Goal: Task Accomplishment & Management: Manage account settings

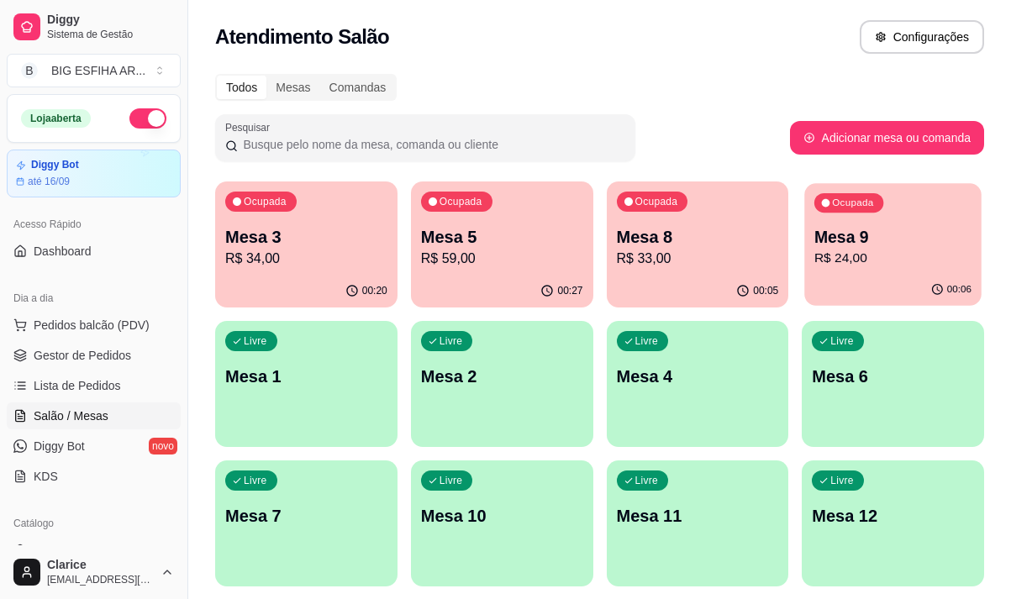
click at [825, 258] on p "R$ 24,00" at bounding box center [893, 258] width 157 height 19
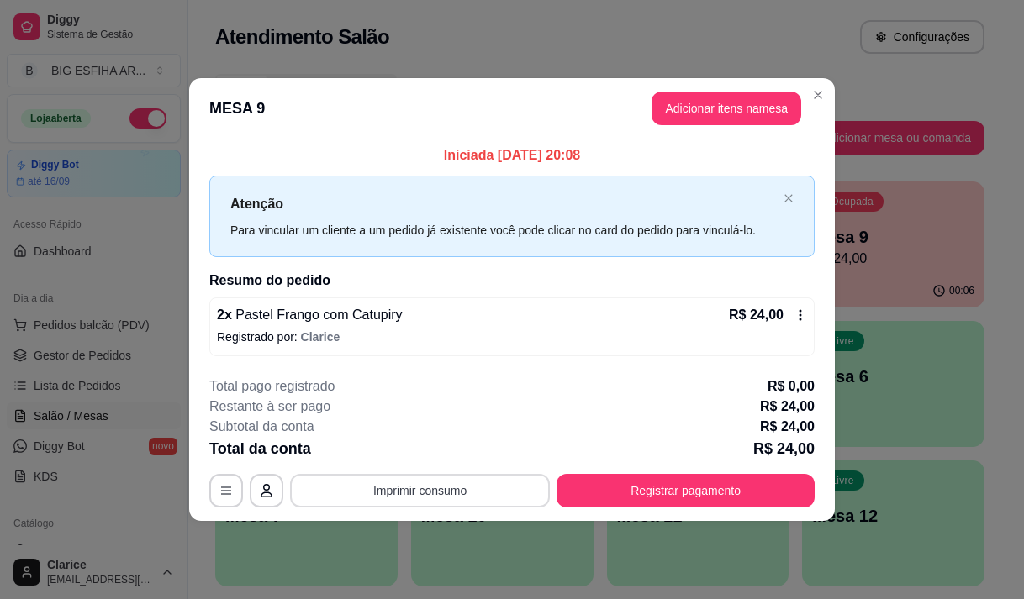
click at [488, 490] on button "Imprimir consumo" at bounding box center [420, 491] width 260 height 34
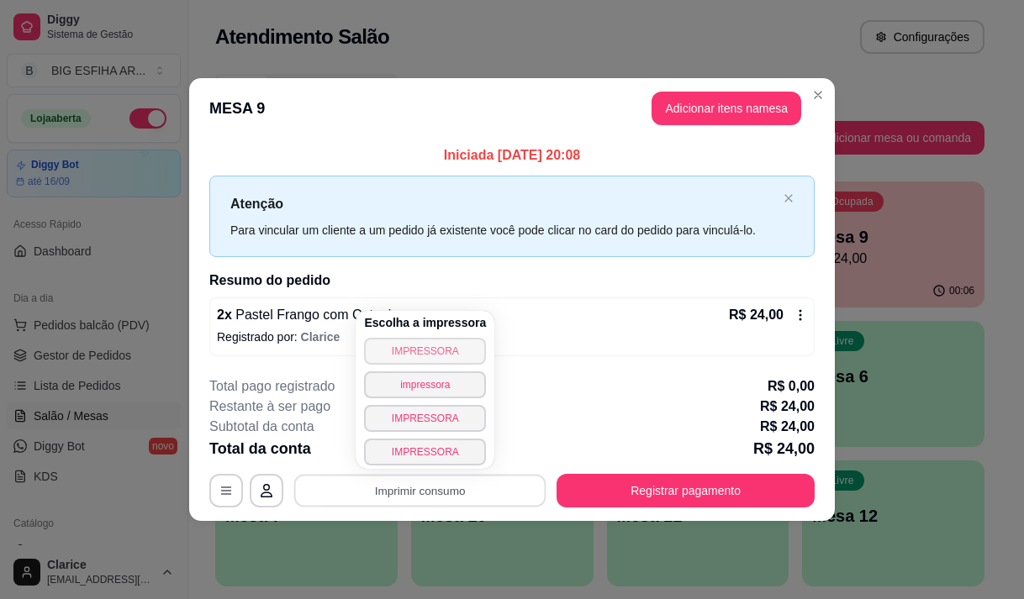
click at [445, 350] on button "IMPRESSORA" at bounding box center [425, 351] width 122 height 27
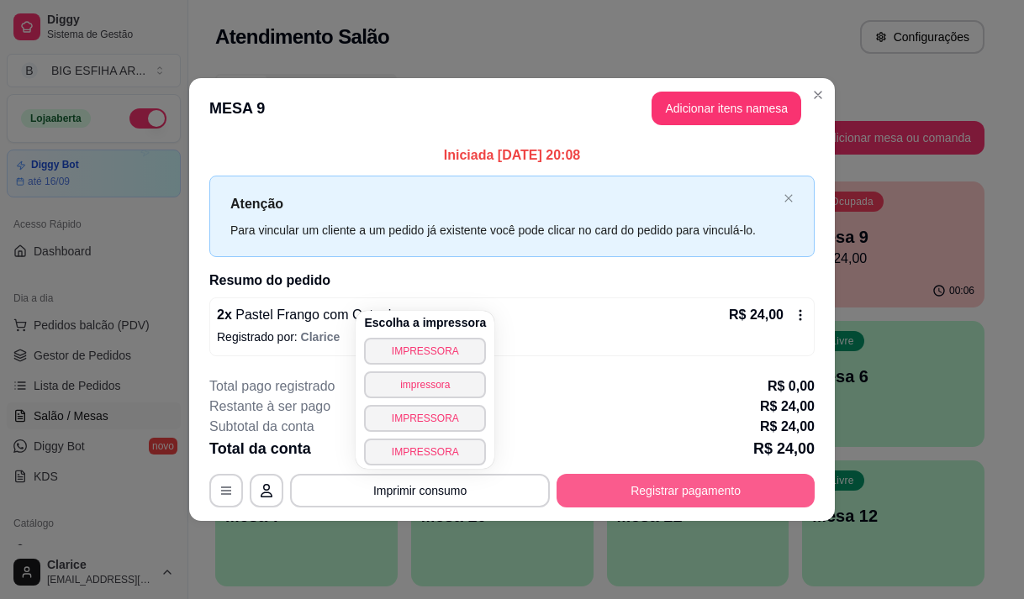
click at [609, 482] on button "Registrar pagamento" at bounding box center [685, 491] width 258 height 34
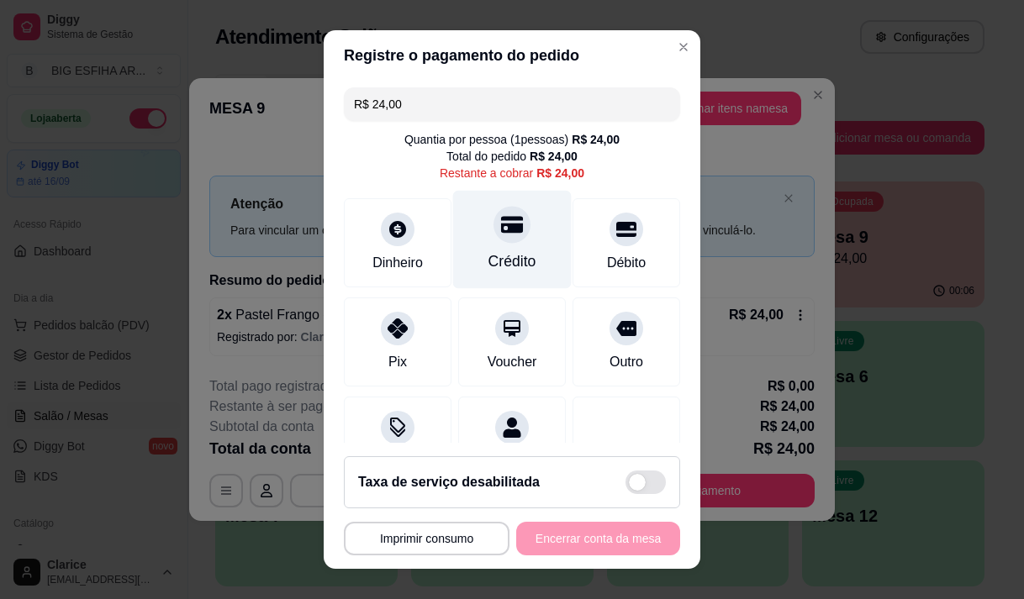
click at [495, 258] on div "Crédito" at bounding box center [512, 262] width 48 height 22
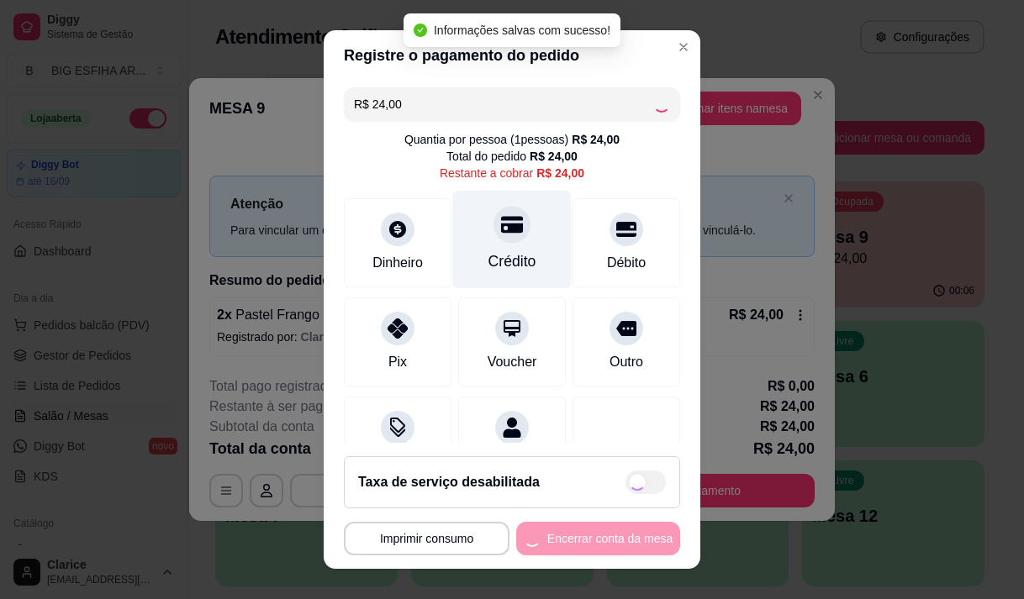
type input "R$ 0,00"
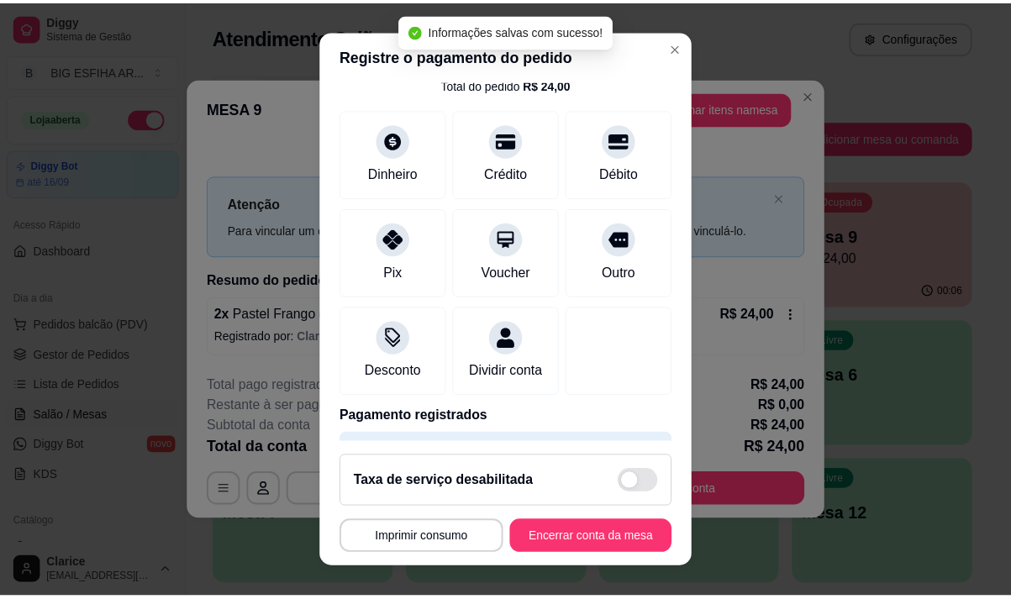
scroll to position [140, 0]
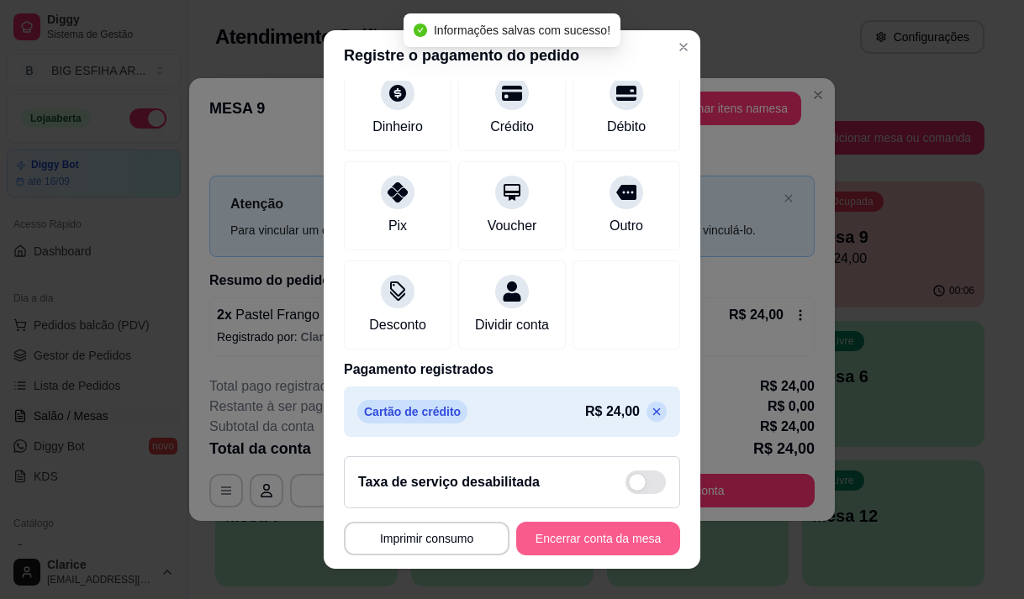
click at [604, 542] on button "Encerrar conta da mesa" at bounding box center [598, 539] width 164 height 34
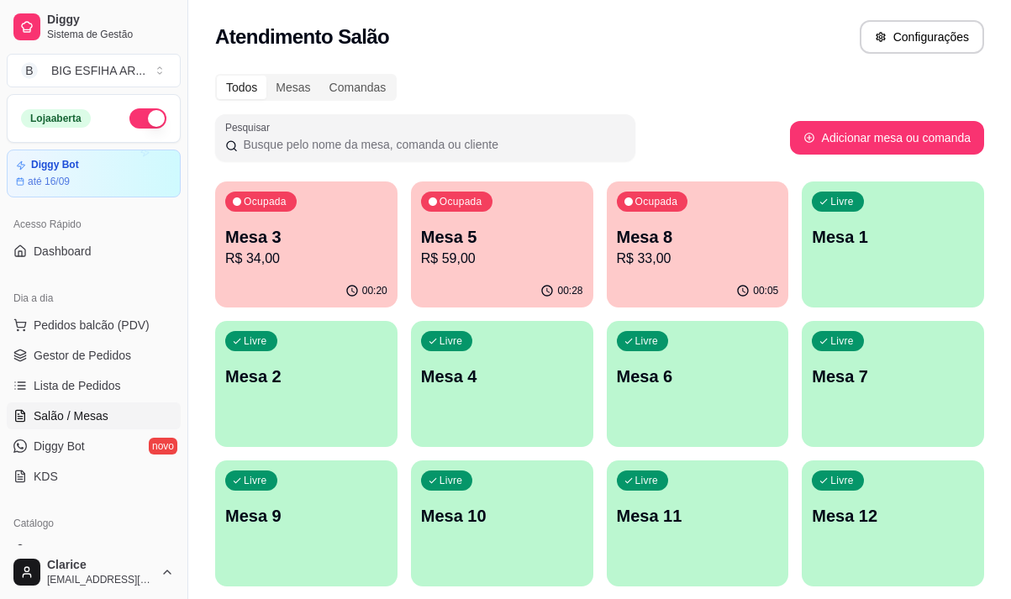
click at [476, 267] on p "R$ 59,00" at bounding box center [502, 259] width 162 height 20
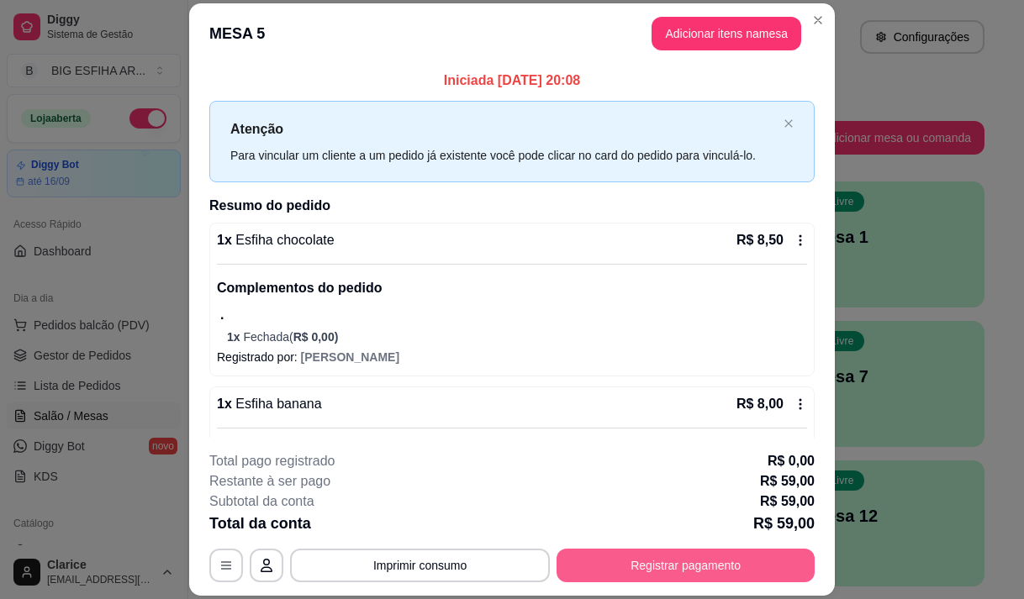
click at [671, 565] on button "Registrar pagamento" at bounding box center [685, 566] width 258 height 34
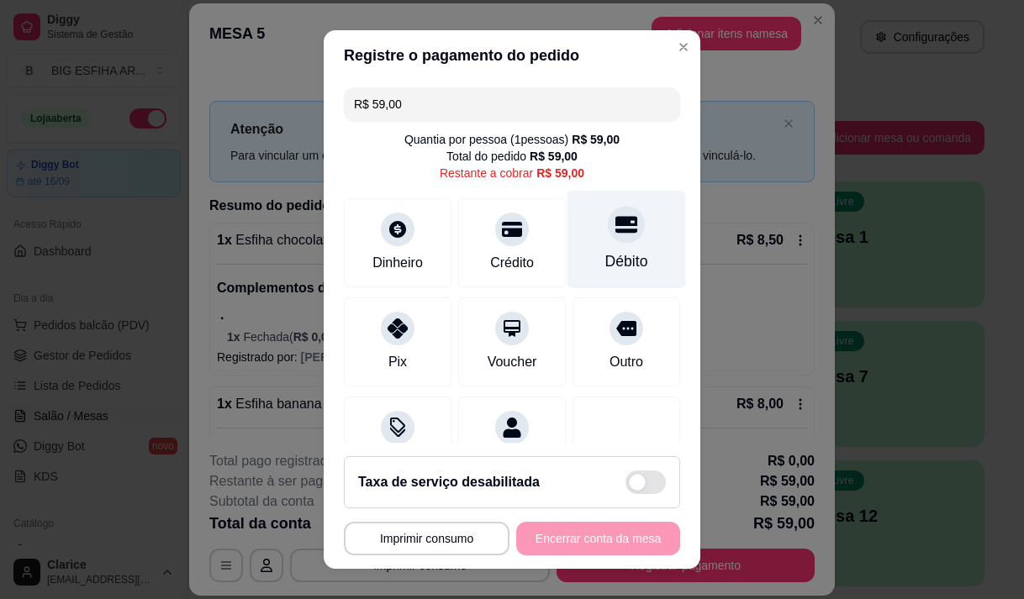
click at [578, 226] on div "Débito" at bounding box center [626, 239] width 119 height 98
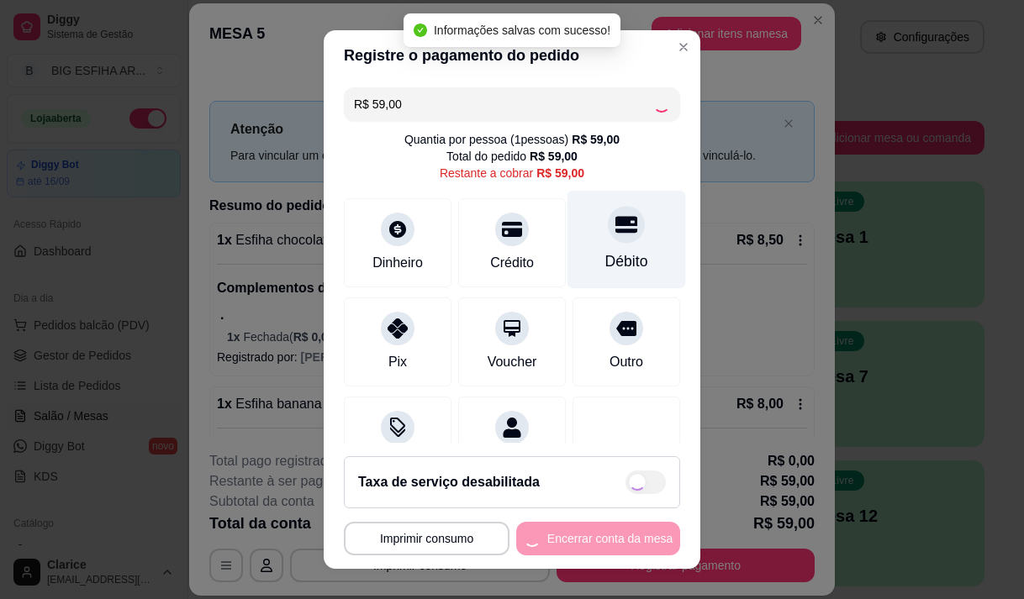
type input "R$ 0,00"
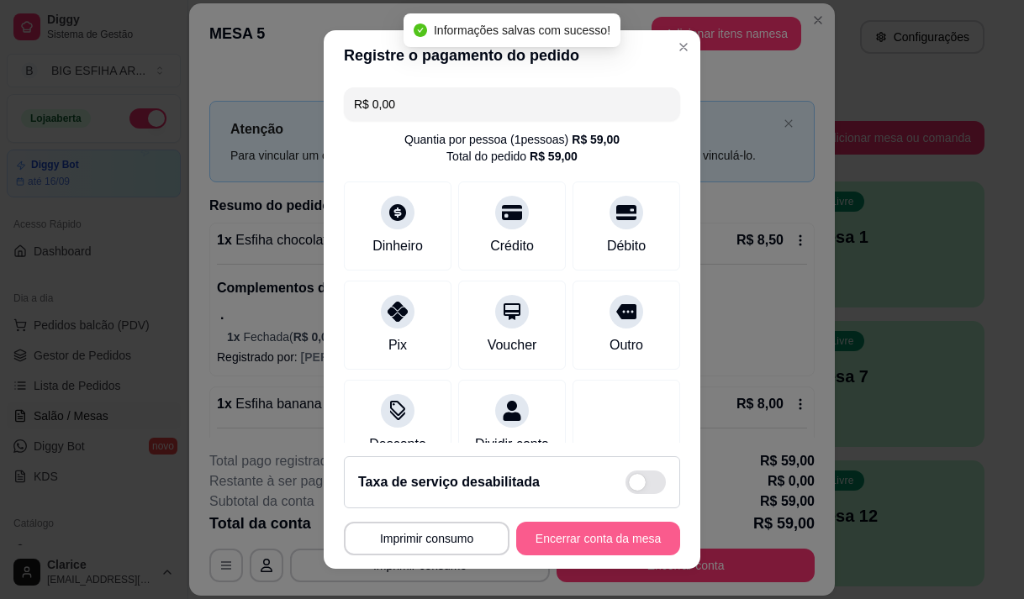
click at [572, 542] on button "Encerrar conta da mesa" at bounding box center [598, 539] width 164 height 34
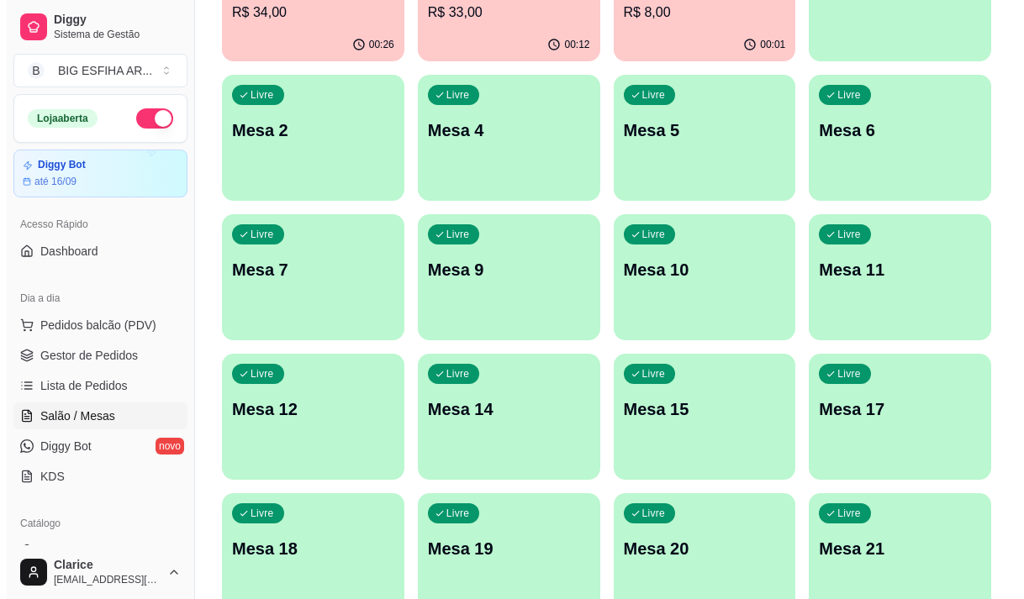
scroll to position [252, 0]
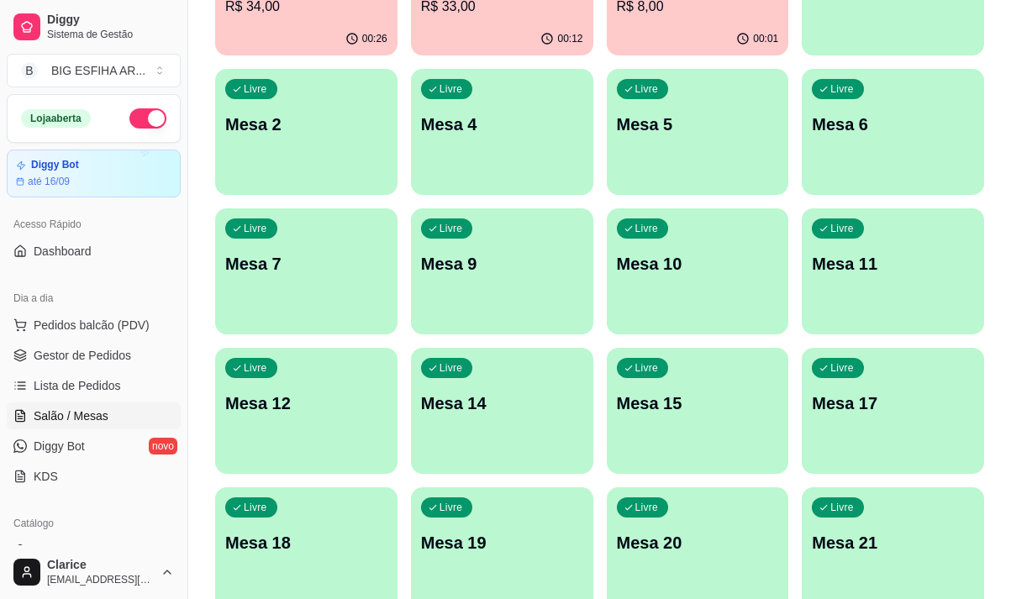
click at [907, 405] on p "Mesa 17" at bounding box center [893, 404] width 162 height 24
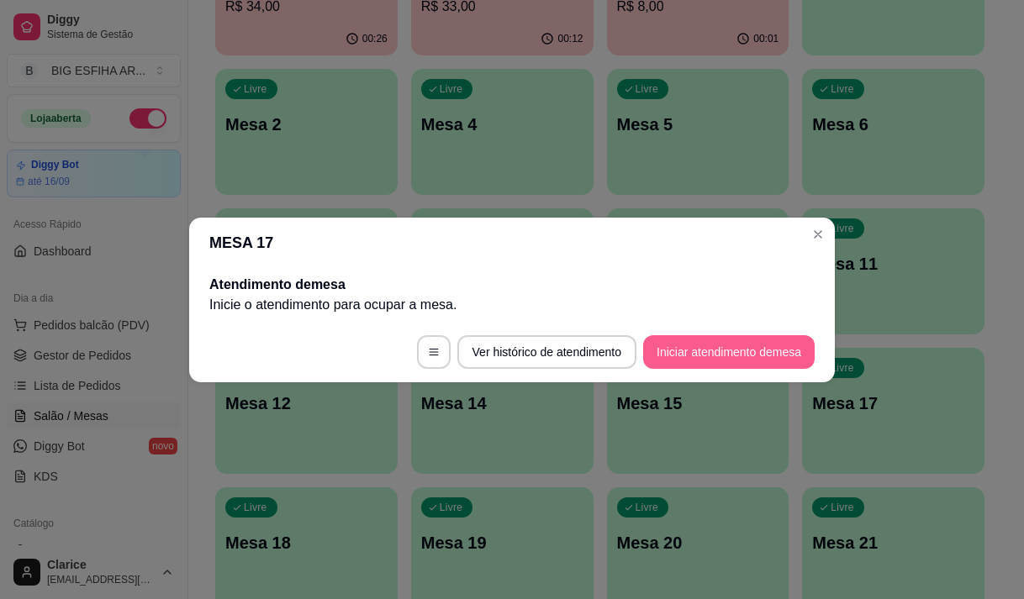
click at [719, 350] on button "Iniciar atendimento de mesa" at bounding box center [728, 352] width 171 height 34
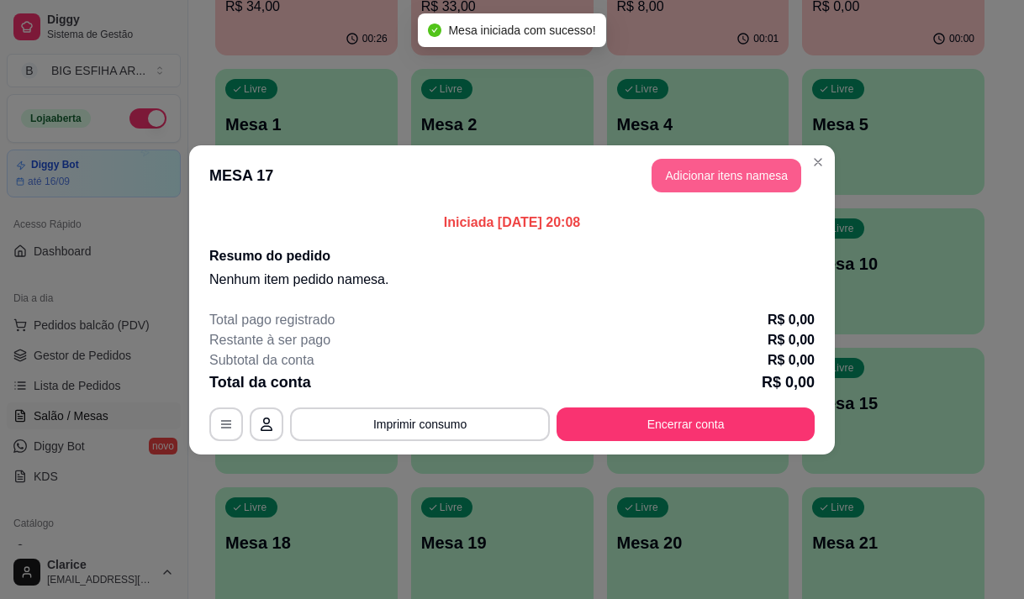
click at [723, 177] on button "Adicionar itens na mesa" at bounding box center [726, 176] width 150 height 34
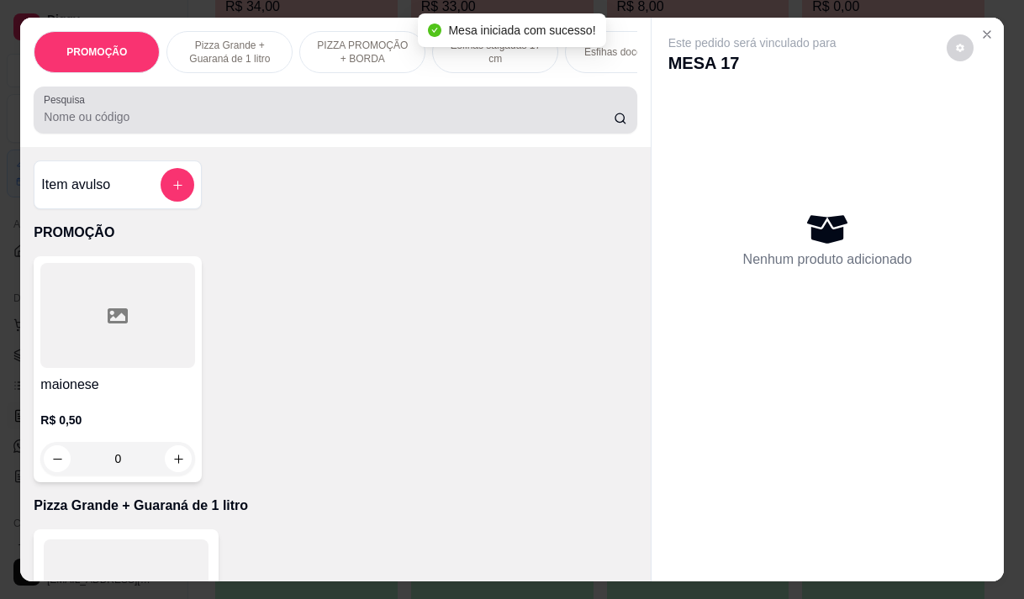
click at [87, 122] on input "Pesquisa" at bounding box center [329, 116] width 570 height 17
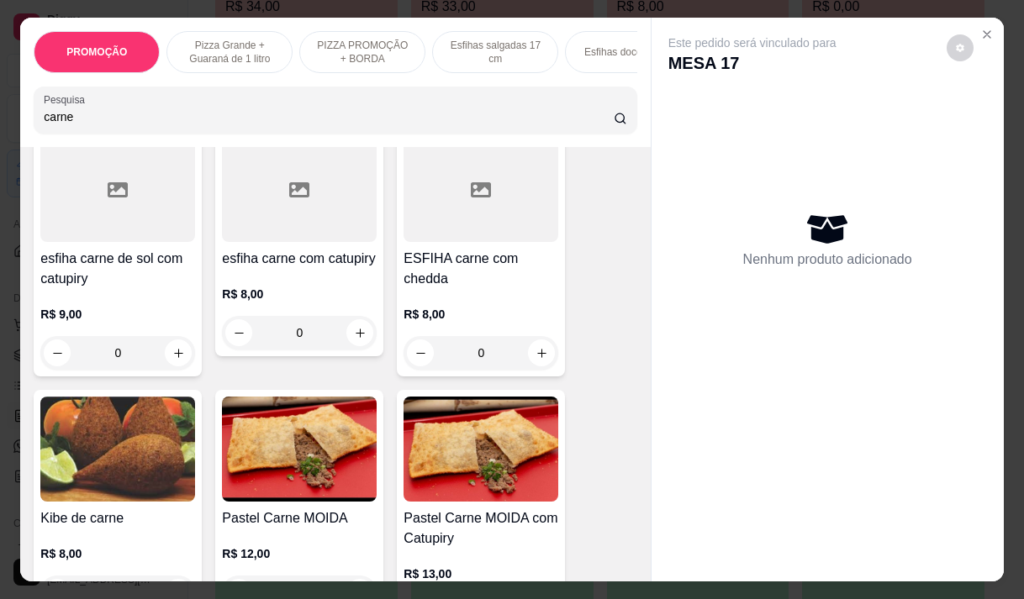
scroll to position [757, 0]
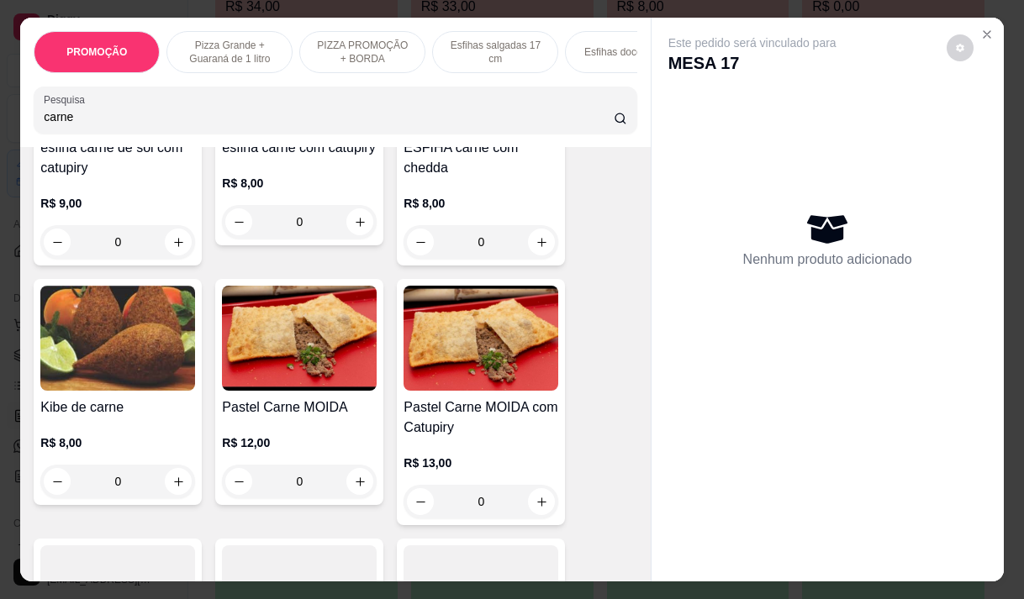
click at [260, 391] on img at bounding box center [299, 338] width 155 height 105
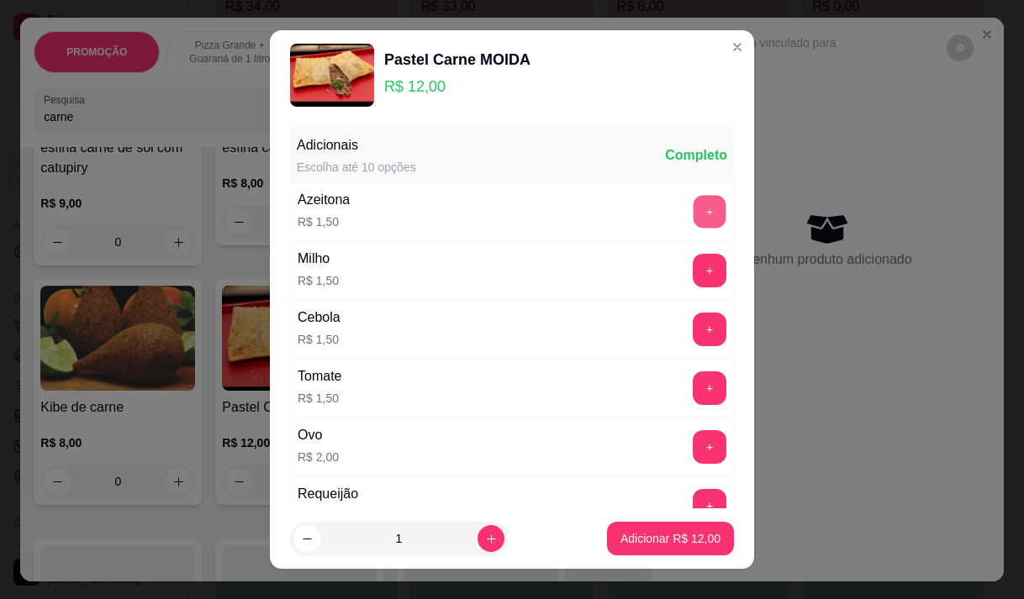
click at [694, 213] on button "+" at bounding box center [710, 211] width 33 height 33
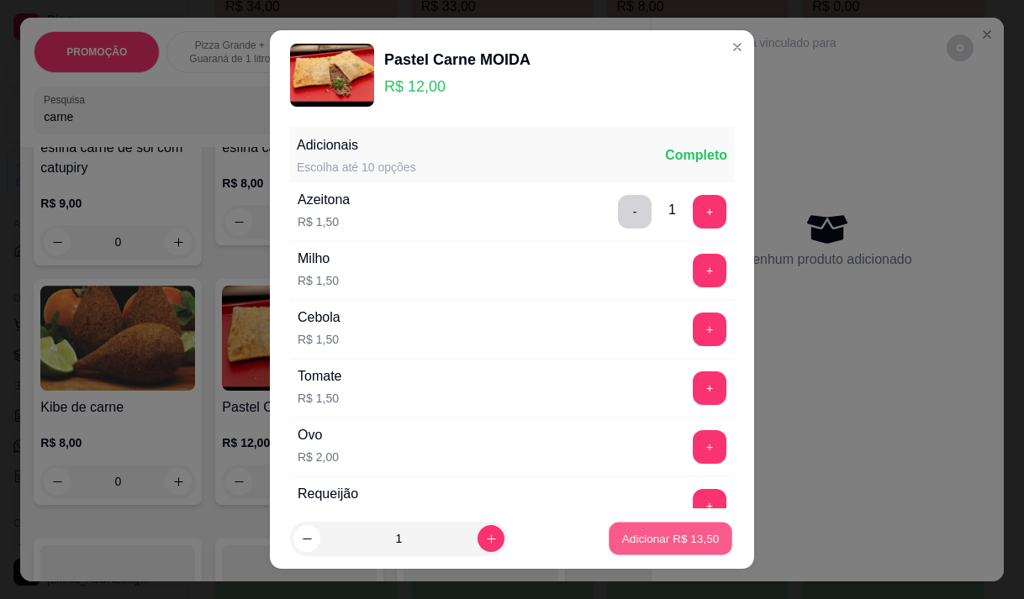
click at [645, 548] on button "Adicionar R$ 13,50" at bounding box center [671, 539] width 124 height 33
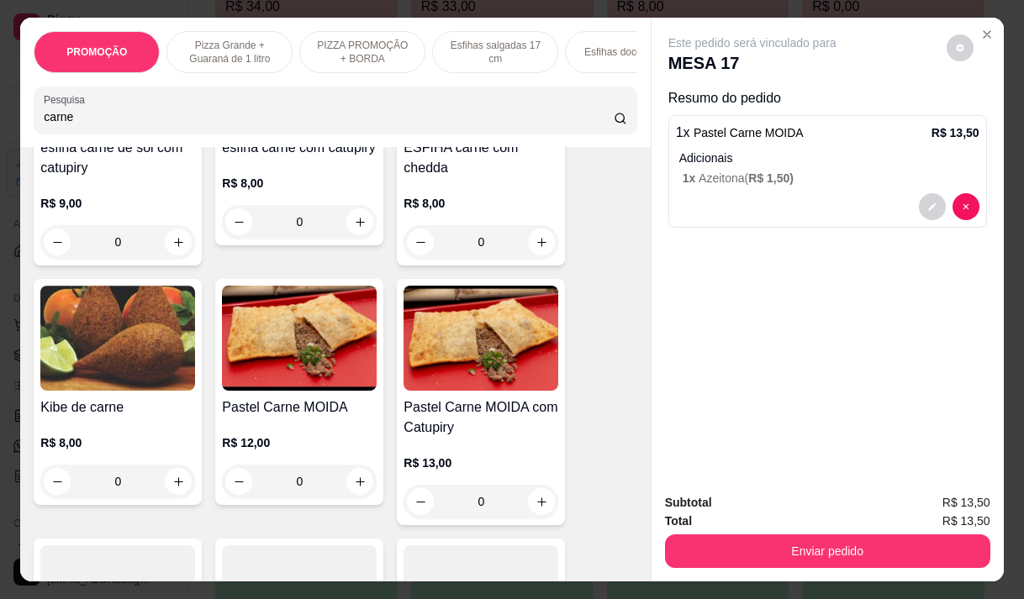
click at [87, 123] on input "carne" at bounding box center [329, 116] width 570 height 17
type input "c"
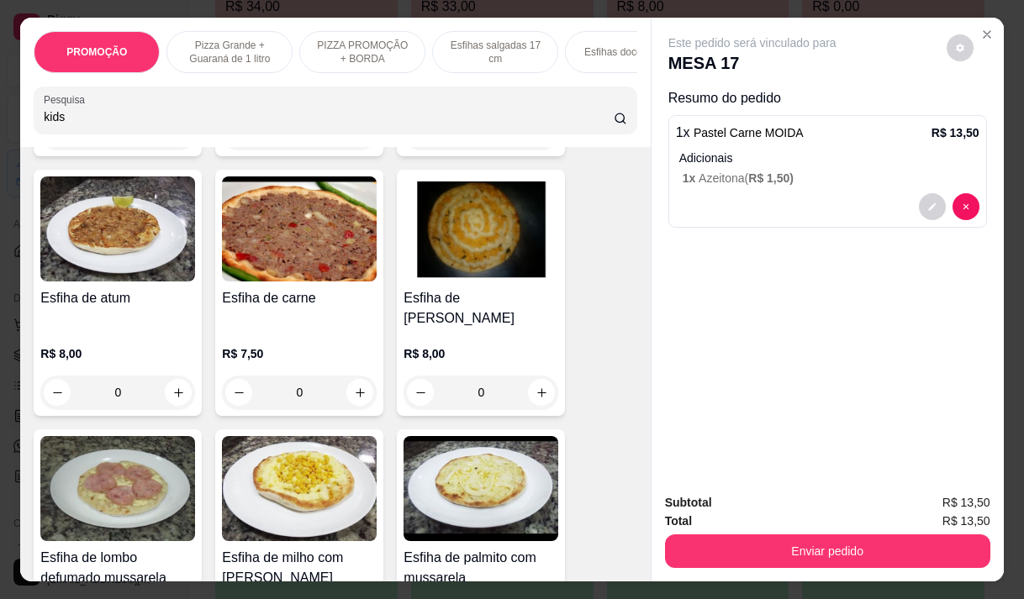
scroll to position [2785, 0]
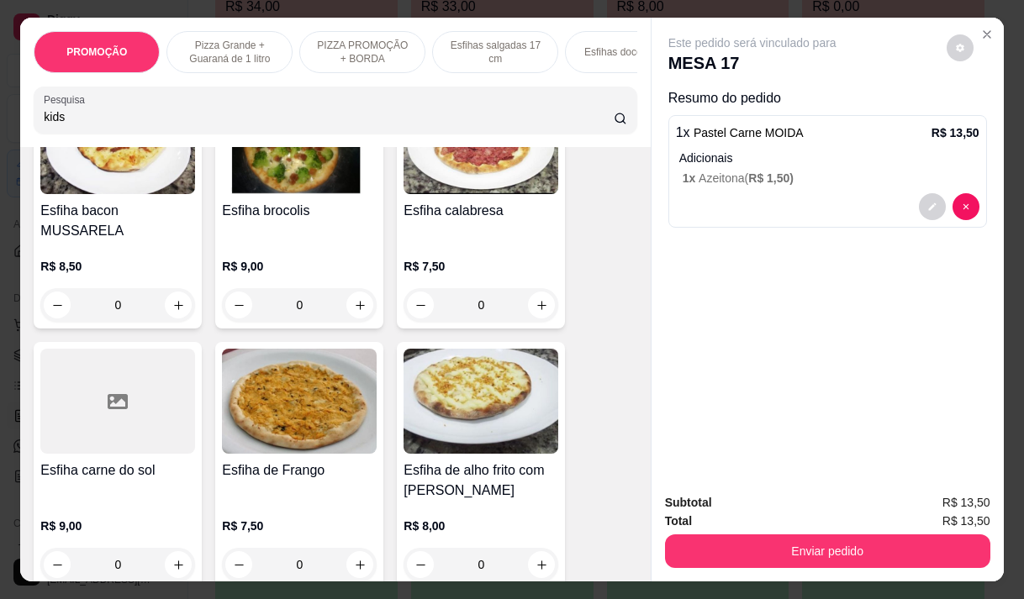
type input "kids"
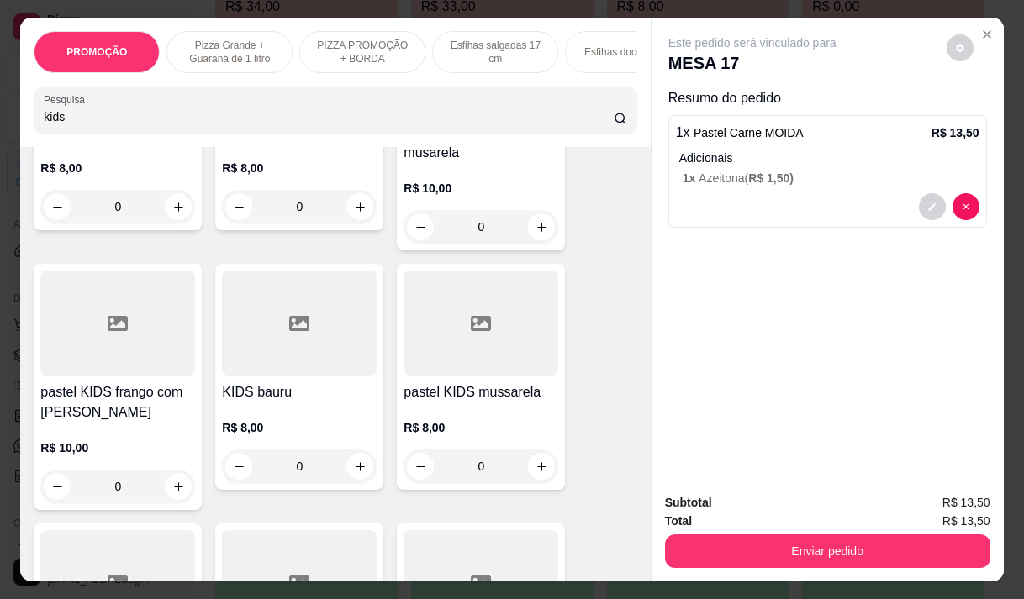
scroll to position [0, 0]
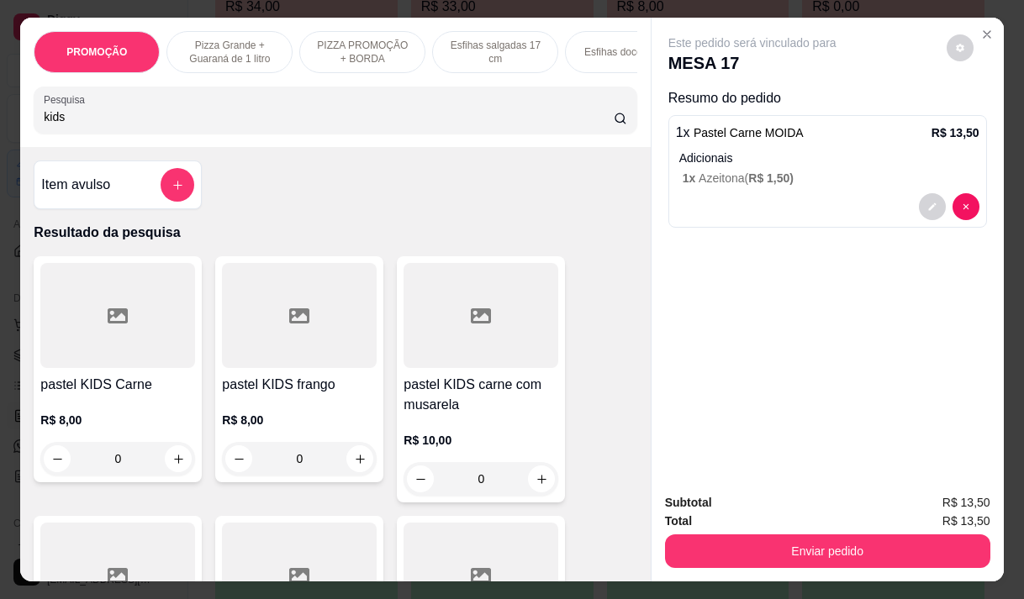
click at [468, 356] on div at bounding box center [480, 315] width 155 height 105
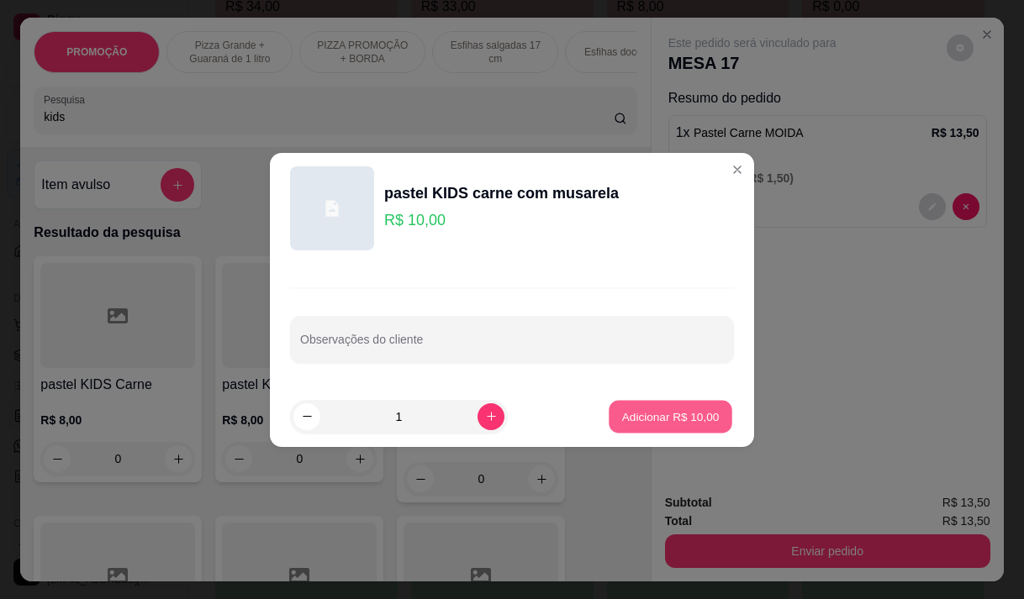
click at [632, 414] on p "Adicionar R$ 10,00" at bounding box center [671, 417] width 98 height 16
type input "1"
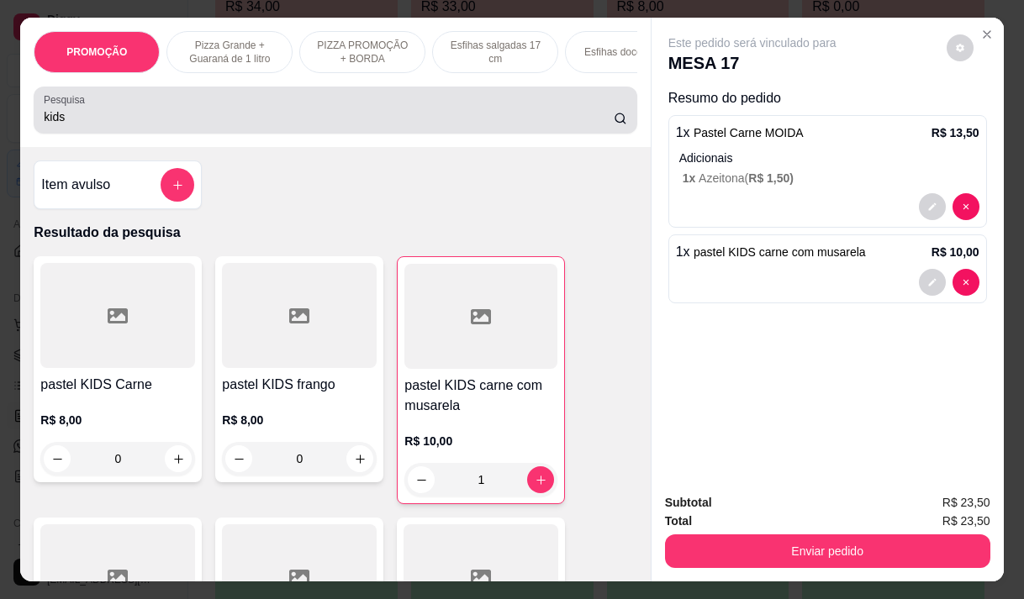
click at [75, 121] on input "kids" at bounding box center [329, 116] width 570 height 17
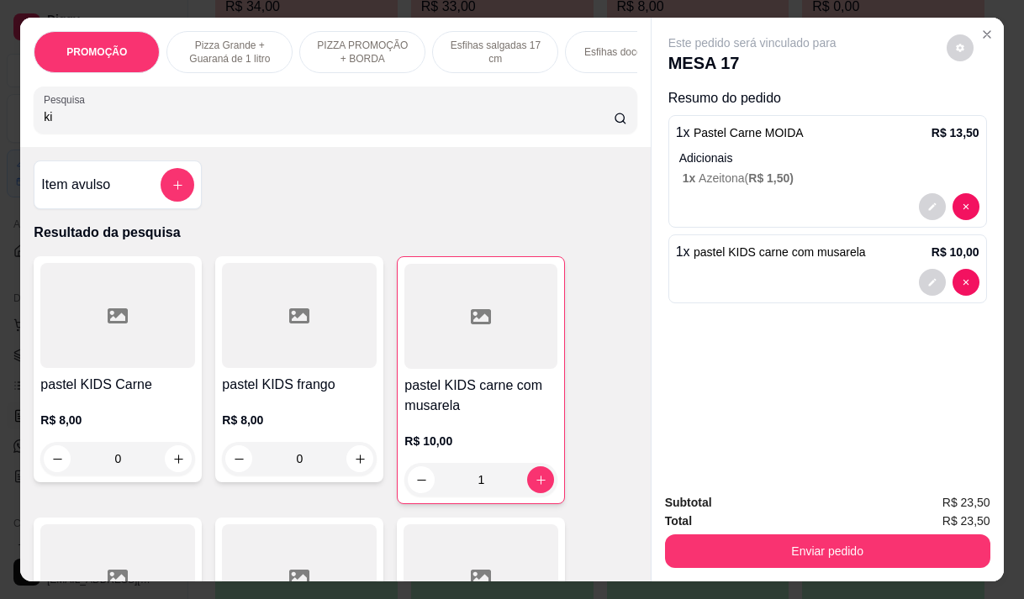
type input "k"
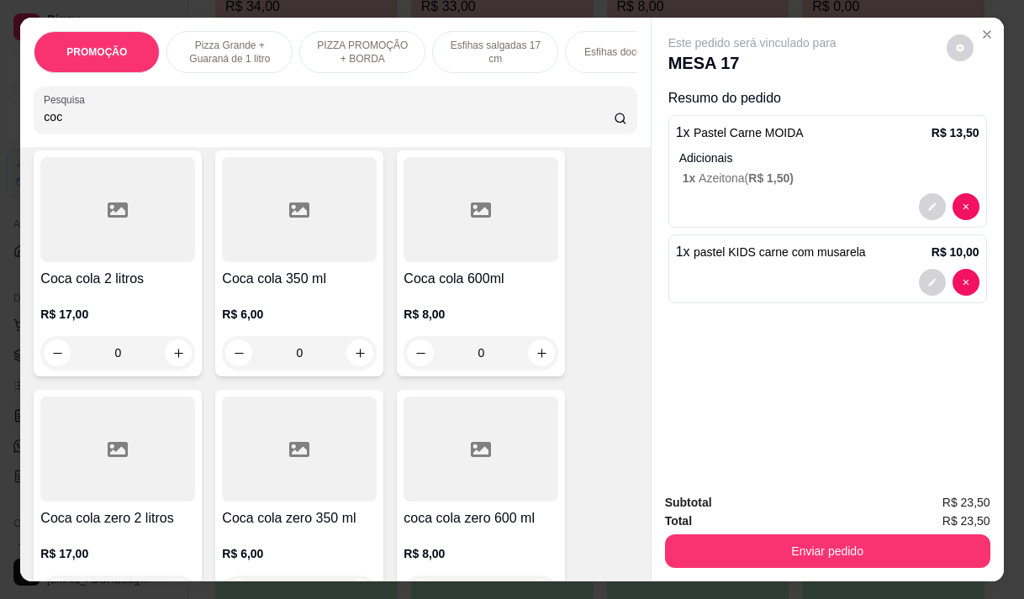
scroll to position [168, 0]
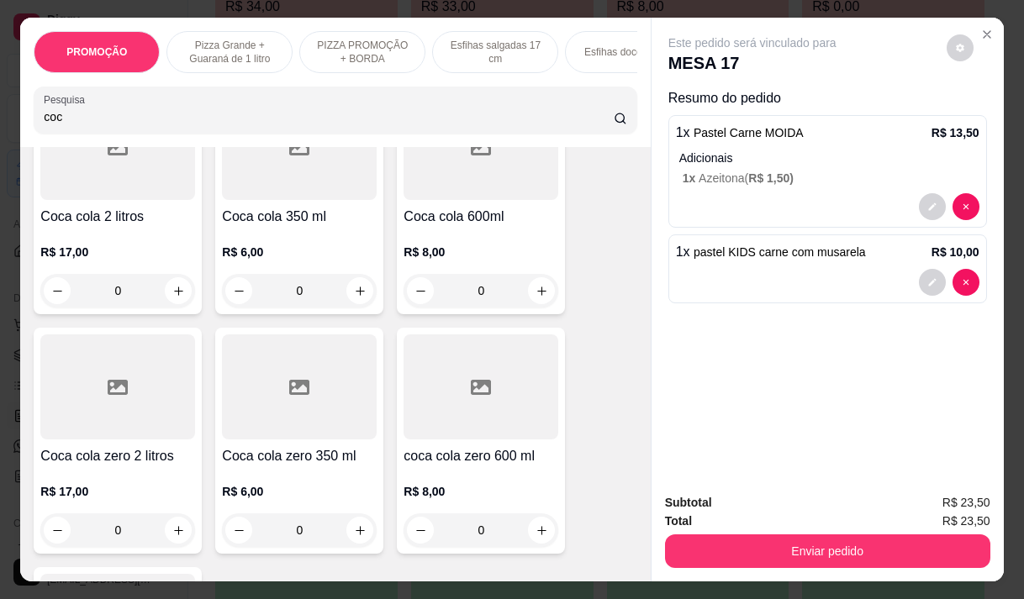
type input "coc"
click at [480, 426] on div at bounding box center [480, 387] width 155 height 105
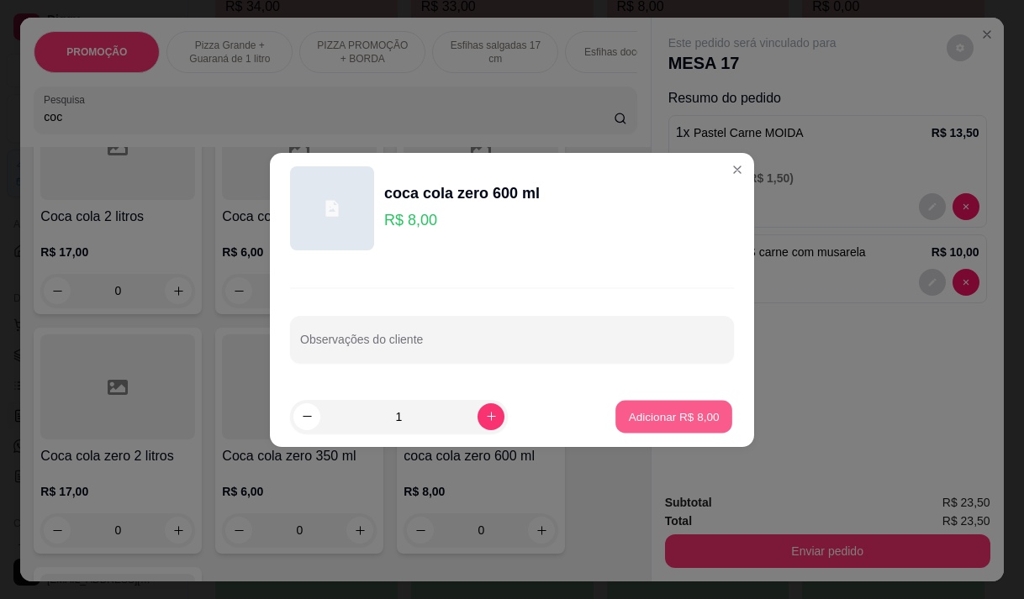
click at [641, 406] on button "Adicionar R$ 8,00" at bounding box center [673, 416] width 117 height 33
type input "1"
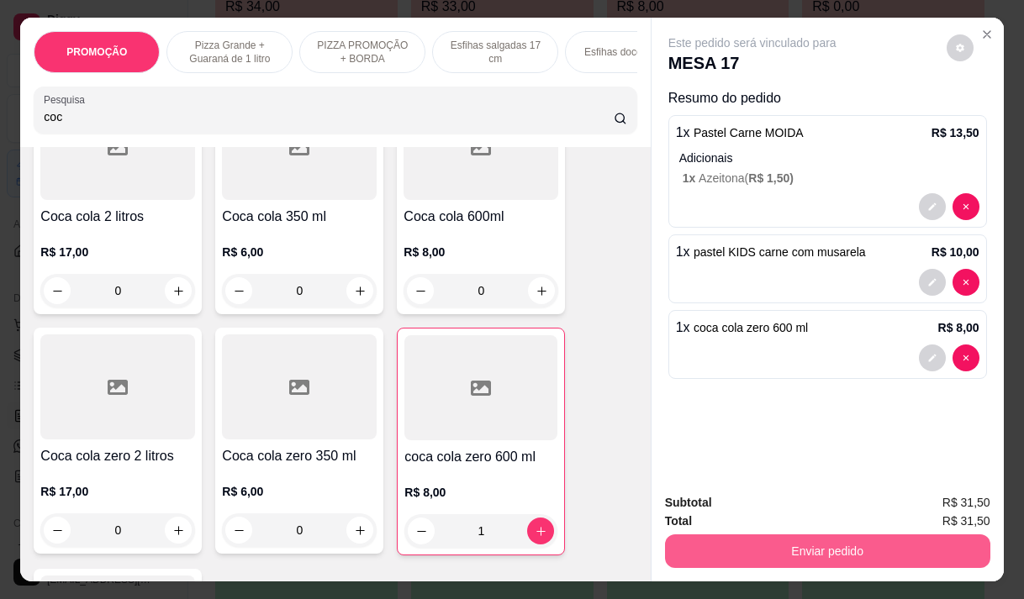
click at [786, 541] on button "Enviar pedido" at bounding box center [827, 552] width 325 height 34
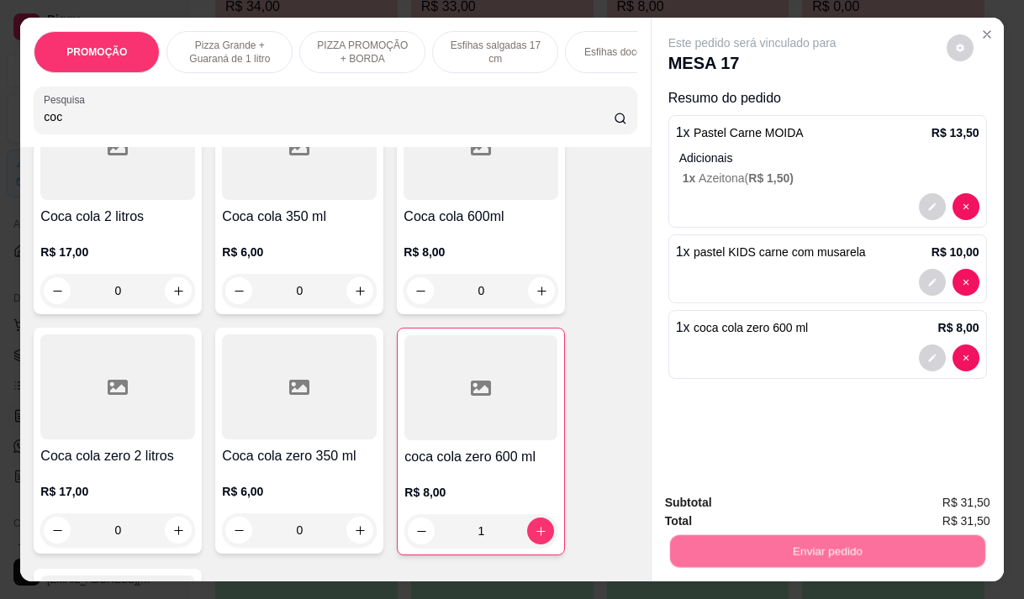
click at [755, 497] on button "Não registrar e enviar pedido" at bounding box center [771, 504] width 175 height 32
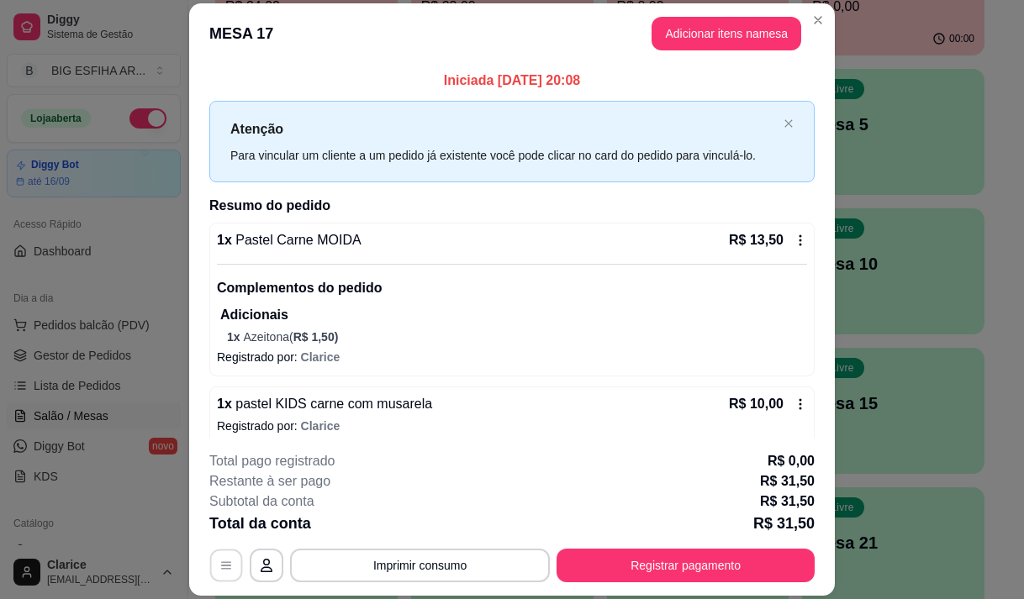
click at [224, 560] on icon "button" at bounding box center [225, 566] width 13 height 13
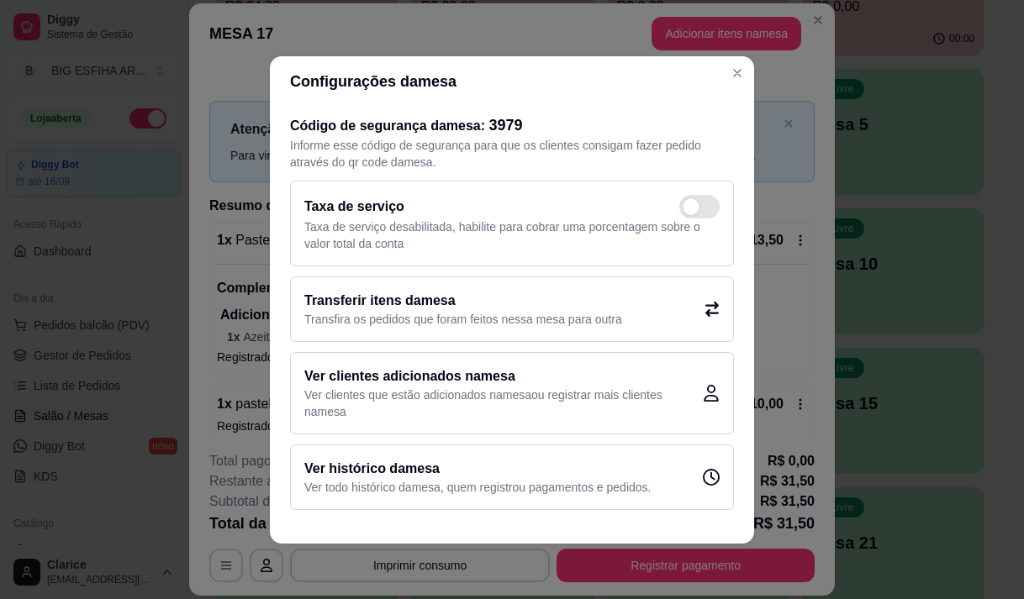
click at [386, 307] on h2 "Transferir itens da mesa" at bounding box center [463, 301] width 318 height 20
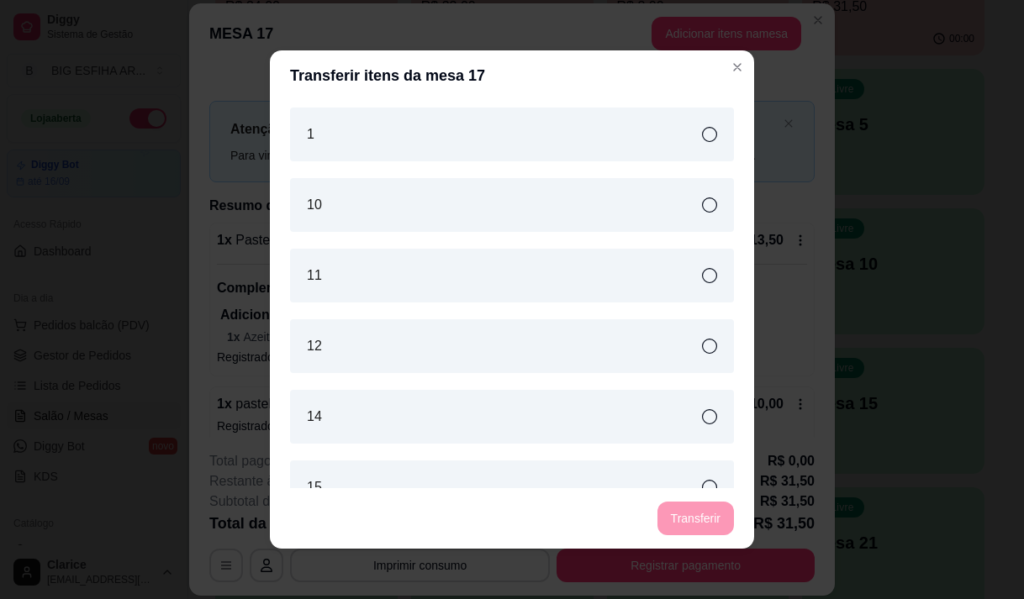
click at [418, 125] on div "1" at bounding box center [512, 135] width 444 height 54
click at [678, 521] on button "Transferir" at bounding box center [695, 519] width 75 height 33
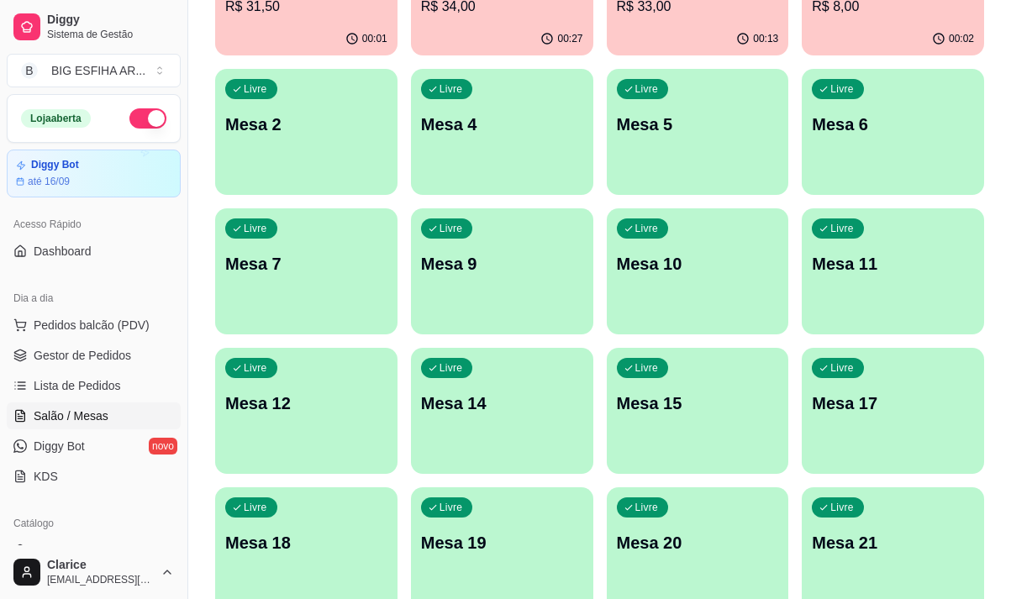
click at [869, 283] on div "Livre Mesa 11" at bounding box center [893, 261] width 182 height 106
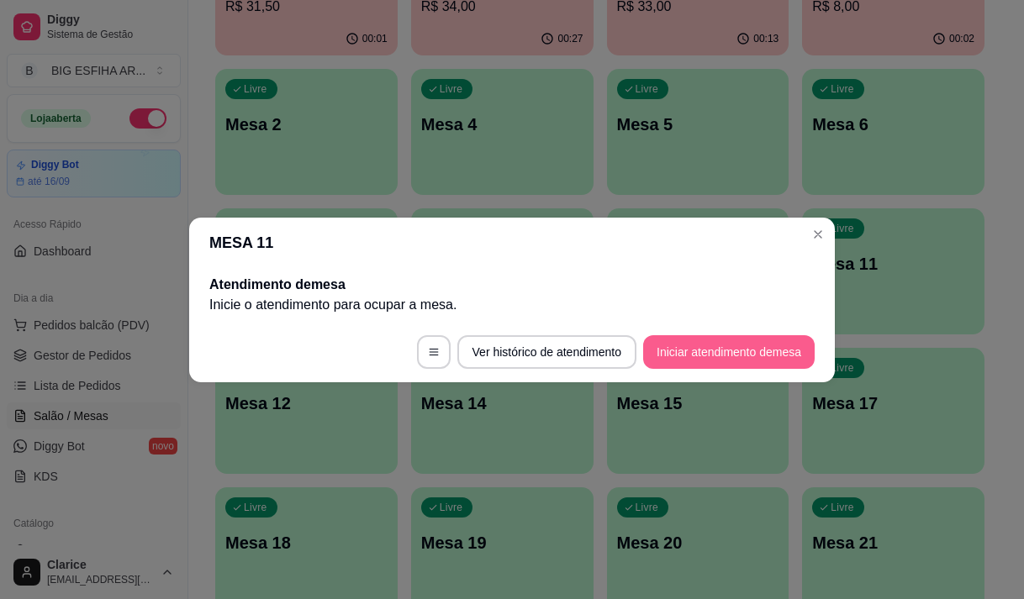
click at [739, 351] on button "Iniciar atendimento de mesa" at bounding box center [728, 352] width 171 height 34
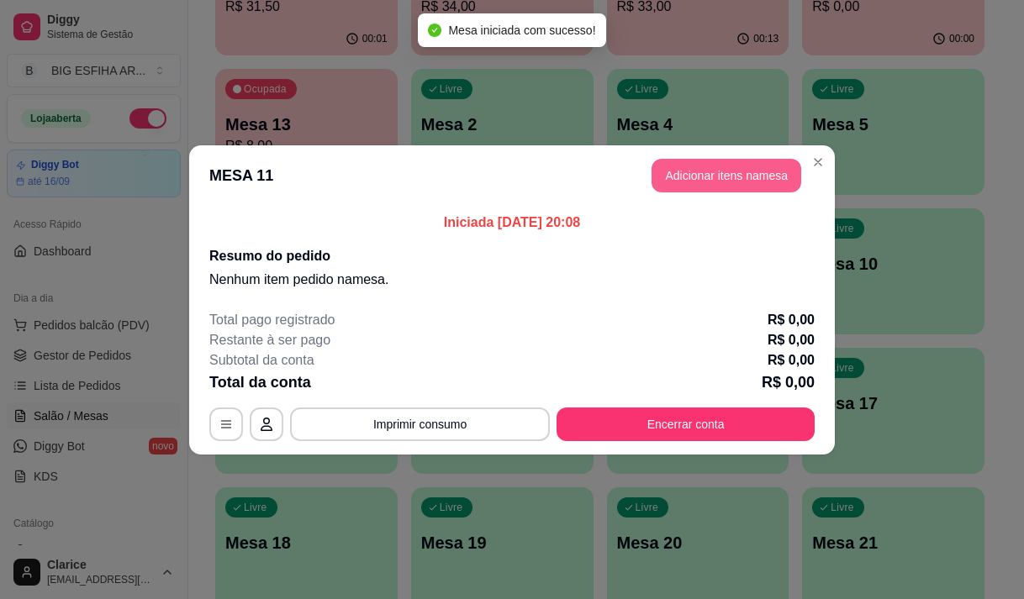
click at [734, 176] on button "Adicionar itens na mesa" at bounding box center [726, 176] width 150 height 34
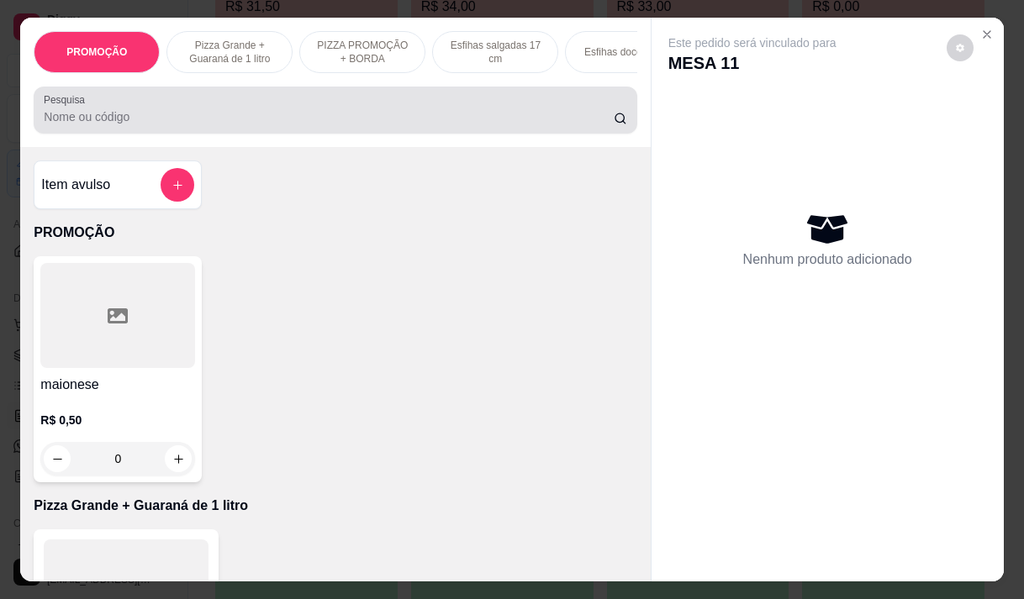
click at [113, 120] on input "Pesquisa" at bounding box center [329, 116] width 570 height 17
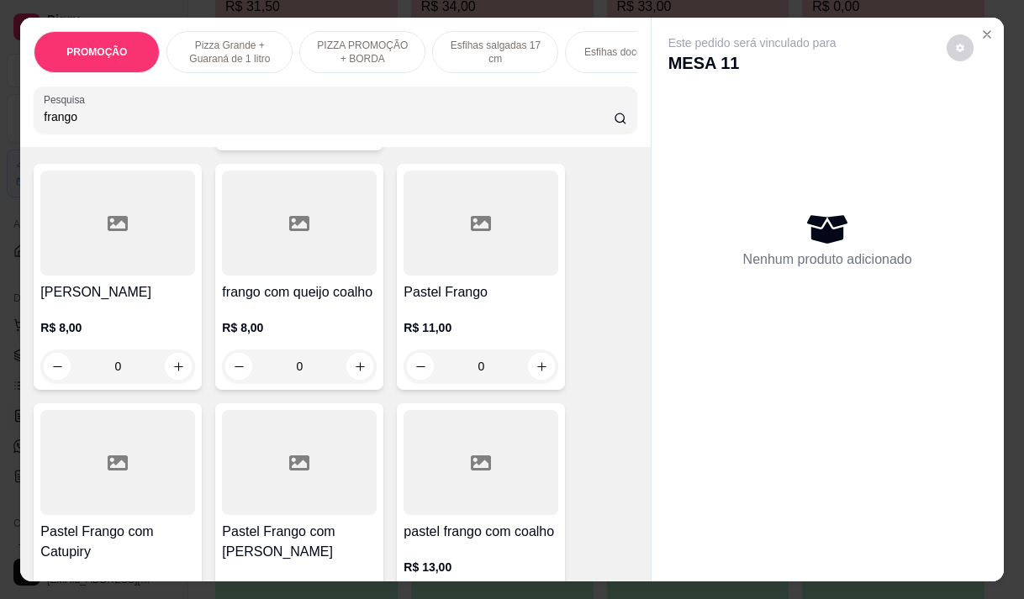
scroll to position [252, 0]
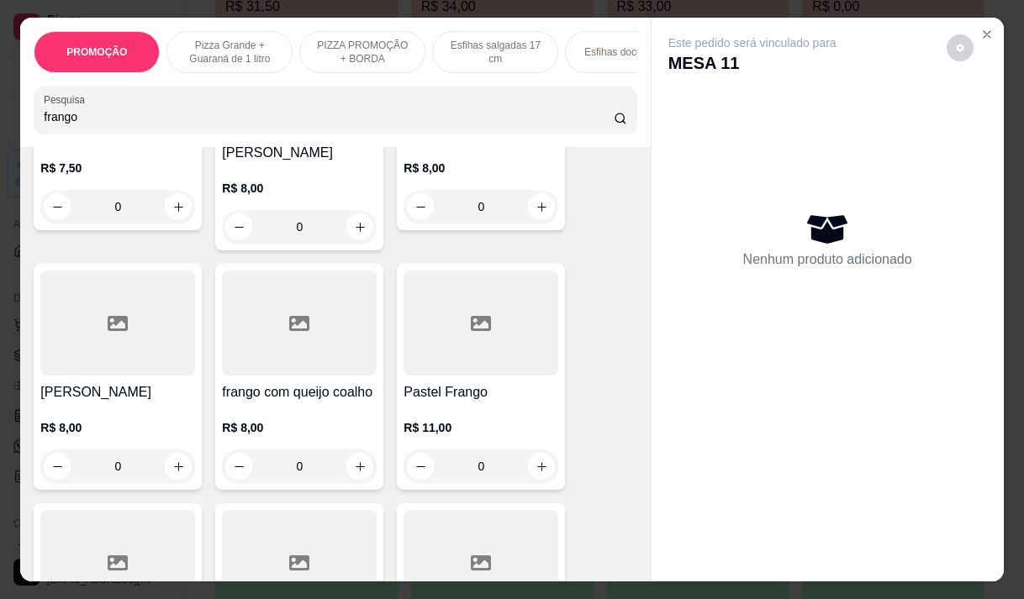
type input "frango"
click at [541, 453] on div "0" at bounding box center [480, 467] width 155 height 34
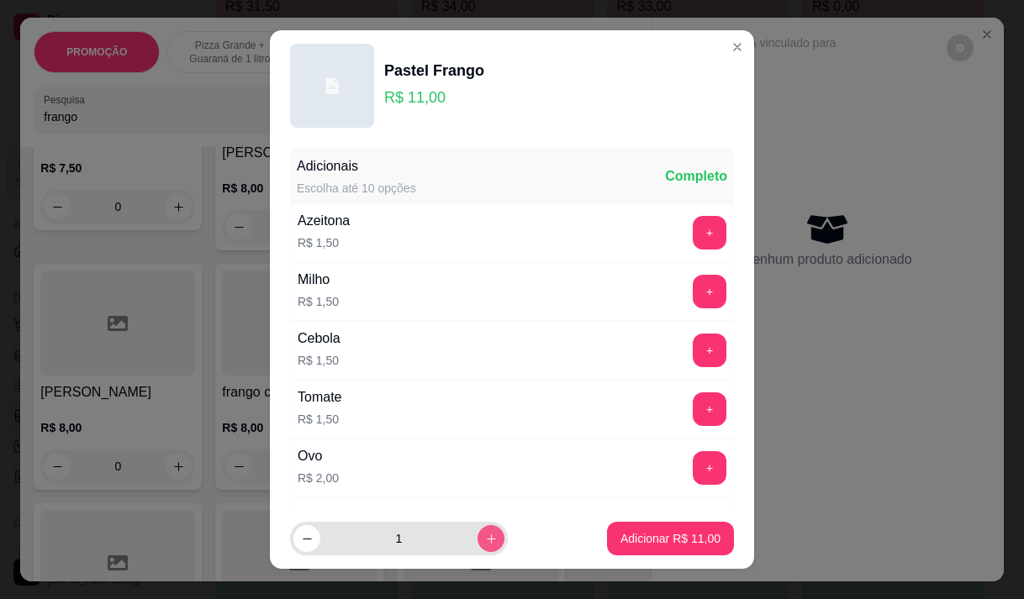
click at [485, 538] on icon "increase-product-quantity" at bounding box center [491, 539] width 13 height 13
type input "2"
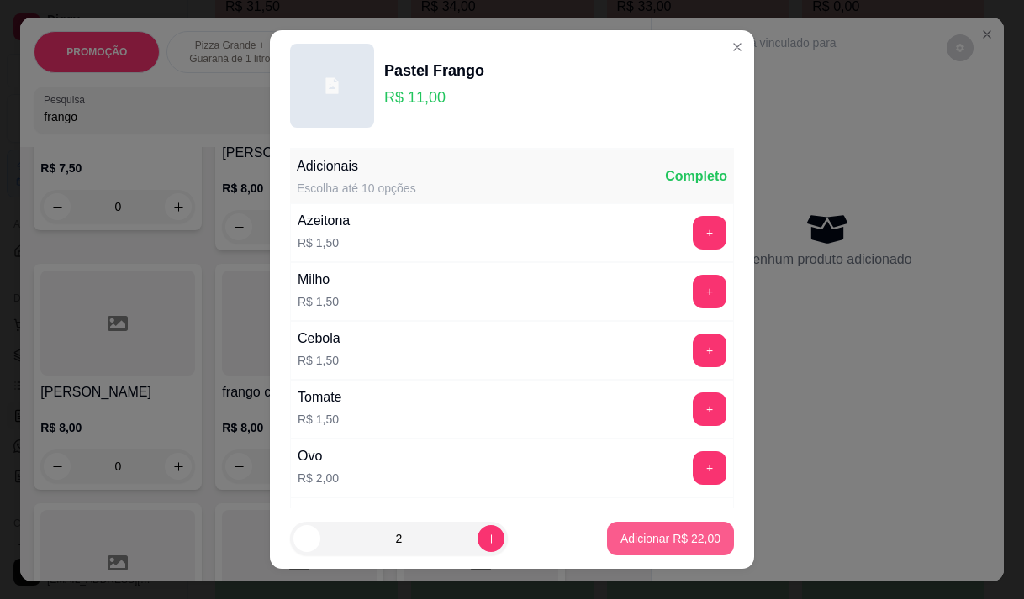
click at [651, 540] on p "Adicionar R$ 22,00" at bounding box center [670, 538] width 100 height 17
type input "2"
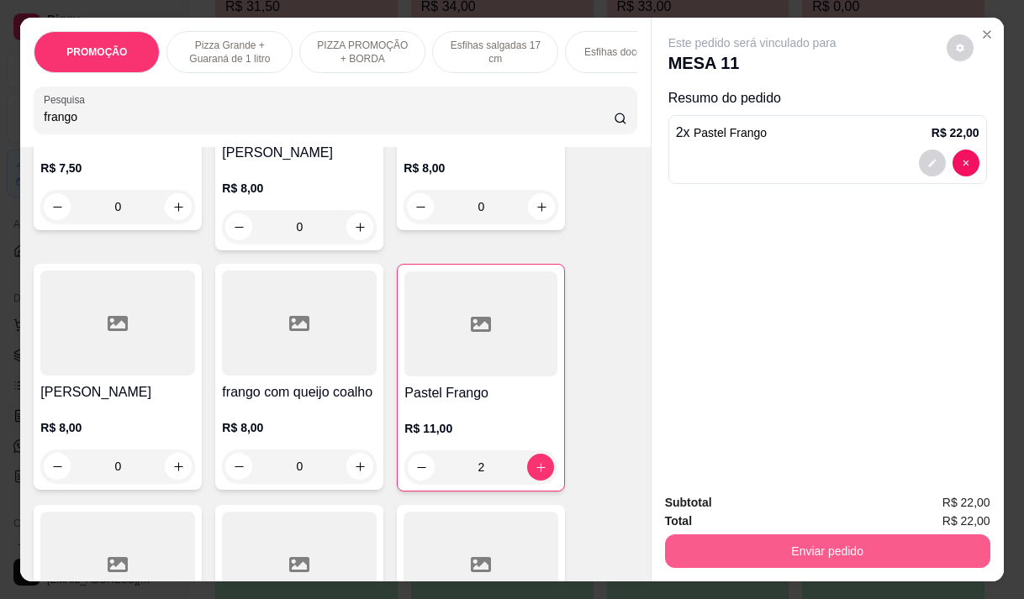
click at [731, 535] on button "Enviar pedido" at bounding box center [827, 552] width 325 height 34
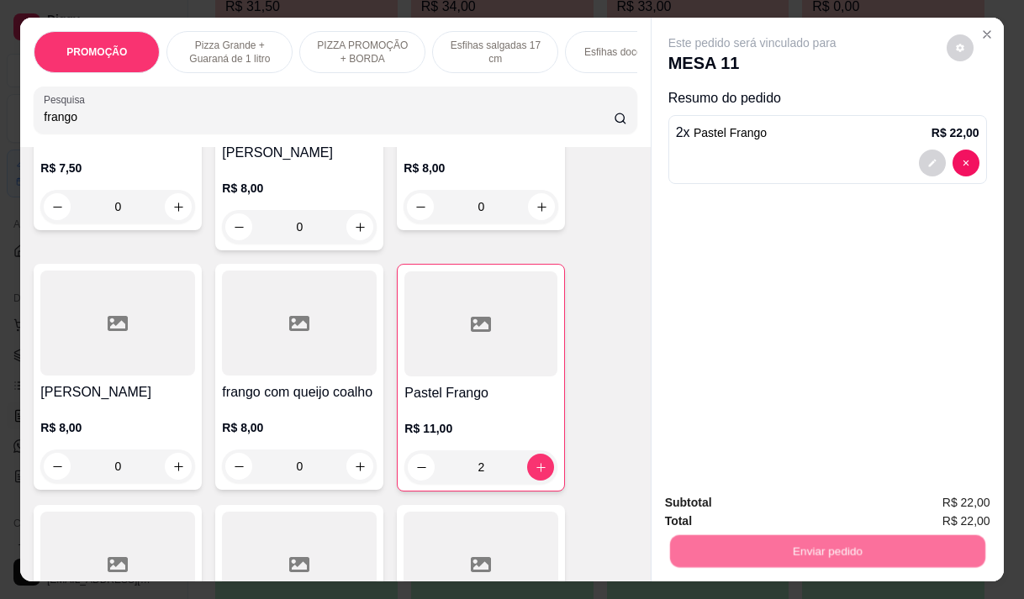
click at [727, 498] on button "Não registrar e enviar pedido" at bounding box center [772, 503] width 170 height 31
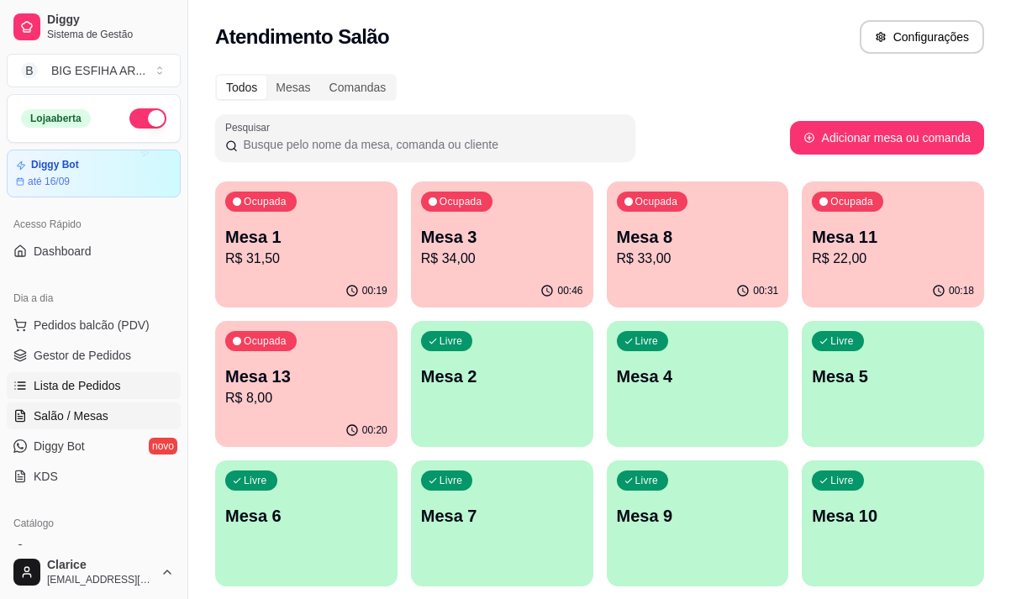
click at [99, 380] on span "Lista de Pedidos" at bounding box center [77, 385] width 87 height 17
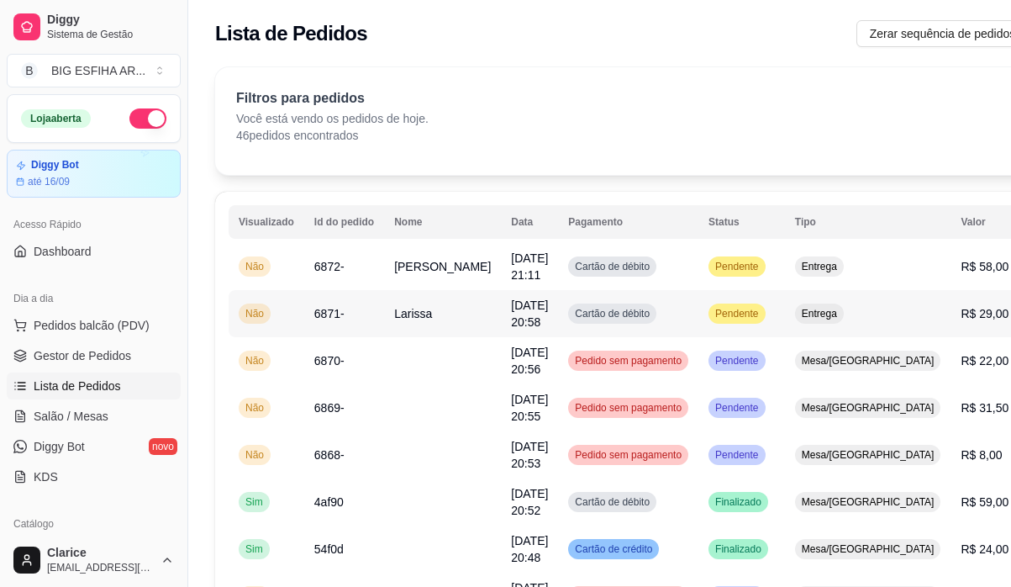
click at [785, 333] on td "Entrega" at bounding box center [868, 313] width 166 height 47
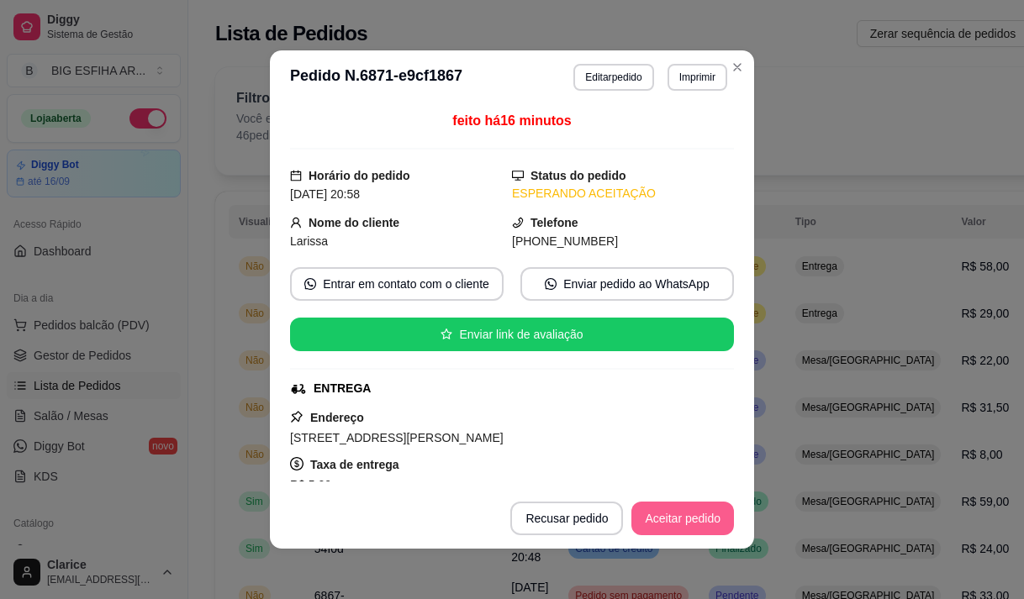
click at [641, 524] on button "Aceitar pedido" at bounding box center [682, 519] width 103 height 34
click at [679, 519] on button "Mover para preparo" at bounding box center [669, 519] width 130 height 34
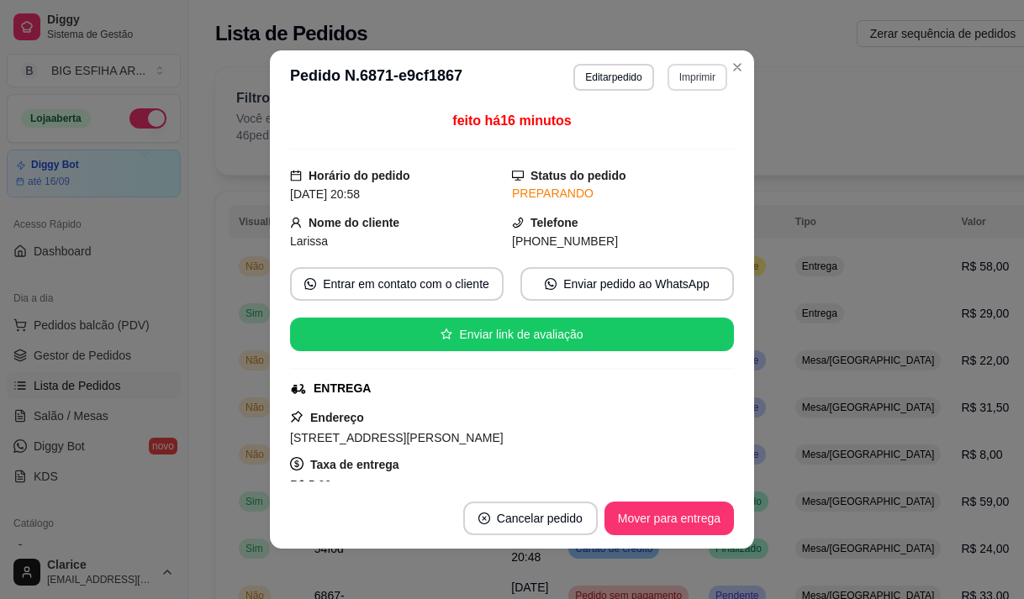
click at [695, 82] on button "Imprimir" at bounding box center [697, 77] width 60 height 27
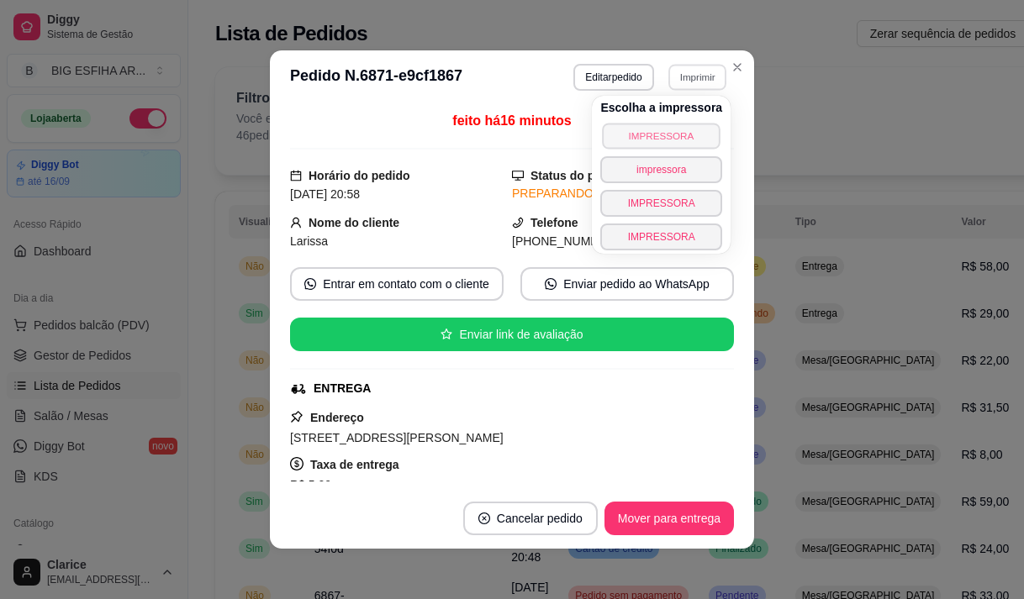
click at [674, 134] on button "IMPRESSORA" at bounding box center [662, 136] width 118 height 26
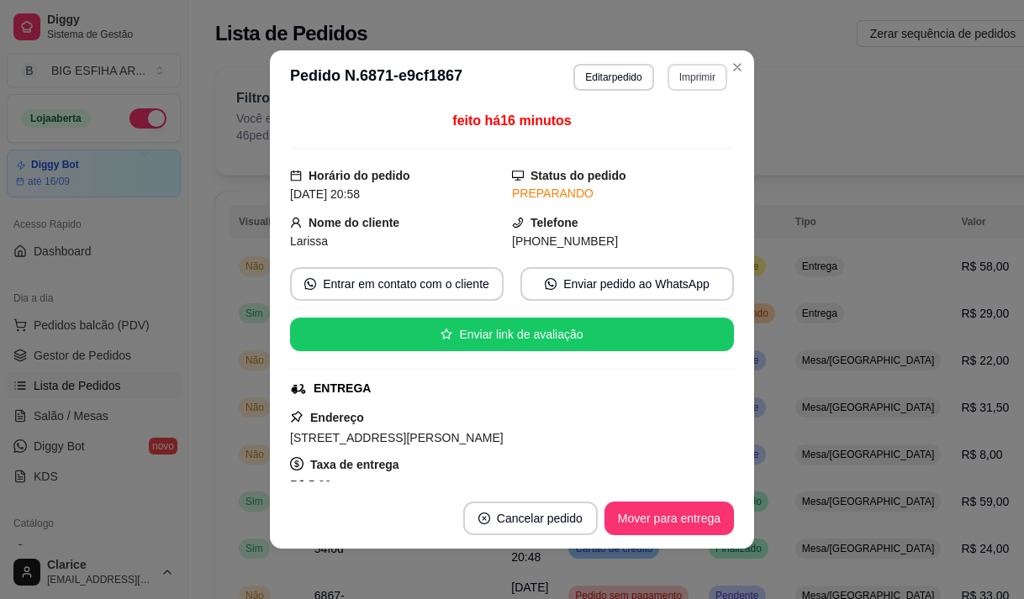
click at [678, 76] on button "Imprimir" at bounding box center [697, 77] width 60 height 27
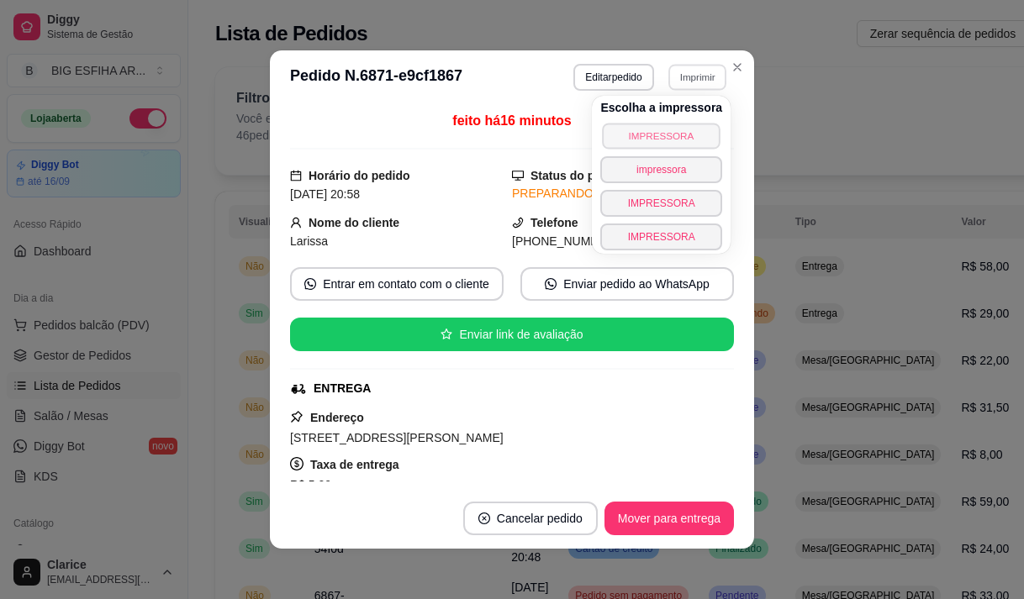
click at [690, 134] on button "IMPRESSORA" at bounding box center [662, 136] width 118 height 26
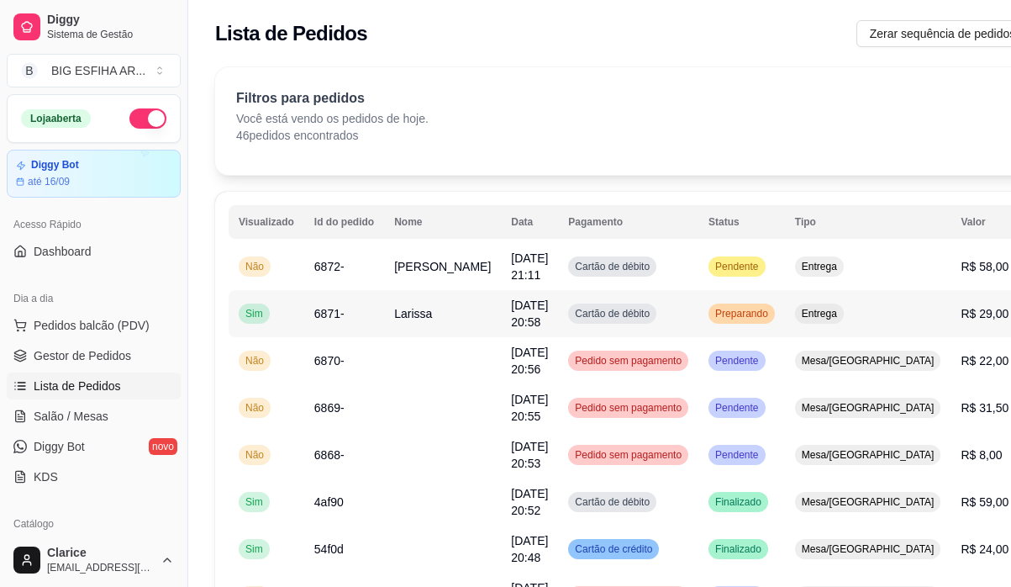
click at [712, 323] on div "Preparando" at bounding box center [742, 313] width 66 height 20
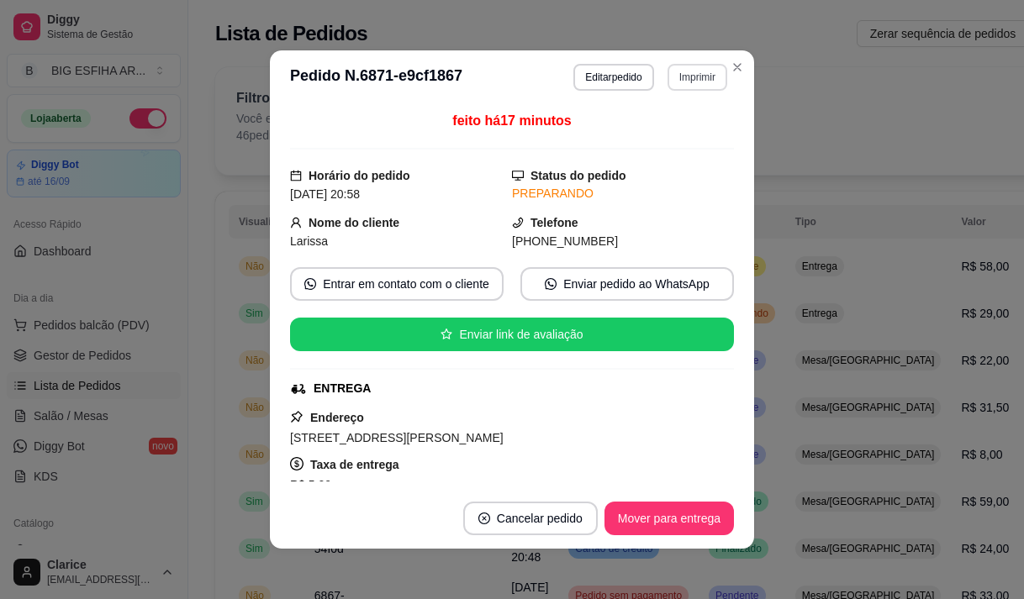
click at [688, 78] on button "Imprimir" at bounding box center [697, 77] width 60 height 27
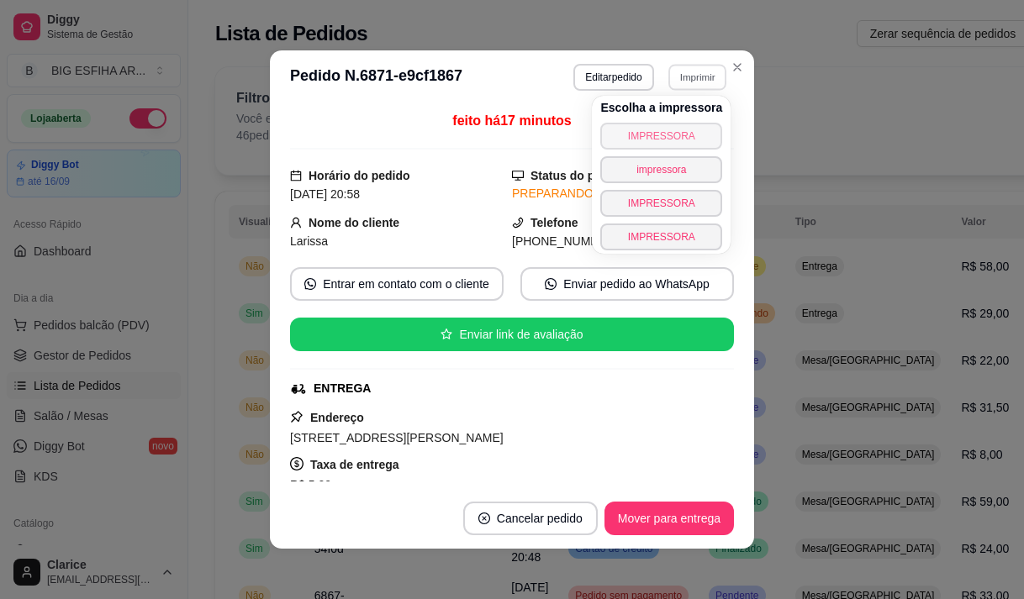
click at [678, 142] on button "IMPRESSORA" at bounding box center [661, 136] width 122 height 27
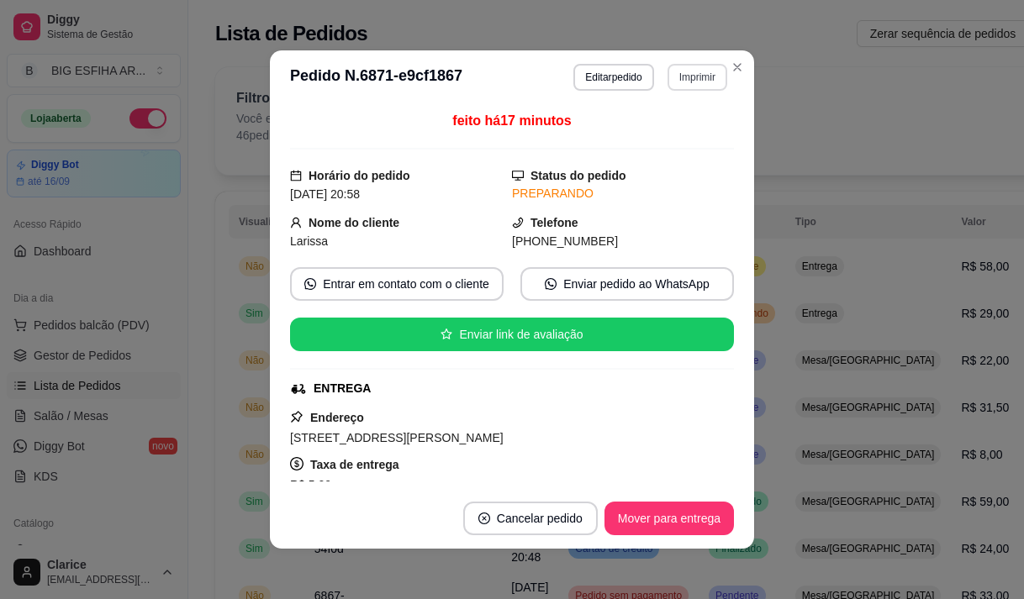
click at [682, 77] on button "Imprimir" at bounding box center [697, 77] width 60 height 27
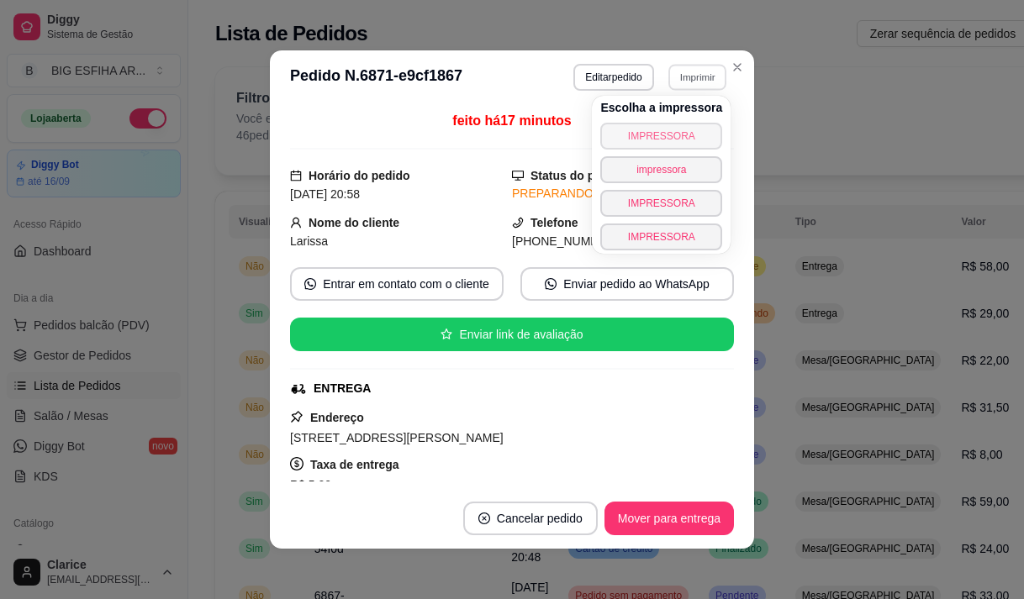
click at [673, 129] on button "IMPRESSORA" at bounding box center [661, 136] width 122 height 27
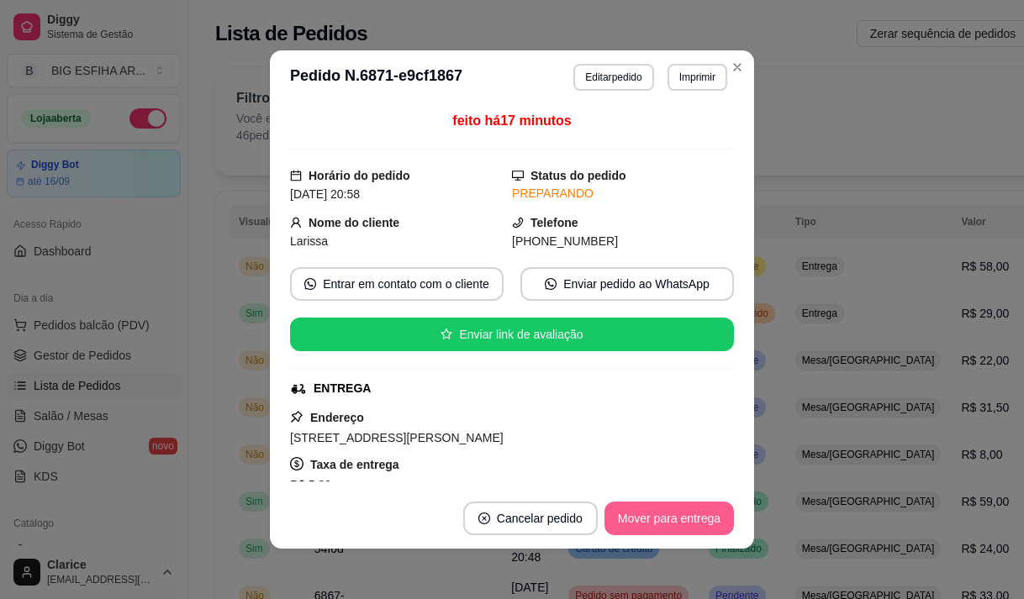
click at [630, 515] on button "Mover para entrega" at bounding box center [668, 519] width 129 height 34
click at [646, 514] on button "Mover para finalizado" at bounding box center [664, 519] width 135 height 33
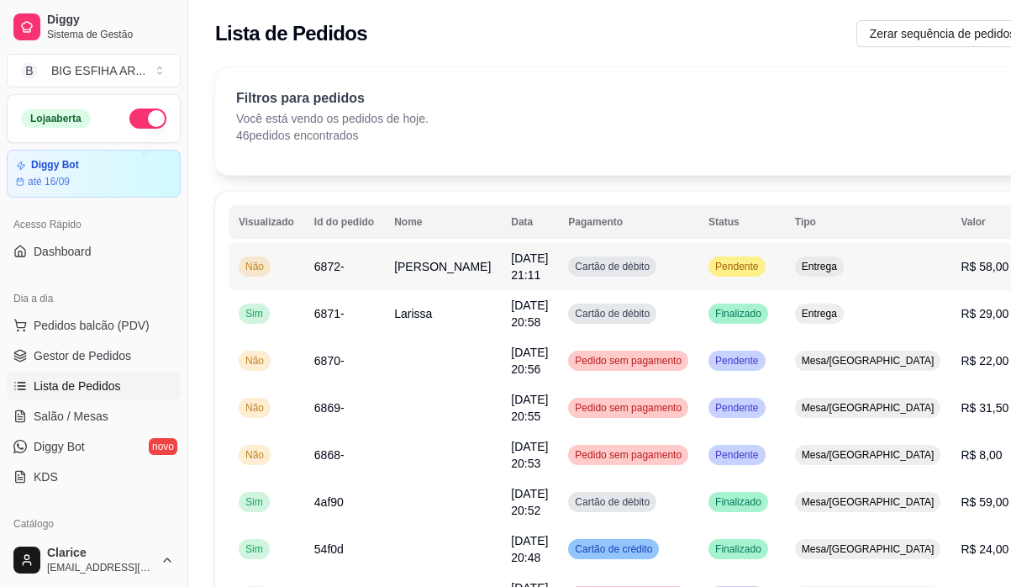
click at [709, 276] on div "Pendente" at bounding box center [737, 266] width 56 height 20
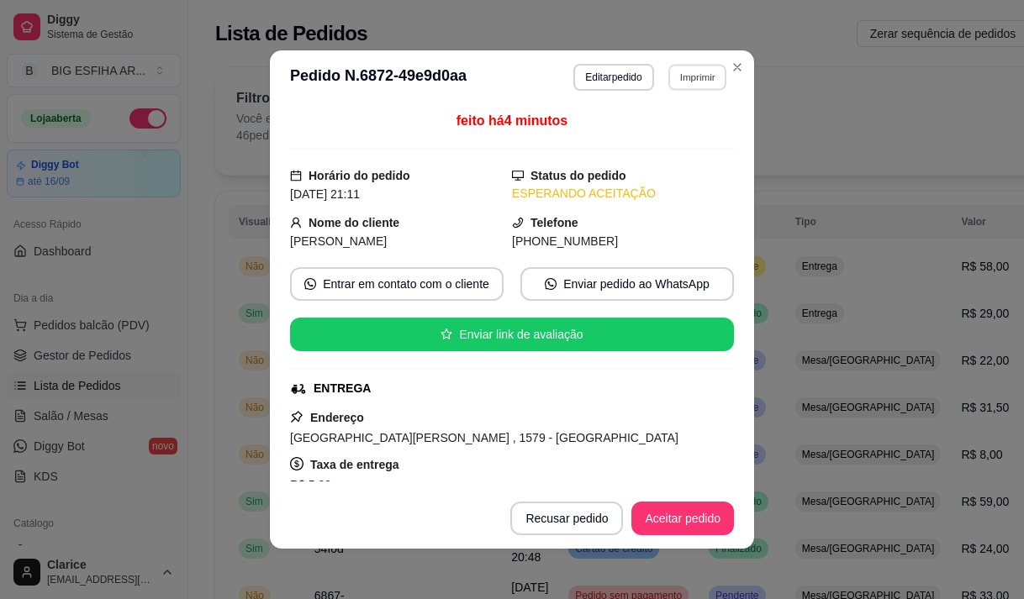
click at [692, 73] on button "Imprimir" at bounding box center [697, 77] width 58 height 26
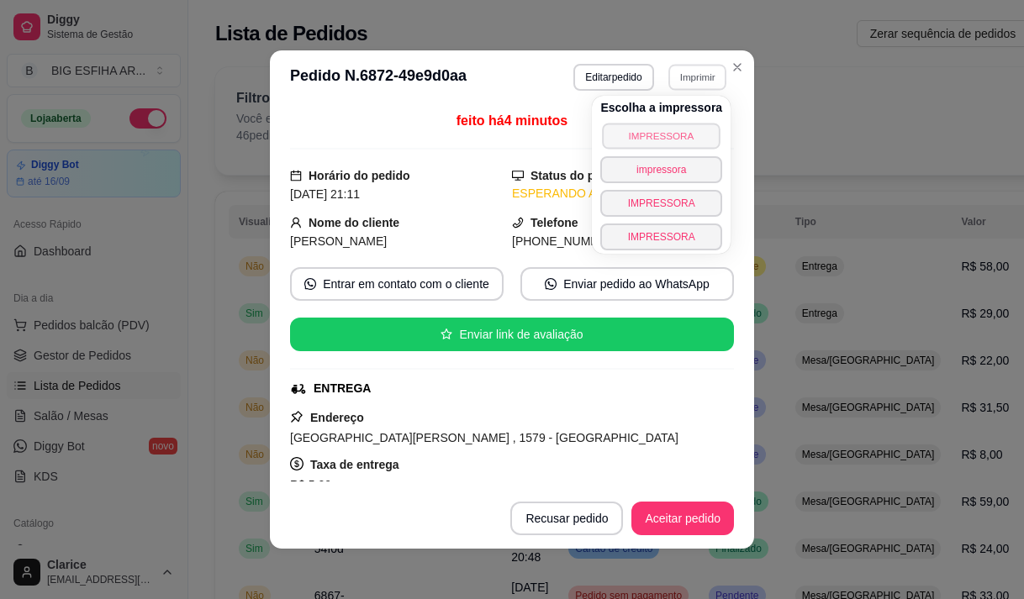
click at [667, 126] on button "IMPRESSORA" at bounding box center [662, 136] width 118 height 26
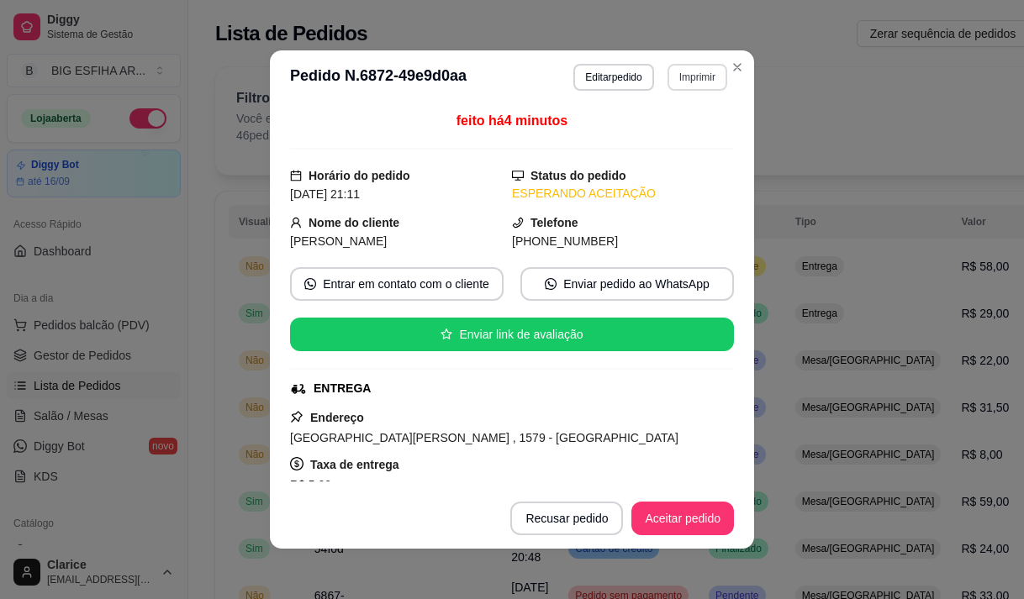
click at [691, 79] on button "Imprimir" at bounding box center [697, 77] width 60 height 27
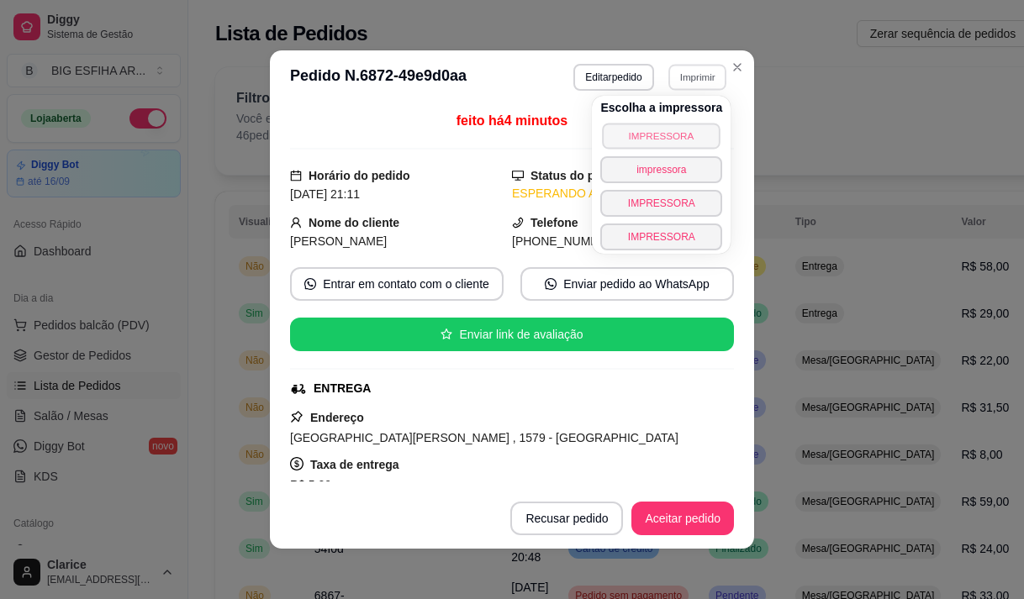
click at [672, 128] on button "IMPRESSORA" at bounding box center [662, 136] width 118 height 26
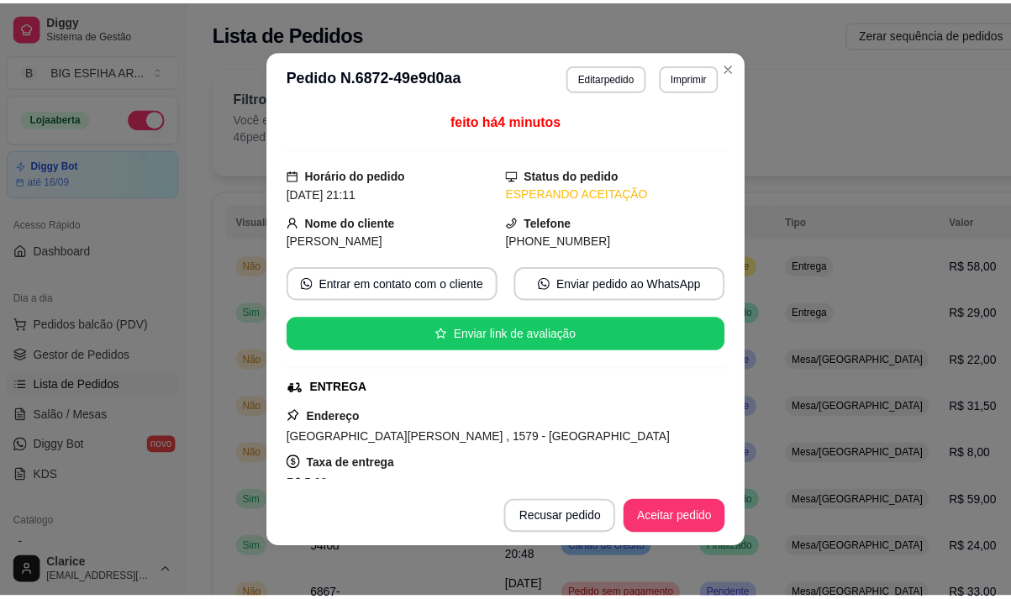
scroll to position [3, 0]
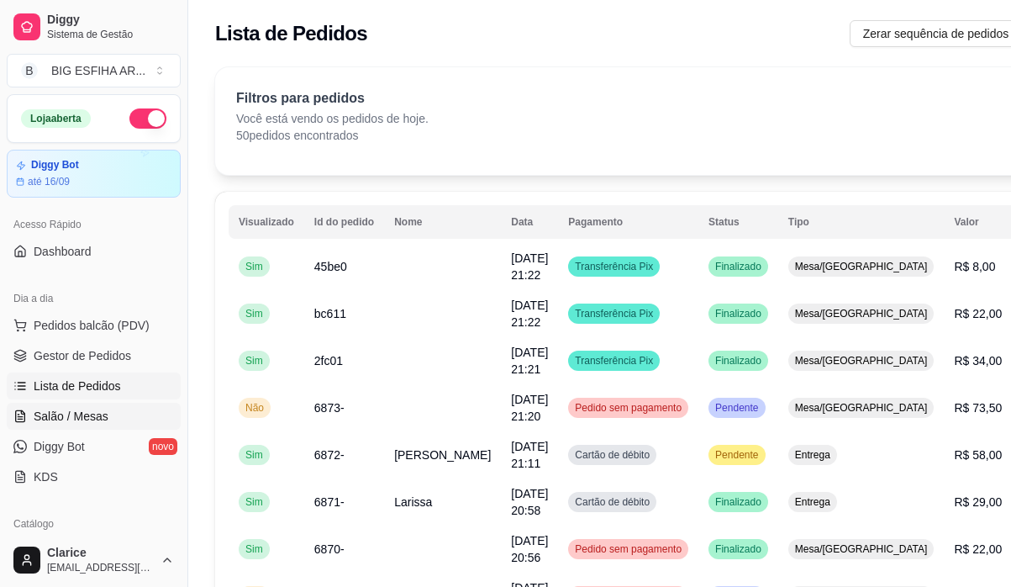
click at [98, 413] on span "Salão / Mesas" at bounding box center [71, 416] width 75 height 17
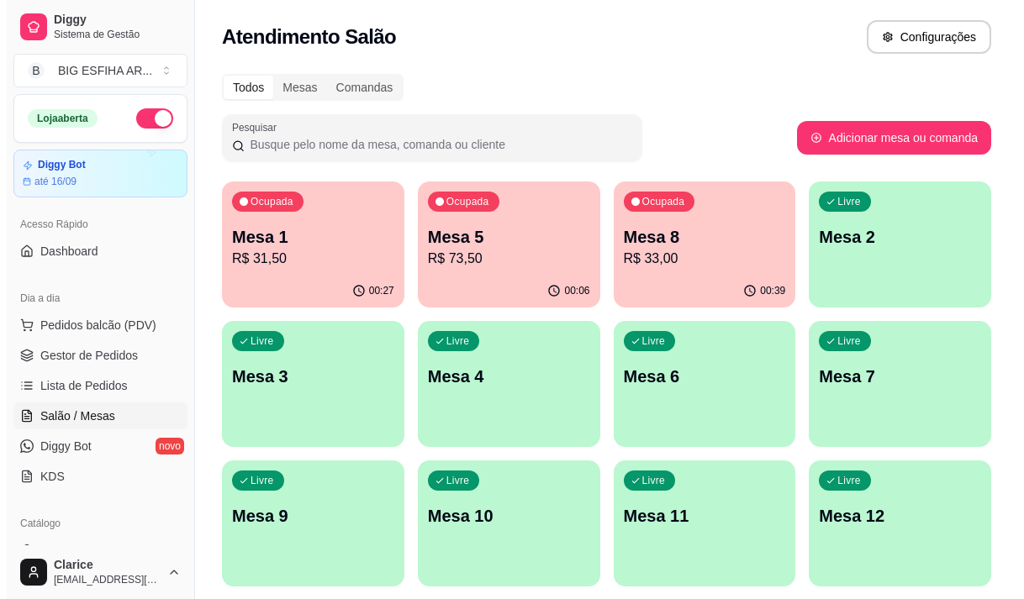
scroll to position [84, 0]
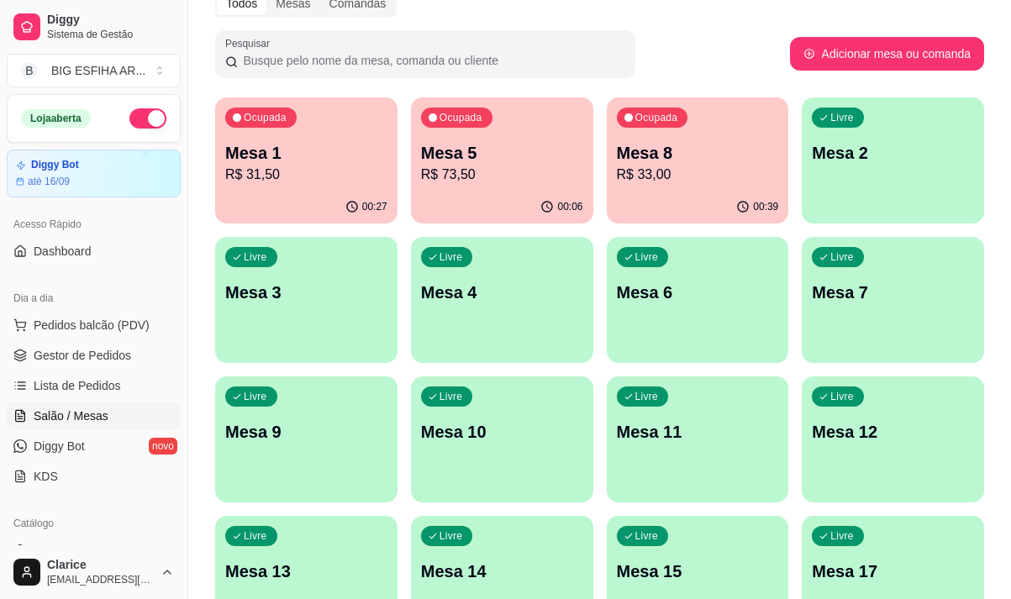
click at [294, 182] on p "R$ 31,50" at bounding box center [306, 175] width 162 height 20
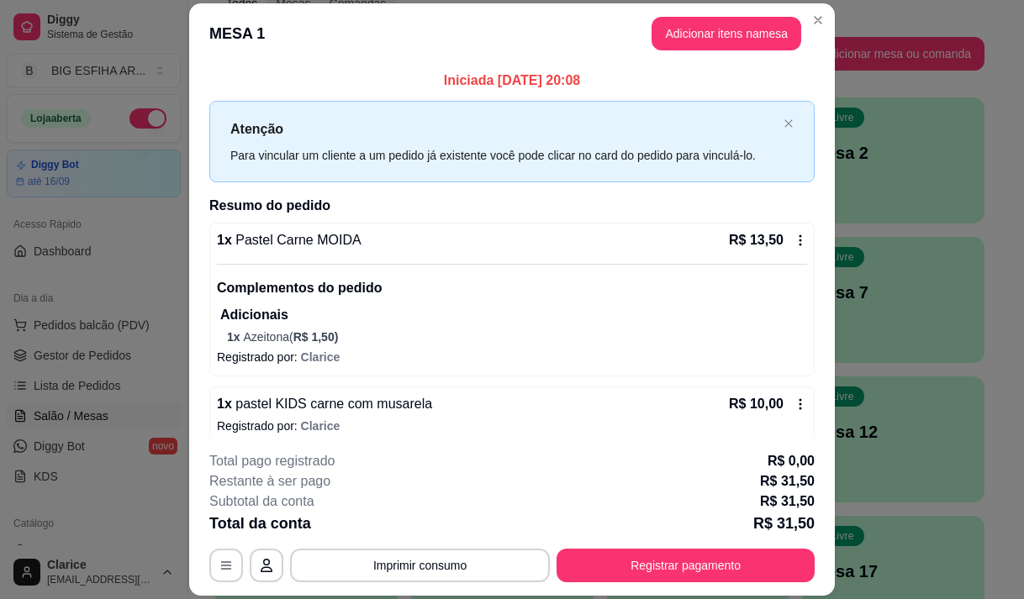
click at [347, 233] on div "1 x Pastel Carne MOIDA R$ 13,50" at bounding box center [512, 240] width 590 height 20
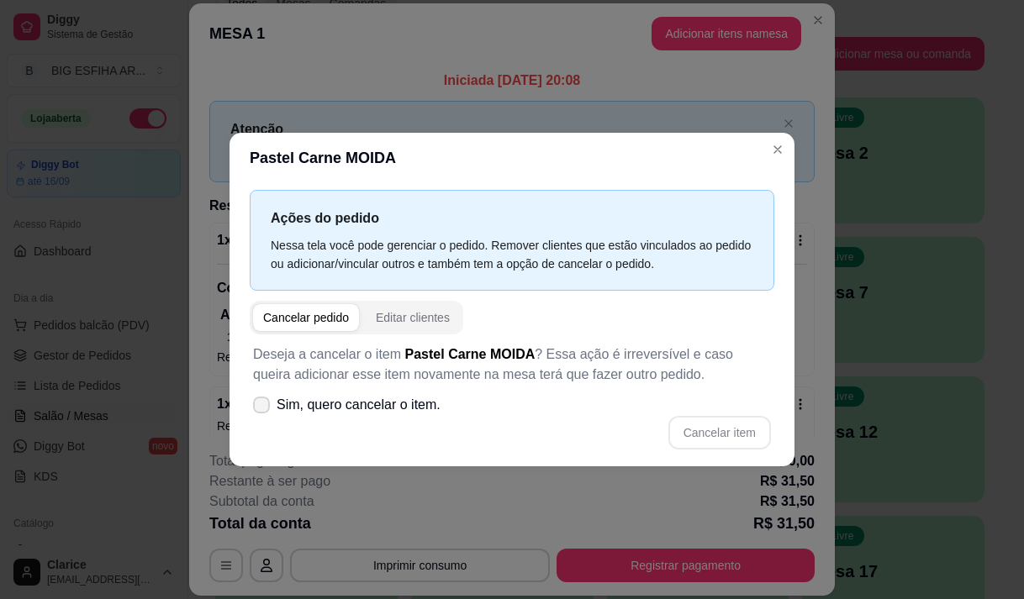
click at [271, 413] on label "Sim, quero cancelar o item." at bounding box center [346, 405] width 201 height 34
click at [263, 413] on input "Sim, quero cancelar o item." at bounding box center [257, 413] width 11 height 11
checkbox input "true"
click at [729, 430] on button "Cancelar item" at bounding box center [719, 432] width 100 height 33
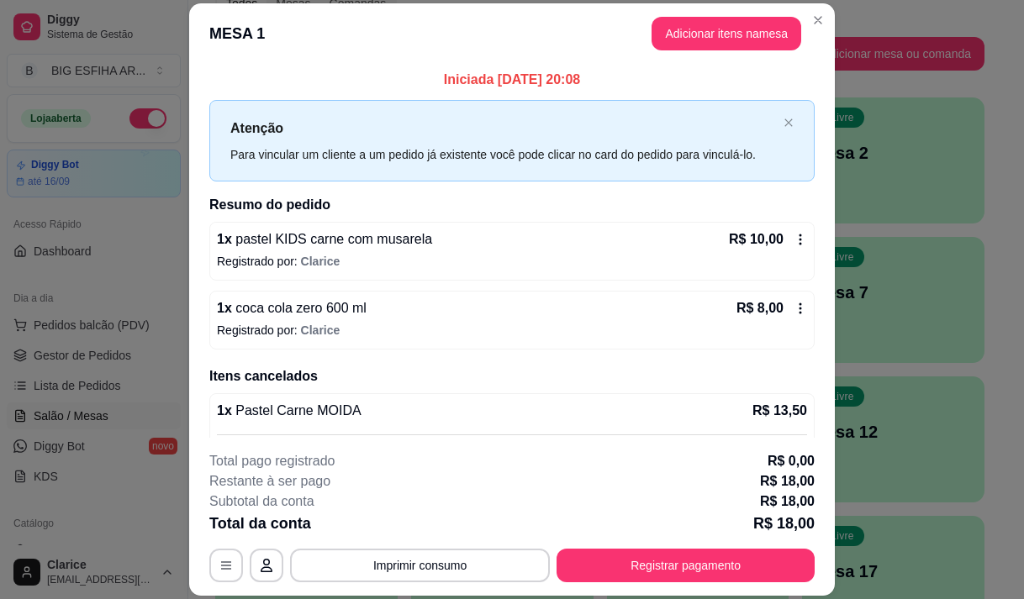
scroll to position [0, 0]
click at [384, 245] on span "pastel KIDS carne com musarela" at bounding box center [332, 240] width 200 height 14
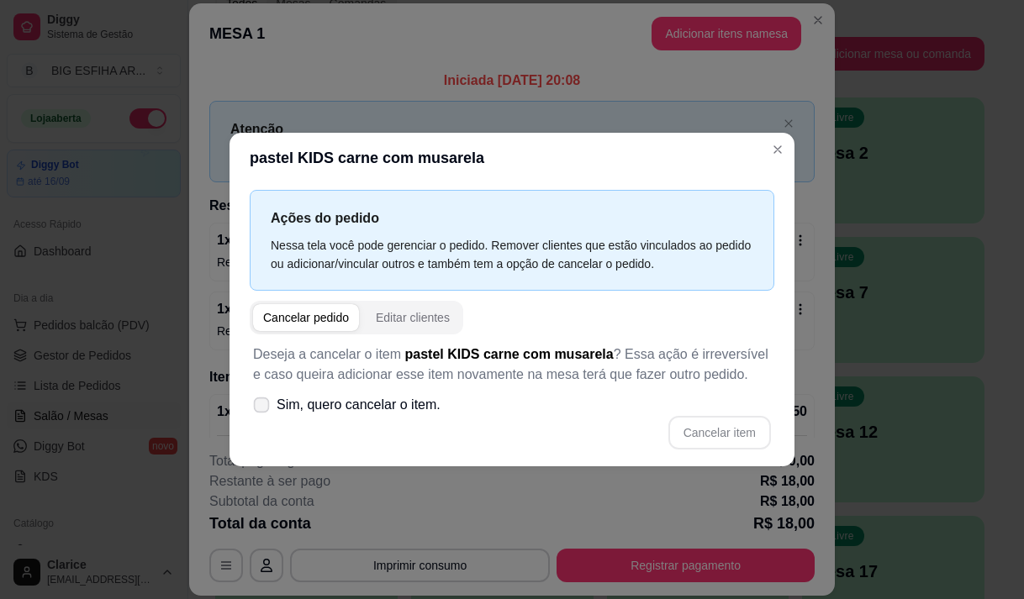
click at [306, 404] on span "Sim, quero cancelar o item." at bounding box center [359, 405] width 164 height 20
click at [263, 408] on input "Sim, quero cancelar o item." at bounding box center [257, 413] width 11 height 11
checkbox input "true"
click at [683, 430] on button "Cancelar item" at bounding box center [719, 433] width 103 height 34
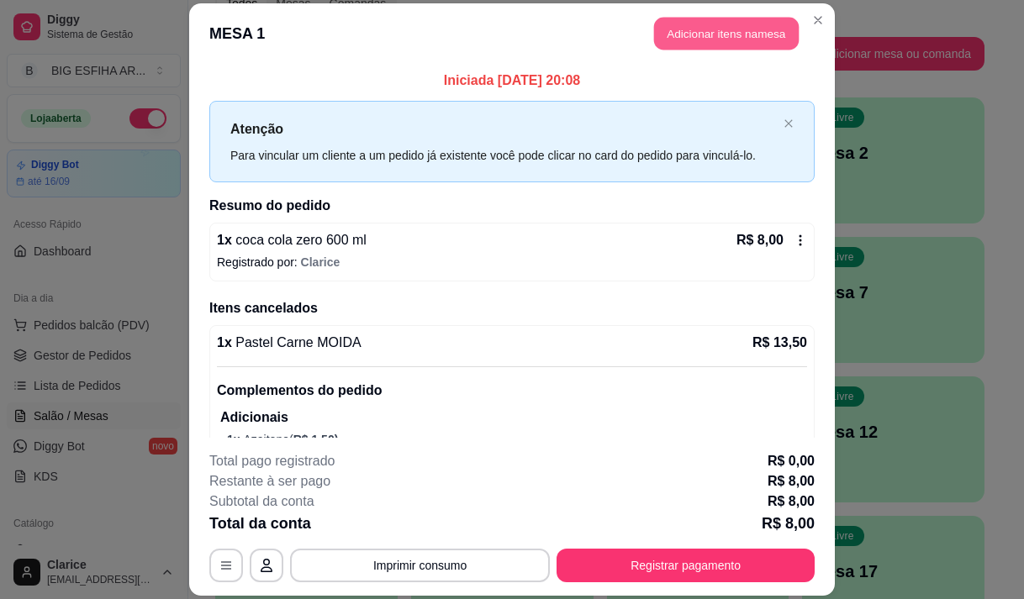
click at [686, 45] on button "Adicionar itens na mesa" at bounding box center [726, 33] width 145 height 33
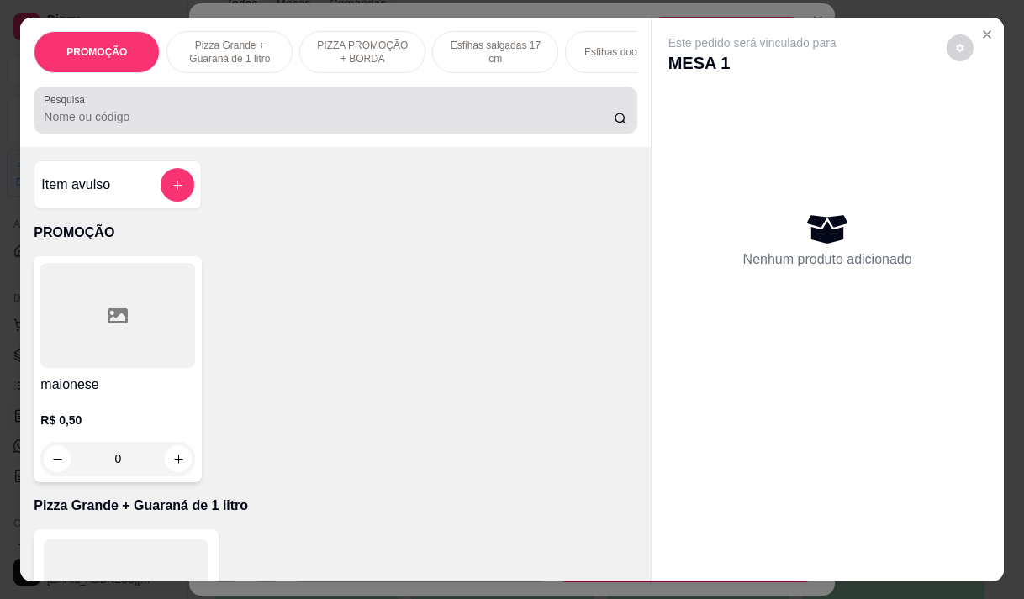
click at [296, 118] on input "Pesquisa" at bounding box center [329, 116] width 570 height 17
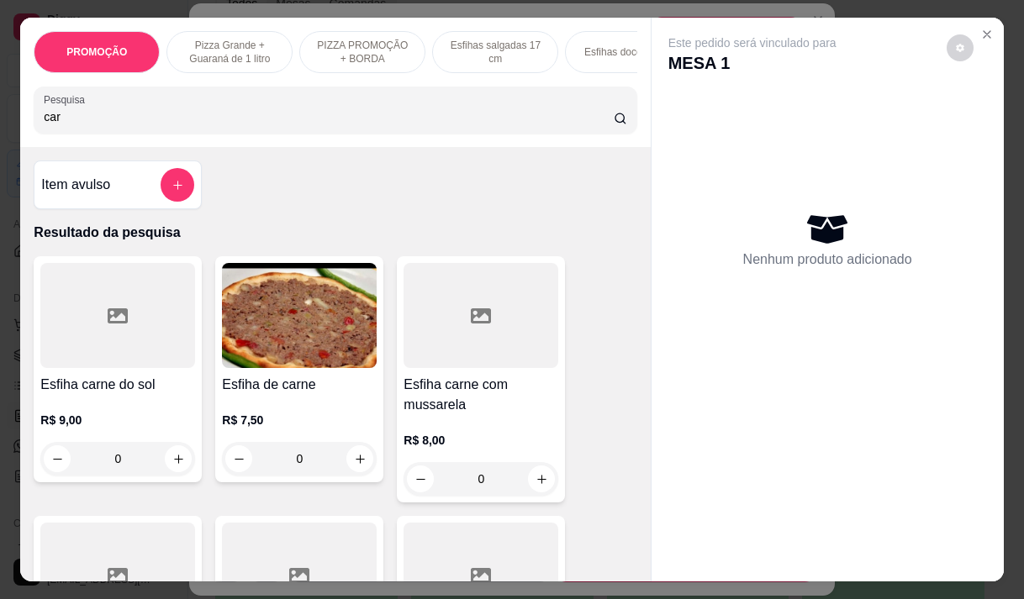
type input "car"
click at [271, 347] on img at bounding box center [299, 315] width 155 height 105
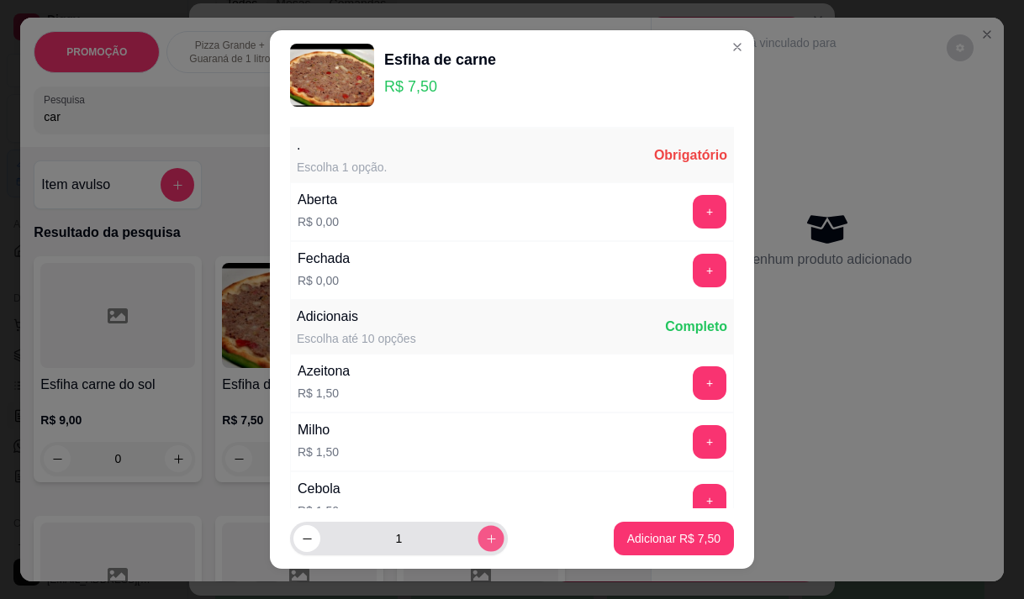
click at [485, 535] on icon "increase-product-quantity" at bounding box center [491, 539] width 13 height 13
type input "4"
click at [693, 217] on button "+" at bounding box center [710, 212] width 34 height 34
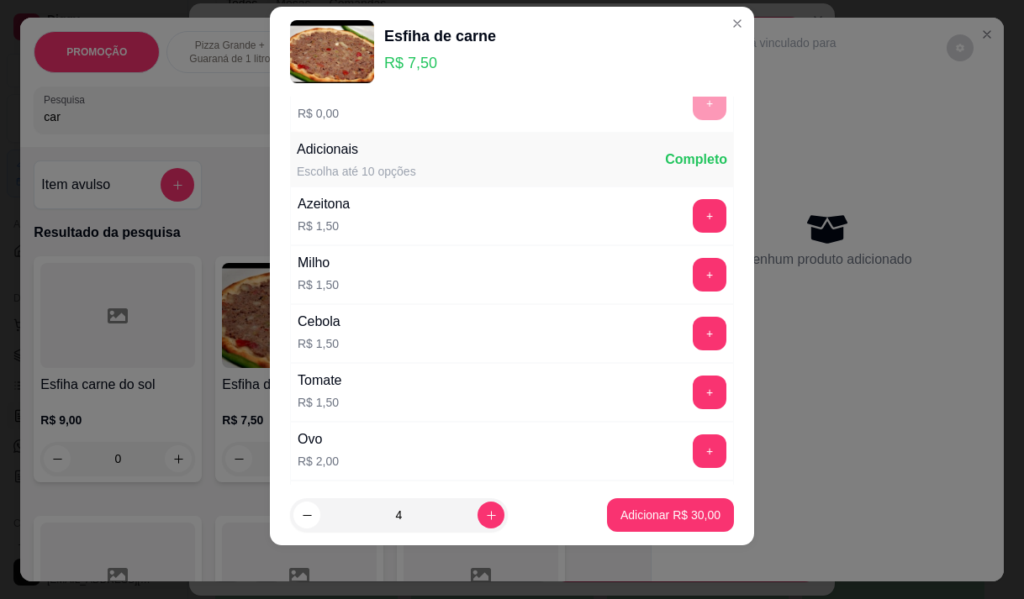
scroll to position [180, 0]
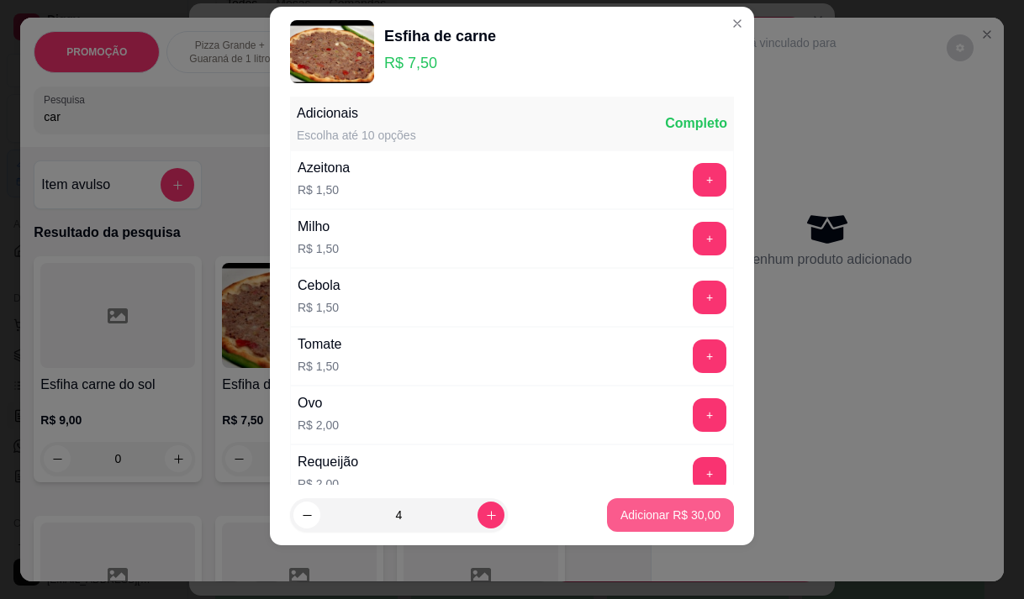
click at [697, 509] on p "Adicionar R$ 30,00" at bounding box center [670, 515] width 100 height 17
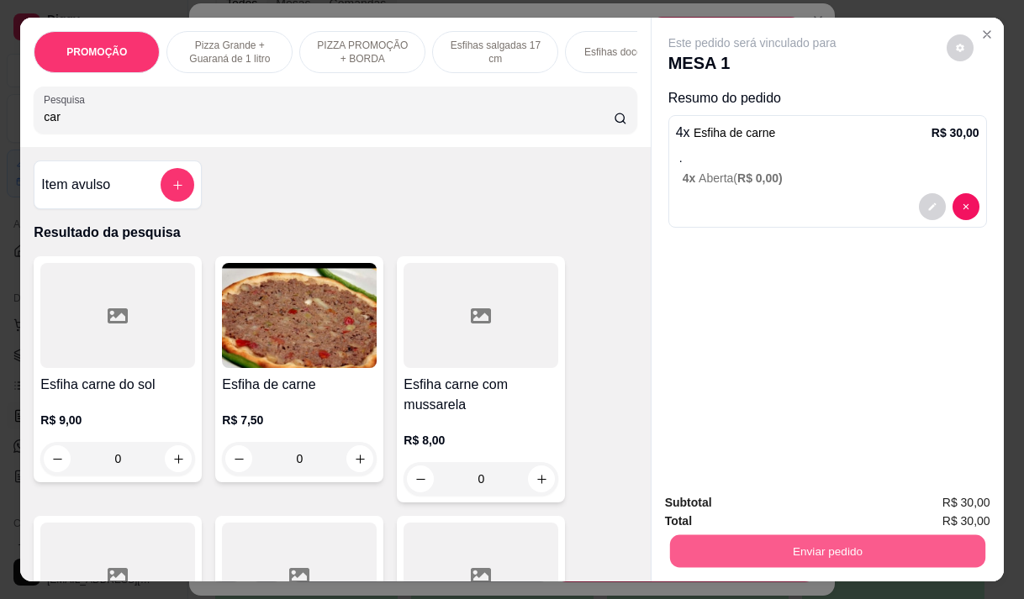
click at [781, 542] on button "Enviar pedido" at bounding box center [826, 551] width 315 height 33
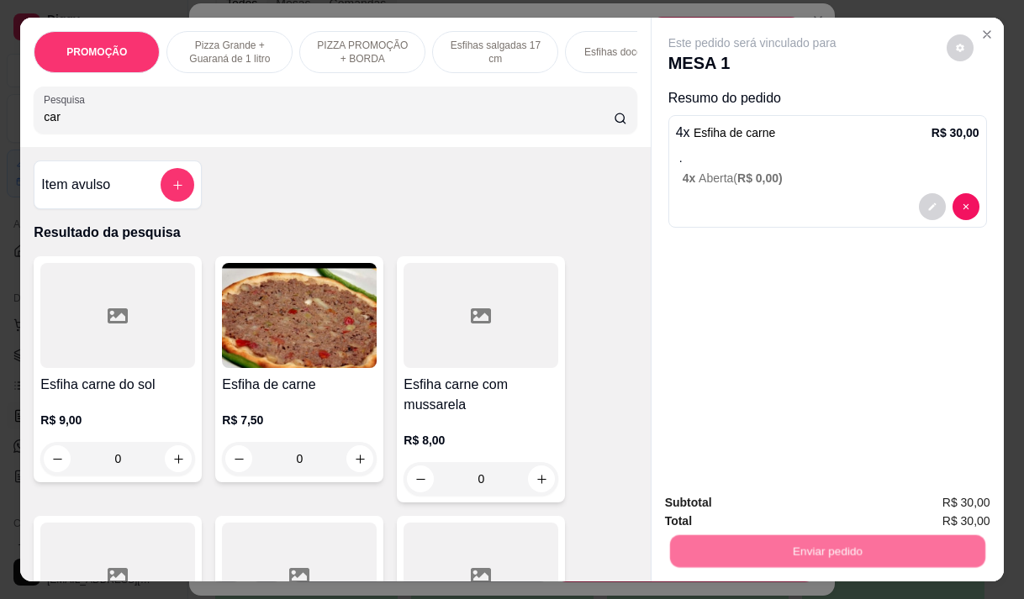
click at [752, 489] on button "Não registrar e enviar pedido" at bounding box center [771, 504] width 175 height 32
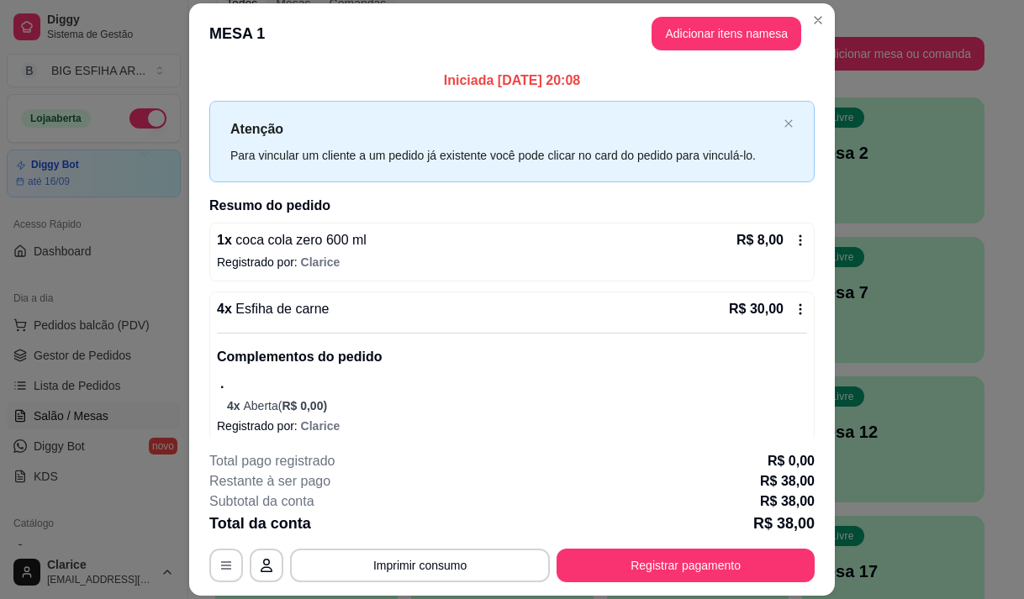
scroll to position [266, 0]
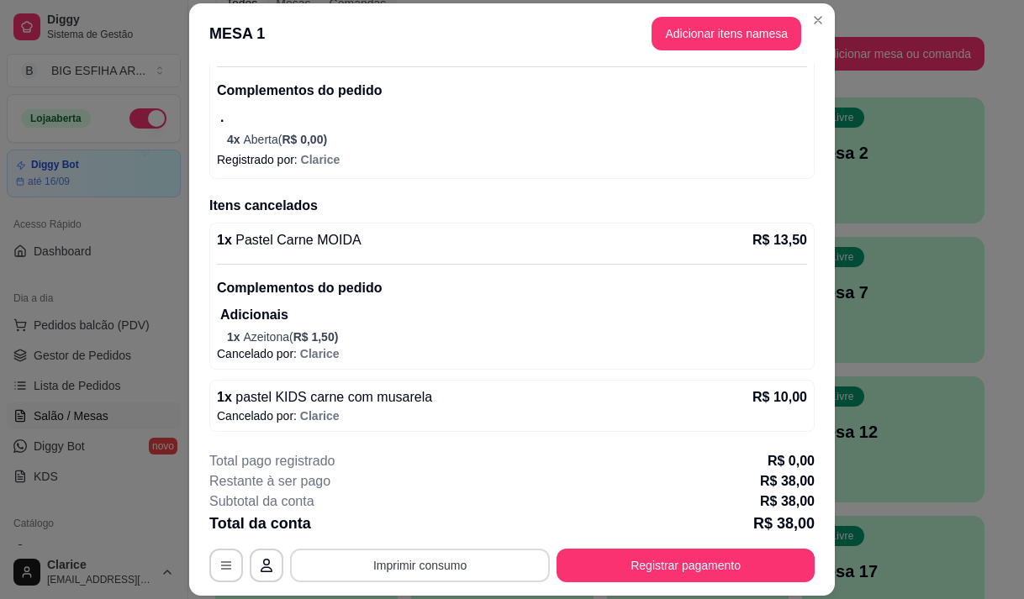
click at [454, 563] on button "Imprimir consumo" at bounding box center [420, 566] width 260 height 34
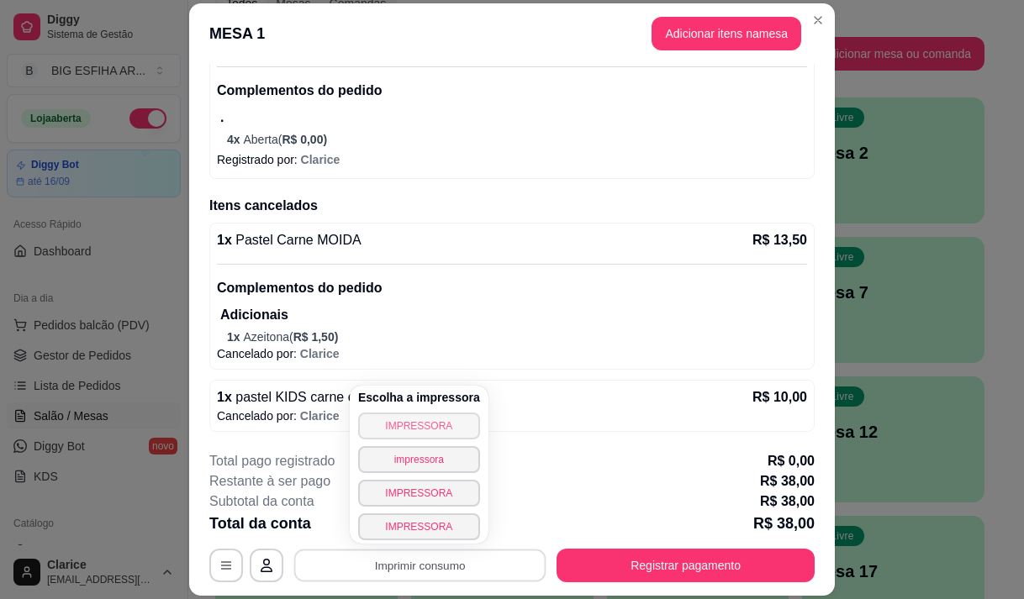
click at [428, 412] on div "Escolha a impressora IMPRESSORA impressora IMPRESSORA IMPRESSORA" at bounding box center [419, 465] width 139 height 158
click at [434, 420] on button "IMPRESSORA" at bounding box center [419, 426] width 122 height 27
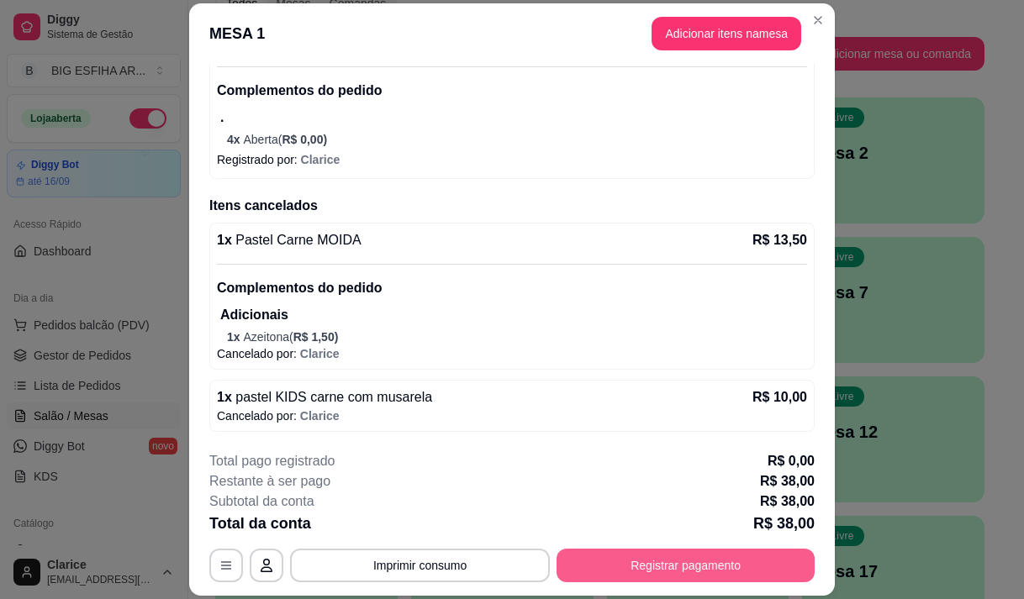
click at [649, 562] on button "Registrar pagamento" at bounding box center [685, 566] width 258 height 34
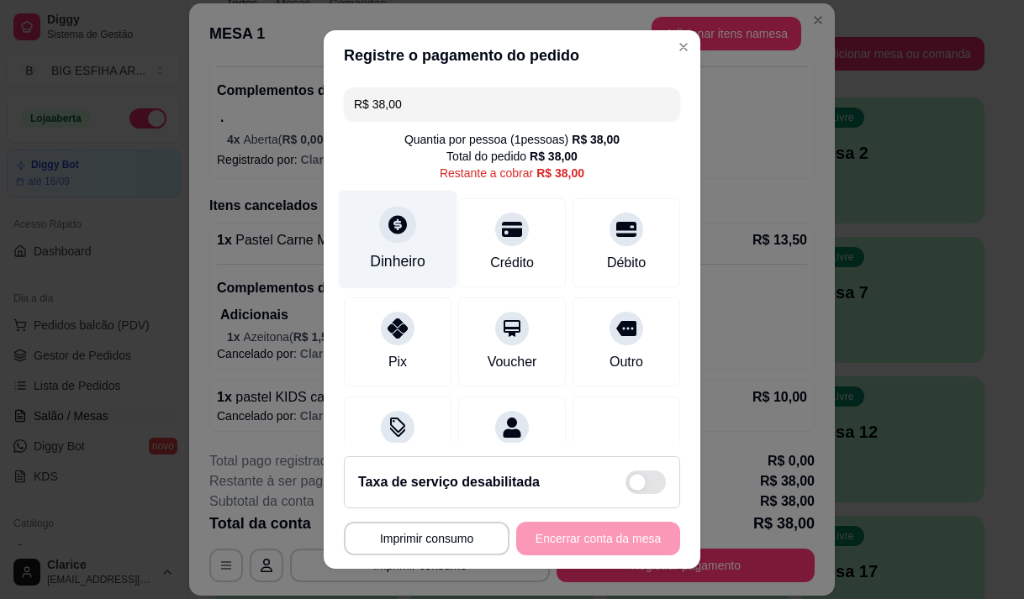
click at [387, 228] on icon at bounding box center [398, 225] width 22 height 22
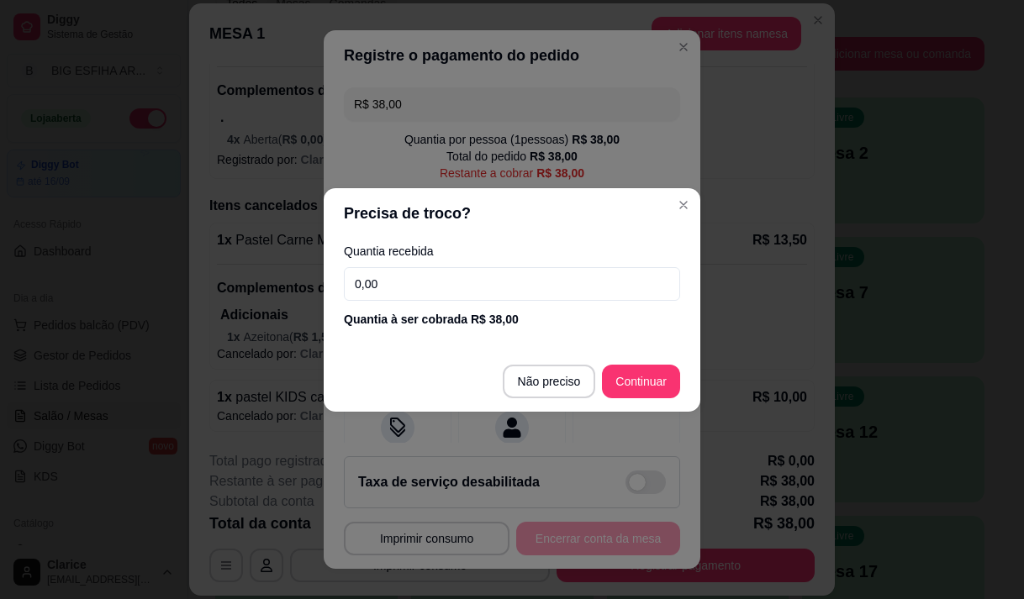
click at [392, 279] on input "0,00" at bounding box center [512, 284] width 336 height 34
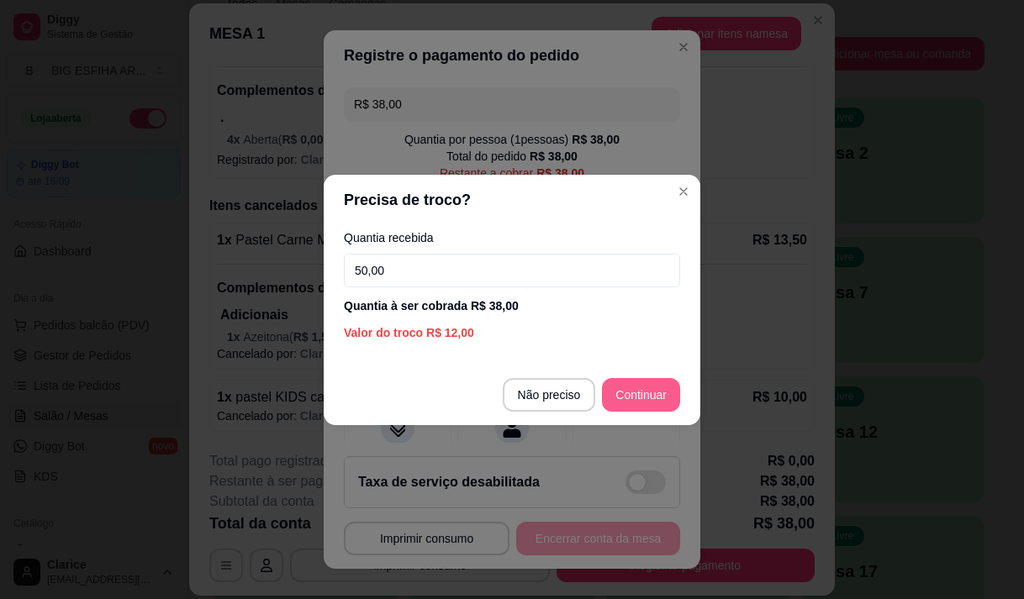
type input "50,00"
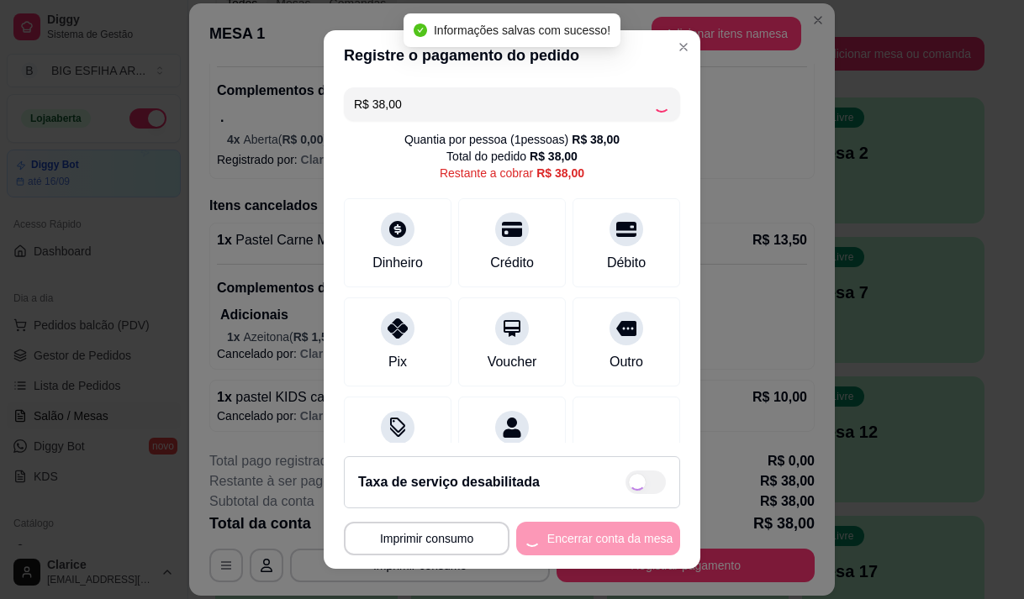
type input "R$ 0,00"
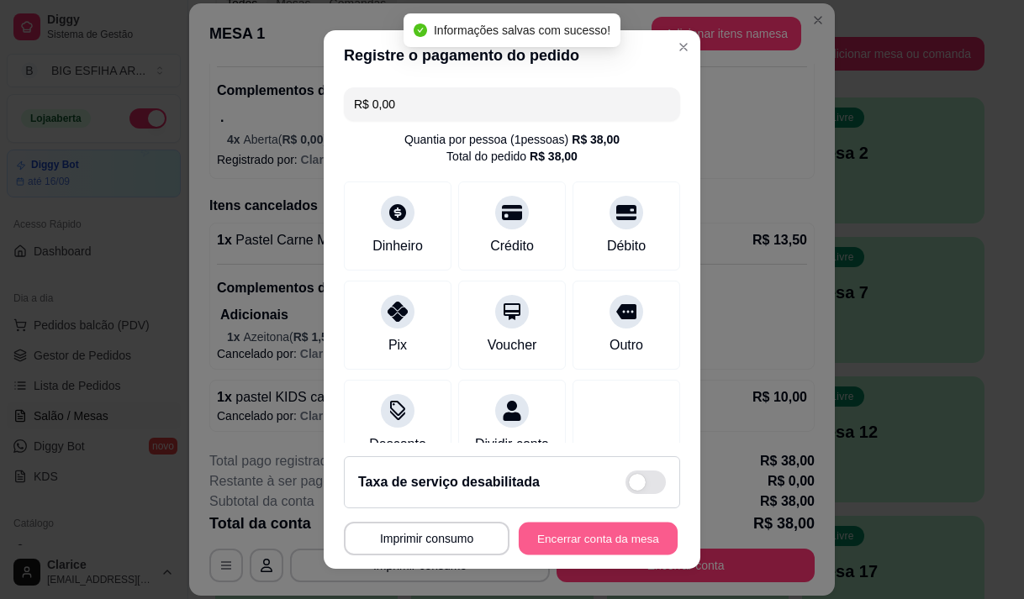
click at [578, 535] on button "Encerrar conta da mesa" at bounding box center [598, 539] width 159 height 33
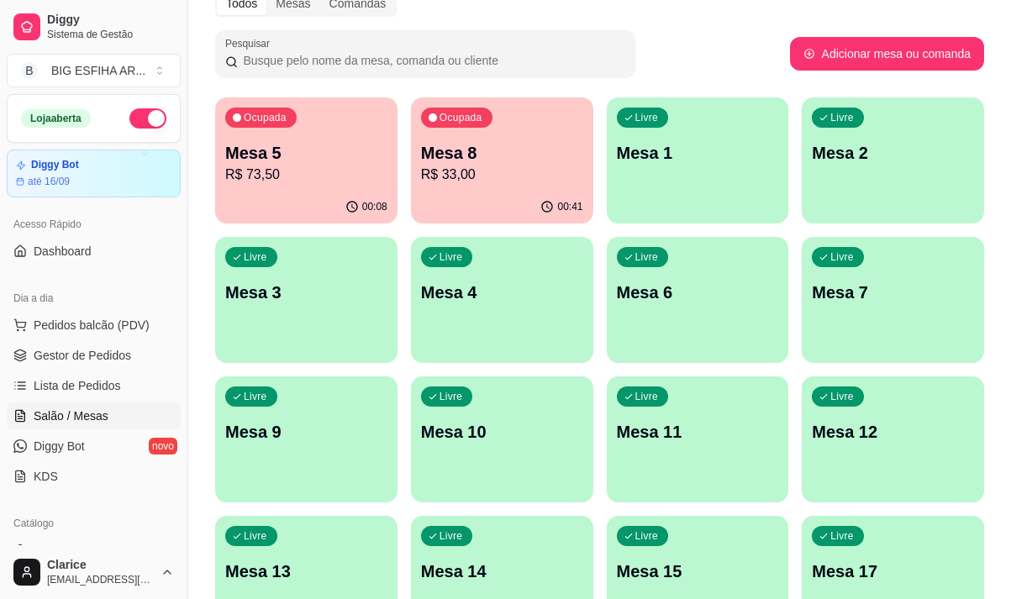
click at [852, 444] on div "Livre Mesa 12" at bounding box center [893, 430] width 182 height 106
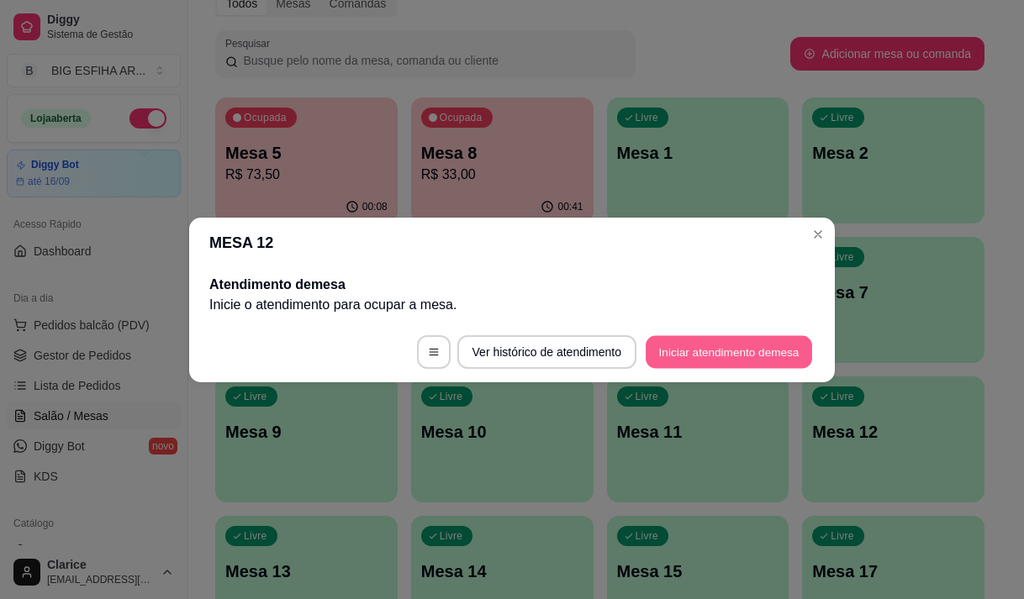
click at [692, 345] on button "Iniciar atendimento de mesa" at bounding box center [729, 351] width 166 height 33
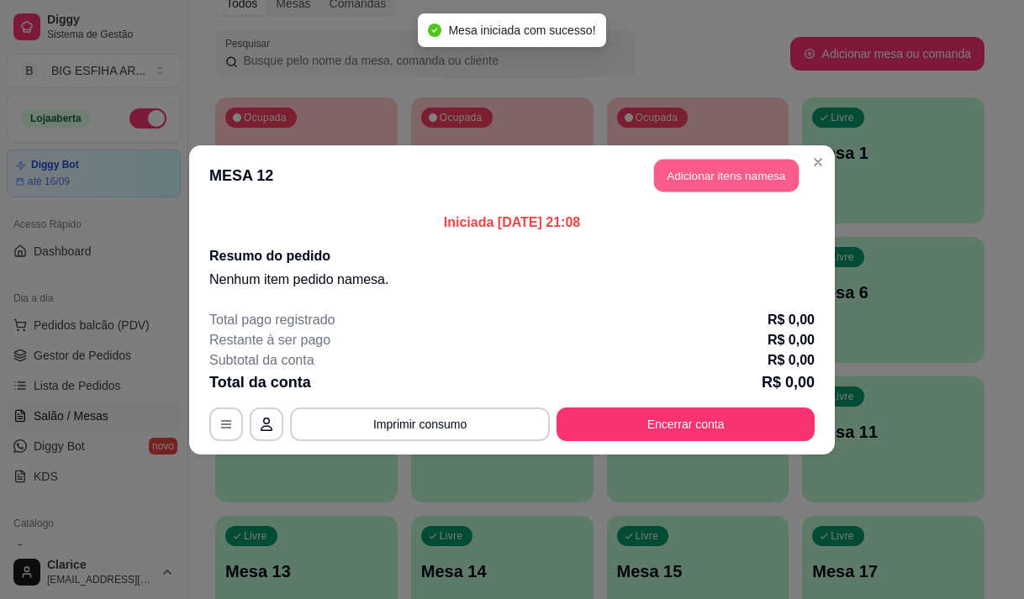
click at [731, 179] on button "Adicionar itens na mesa" at bounding box center [726, 175] width 145 height 33
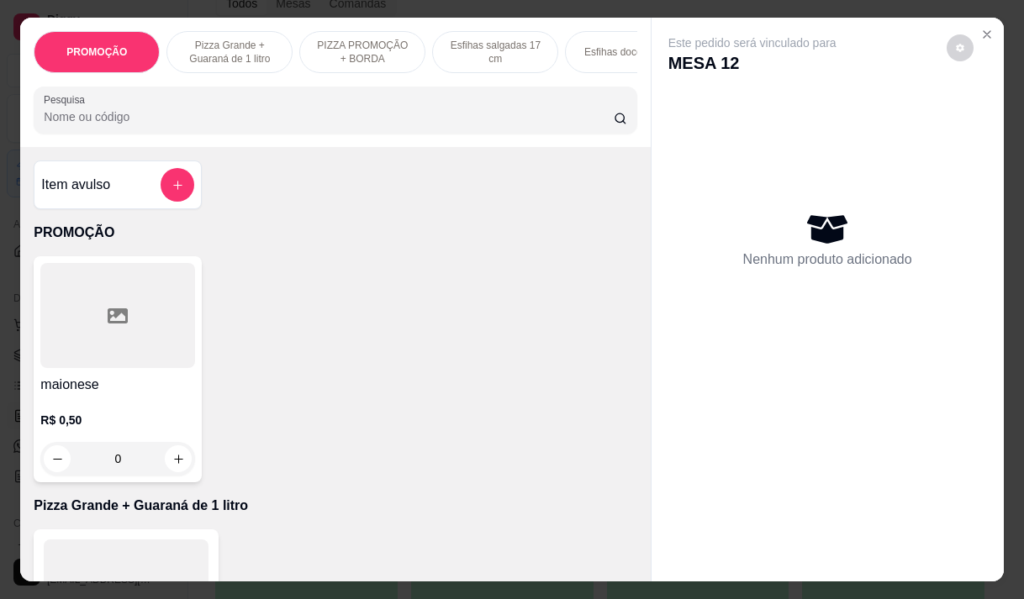
click at [351, 44] on p "PIZZA PROMOÇÃO + BORDA" at bounding box center [363, 52] width 98 height 27
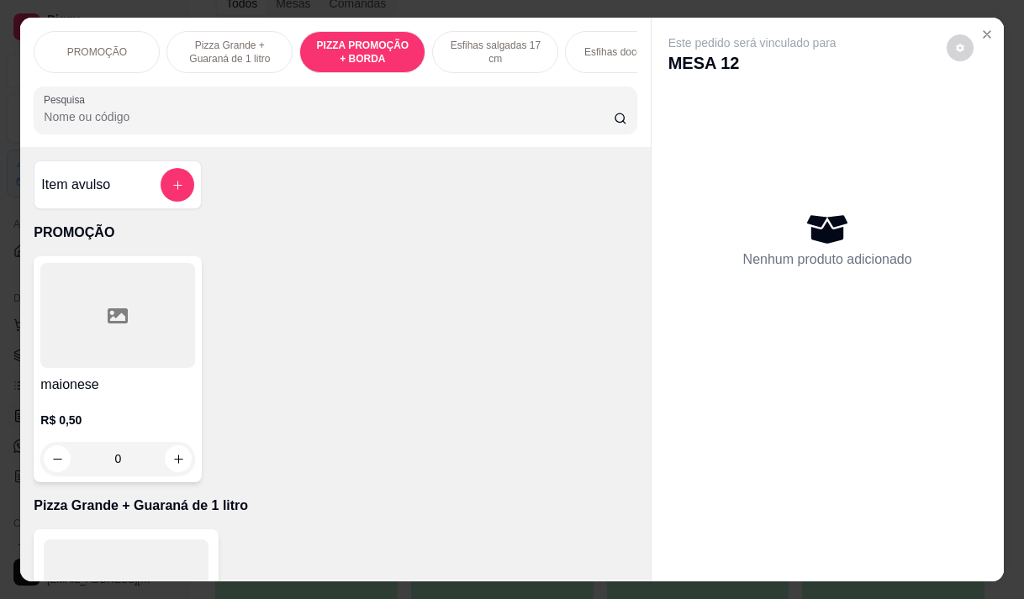
scroll to position [42, 0]
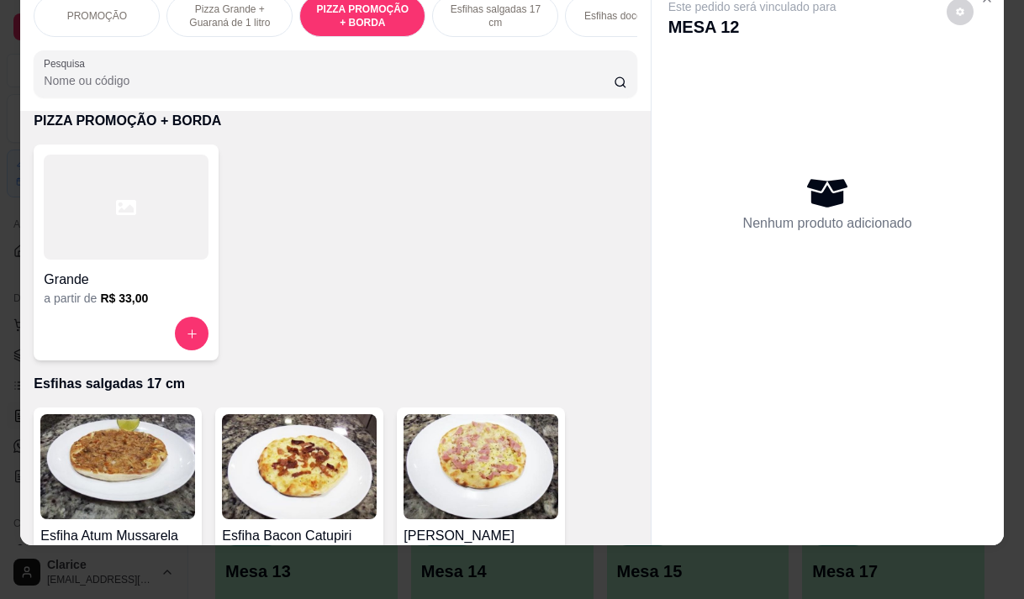
click at [118, 229] on div at bounding box center [126, 207] width 165 height 105
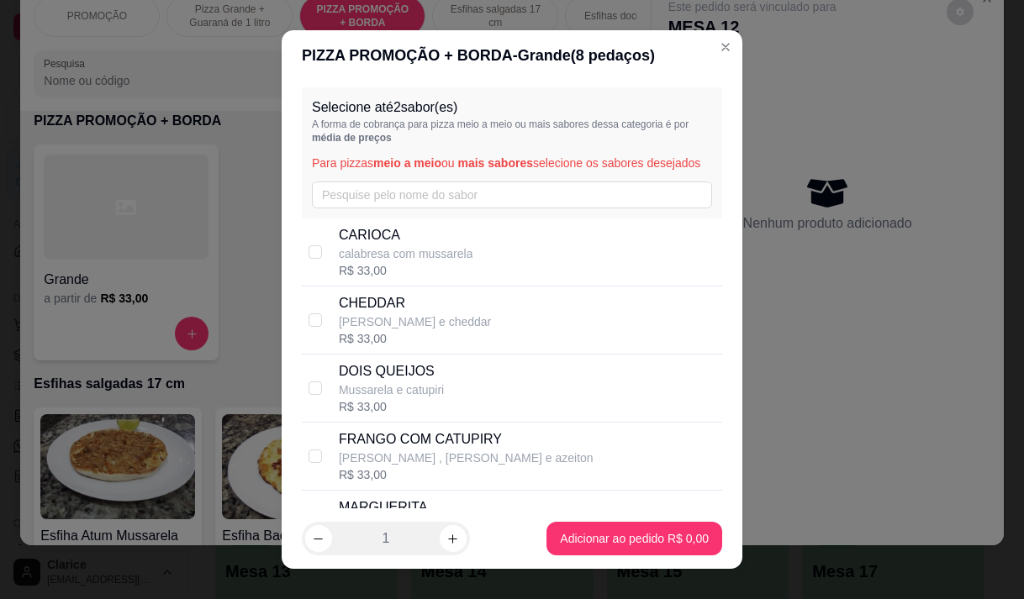
click at [412, 279] on div "R$ 33,00" at bounding box center [406, 270] width 134 height 17
checkbox input "true"
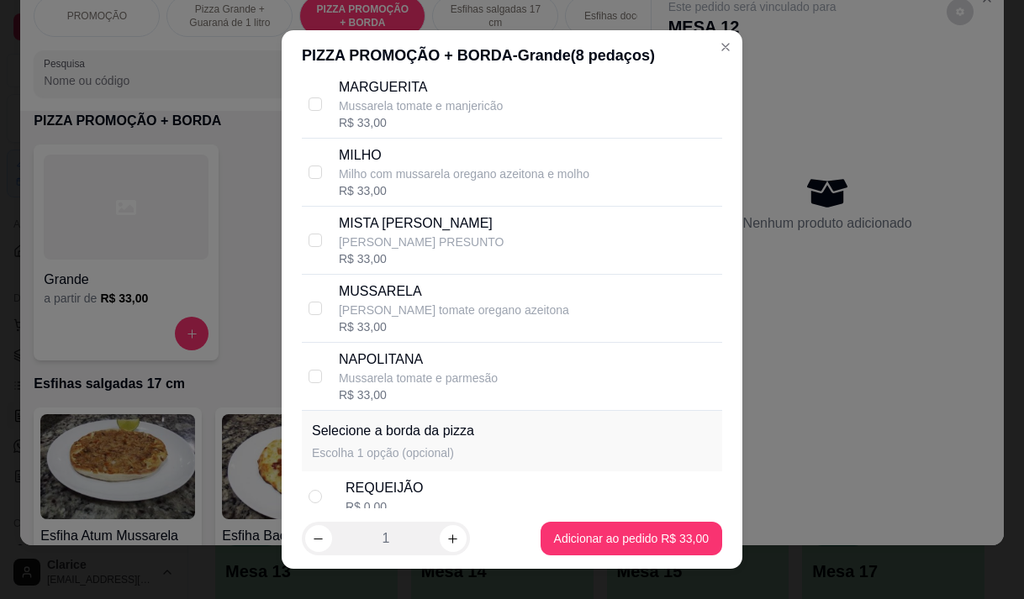
scroll to position [252, 0]
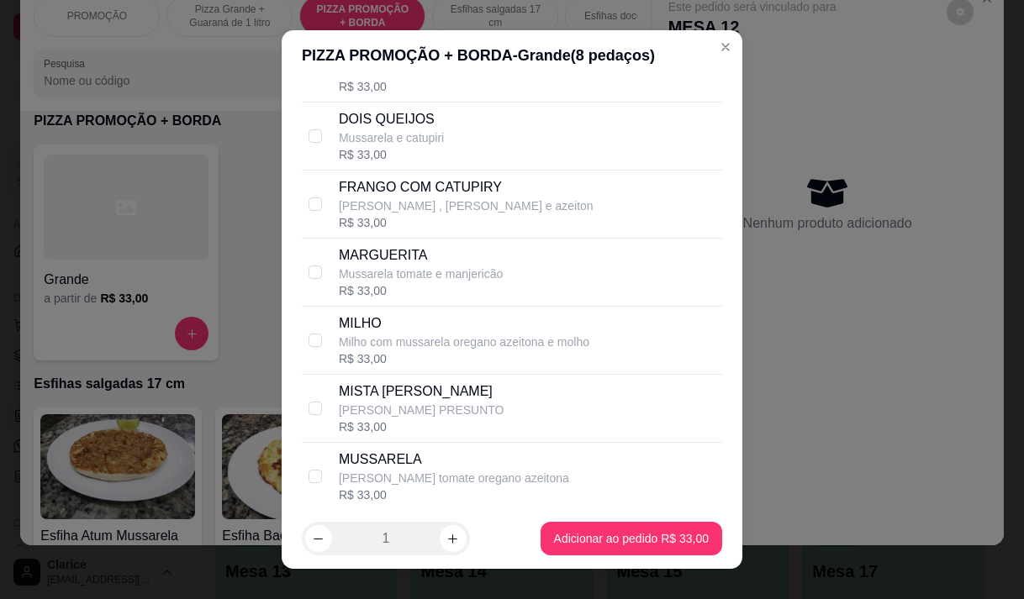
click at [446, 282] on p "Mussarela tomate e manjericão" at bounding box center [421, 274] width 164 height 17
checkbox input "true"
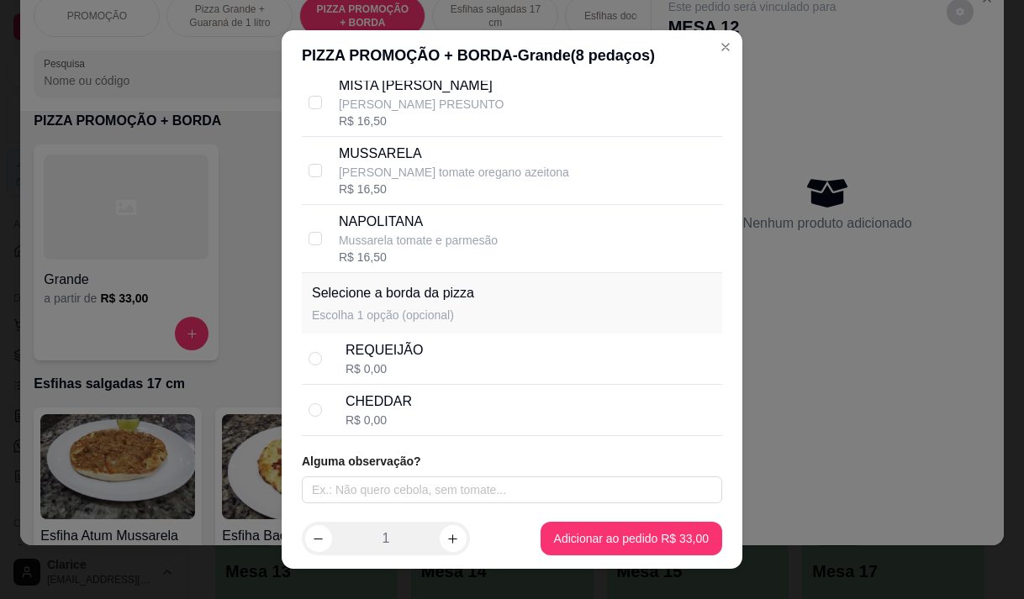
scroll to position [576, 0]
click at [447, 403] on div "CHEDDAR R$ 0,00" at bounding box center [530, 409] width 370 height 37
radio input "true"
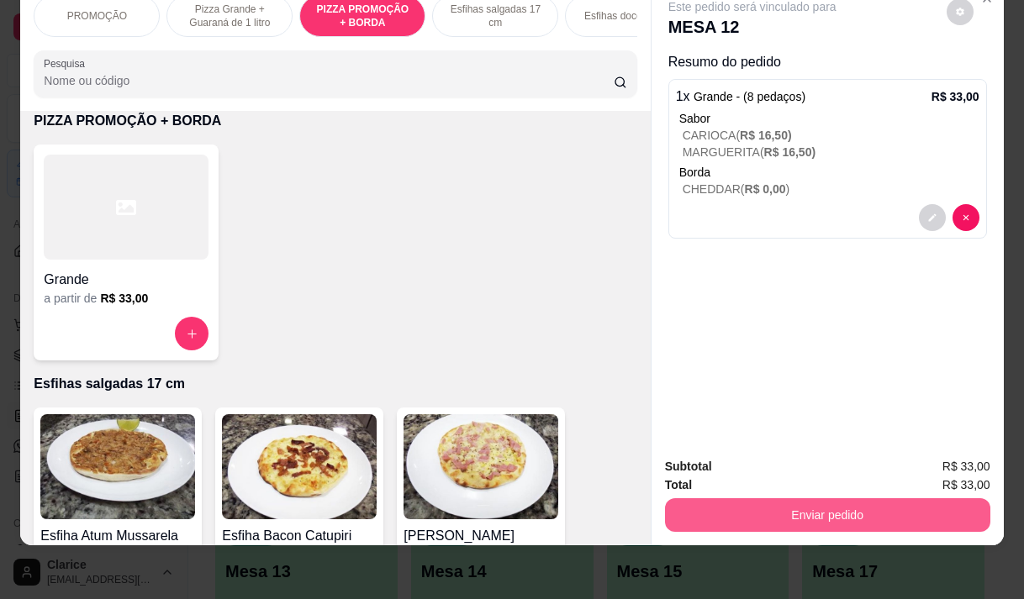
click at [762, 498] on button "Enviar pedido" at bounding box center [827, 515] width 325 height 34
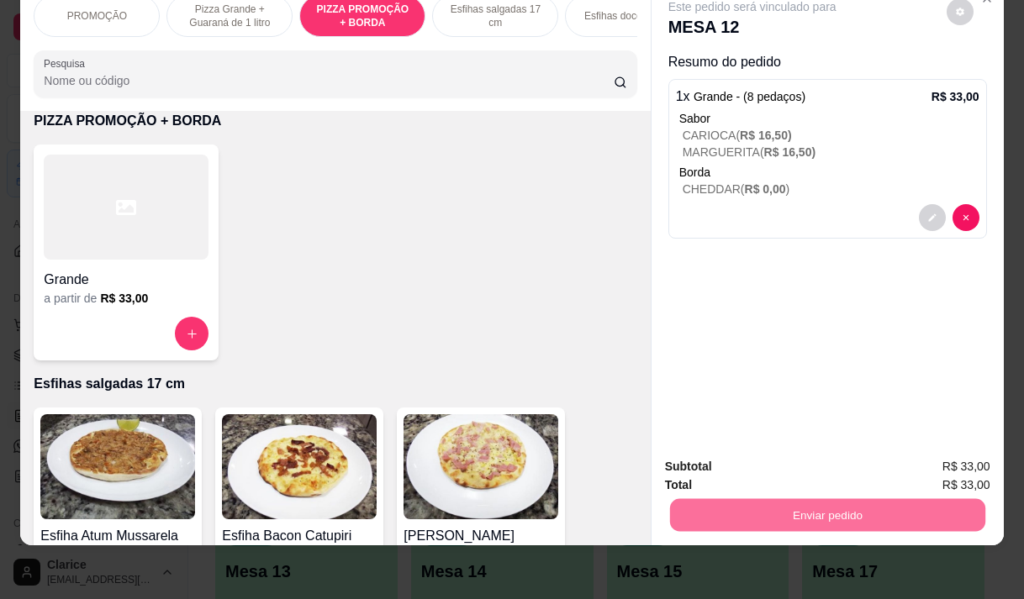
click at [744, 456] on button "Não registrar e enviar pedido" at bounding box center [772, 461] width 170 height 31
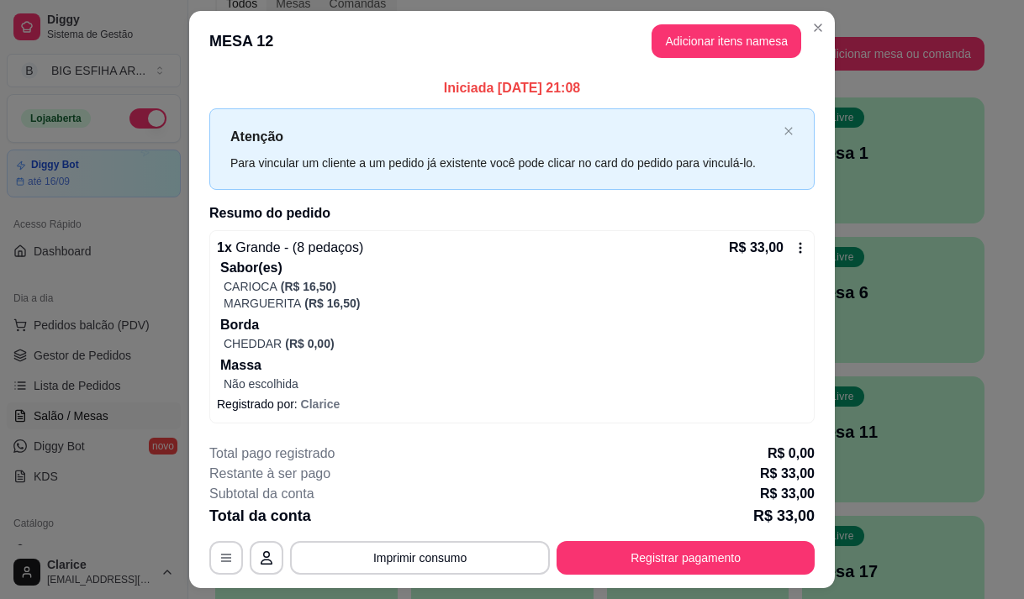
click at [240, 95] on p "Iniciada 22/08/2025 às 21:08" at bounding box center [511, 88] width 605 height 20
click at [406, 558] on button "Imprimir consumo" at bounding box center [420, 558] width 252 height 33
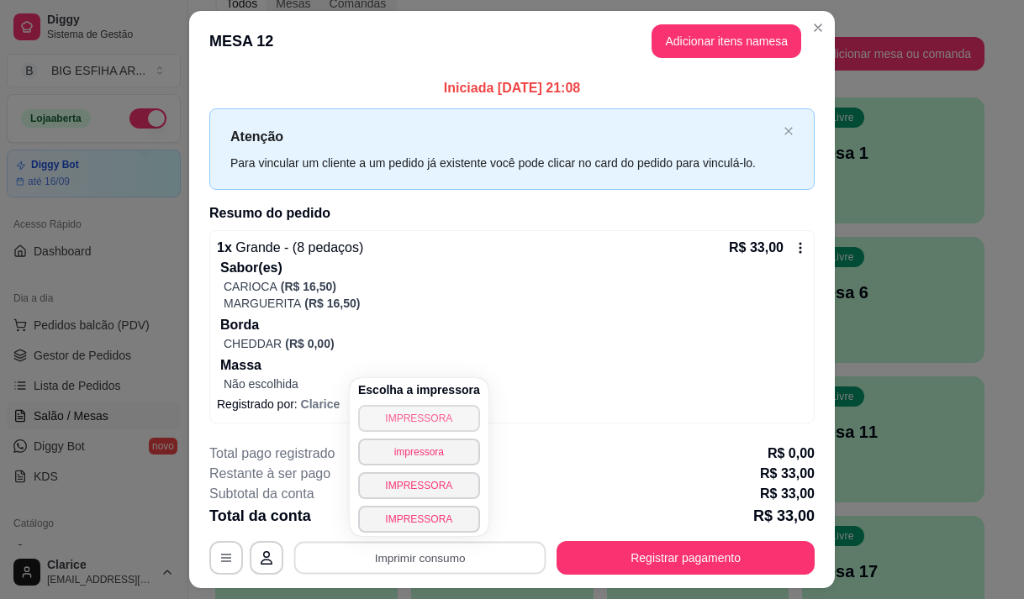
click at [428, 421] on button "IMPRESSORA" at bounding box center [419, 418] width 122 height 27
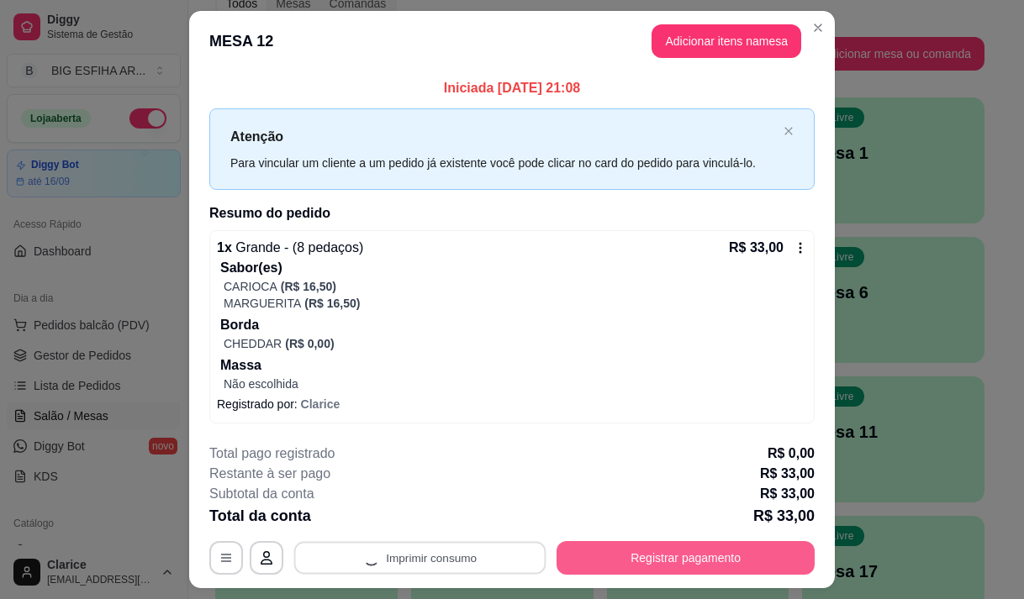
click at [662, 565] on button "Registrar pagamento" at bounding box center [685, 558] width 258 height 34
click at [684, 550] on button "Registrar pagamento" at bounding box center [685, 558] width 258 height 34
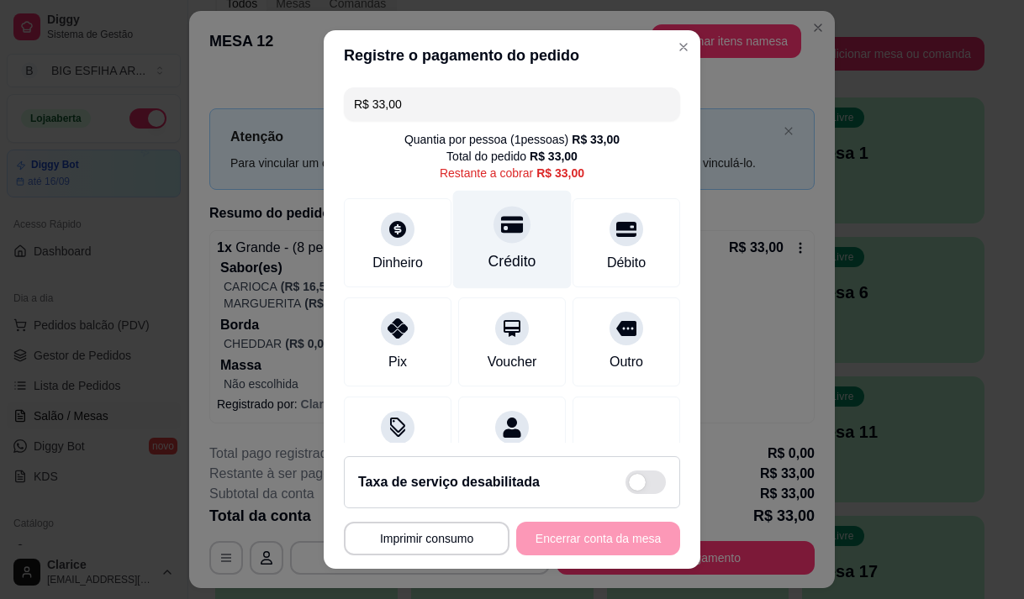
click at [508, 235] on div at bounding box center [511, 224] width 37 height 37
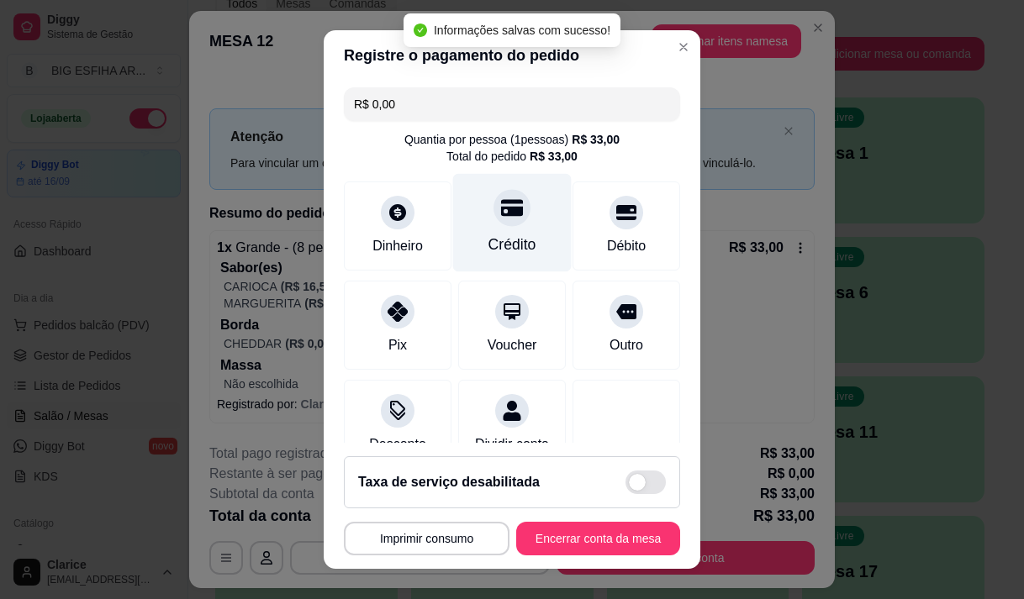
type input "R$ 0,00"
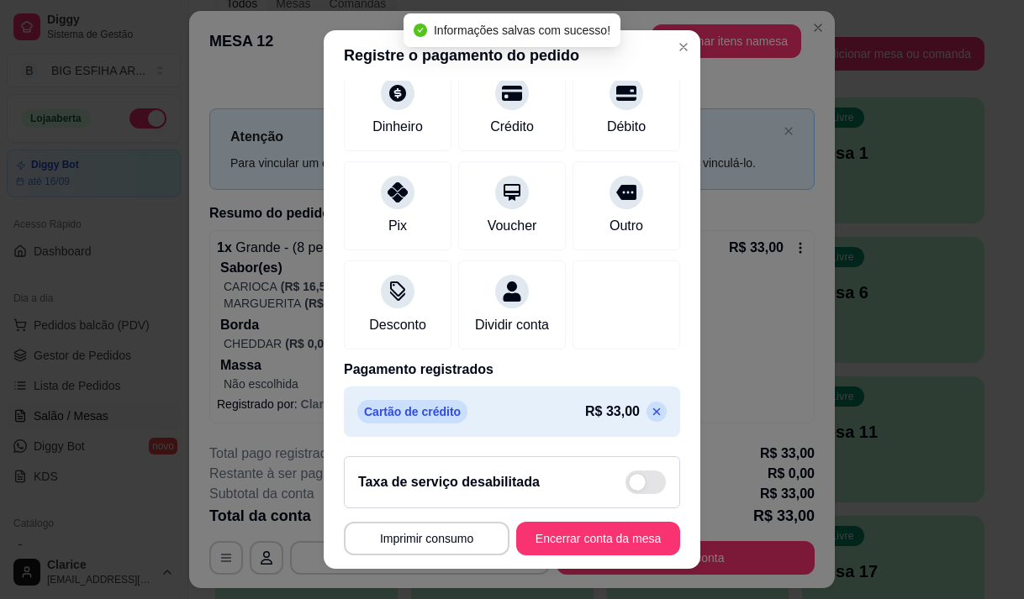
scroll to position [24, 0]
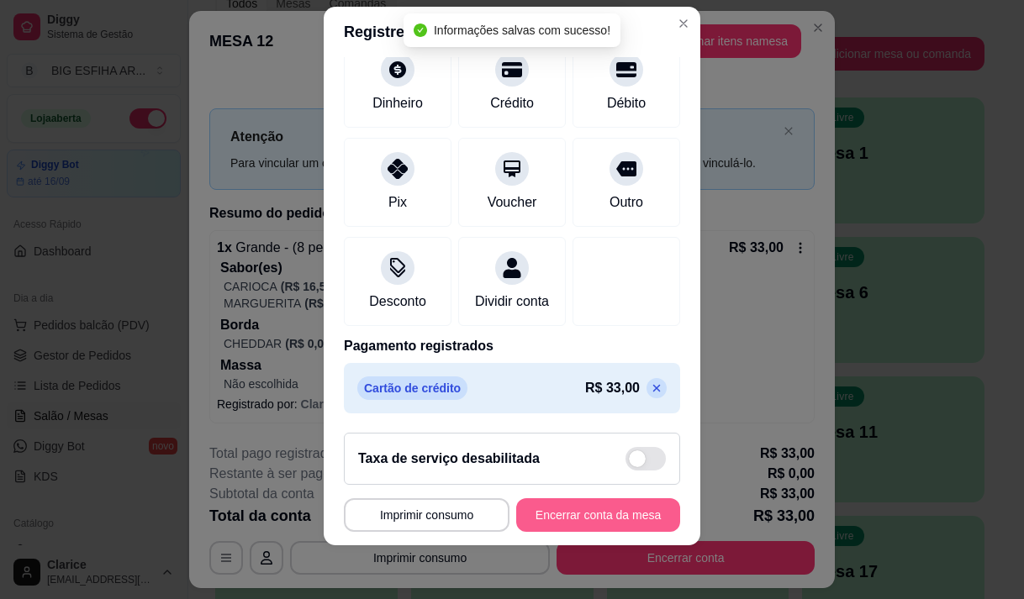
click at [600, 517] on button "Encerrar conta da mesa" at bounding box center [598, 515] width 164 height 34
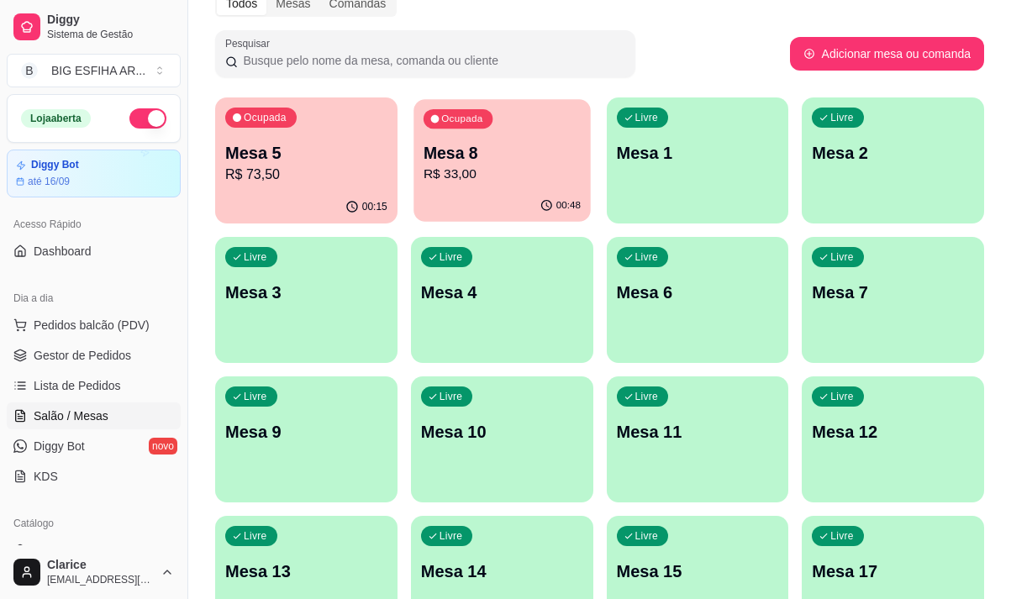
click at [464, 133] on div "Ocupada Mesa 8 R$ 33,00" at bounding box center [502, 144] width 177 height 91
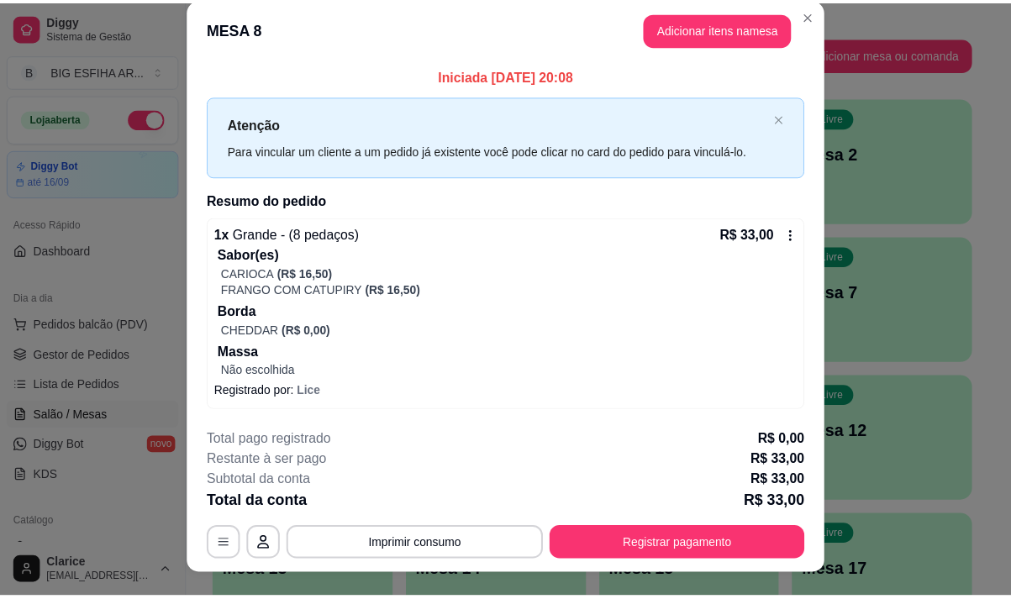
scroll to position [0, 0]
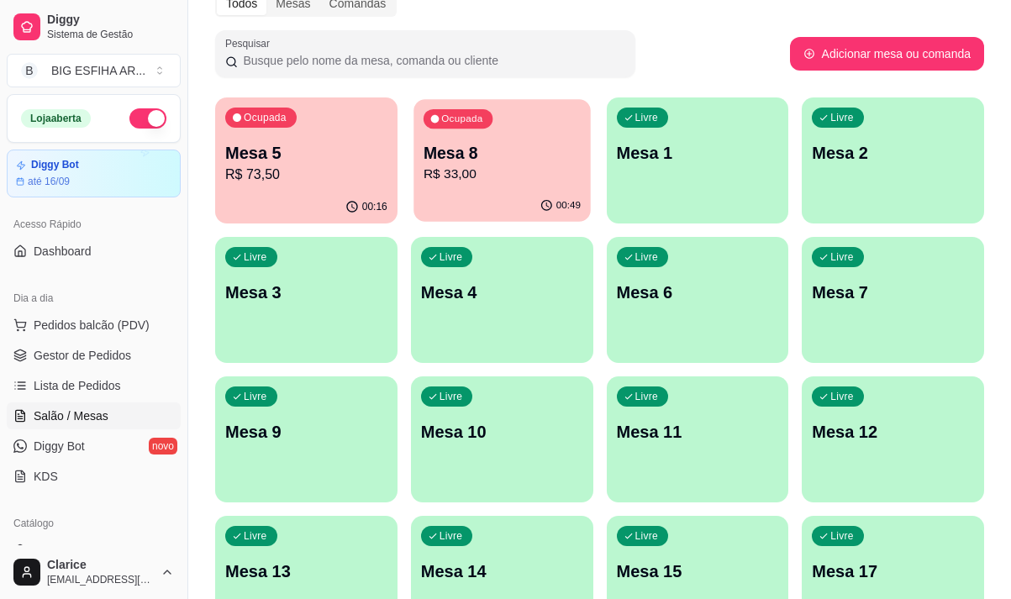
click at [498, 194] on div "00:49" at bounding box center [502, 206] width 177 height 32
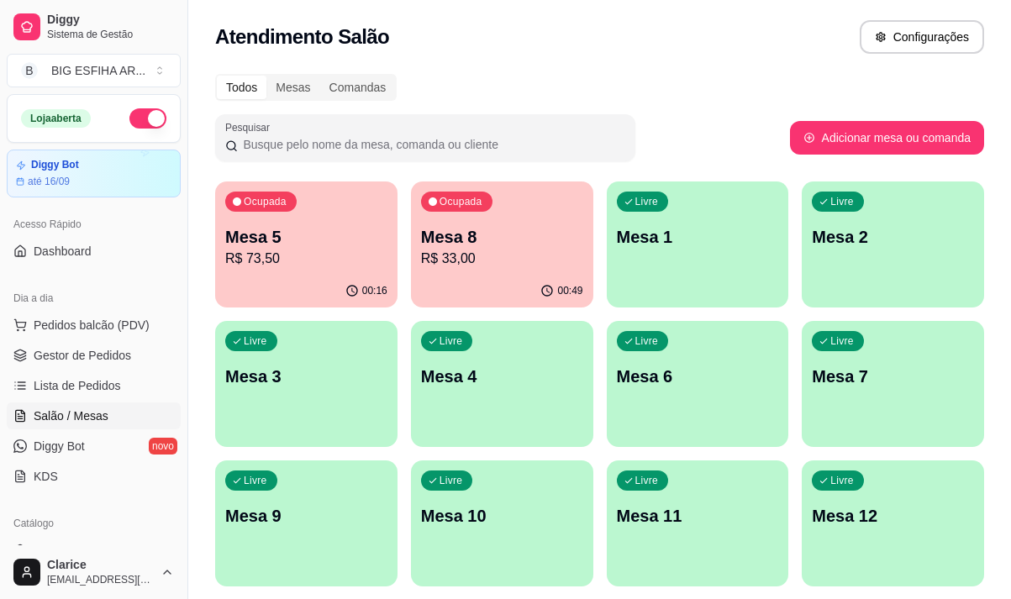
click at [300, 239] on p "Mesa 5" at bounding box center [306, 237] width 162 height 24
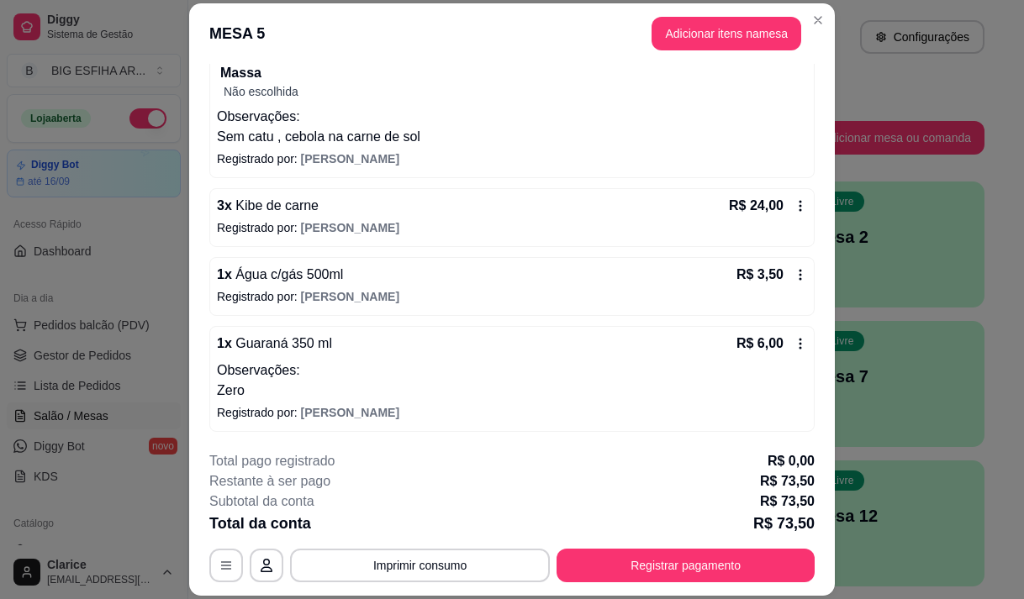
scroll to position [50, 0]
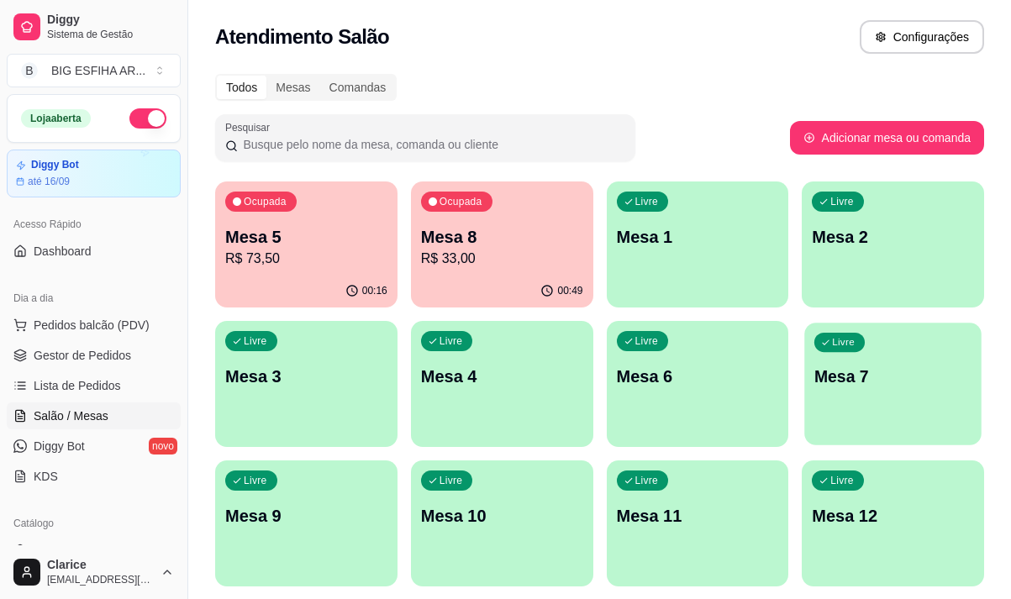
click at [855, 379] on p "Mesa 7" at bounding box center [893, 377] width 157 height 23
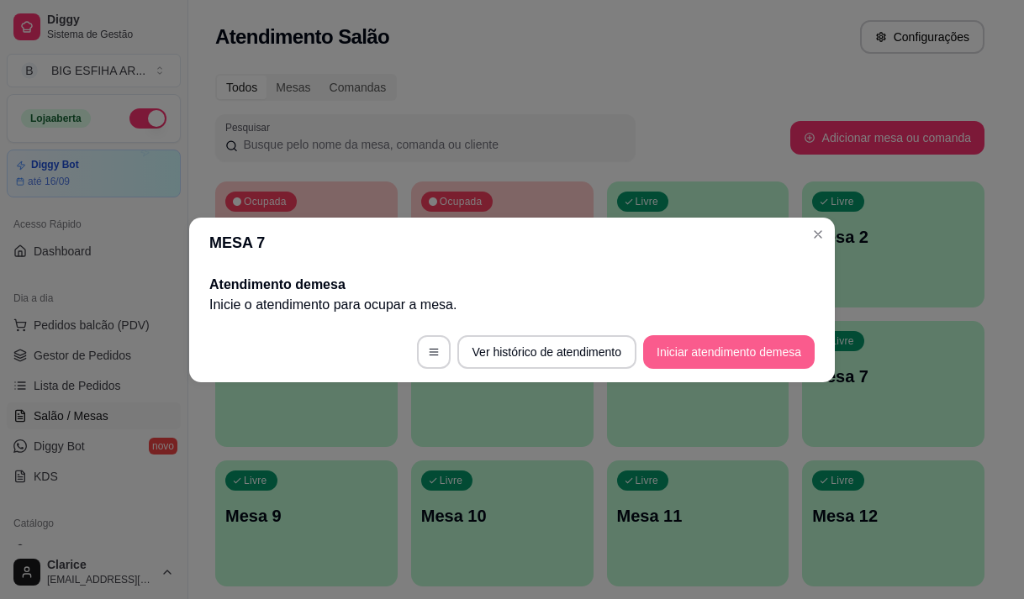
click at [678, 358] on button "Iniciar atendimento de mesa" at bounding box center [728, 352] width 171 height 34
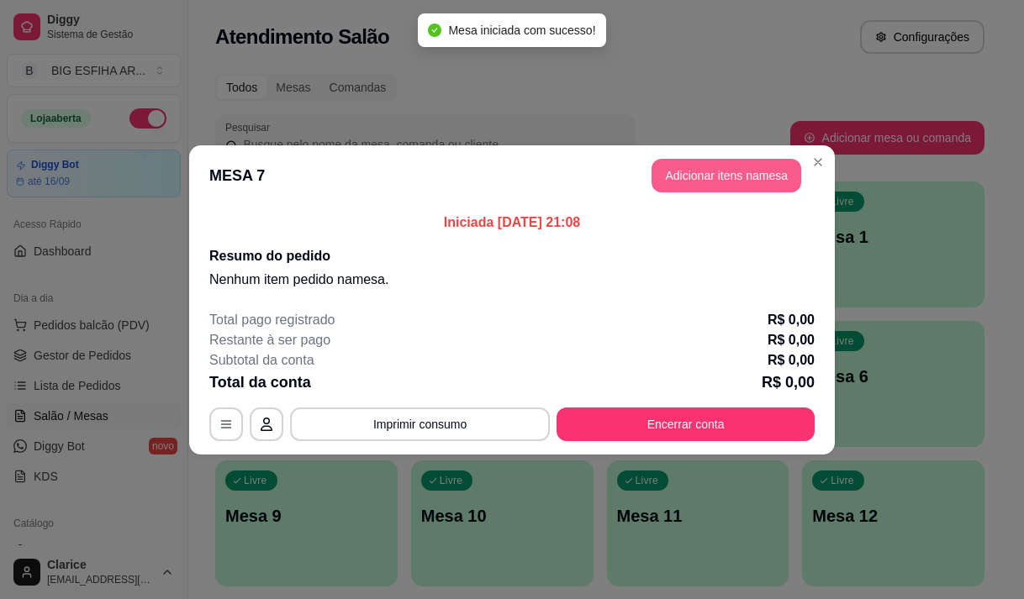
click at [696, 162] on button "Adicionar itens na mesa" at bounding box center [726, 176] width 150 height 34
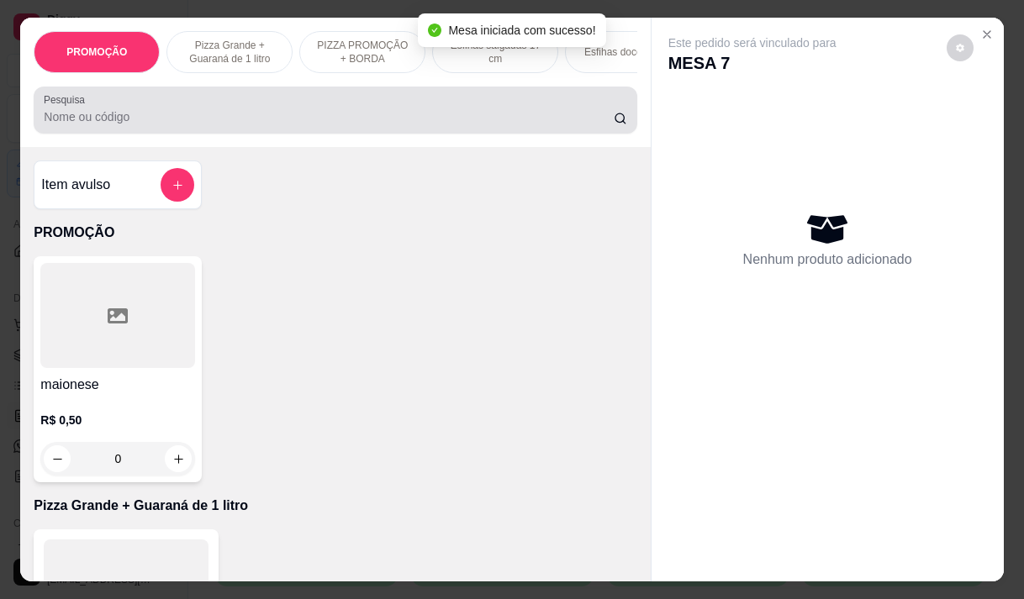
click at [150, 111] on div at bounding box center [335, 110] width 583 height 34
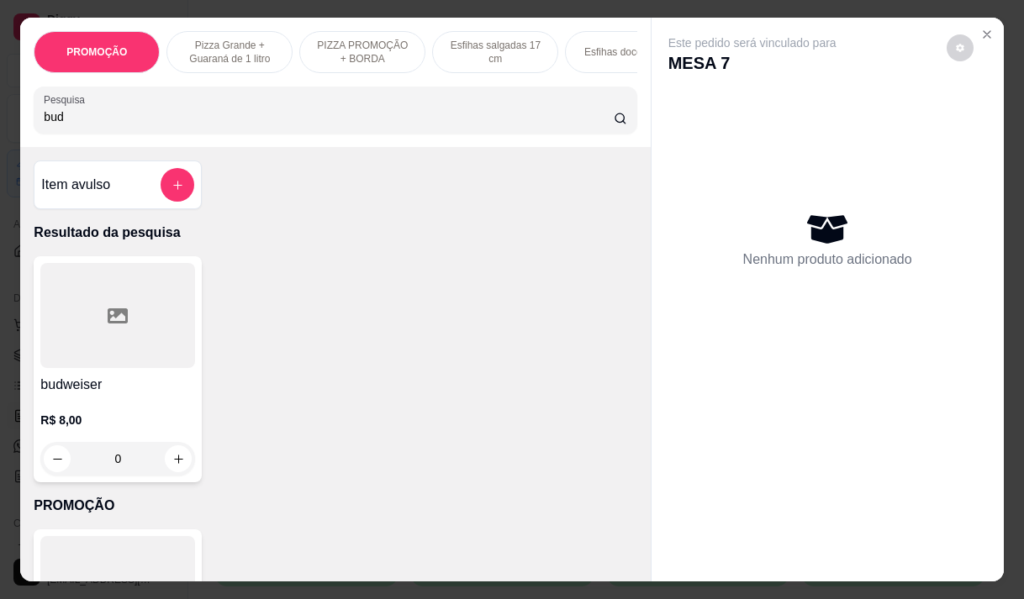
type input "bud"
click at [169, 476] on div "0" at bounding box center [118, 459] width 148 height 34
click at [174, 466] on icon "increase-product-quantity" at bounding box center [178, 459] width 13 height 13
type input "1"
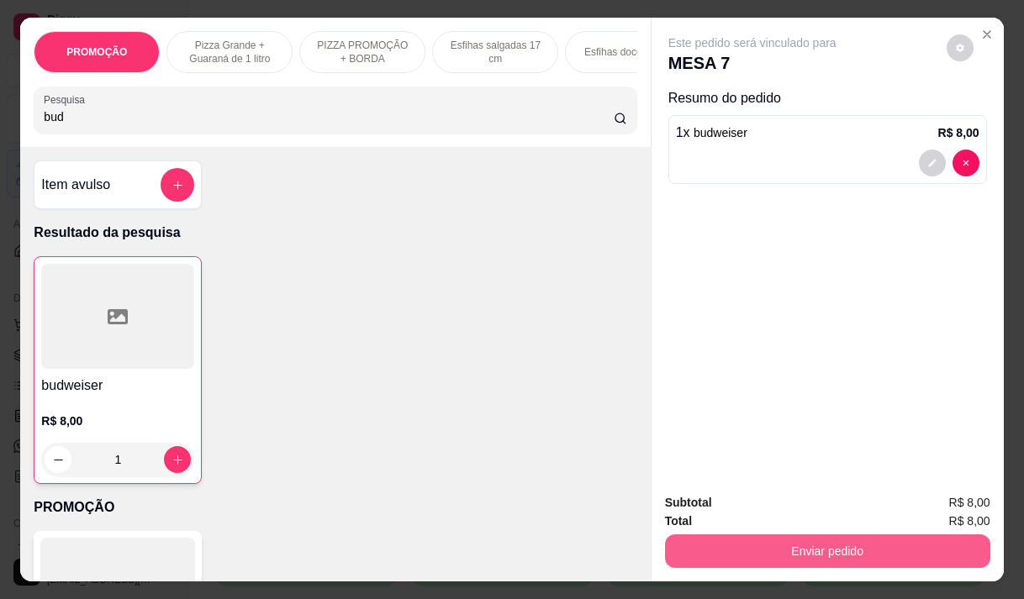
click at [798, 547] on button "Enviar pedido" at bounding box center [827, 552] width 325 height 34
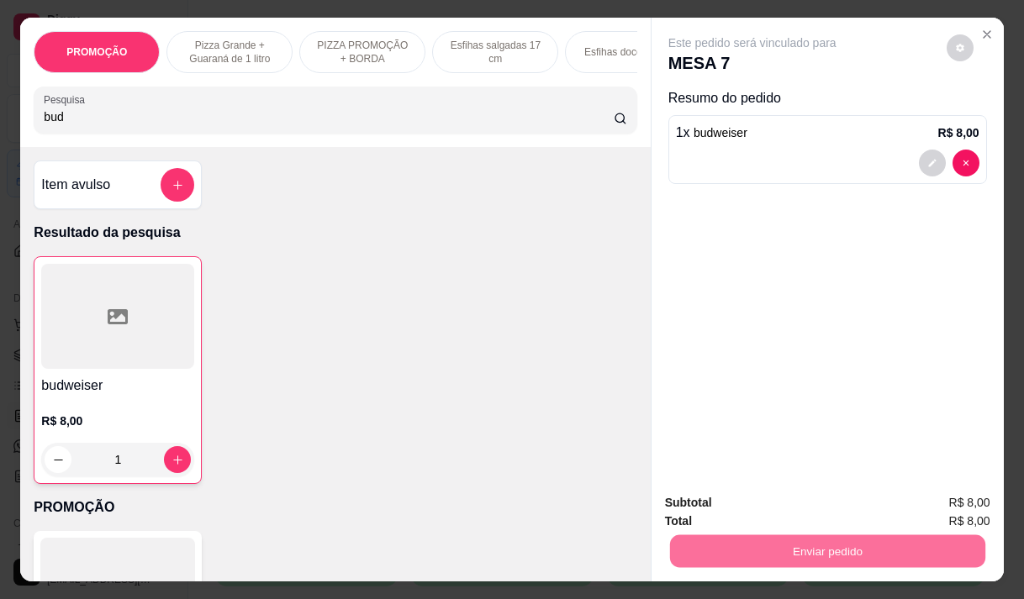
click at [717, 503] on button "Não registrar e enviar pedido" at bounding box center [771, 504] width 175 height 32
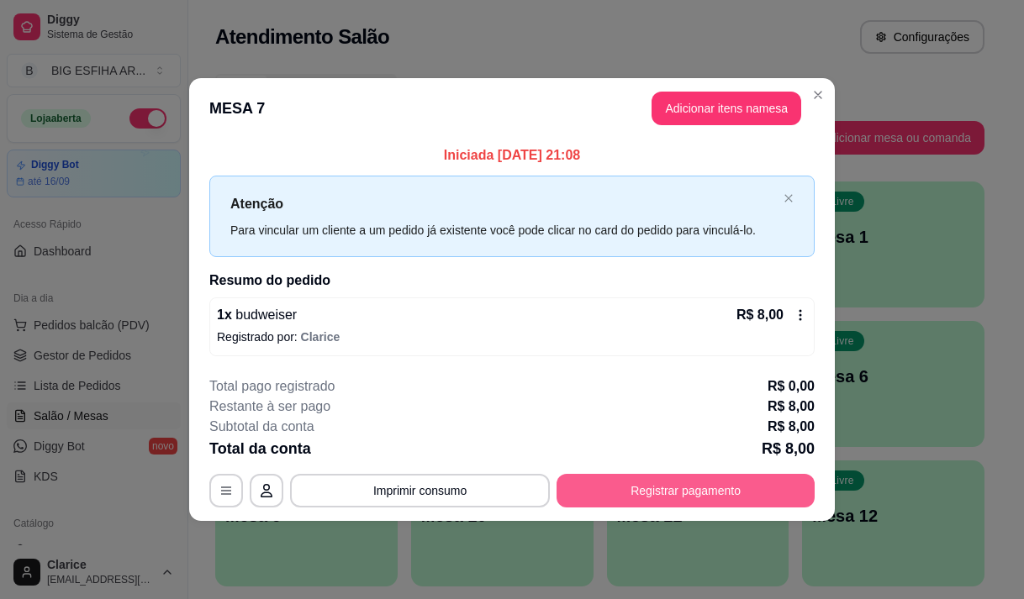
click at [624, 484] on button "Registrar pagamento" at bounding box center [685, 491] width 258 height 34
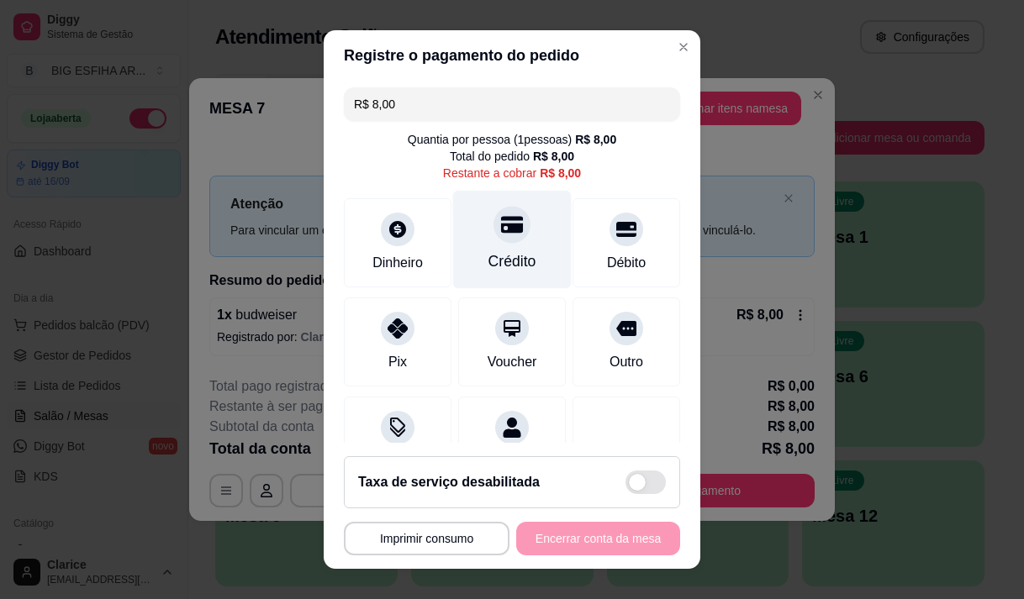
click at [501, 217] on icon at bounding box center [512, 224] width 22 height 17
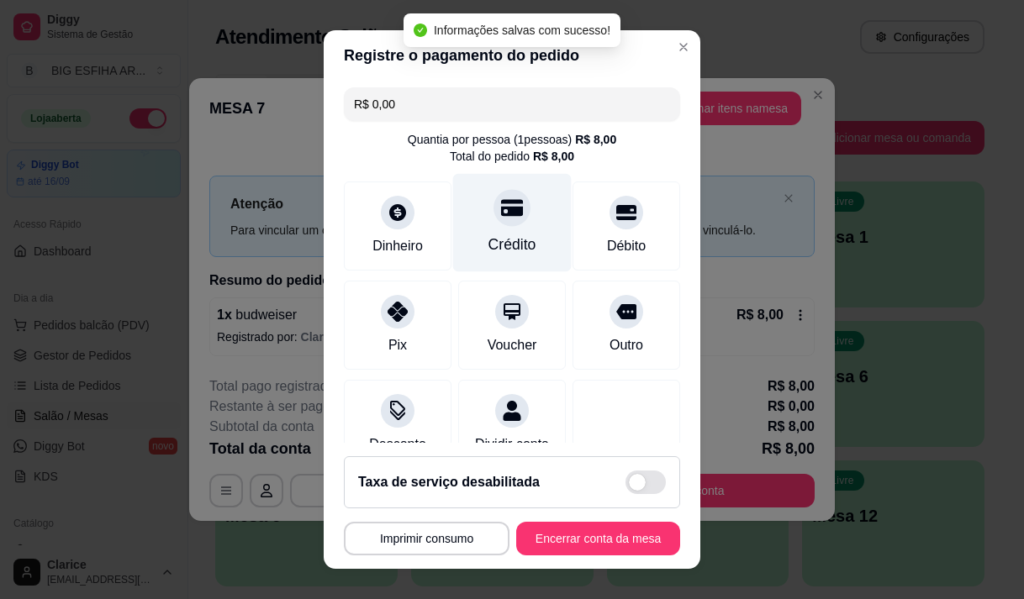
type input "R$ 0,00"
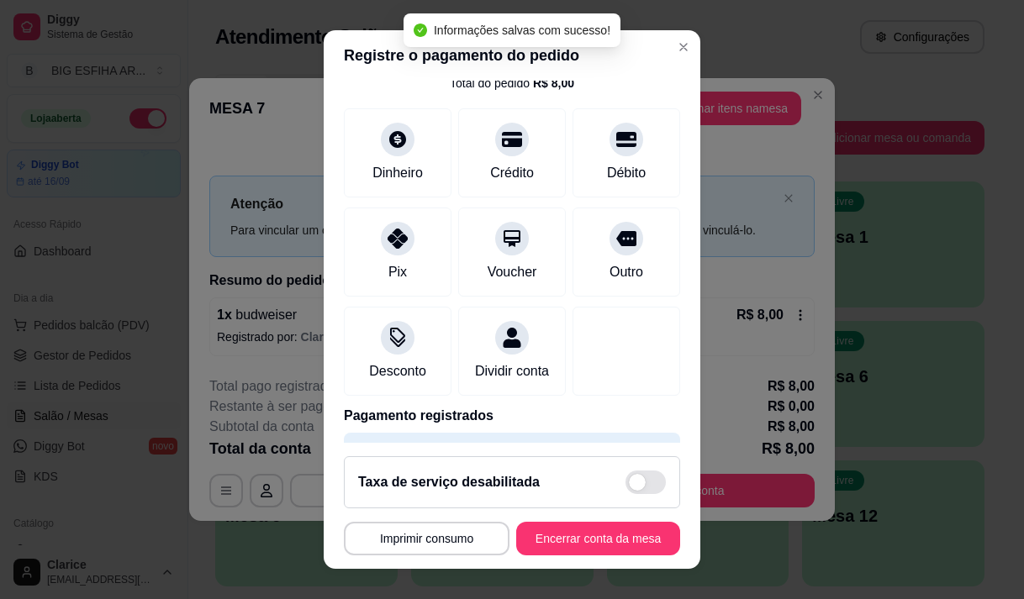
scroll to position [140, 0]
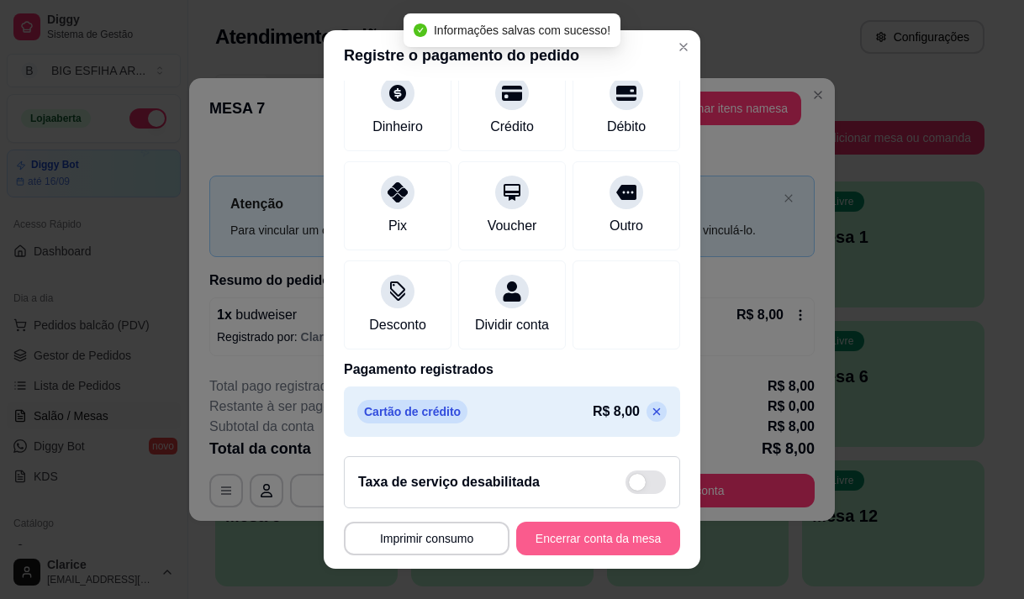
click at [560, 543] on button "Encerrar conta da mesa" at bounding box center [598, 539] width 164 height 34
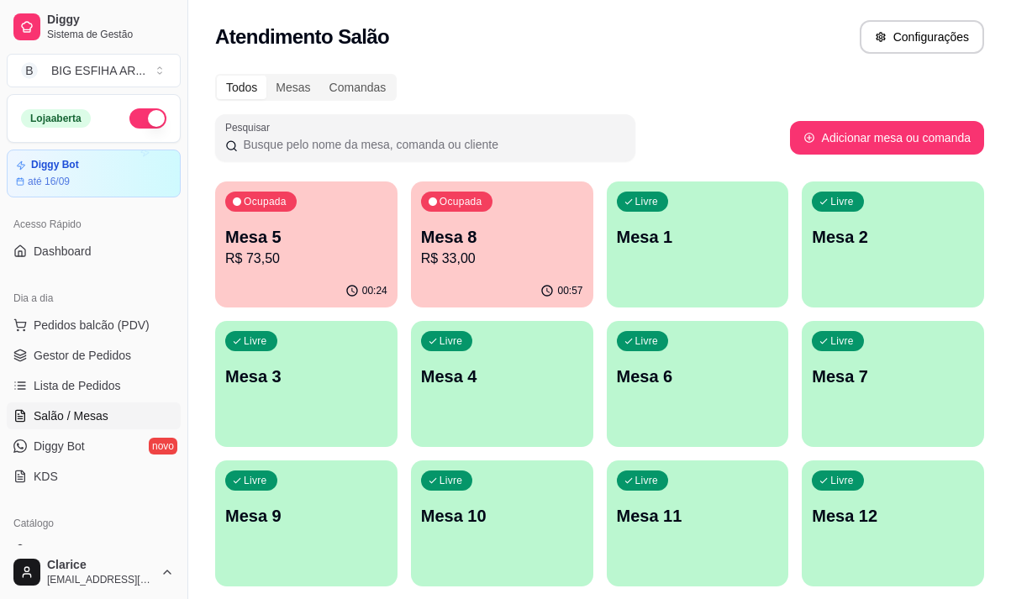
click at [520, 232] on p "Mesa 8" at bounding box center [502, 237] width 162 height 24
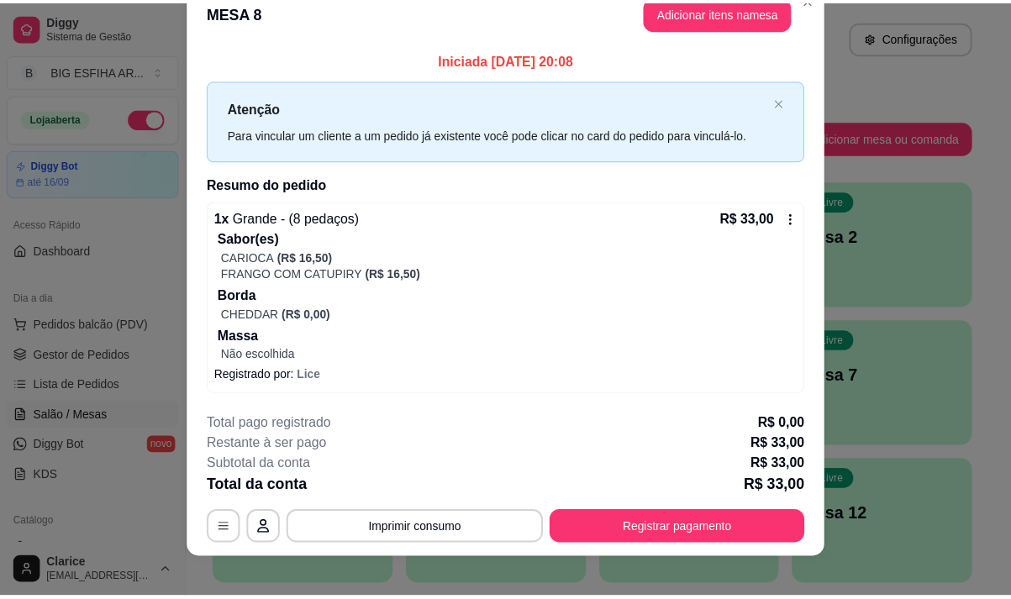
scroll to position [43, 0]
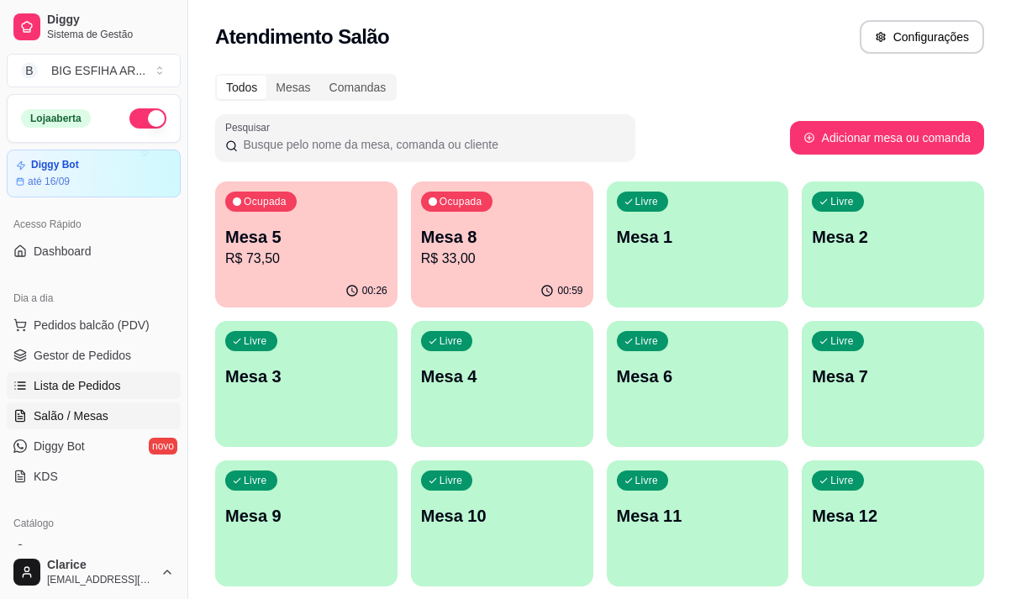
click at [81, 382] on span "Lista de Pedidos" at bounding box center [77, 385] width 87 height 17
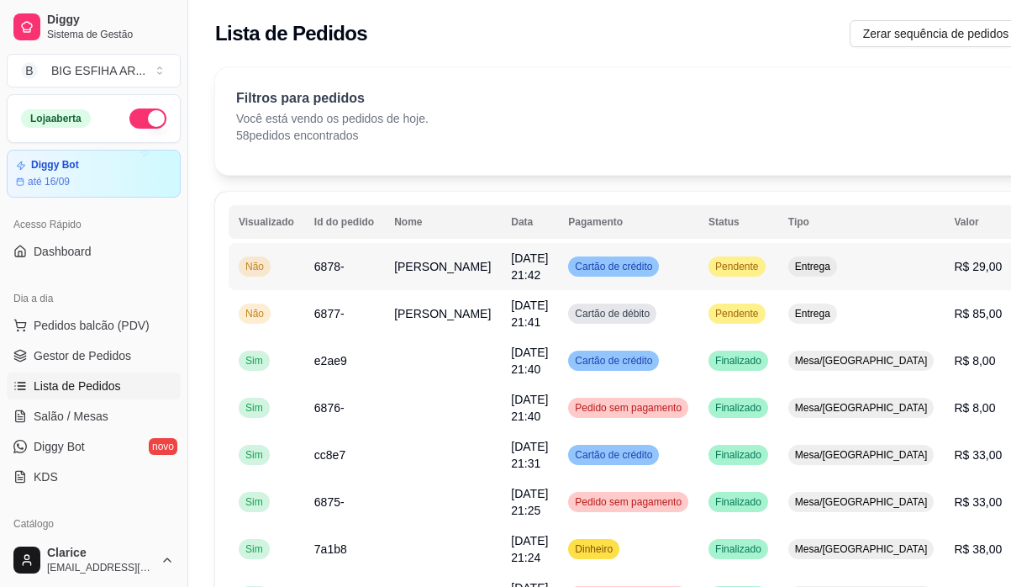
click at [432, 260] on td "Felipe" at bounding box center [442, 266] width 117 height 47
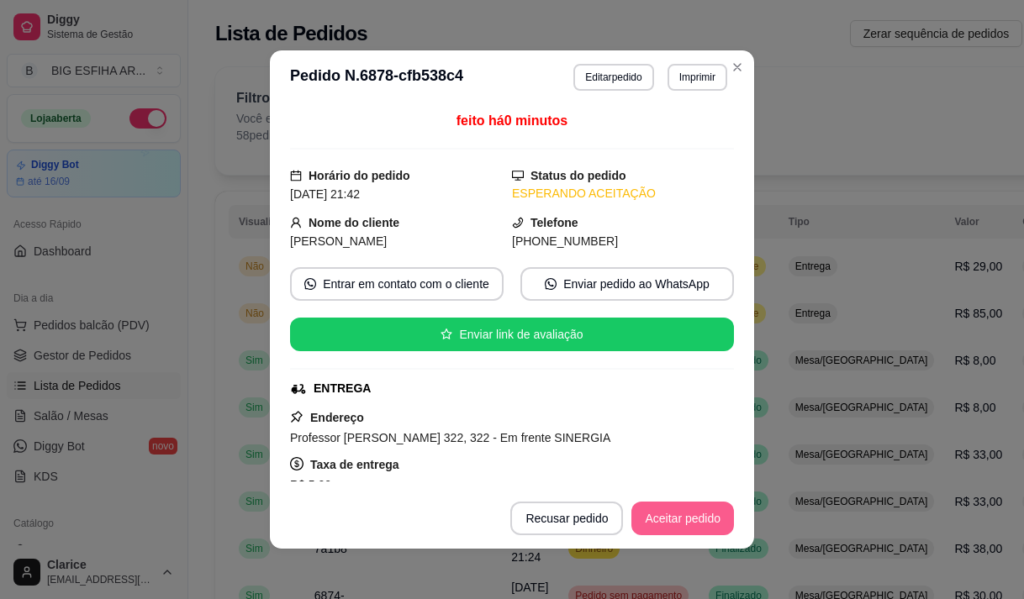
click at [689, 520] on button "Aceitar pedido" at bounding box center [682, 519] width 103 height 34
click at [642, 516] on button "Mover para preparo" at bounding box center [668, 519] width 126 height 33
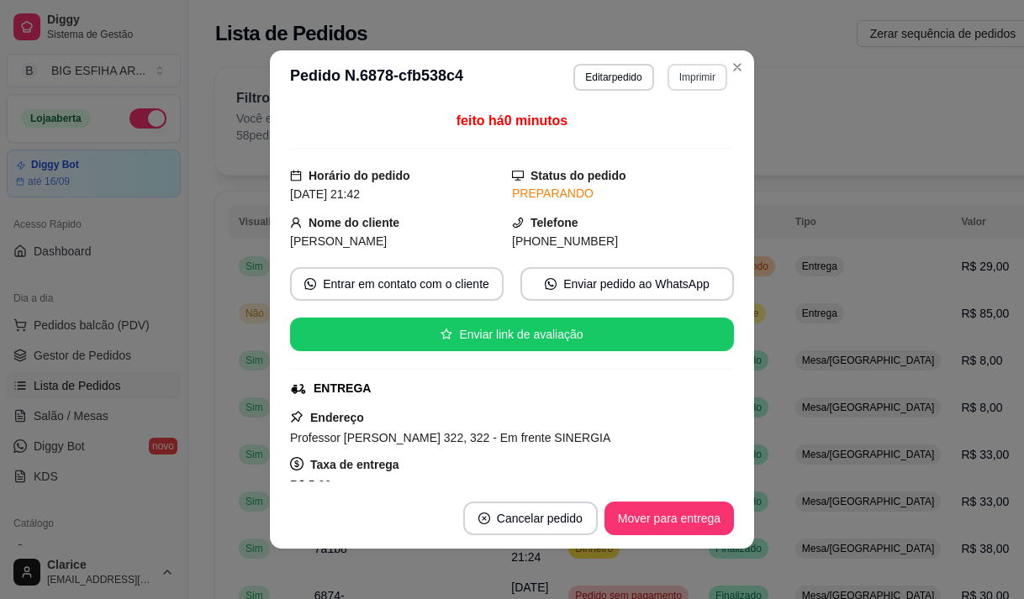
click at [678, 77] on button "Imprimir" at bounding box center [697, 77] width 60 height 27
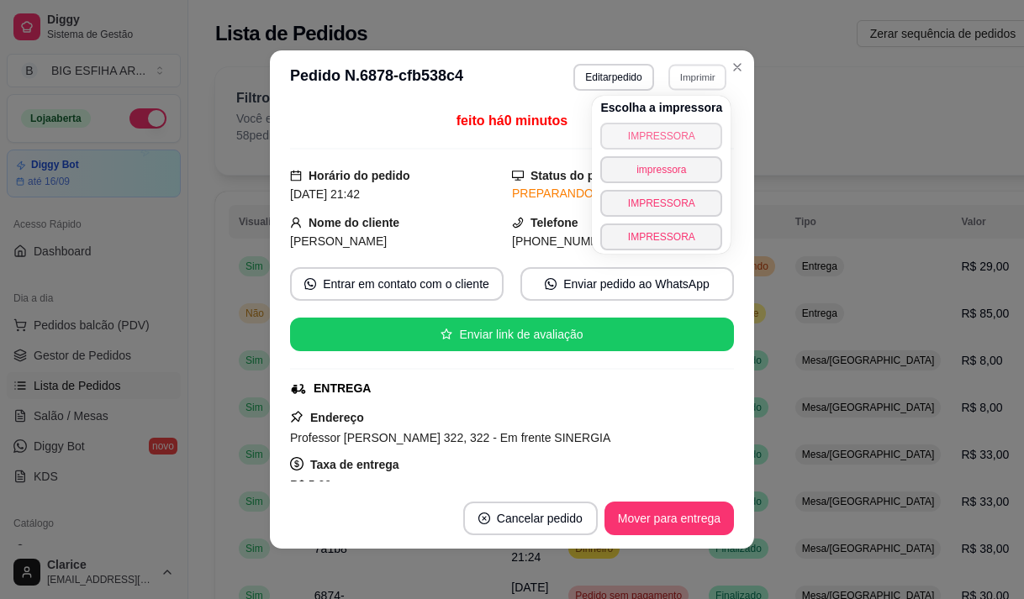
click at [670, 136] on button "IMPRESSORA" at bounding box center [661, 136] width 122 height 27
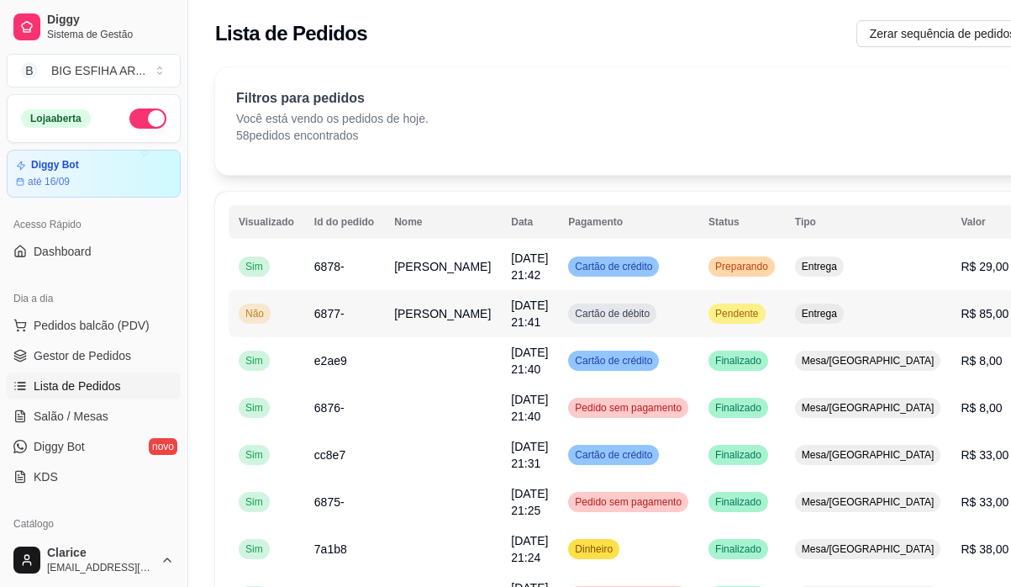
click at [425, 325] on td "Alexandre Lemos" at bounding box center [442, 313] width 117 height 47
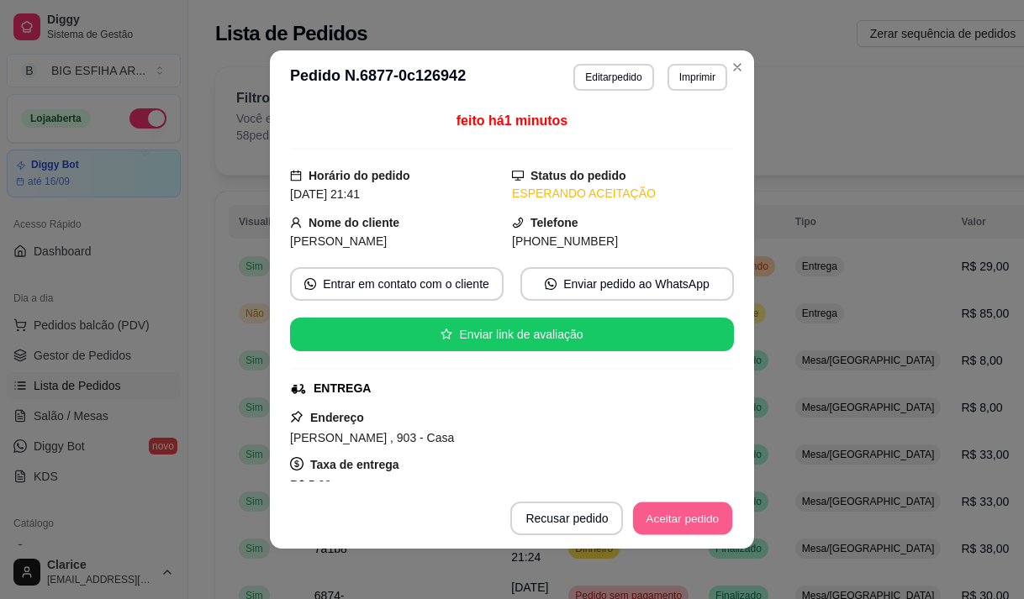
click at [650, 509] on button "Aceitar pedido" at bounding box center [682, 519] width 99 height 33
click at [644, 520] on button "Mover para preparo" at bounding box center [668, 519] width 126 height 33
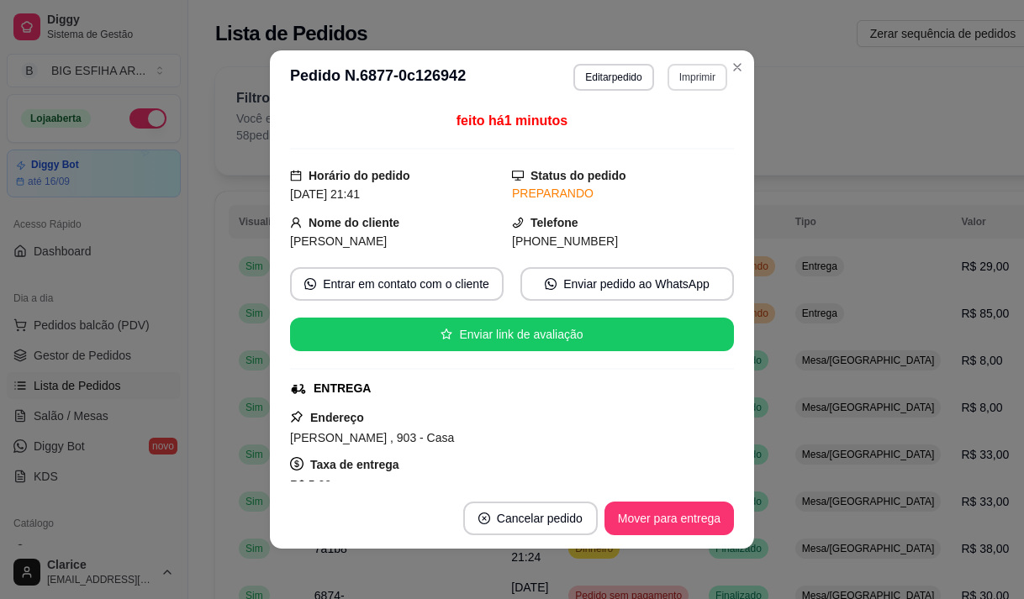
click at [691, 82] on button "Imprimir" at bounding box center [697, 77] width 60 height 27
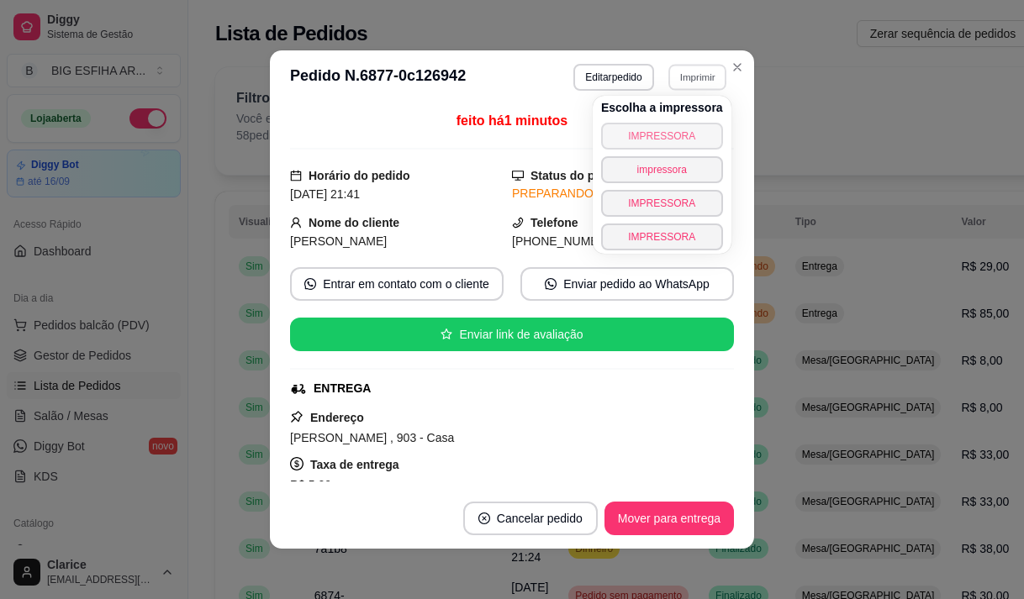
click at [677, 134] on button "IMPRESSORA" at bounding box center [662, 136] width 122 height 27
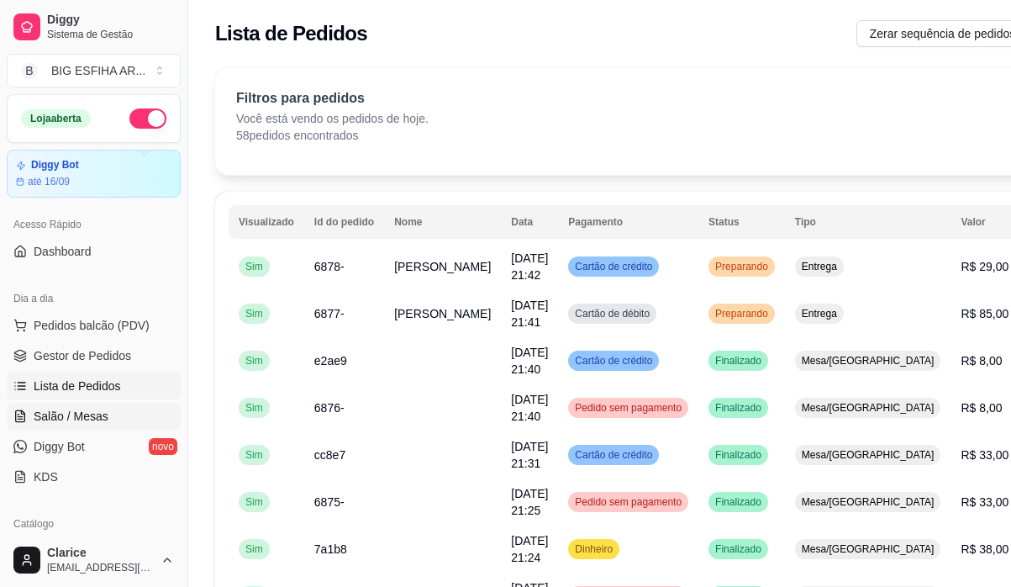
click at [92, 419] on span "Salão / Mesas" at bounding box center [71, 416] width 75 height 17
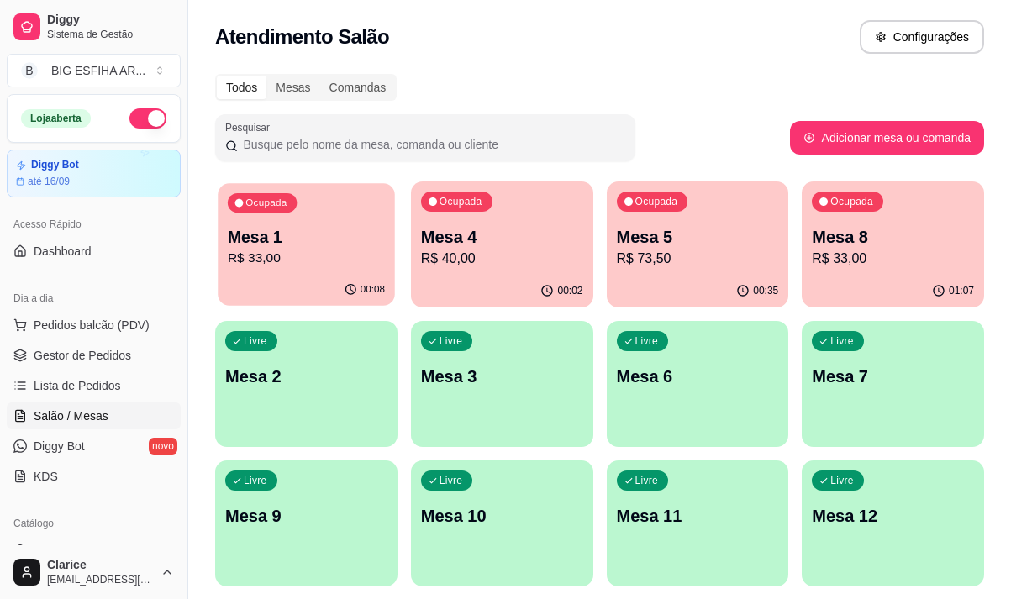
click at [279, 271] on div "Ocupada Mesa 1 R$ 33,00" at bounding box center [306, 228] width 177 height 91
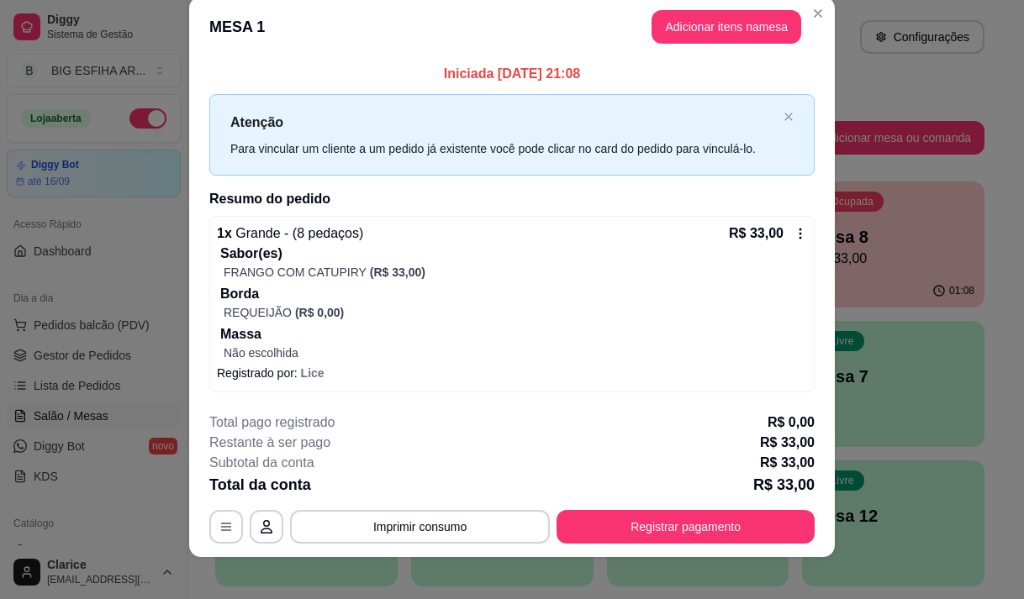
scroll to position [34, 0]
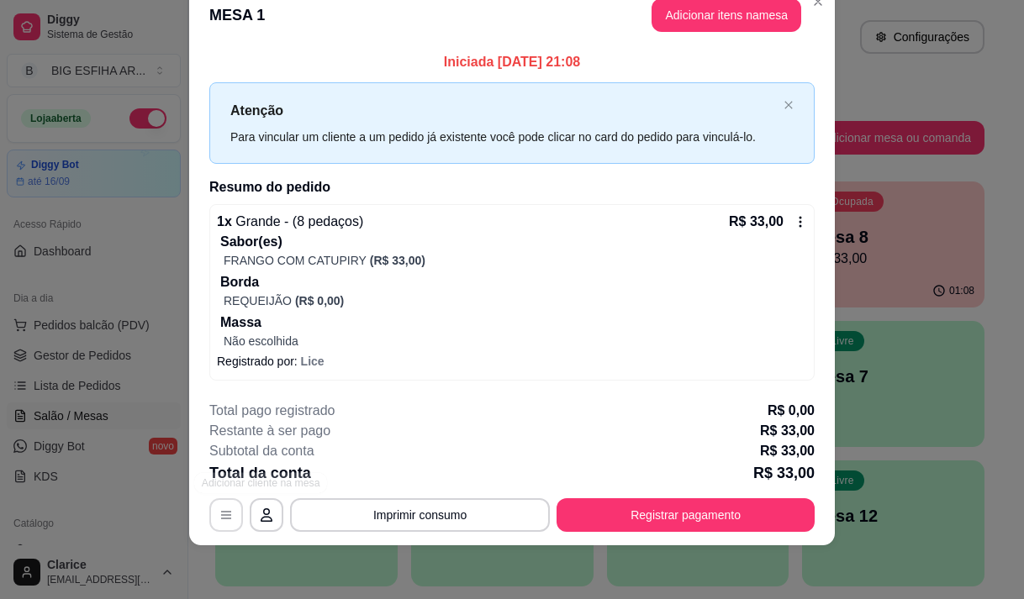
click at [221, 517] on icon "button" at bounding box center [225, 515] width 13 height 13
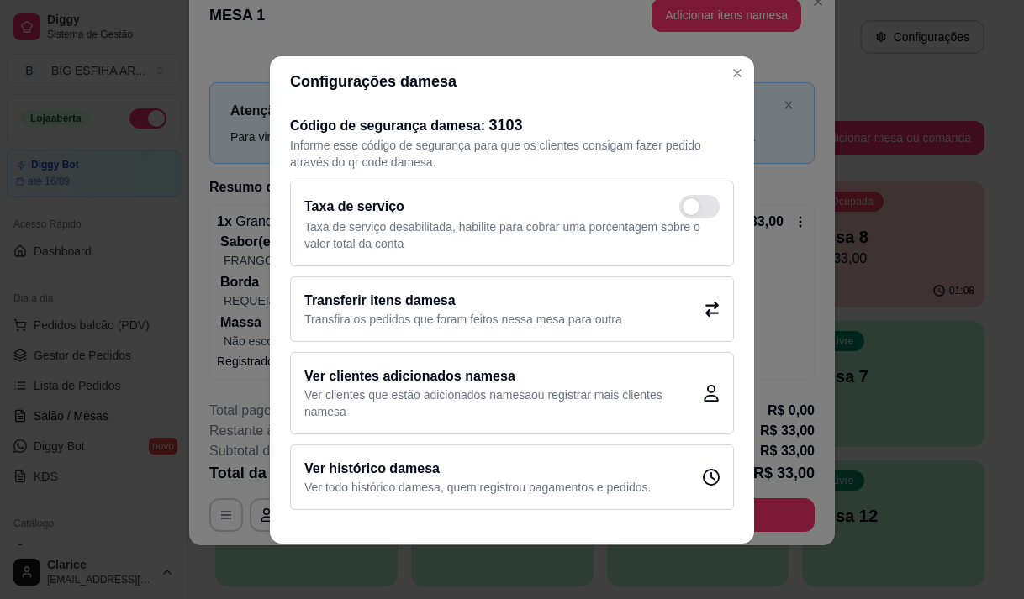
click at [336, 324] on p "Transfira os pedidos que foram feitos nessa mesa para outra" at bounding box center [463, 319] width 318 height 17
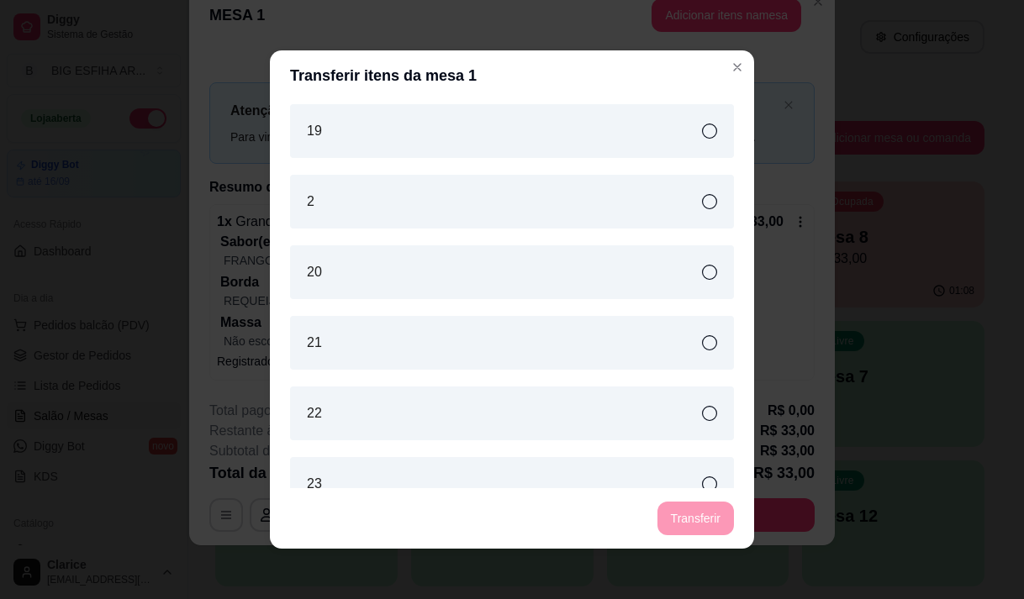
scroll to position [588, 0]
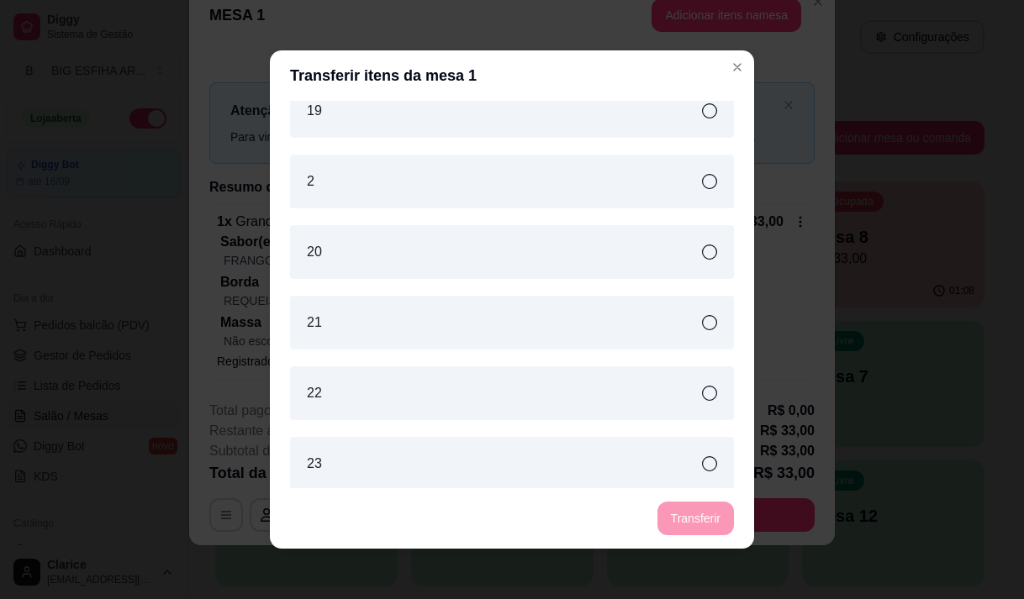
click at [499, 182] on div "2" at bounding box center [512, 182] width 444 height 54
click at [681, 516] on button "Transferir" at bounding box center [695, 519] width 76 height 34
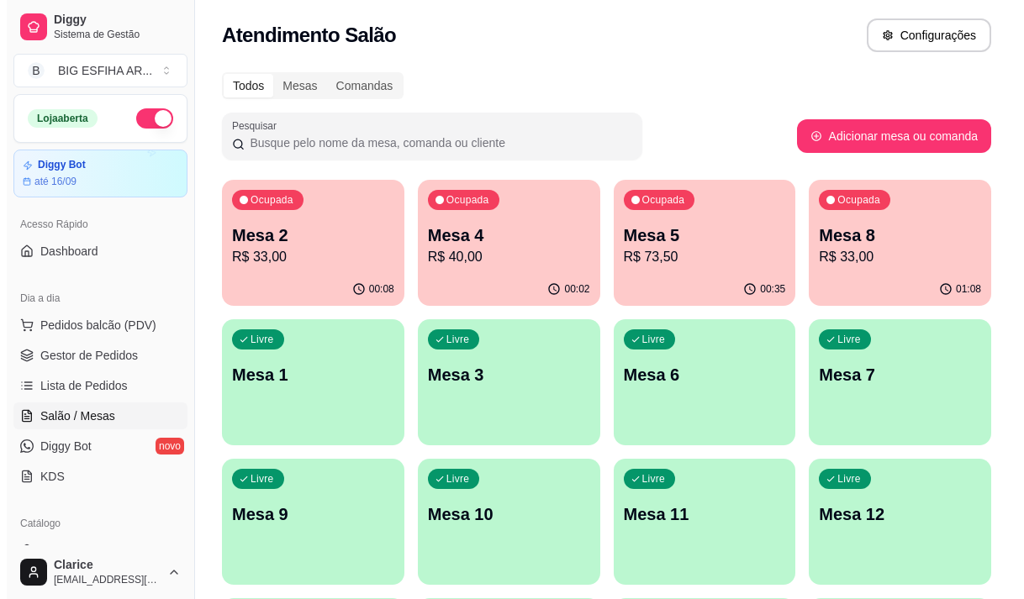
scroll to position [0, 0]
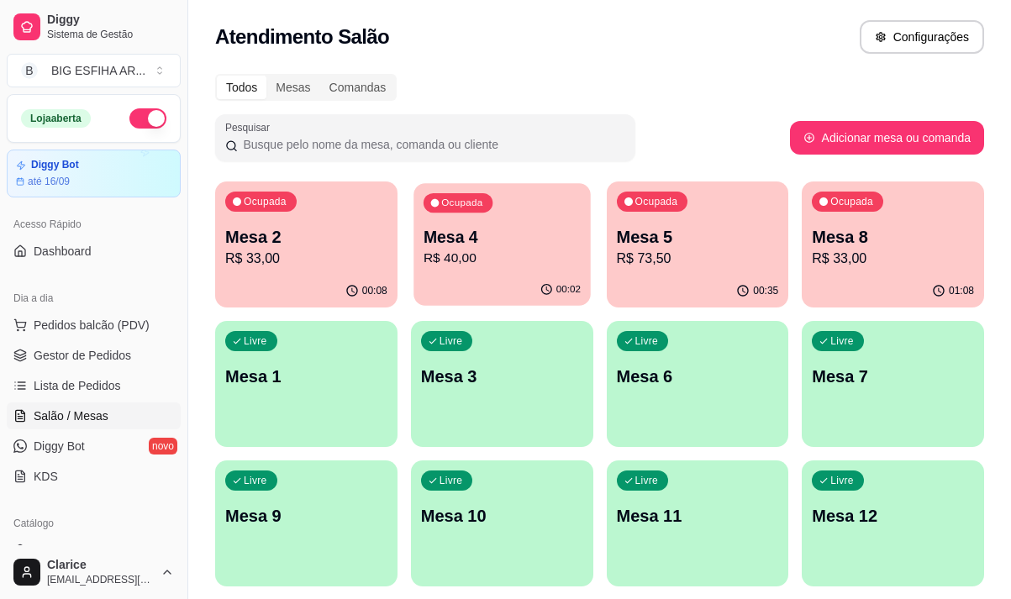
click at [495, 269] on div "Ocupada Mesa 4 R$ 40,00" at bounding box center [502, 228] width 177 height 91
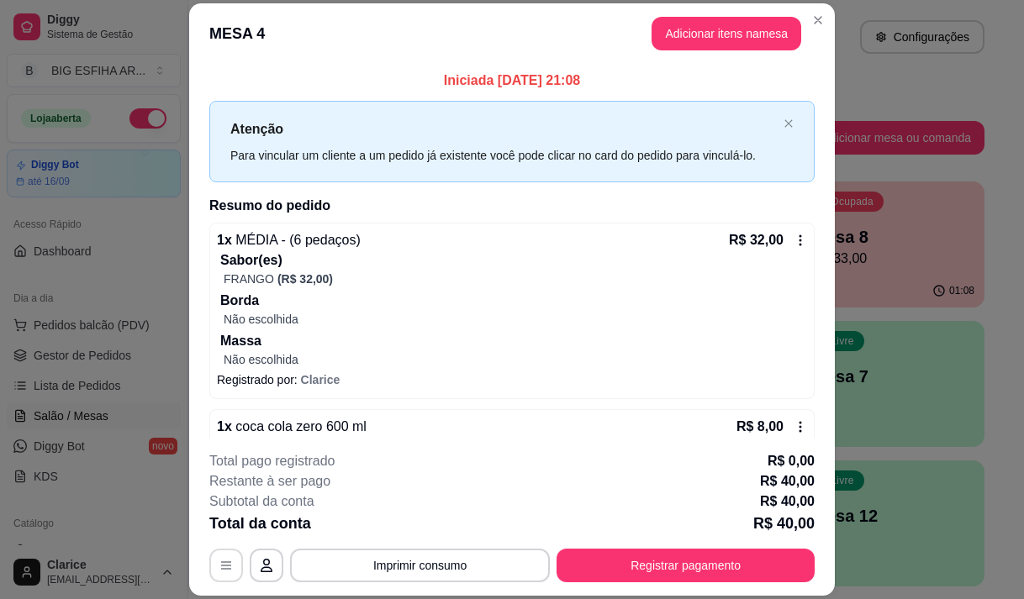
click at [218, 583] on div "**********" at bounding box center [511, 566] width 605 height 34
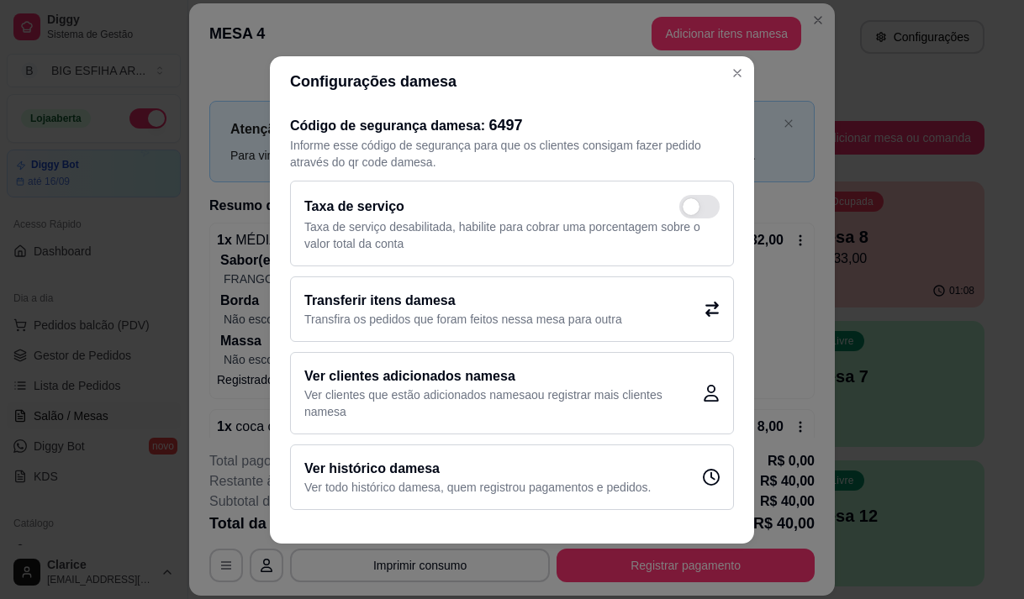
click at [430, 312] on p "Transfira os pedidos que foram feitos nessa mesa para outra" at bounding box center [463, 319] width 318 height 17
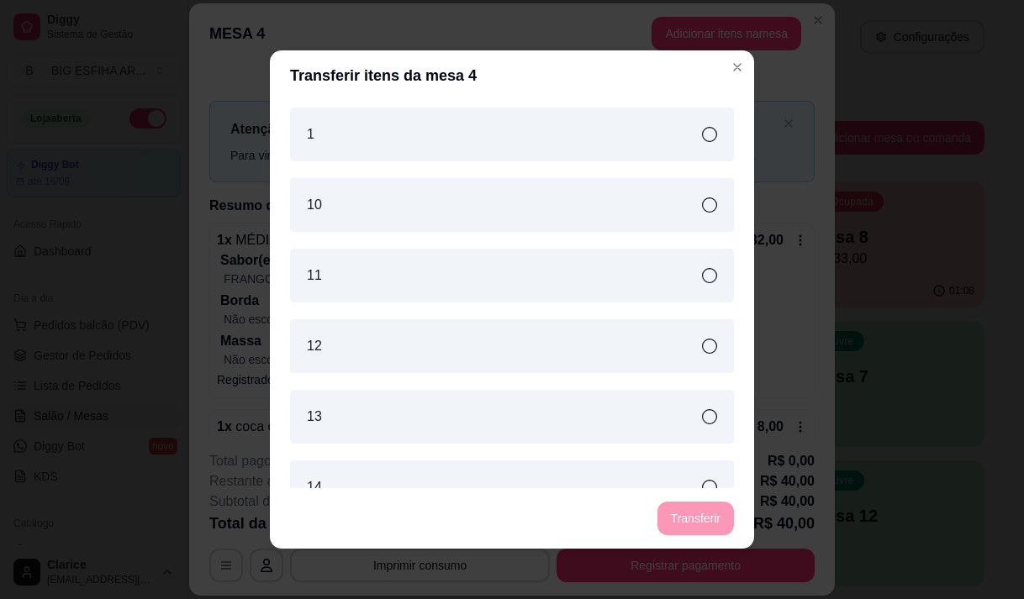
click at [487, 136] on div "1" at bounding box center [512, 135] width 444 height 54
click at [702, 520] on button "Transferir" at bounding box center [695, 519] width 75 height 33
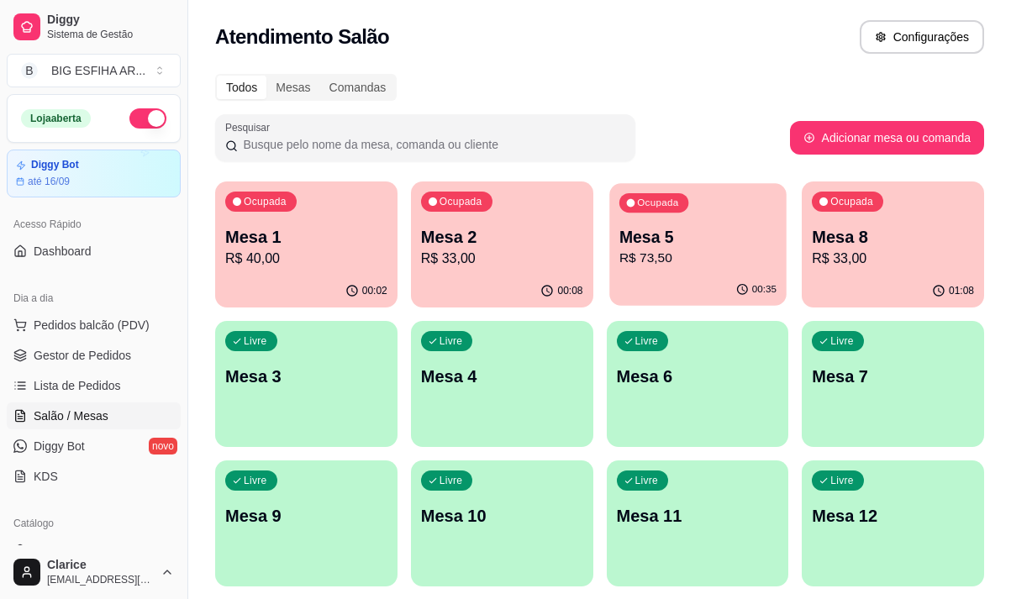
click at [725, 282] on div "00:35" at bounding box center [697, 290] width 177 height 32
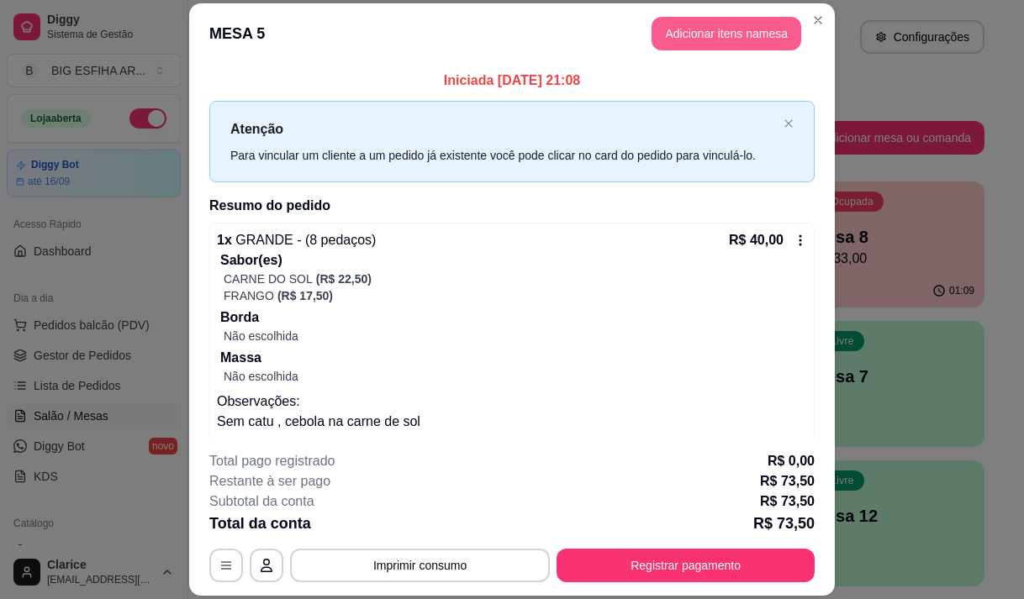
click at [727, 36] on button "Adicionar itens na mesa" at bounding box center [726, 34] width 150 height 34
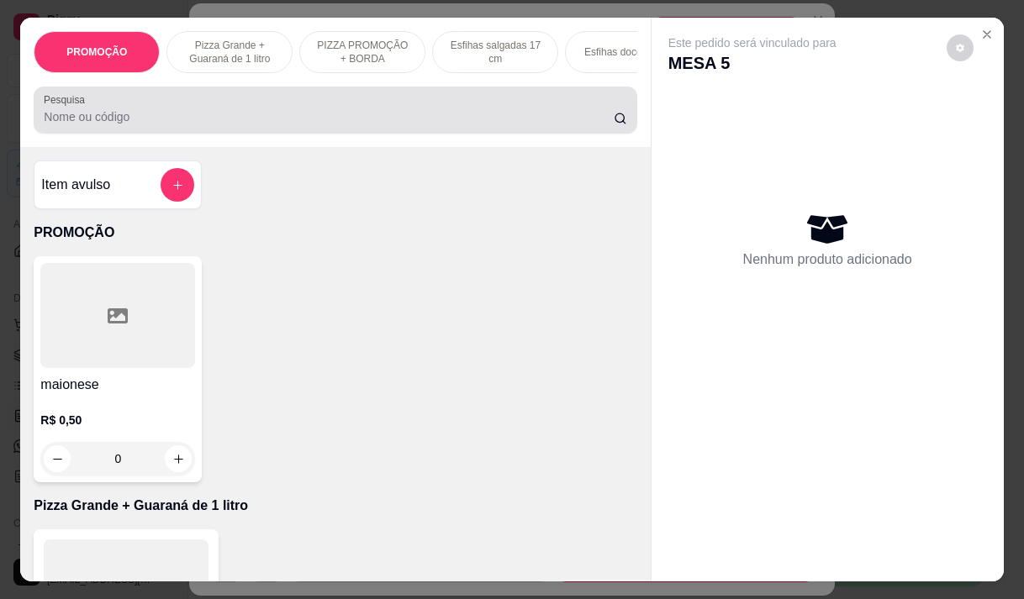
click at [78, 116] on input "Pesquisa" at bounding box center [329, 116] width 570 height 17
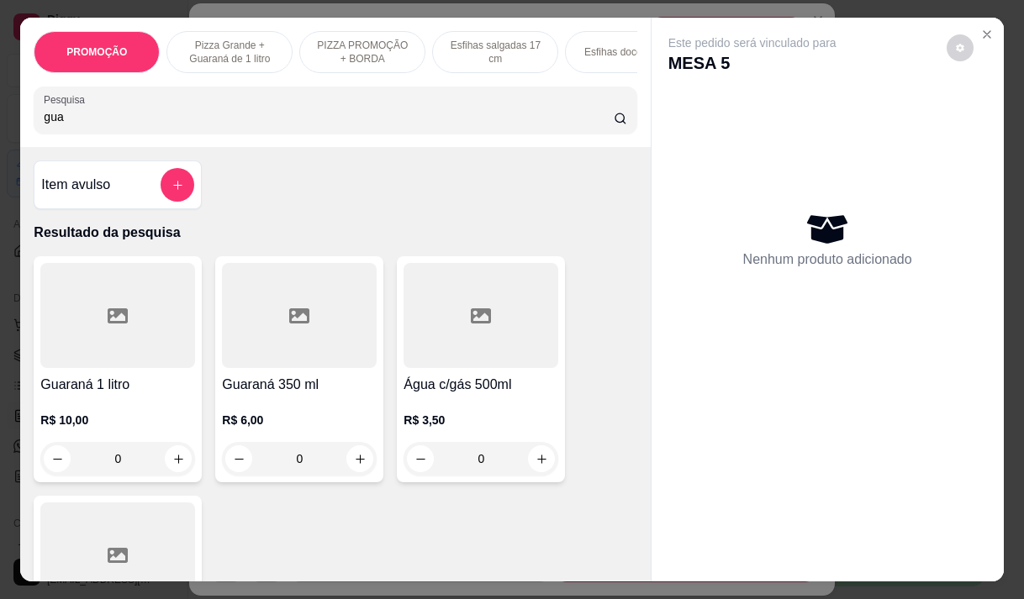
type input "gua"
click at [266, 349] on div at bounding box center [299, 315] width 155 height 105
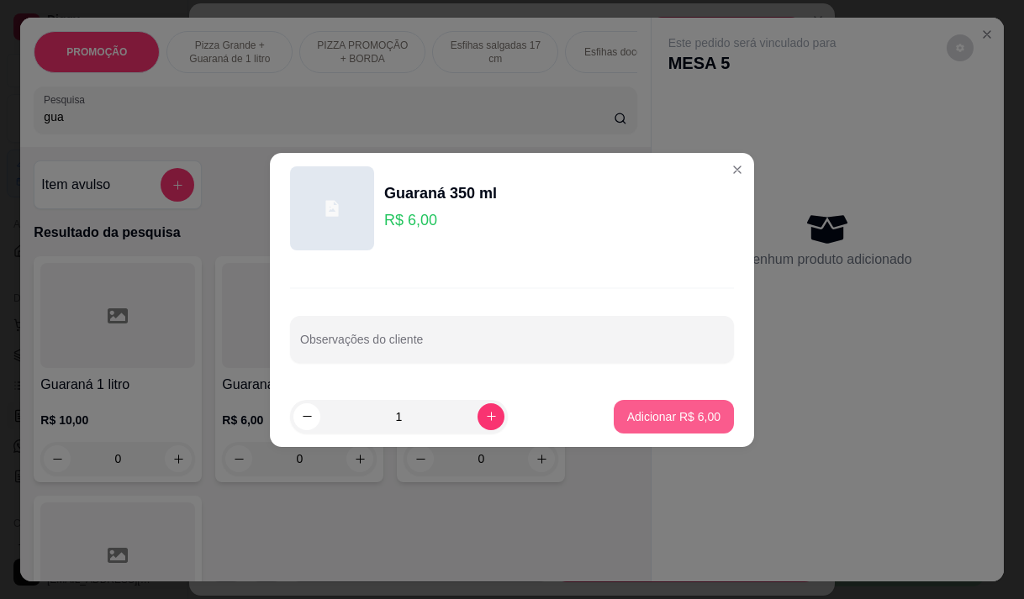
click at [632, 423] on p "Adicionar R$ 6,00" at bounding box center [673, 417] width 93 height 17
type input "1"
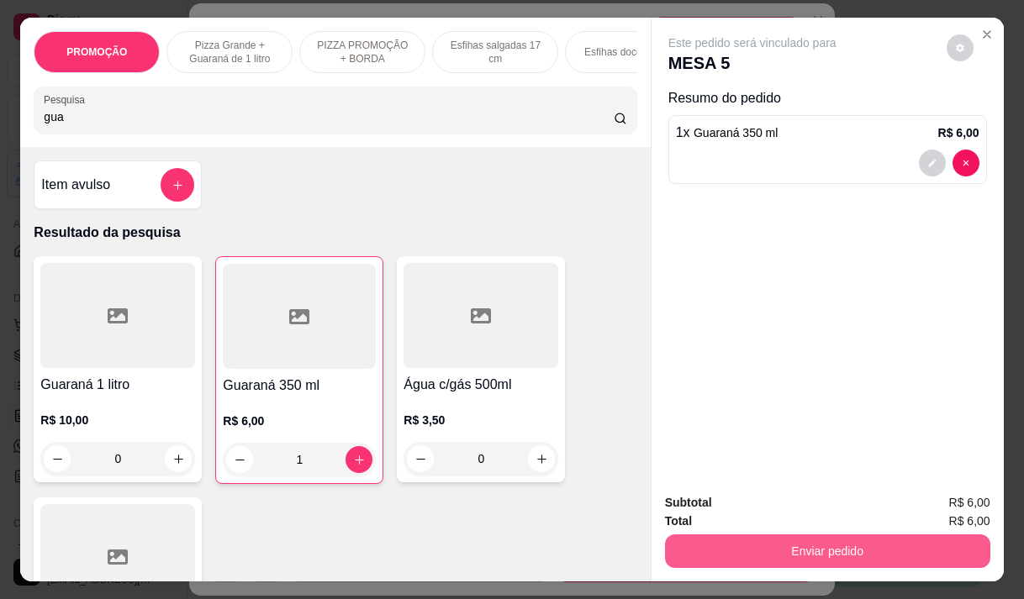
click at [767, 538] on button "Enviar pedido" at bounding box center [827, 552] width 325 height 34
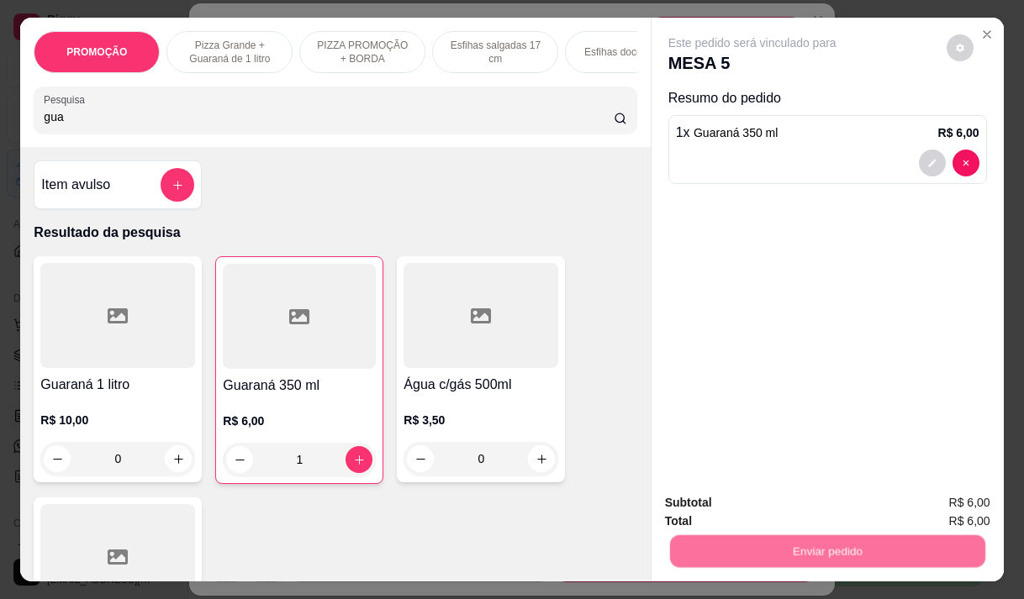
click at [750, 500] on button "Não registrar e enviar pedido" at bounding box center [772, 503] width 170 height 31
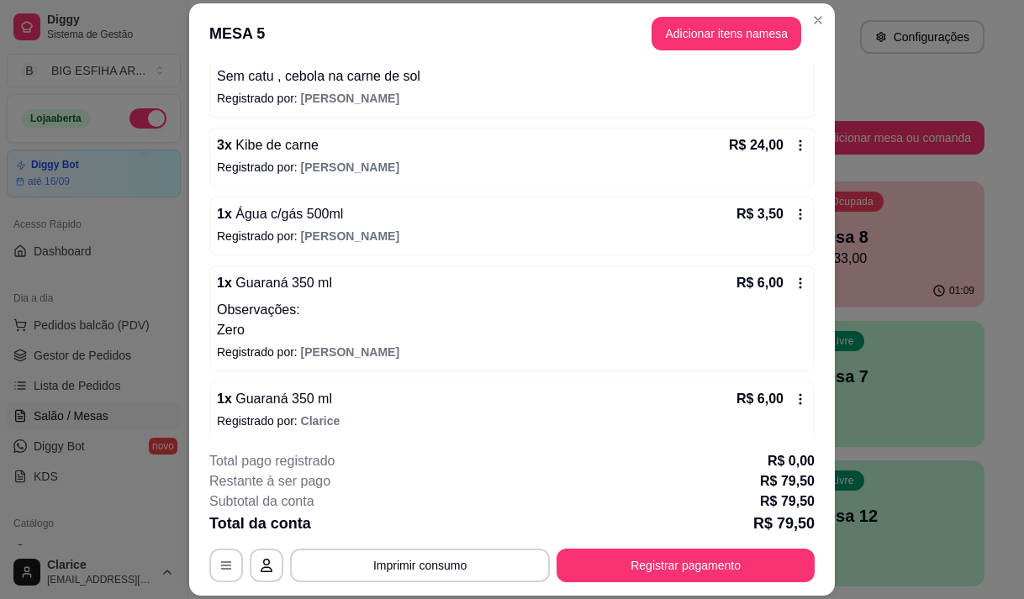
scroll to position [354, 0]
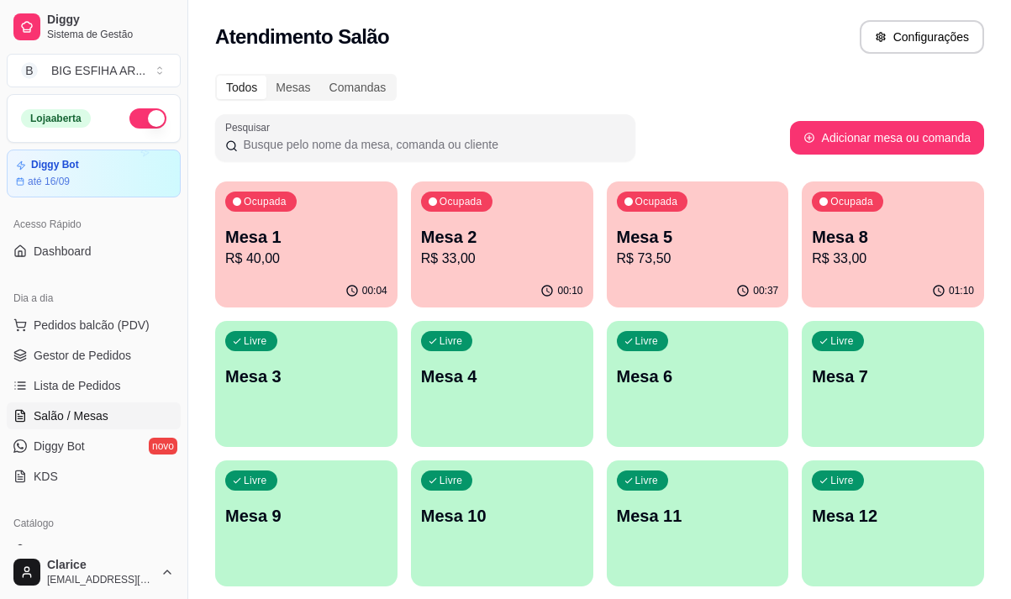
click at [275, 262] on p "R$ 40,00" at bounding box center [306, 259] width 162 height 20
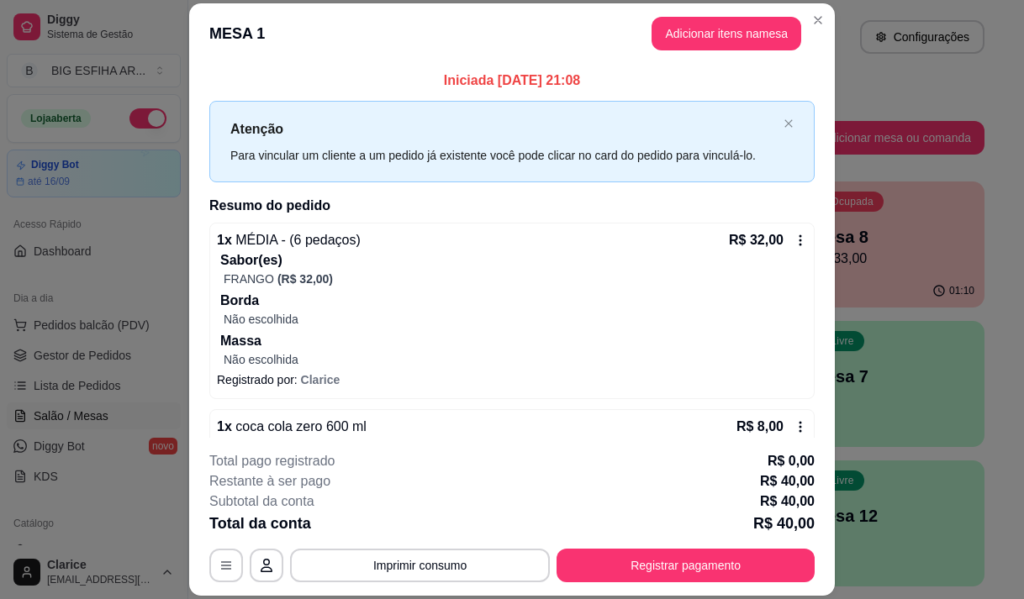
scroll to position [36, 0]
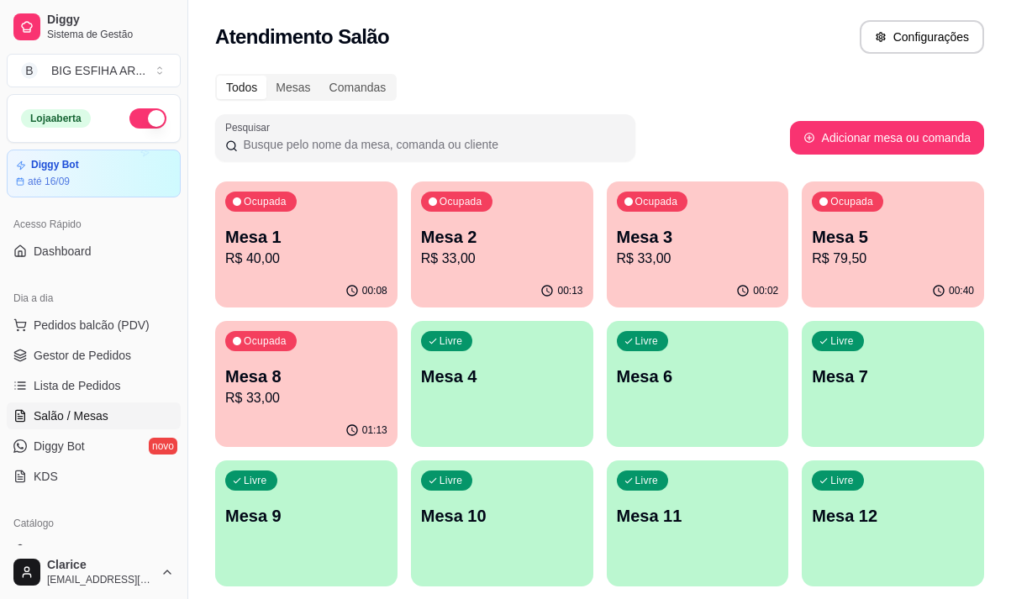
click at [314, 404] on p "R$ 33,00" at bounding box center [306, 398] width 162 height 20
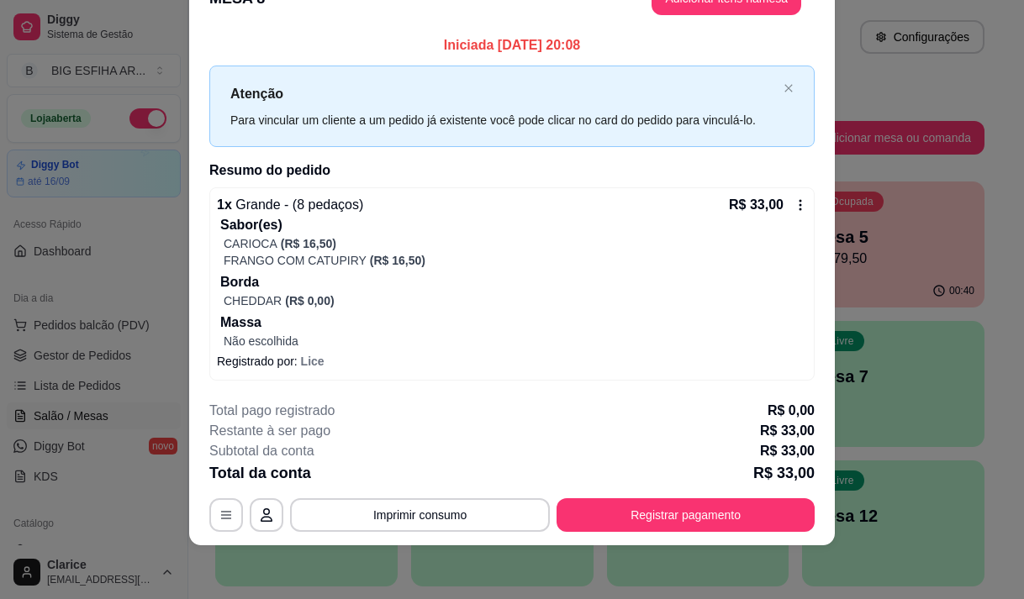
scroll to position [0, 0]
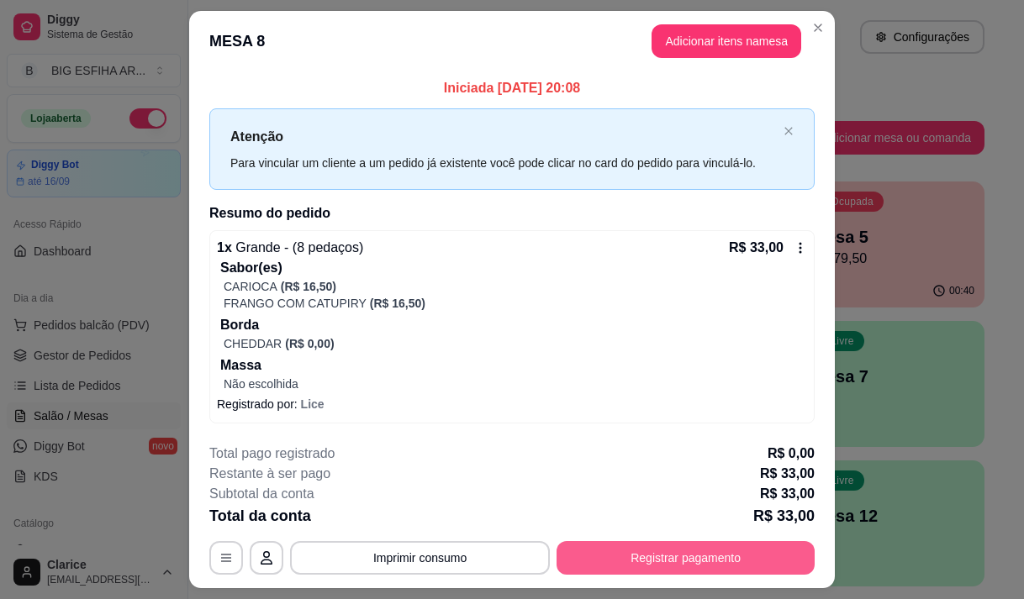
click at [741, 566] on button "Registrar pagamento" at bounding box center [685, 558] width 258 height 34
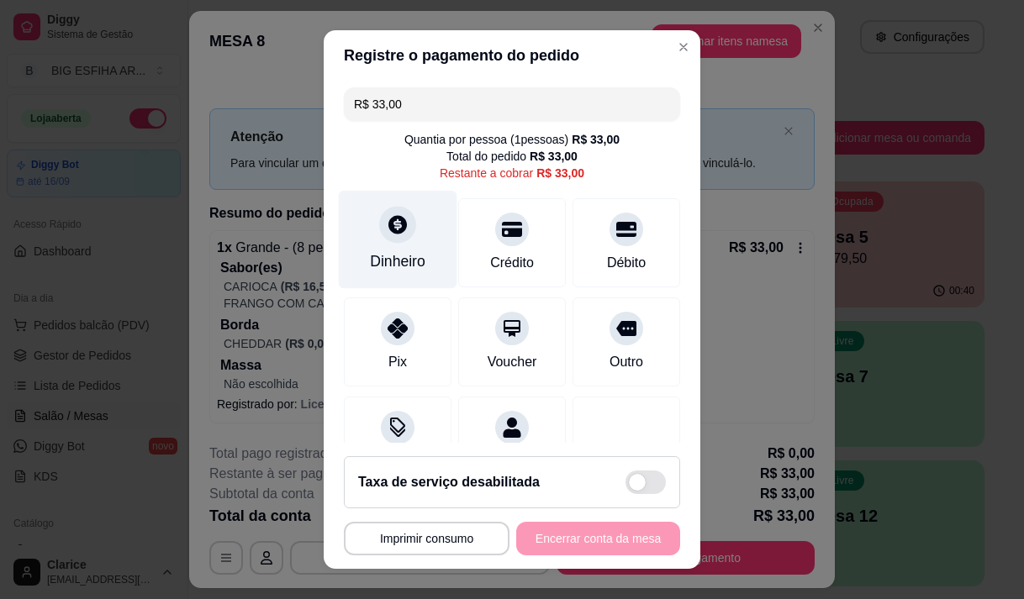
click at [367, 236] on div "Dinheiro" at bounding box center [398, 239] width 119 height 98
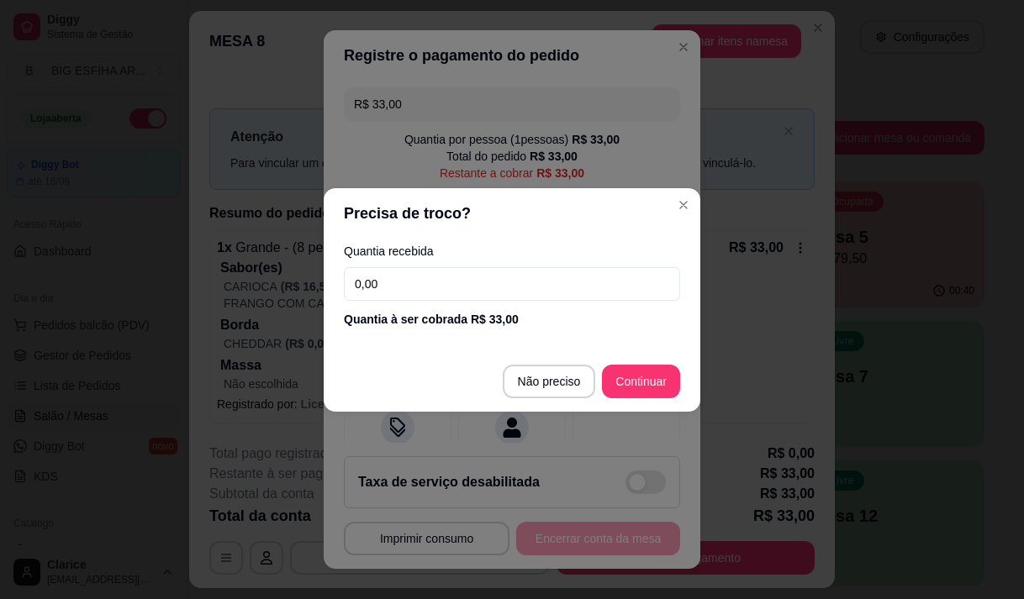
click at [389, 270] on input "0,00" at bounding box center [512, 284] width 336 height 34
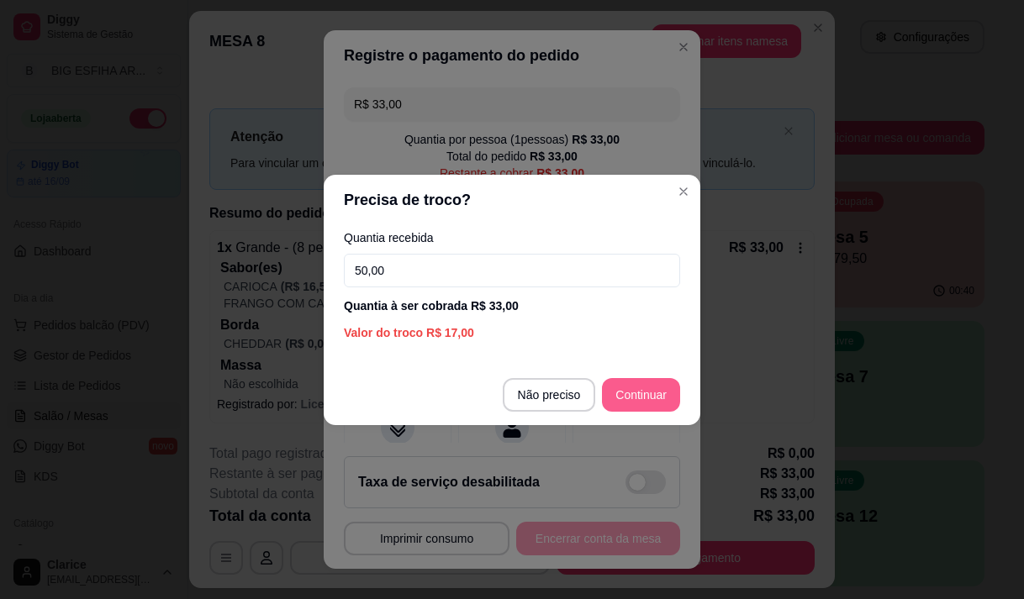
type input "50,00"
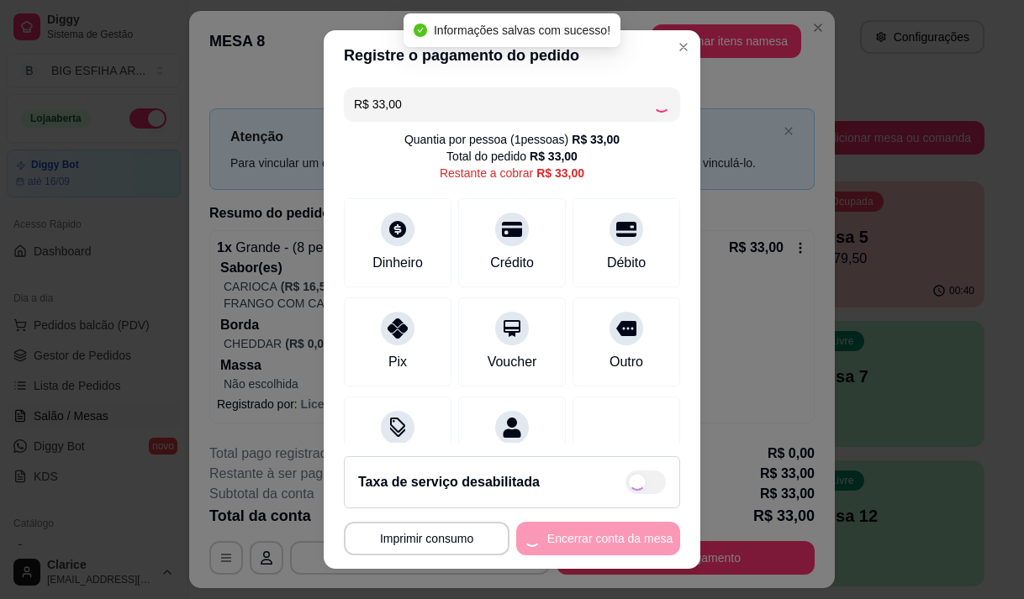
type input "R$ 0,00"
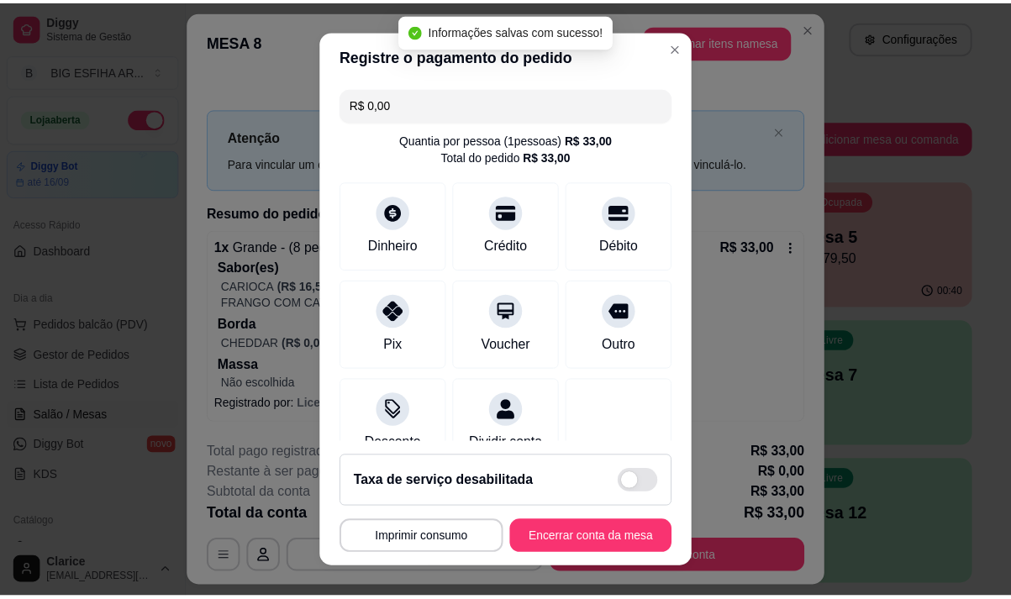
scroll to position [140, 0]
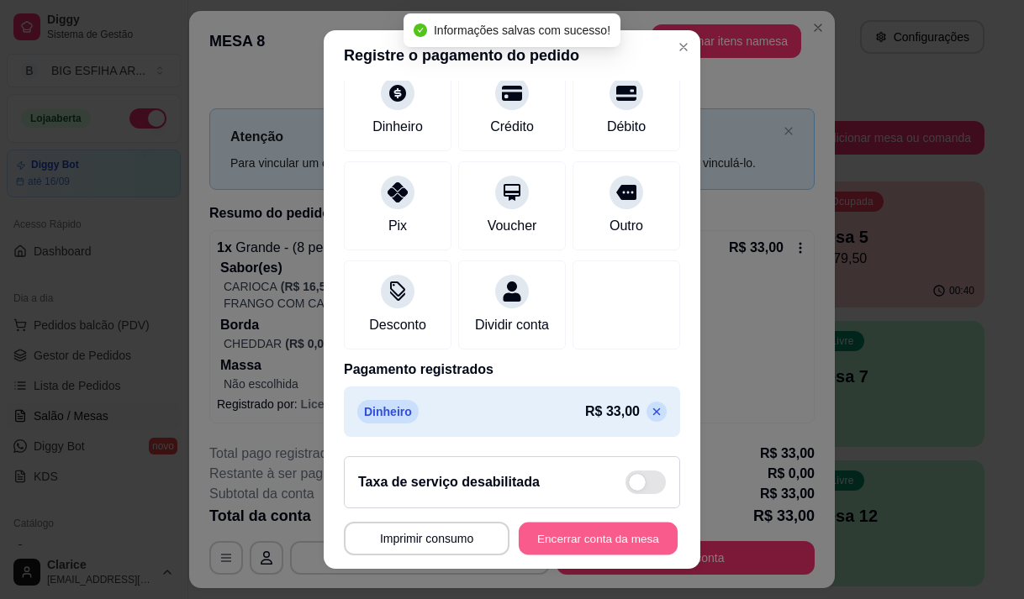
click at [591, 544] on button "Encerrar conta da mesa" at bounding box center [598, 539] width 159 height 33
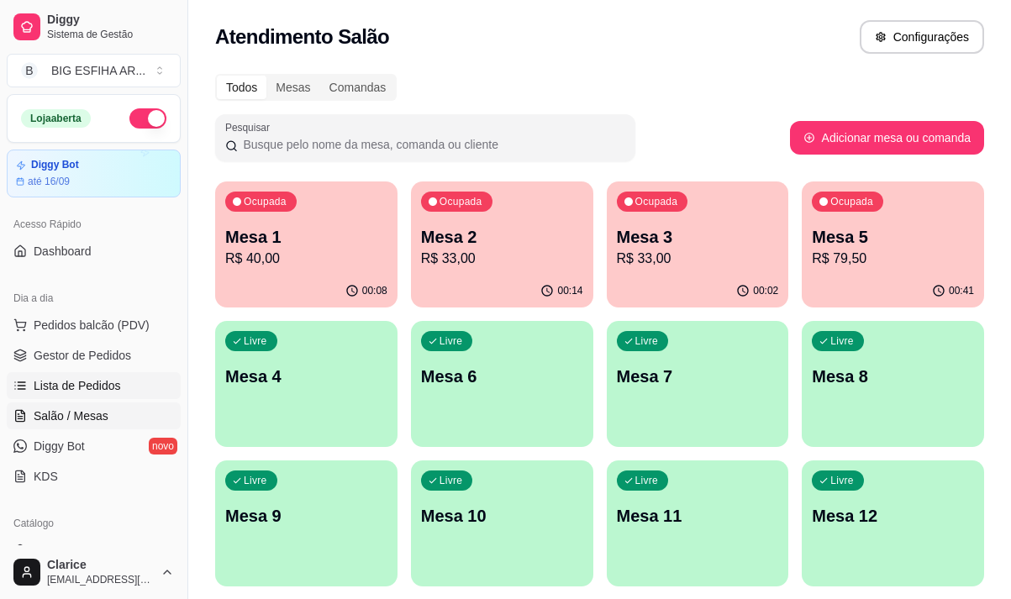
click at [81, 381] on span "Lista de Pedidos" at bounding box center [77, 385] width 87 height 17
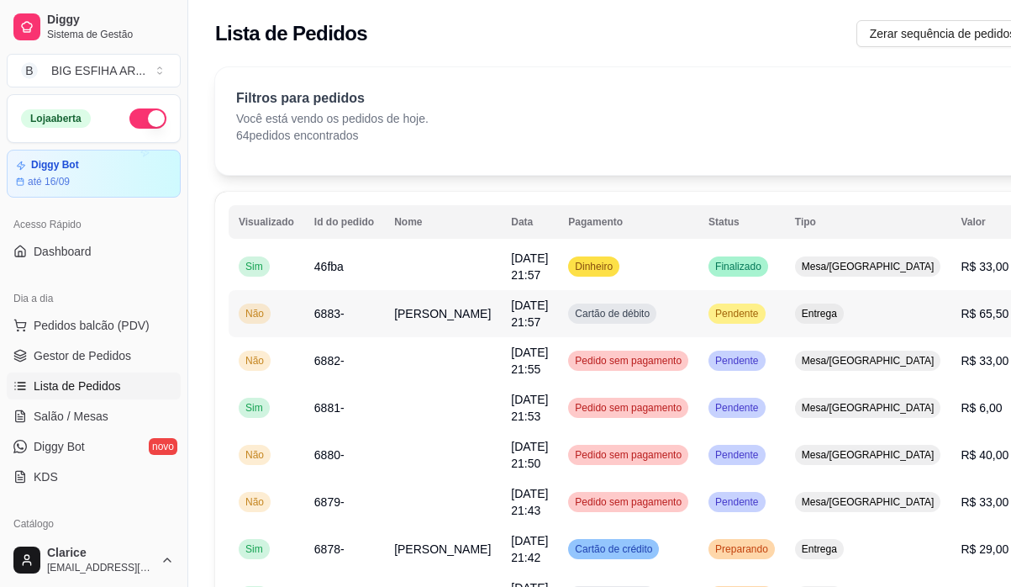
click at [413, 320] on span "Maria Clara" at bounding box center [442, 313] width 97 height 13
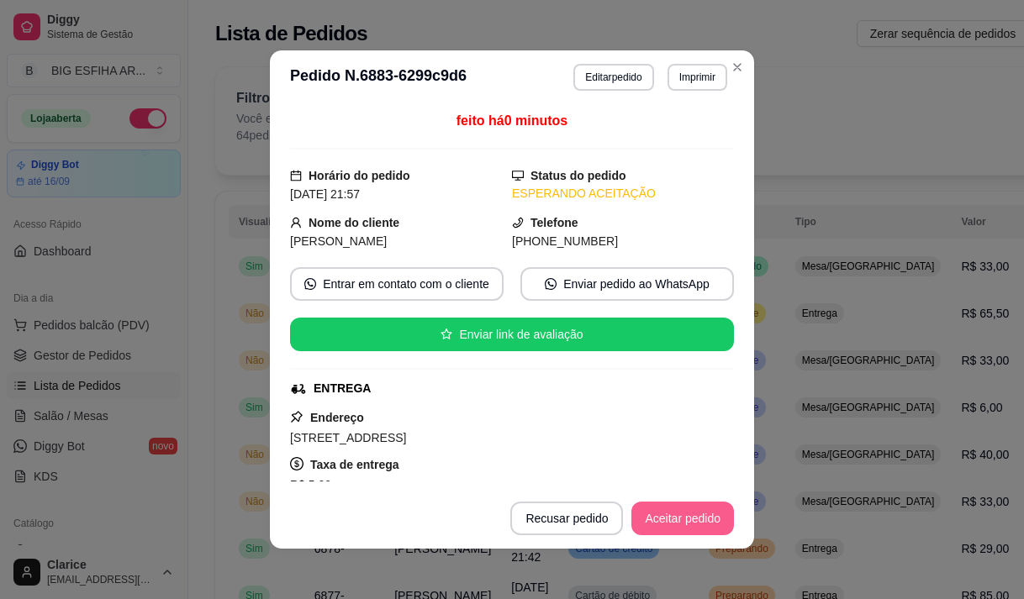
click at [685, 524] on button "Aceitar pedido" at bounding box center [682, 519] width 103 height 34
click at [667, 519] on button "Mover para preparo" at bounding box center [668, 519] width 126 height 33
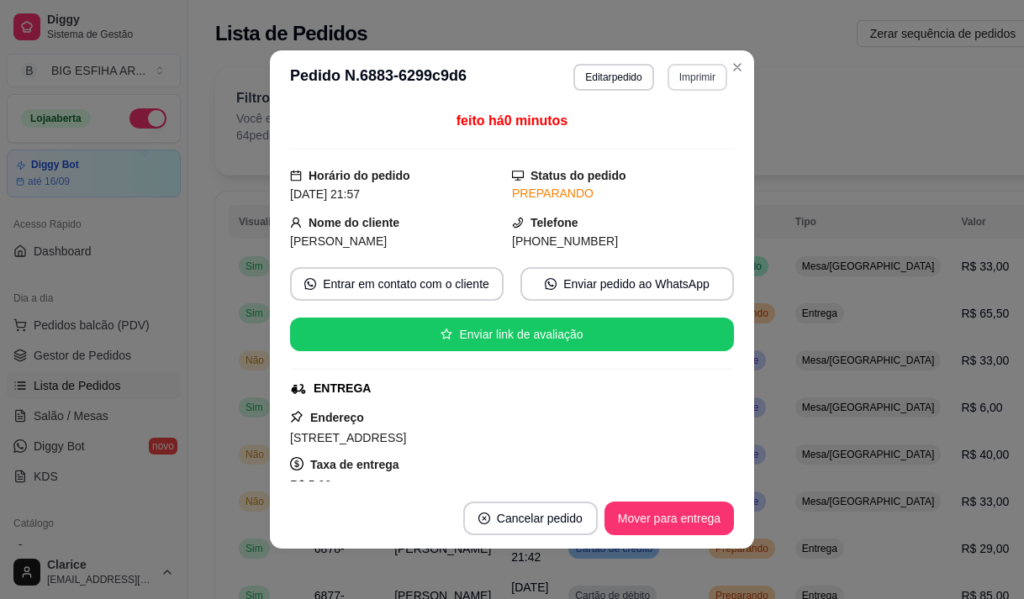
click at [678, 76] on button "Imprimir" at bounding box center [697, 77] width 60 height 27
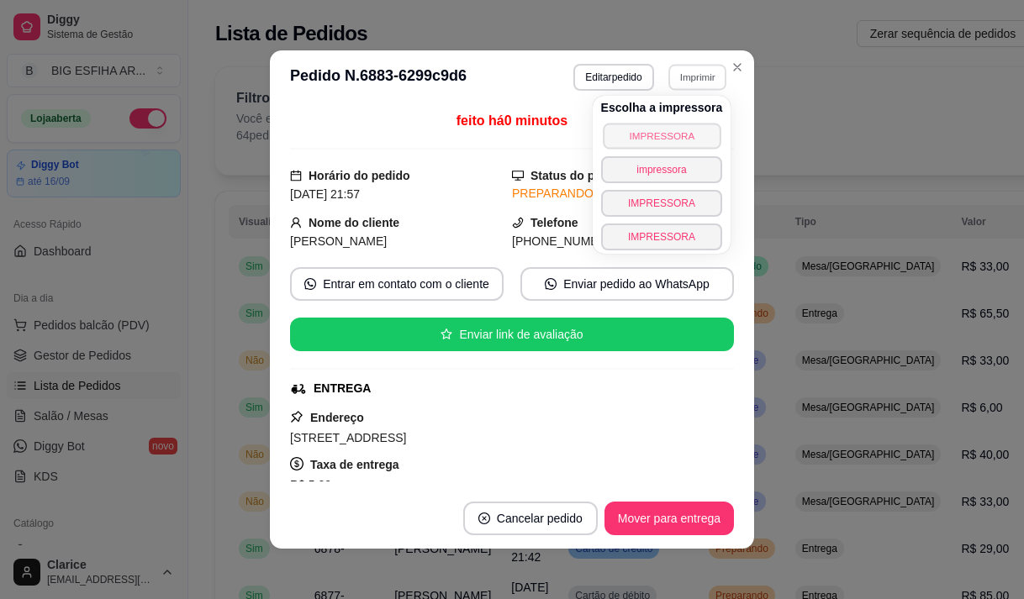
click at [662, 129] on button "IMPRESSORA" at bounding box center [662, 136] width 118 height 26
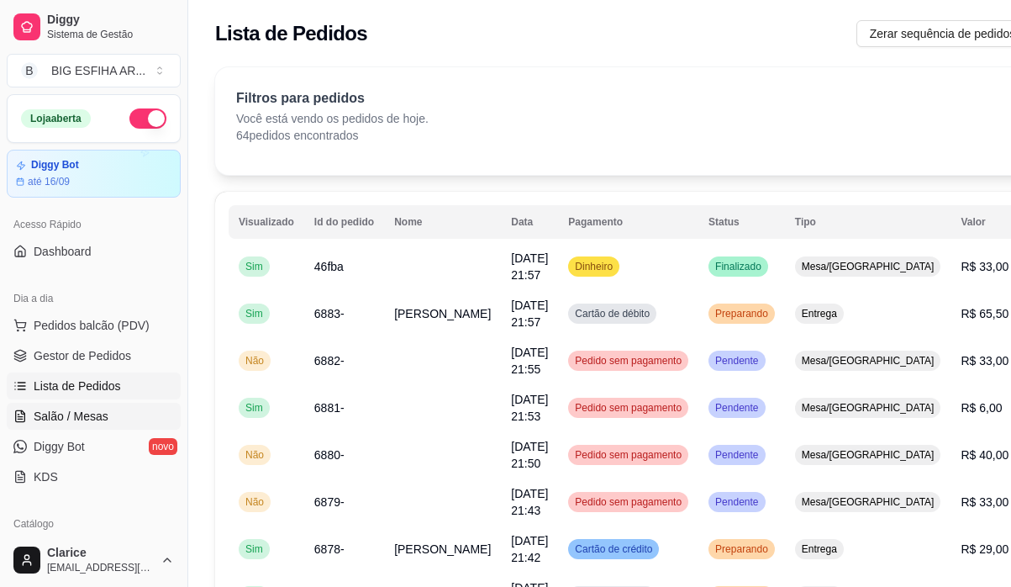
click at [85, 411] on span "Salão / Mesas" at bounding box center [71, 416] width 75 height 17
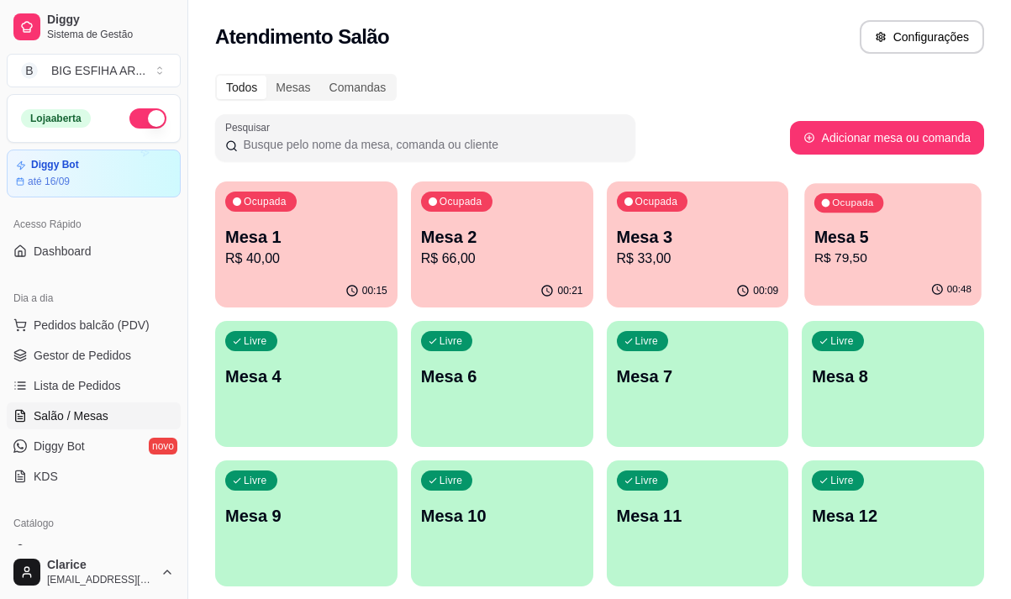
click at [871, 261] on p "R$ 79,50" at bounding box center [893, 258] width 157 height 19
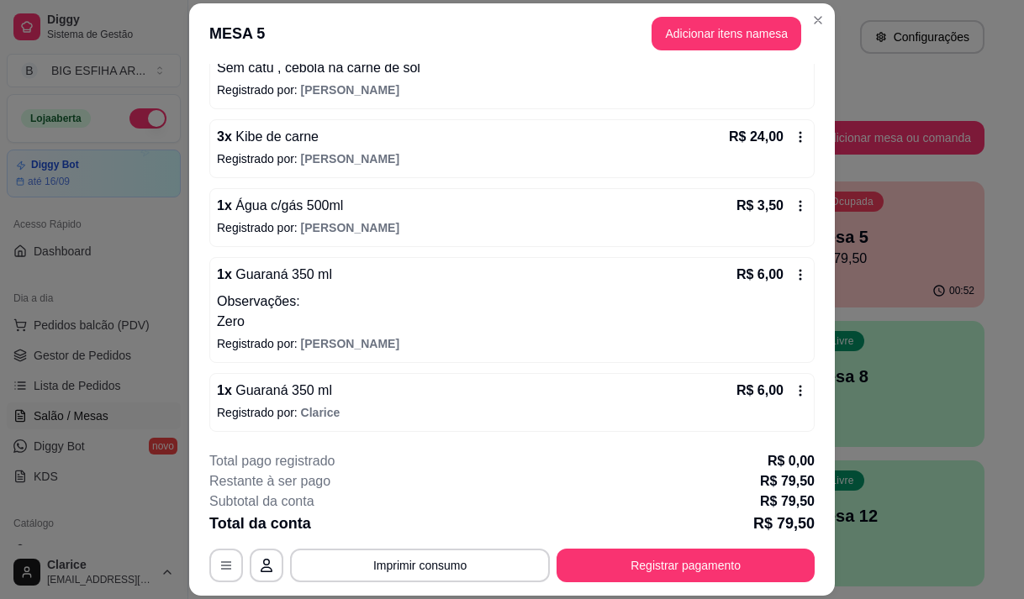
scroll to position [50, 0]
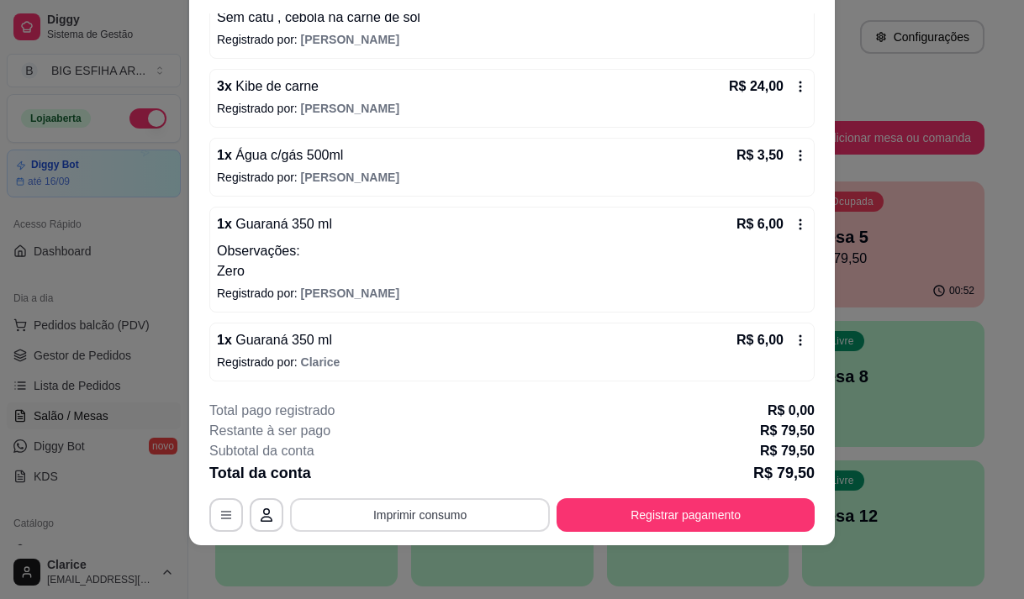
click at [484, 508] on button "Imprimir consumo" at bounding box center [420, 515] width 260 height 34
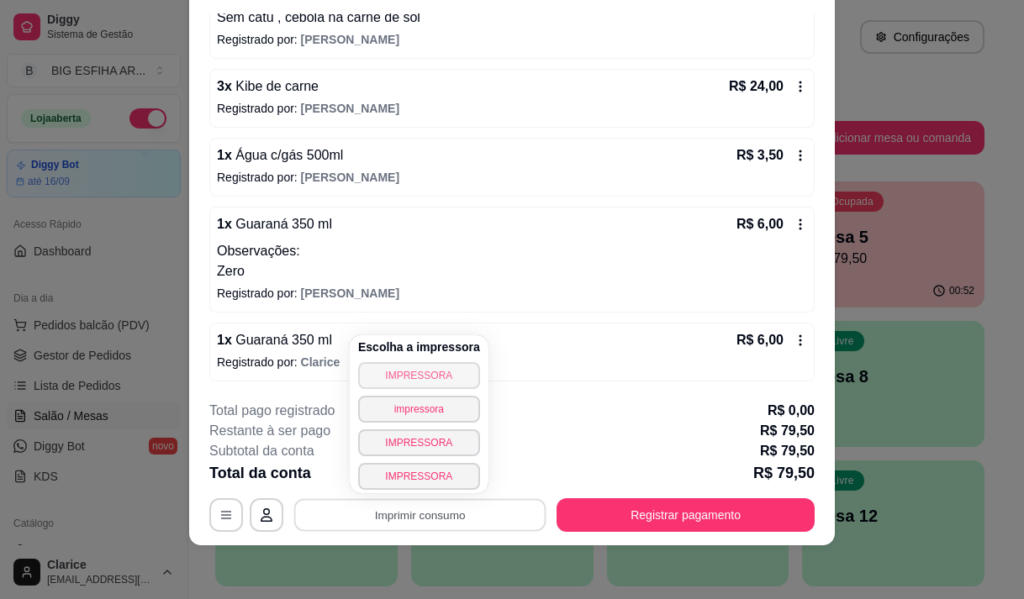
click at [448, 369] on button "IMPRESSORA" at bounding box center [419, 375] width 122 height 27
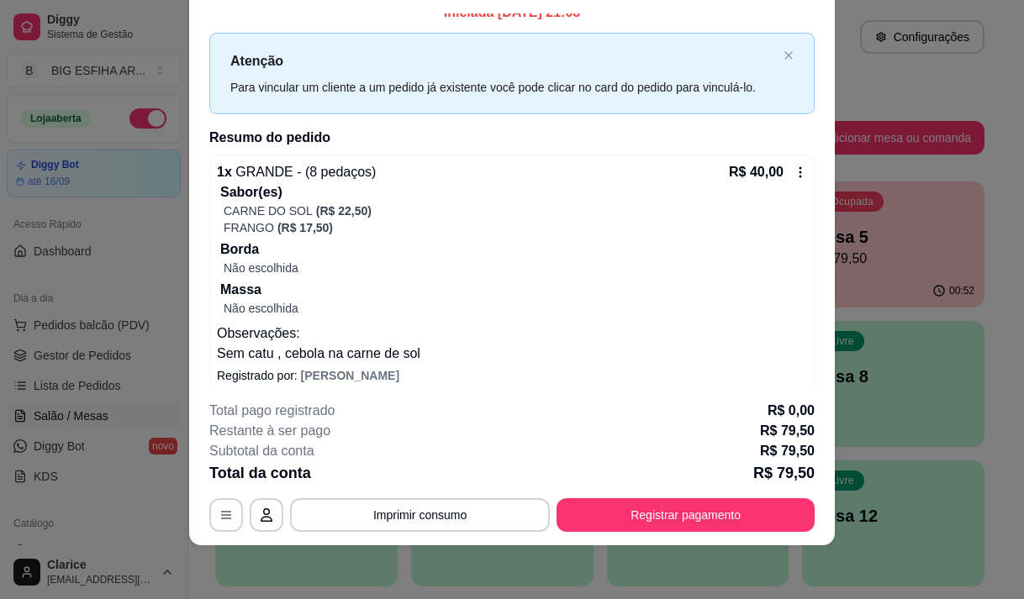
scroll to position [0, 0]
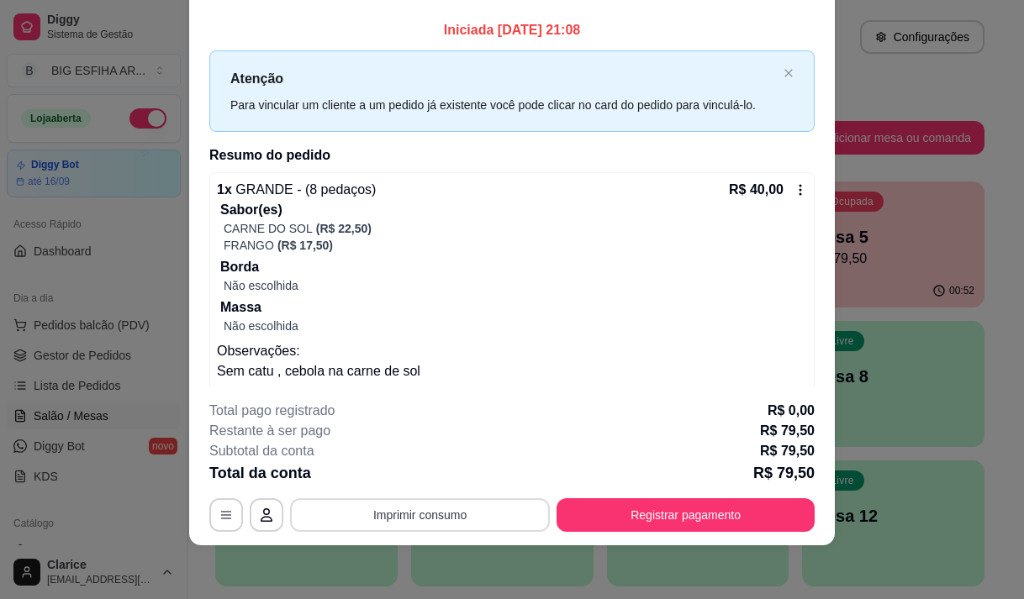
click at [440, 514] on button "Imprimir consumo" at bounding box center [420, 515] width 260 height 34
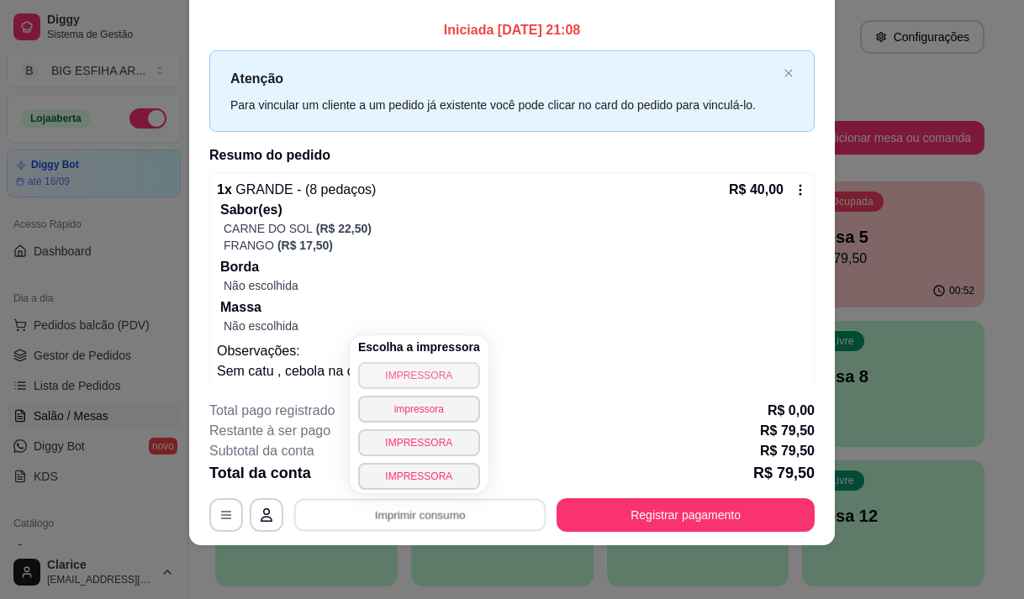
click at [416, 378] on button "IMPRESSORA" at bounding box center [419, 375] width 122 height 27
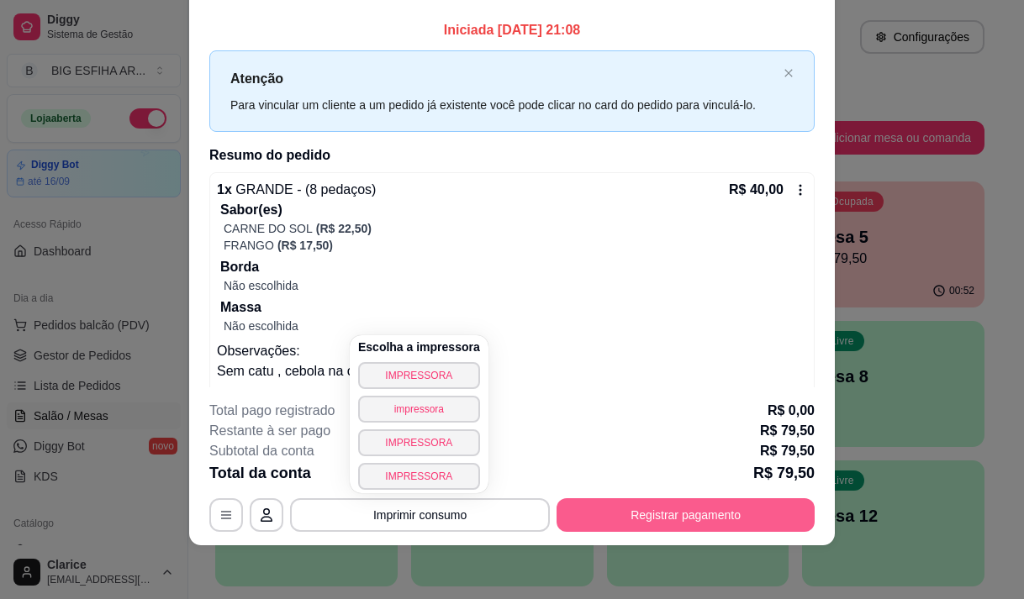
click at [646, 520] on button "Registrar pagamento" at bounding box center [685, 515] width 258 height 34
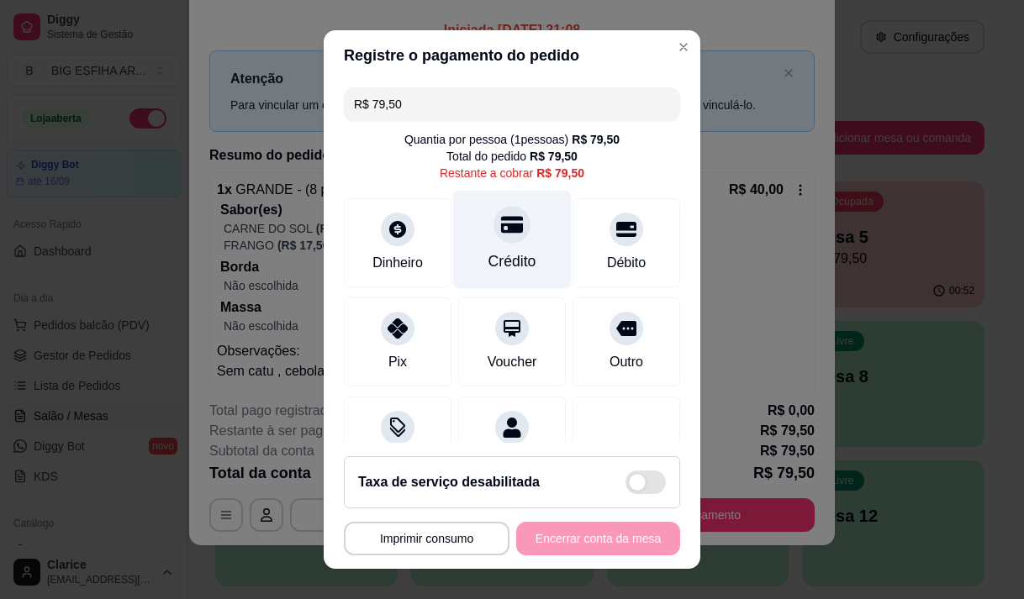
click at [488, 253] on div "Crédito" at bounding box center [512, 262] width 48 height 22
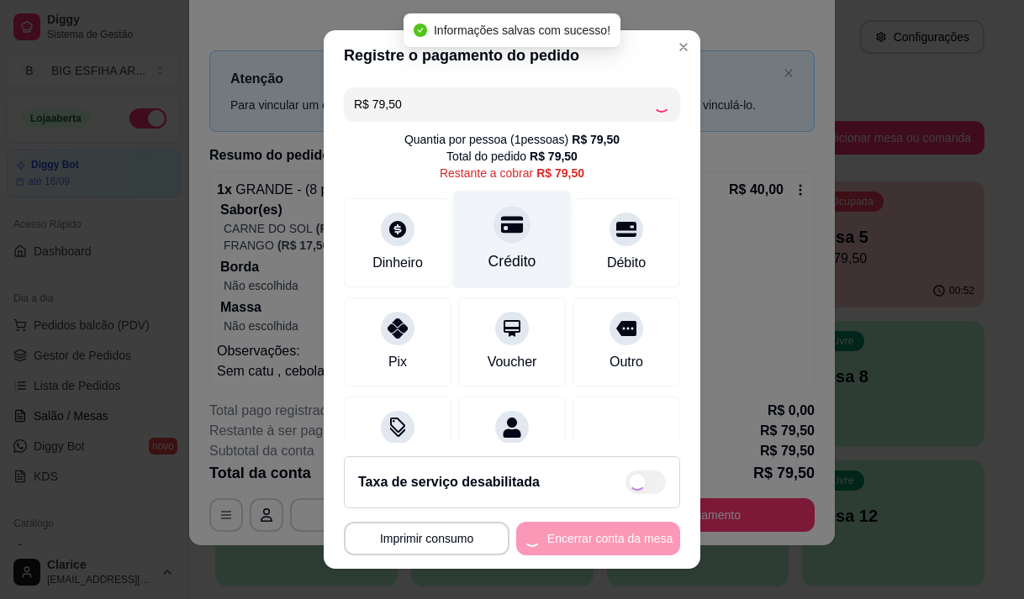
type input "R$ 0,00"
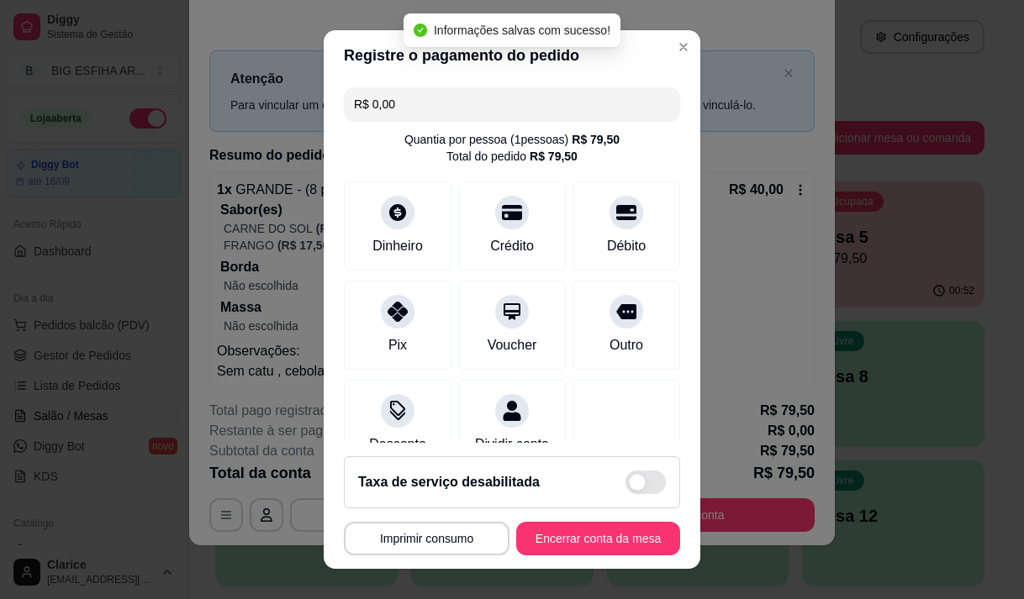
scroll to position [140, 0]
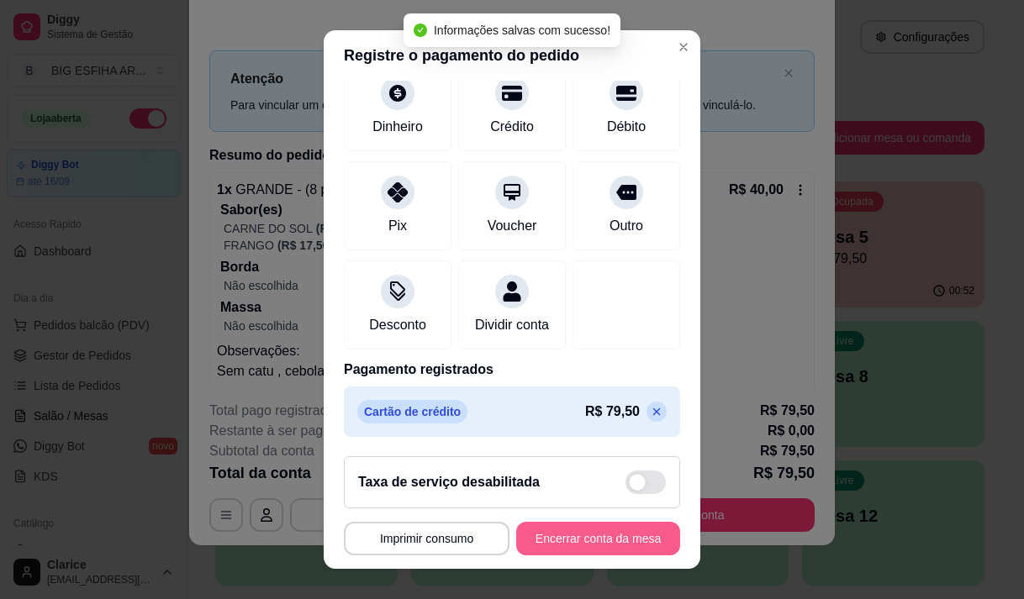
click at [537, 535] on button "Encerrar conta da mesa" at bounding box center [598, 539] width 164 height 34
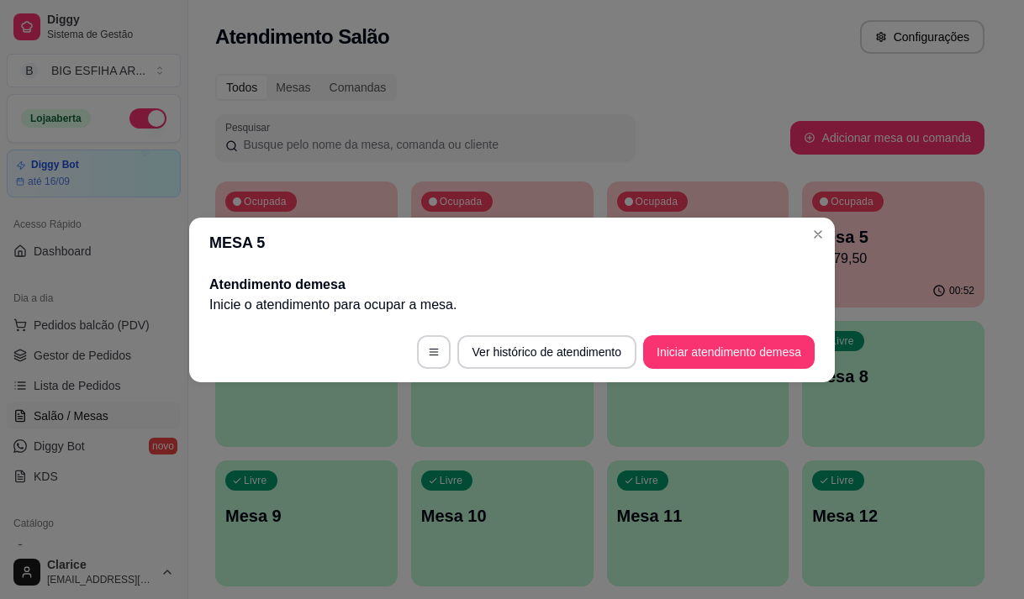
scroll to position [0, 0]
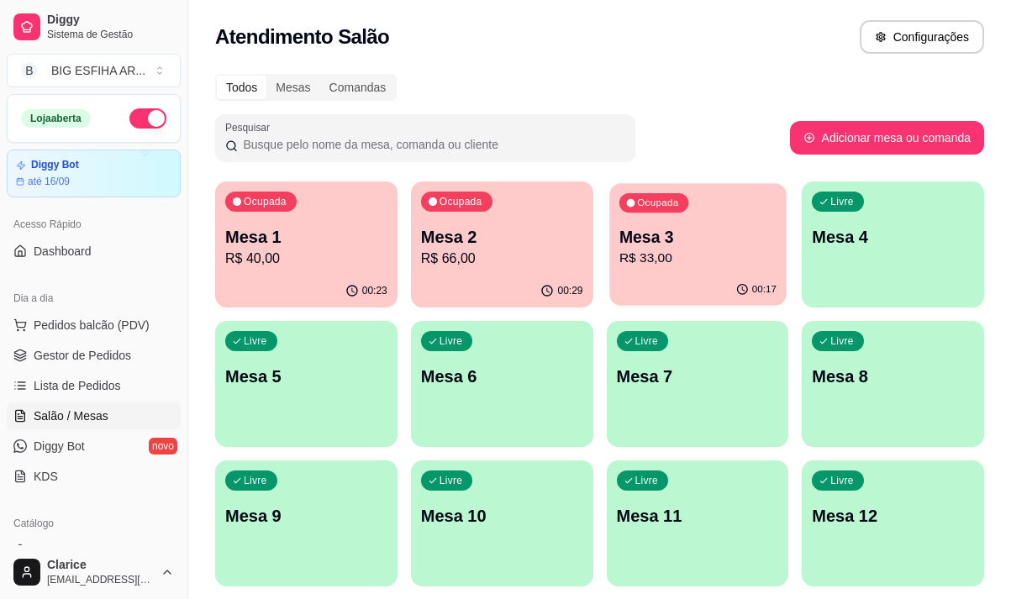
click at [690, 264] on p "R$ 33,00" at bounding box center [697, 258] width 157 height 19
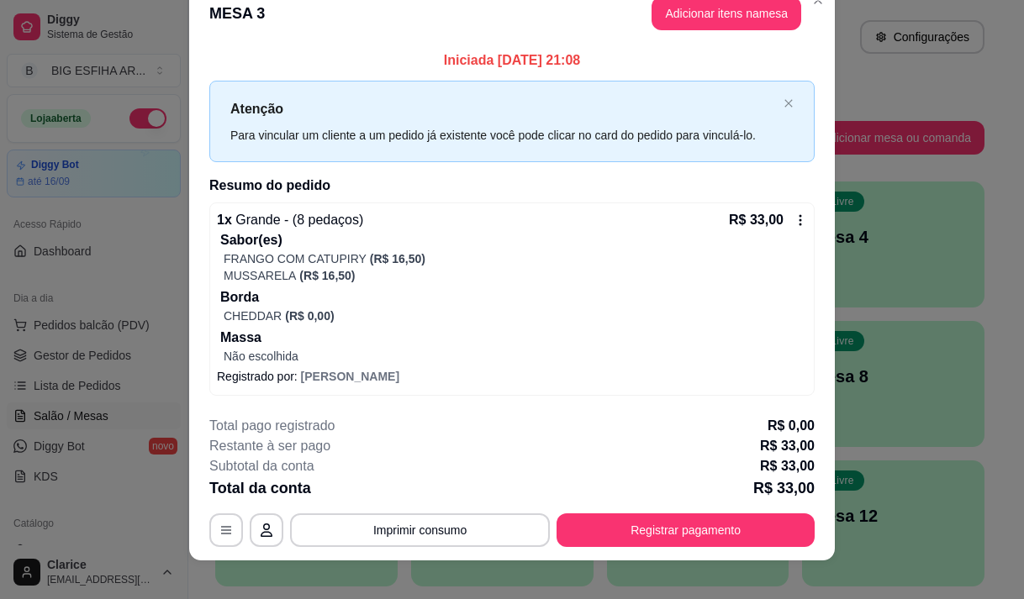
scroll to position [43, 0]
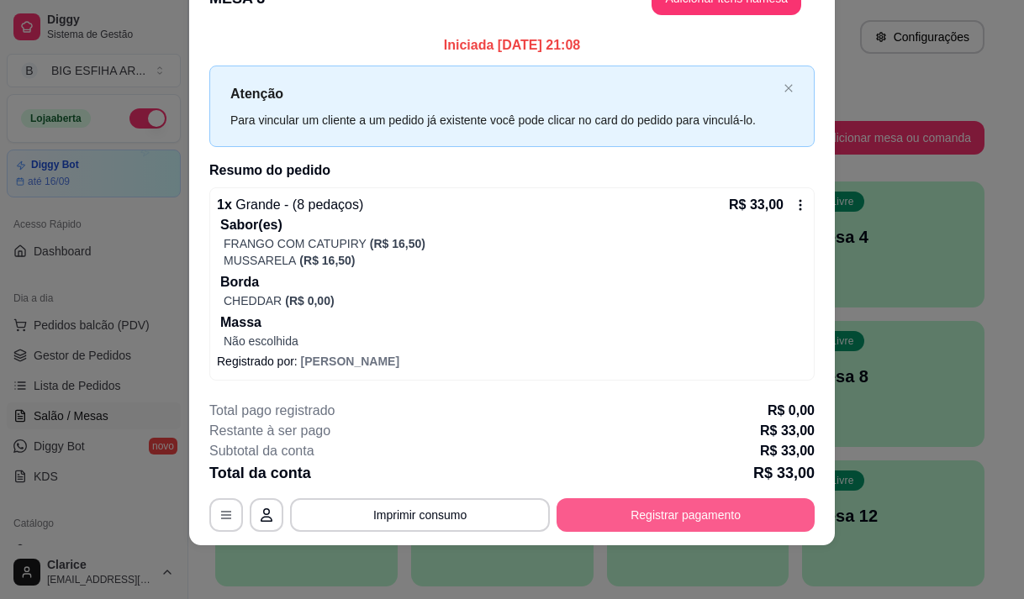
click at [624, 507] on button "Registrar pagamento" at bounding box center [685, 515] width 258 height 34
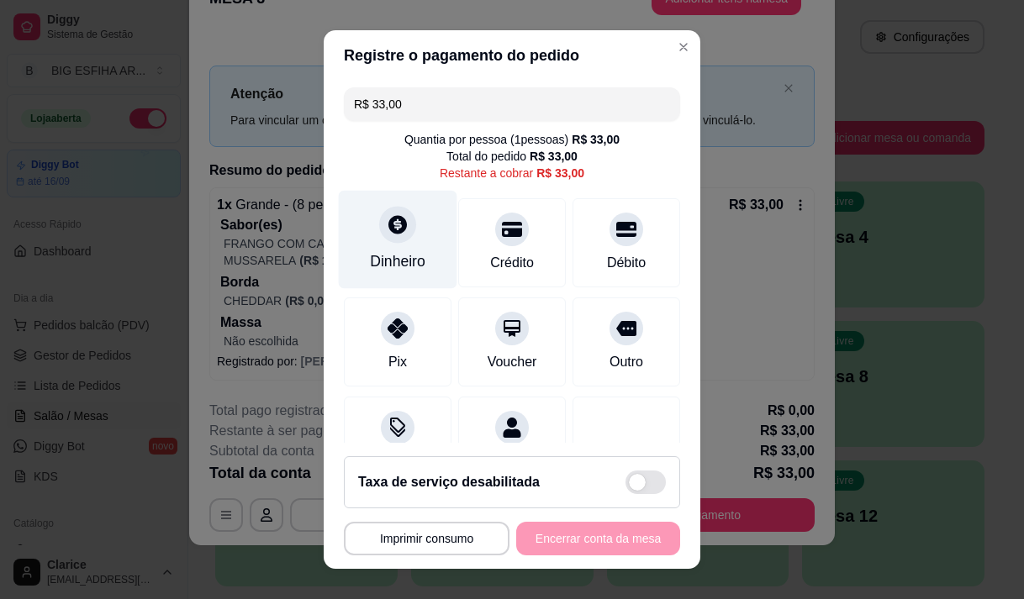
click at [378, 247] on div "Dinheiro" at bounding box center [398, 239] width 119 height 98
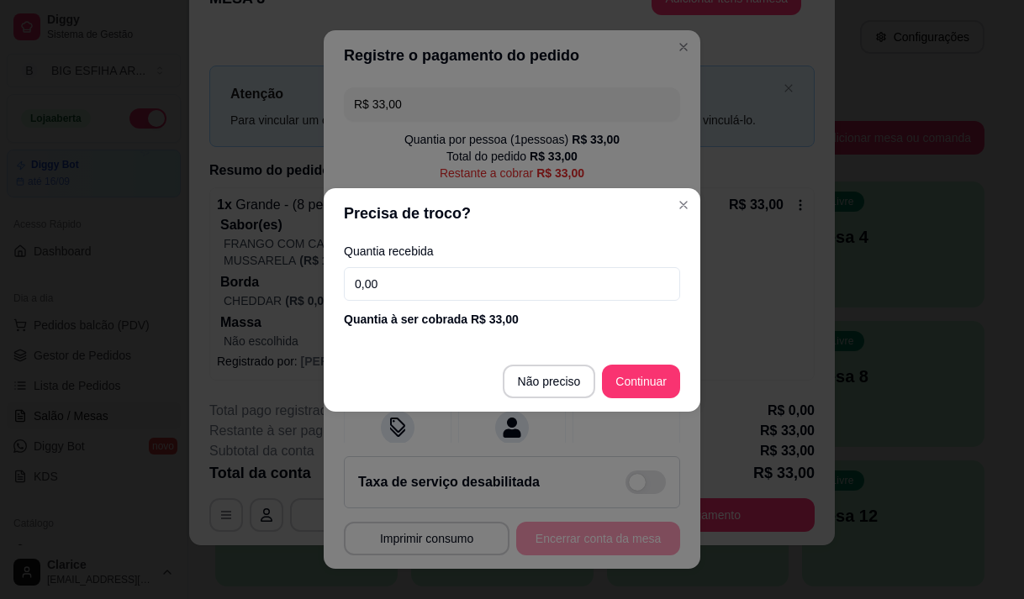
click at [406, 292] on input "0,00" at bounding box center [512, 284] width 336 height 34
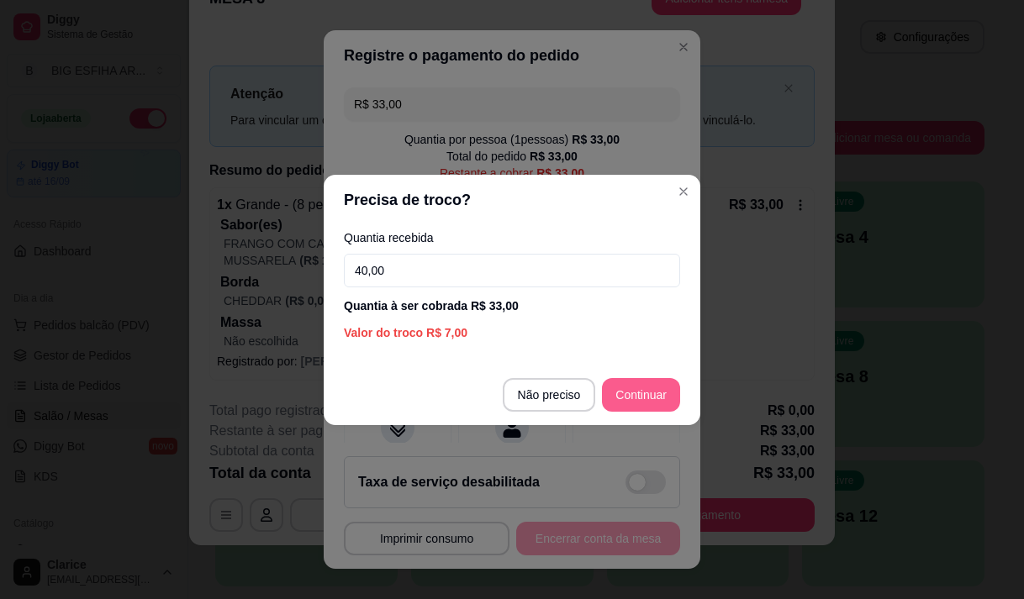
type input "40,00"
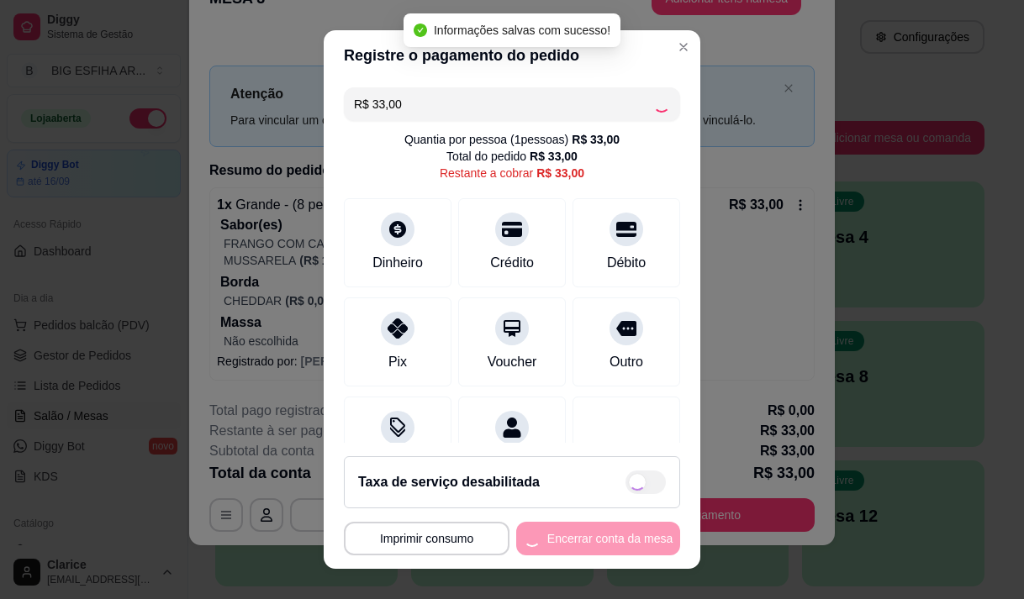
type input "R$ 0,00"
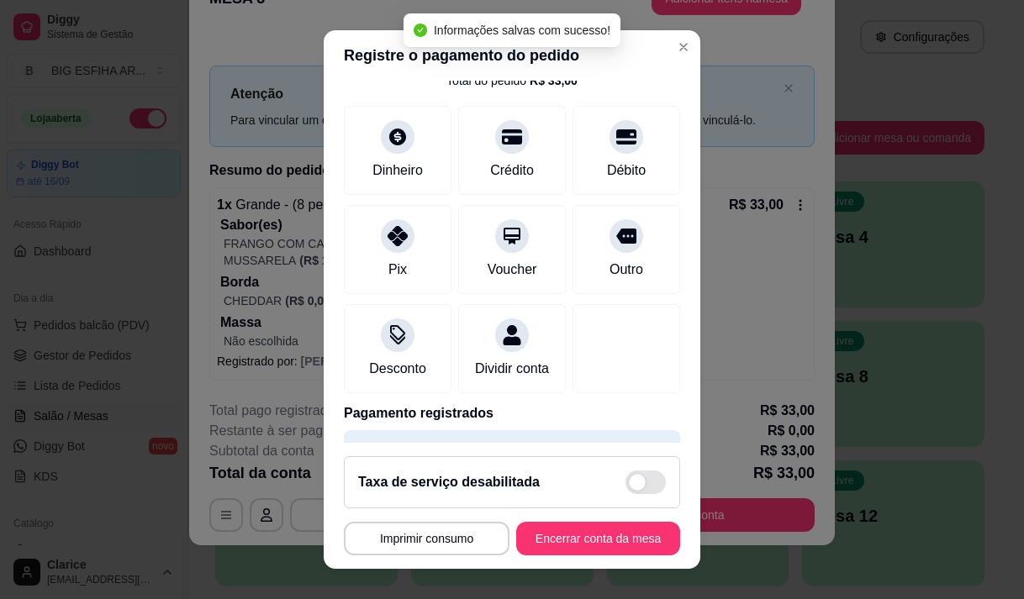
scroll to position [140, 0]
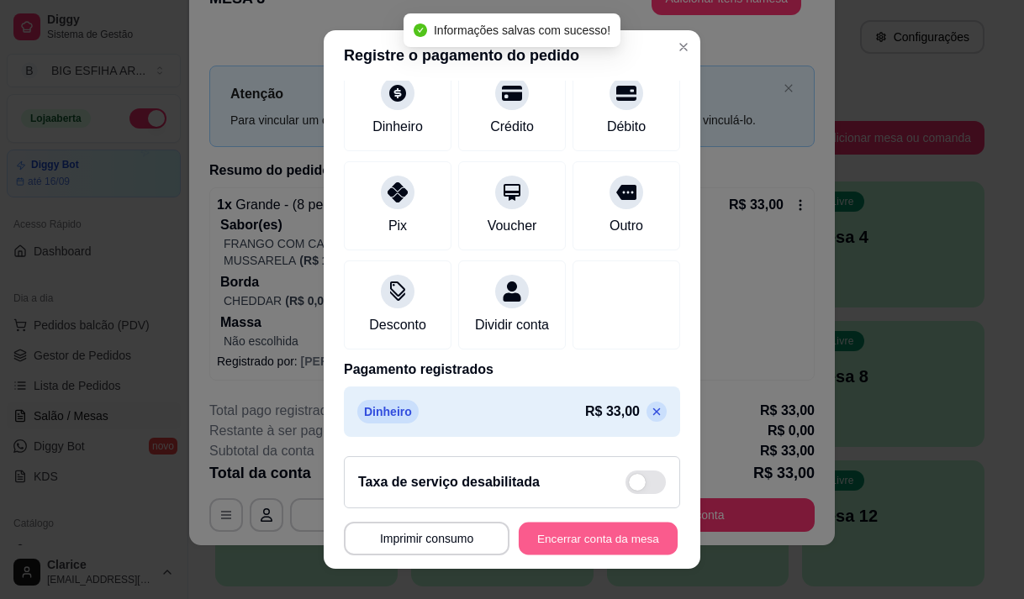
click at [592, 546] on button "Encerrar conta da mesa" at bounding box center [598, 539] width 159 height 33
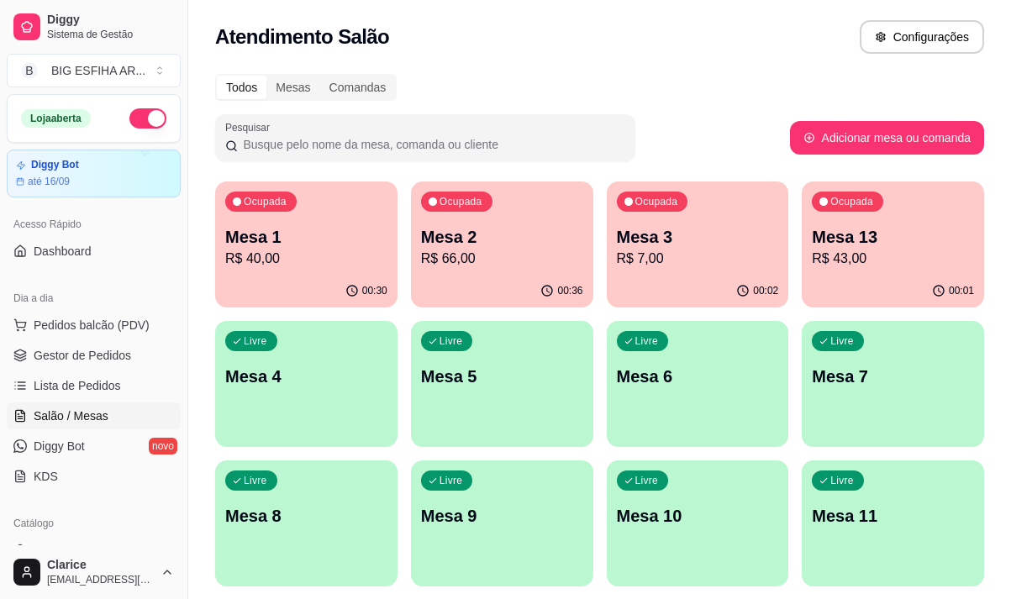
click at [684, 272] on div "Ocupada Mesa 3 R$ 7,00" at bounding box center [698, 228] width 182 height 93
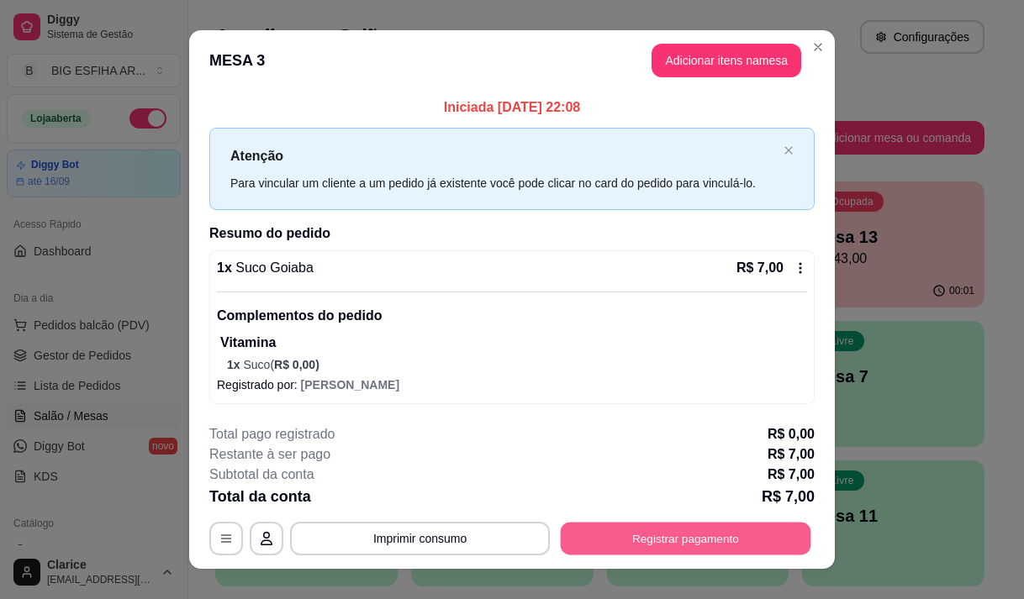
click at [688, 530] on button "Registrar pagamento" at bounding box center [686, 538] width 251 height 33
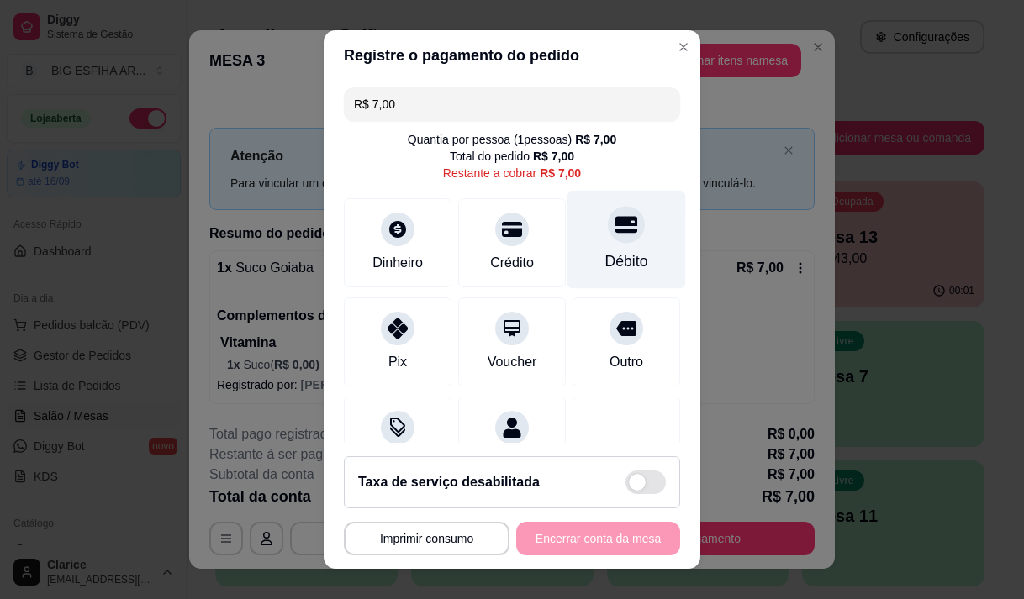
click at [608, 211] on div at bounding box center [626, 224] width 37 height 37
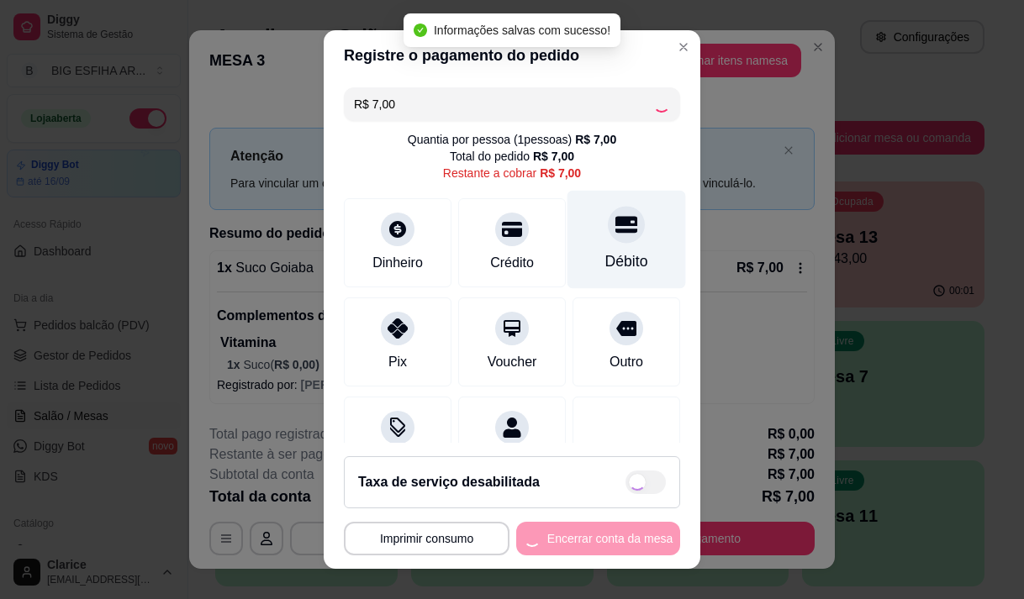
type input "R$ 0,00"
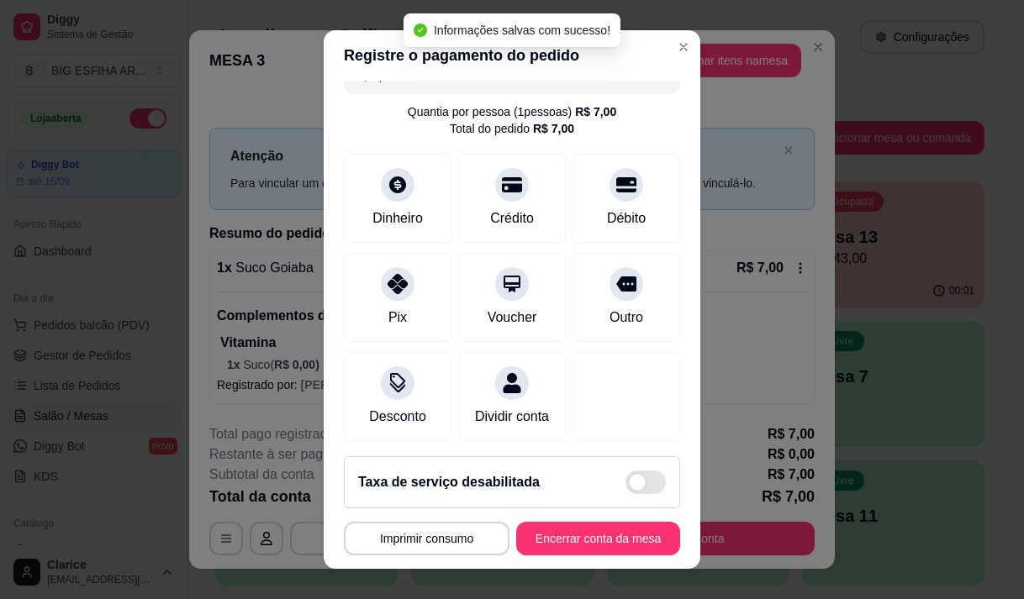
scroll to position [140, 0]
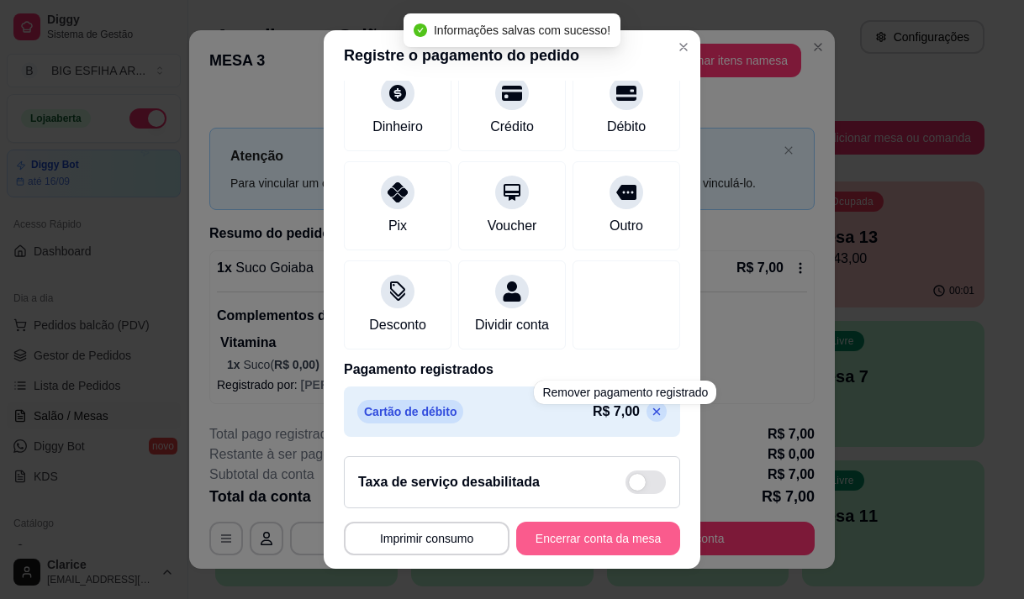
click at [599, 534] on button "Encerrar conta da mesa" at bounding box center [598, 539] width 164 height 34
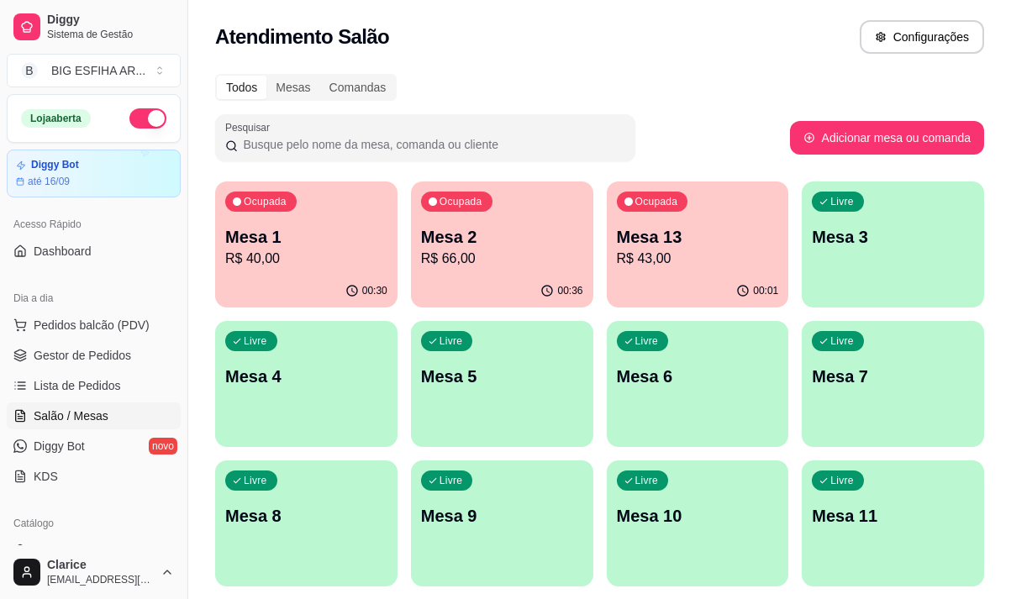
click at [688, 262] on p "R$ 43,00" at bounding box center [698, 259] width 162 height 20
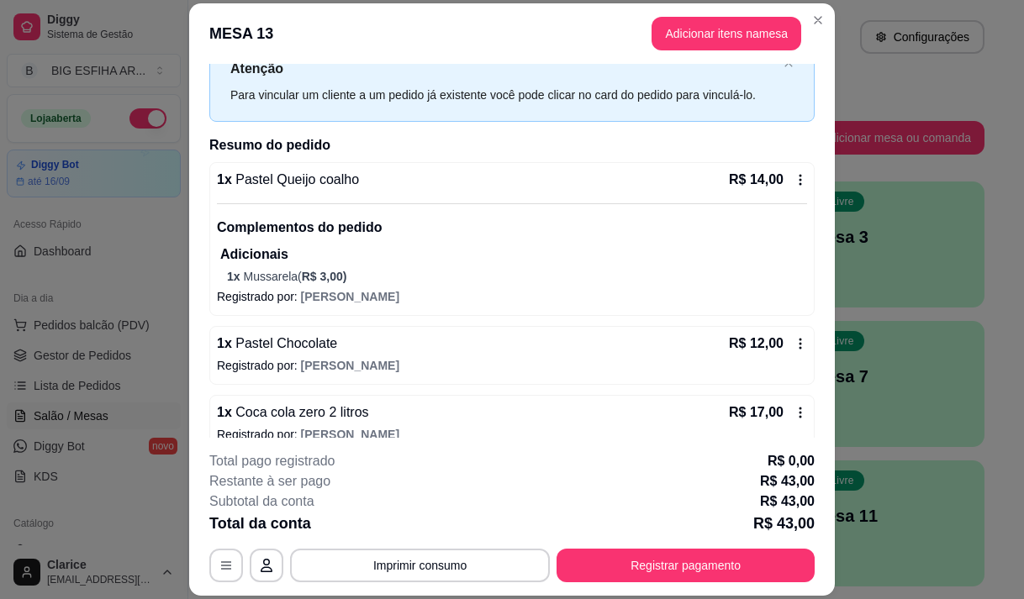
scroll to position [82, 0]
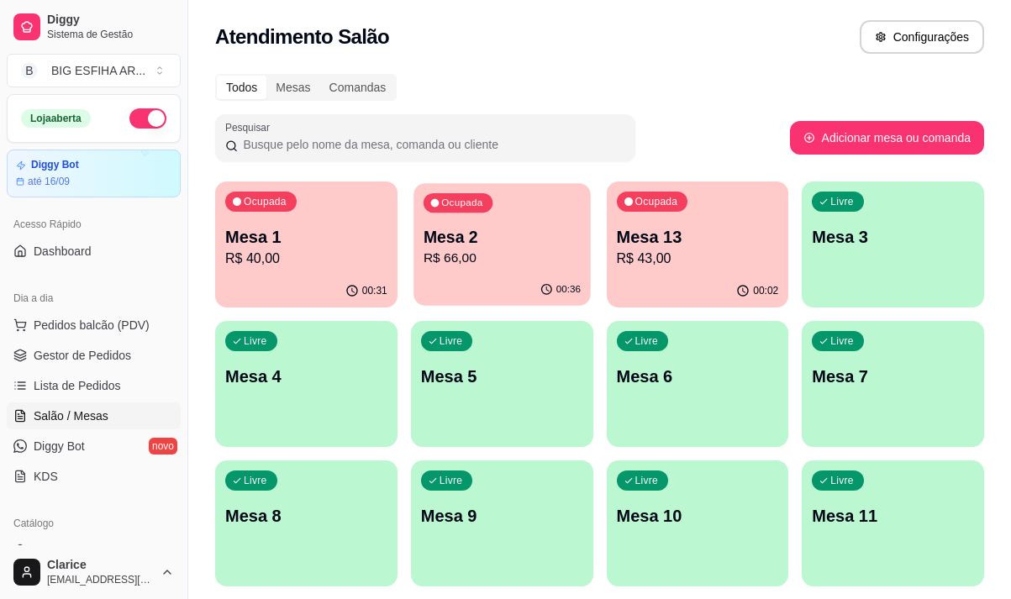
click at [523, 245] on p "Mesa 2" at bounding box center [502, 237] width 157 height 23
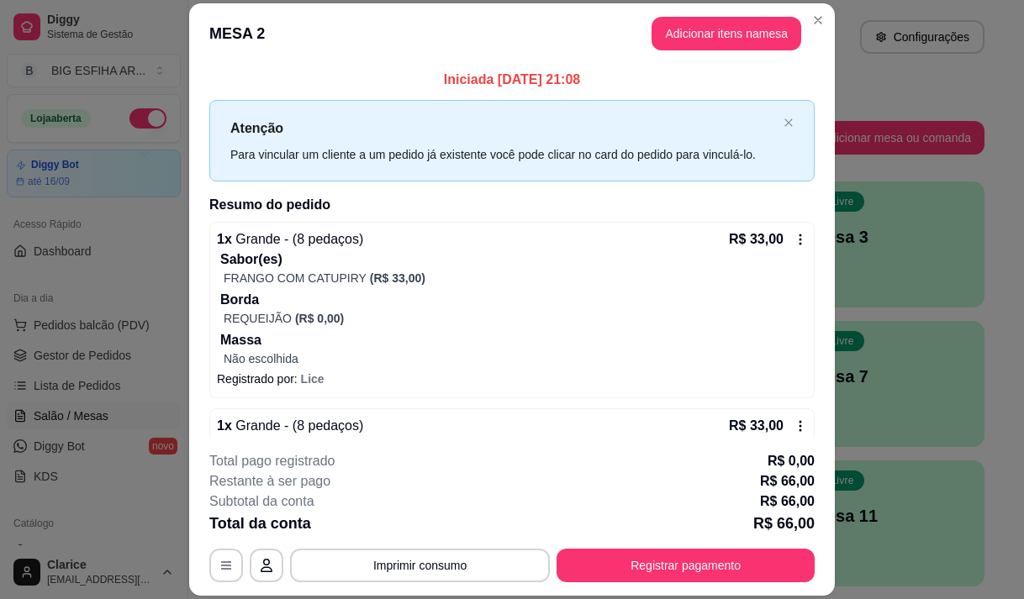
scroll to position [0, 0]
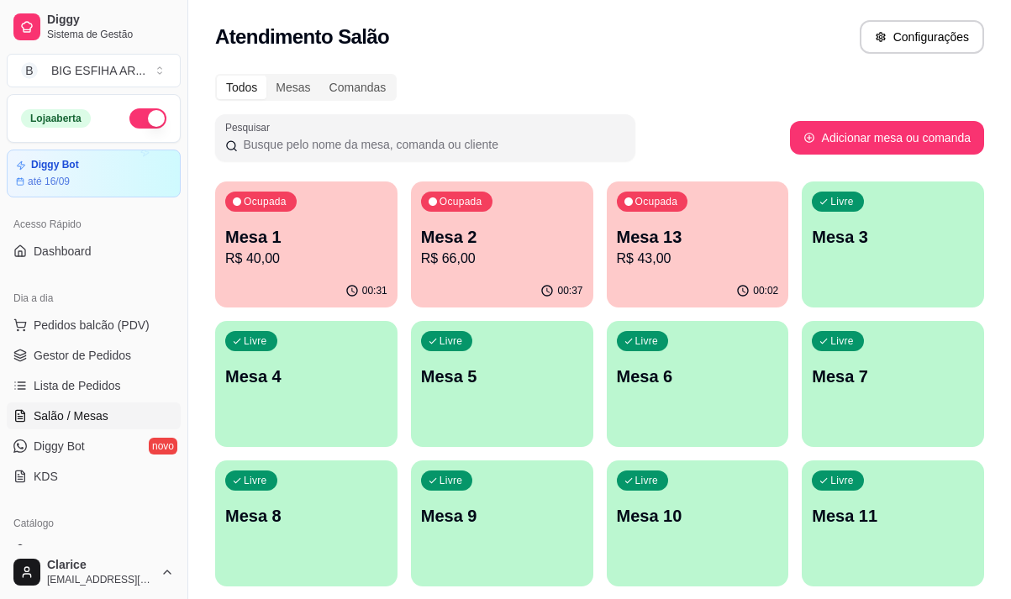
click at [246, 254] on p "R$ 40,00" at bounding box center [306, 259] width 162 height 20
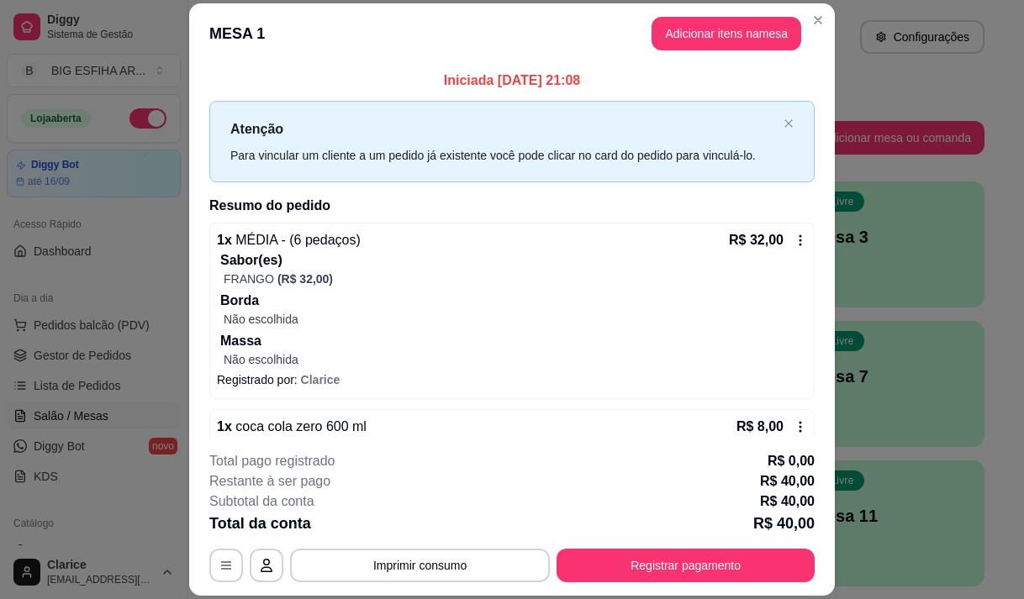
scroll to position [36, 0]
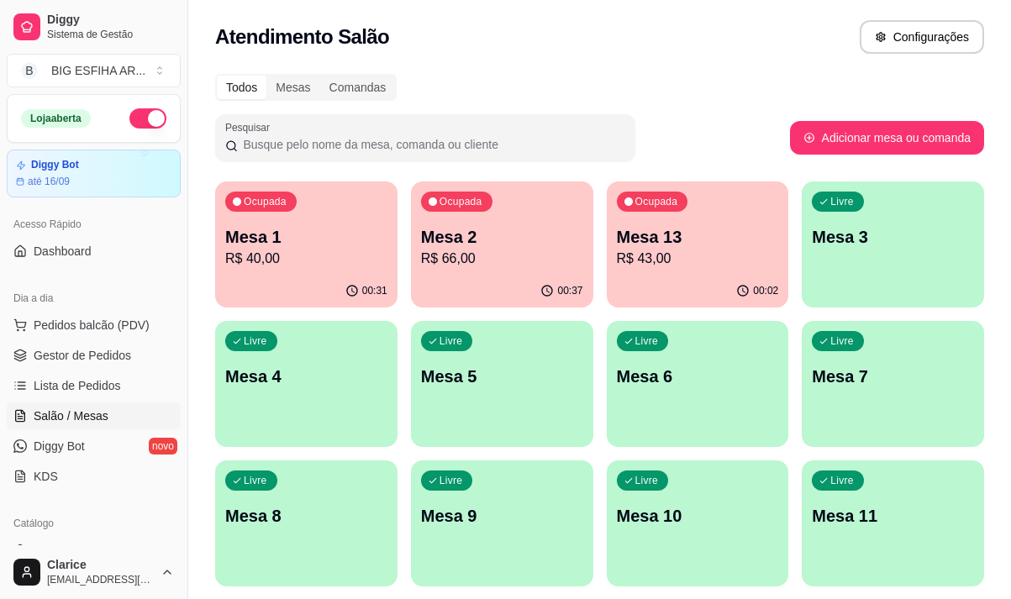
click at [340, 268] on p "R$ 40,00" at bounding box center [306, 259] width 162 height 20
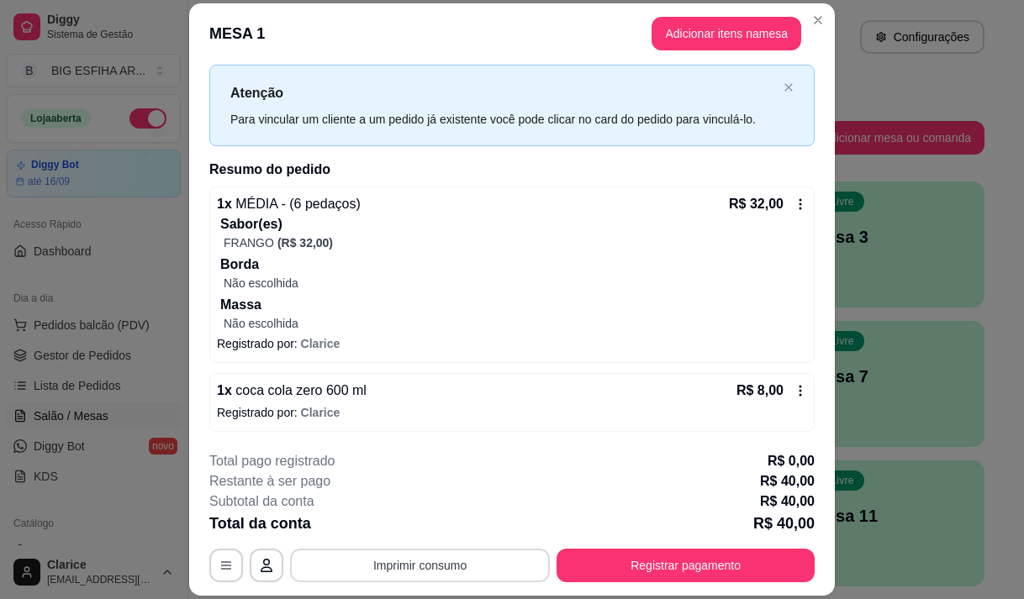
click at [425, 560] on button "Imprimir consumo" at bounding box center [420, 566] width 260 height 34
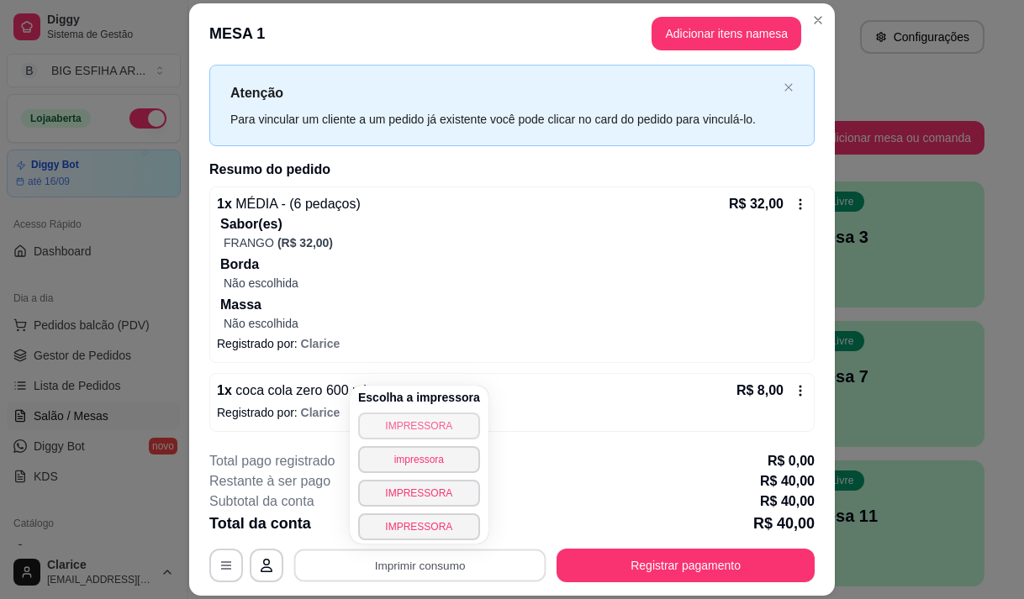
click at [402, 420] on button "IMPRESSORA" at bounding box center [419, 426] width 122 height 27
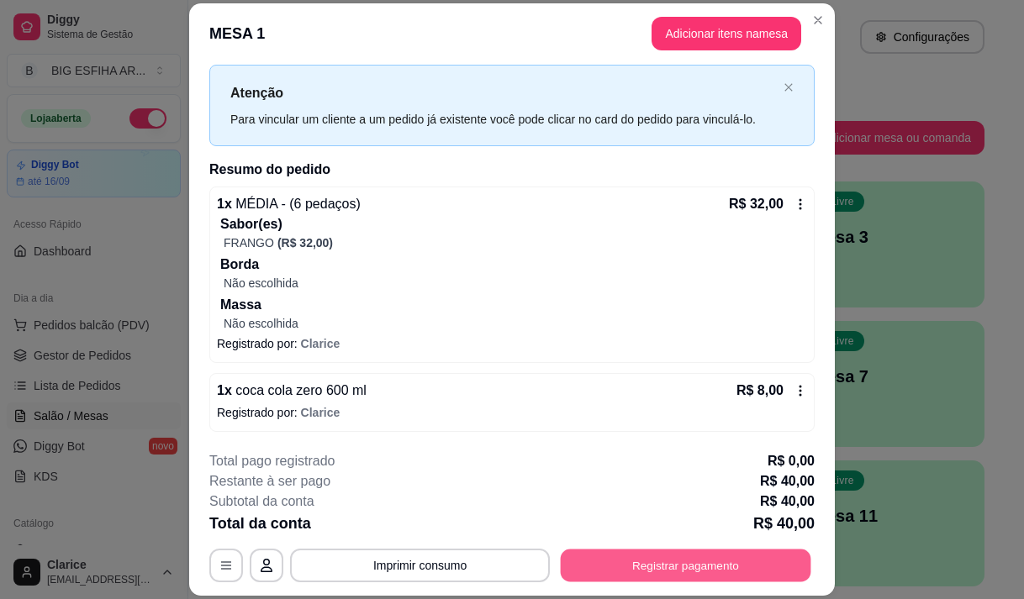
click at [616, 556] on button "Registrar pagamento" at bounding box center [686, 566] width 251 height 33
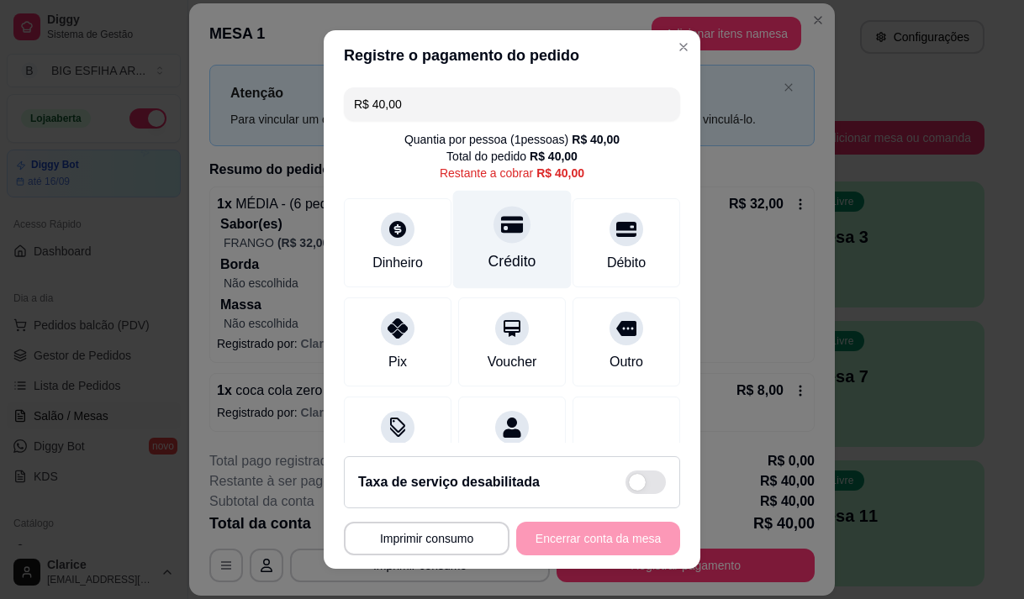
click at [517, 258] on div "Crédito" at bounding box center [512, 262] width 48 height 22
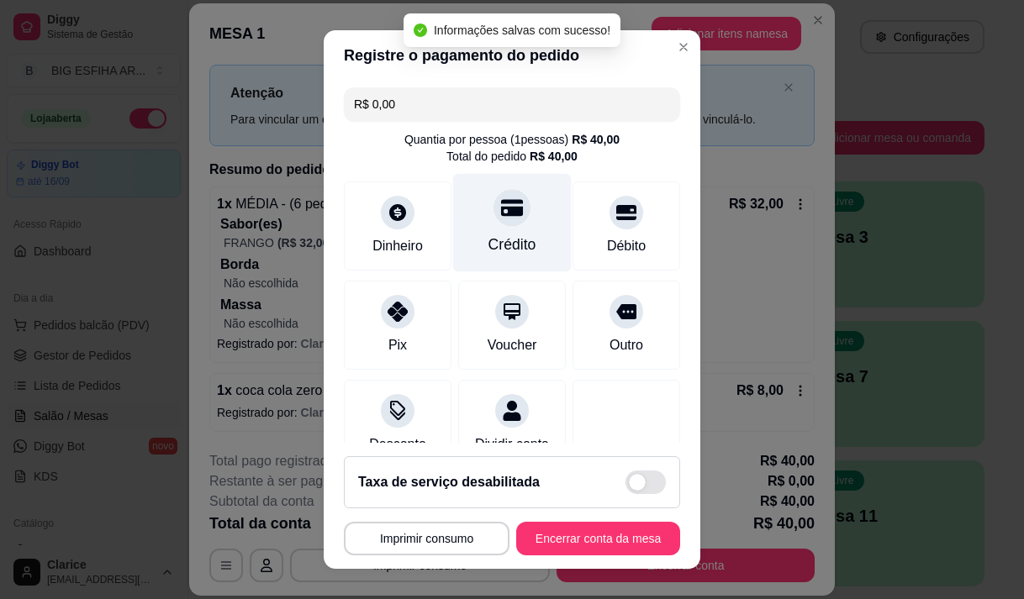
type input "R$ 0,00"
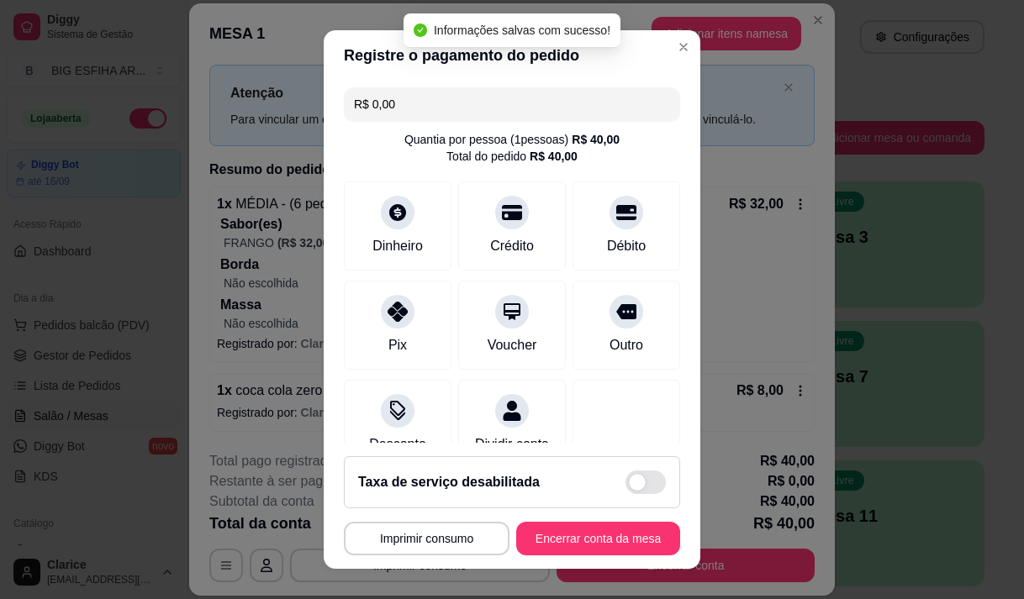
scroll to position [140, 0]
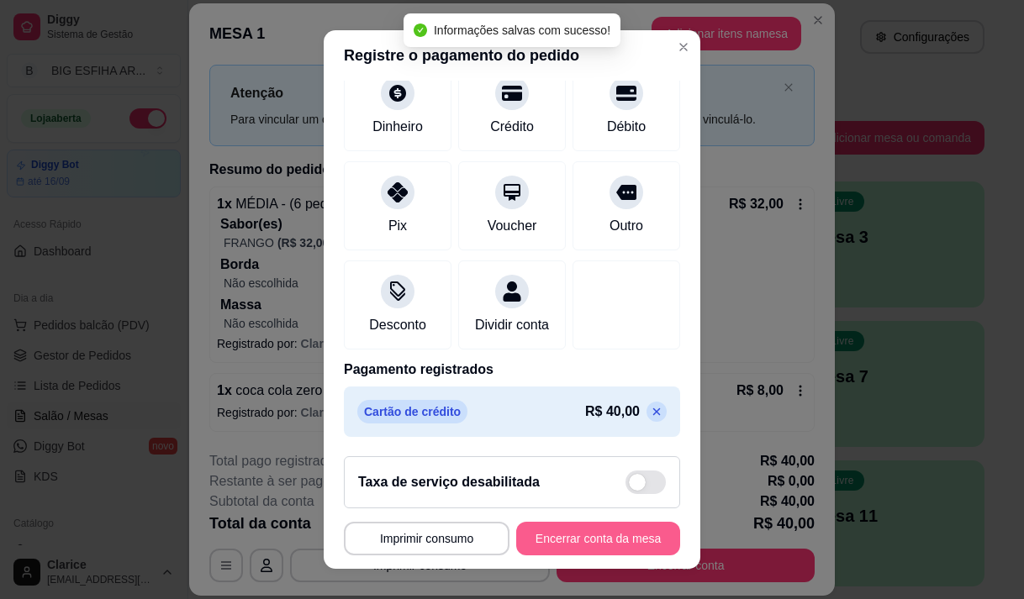
click at [614, 536] on button "Encerrar conta da mesa" at bounding box center [598, 539] width 164 height 34
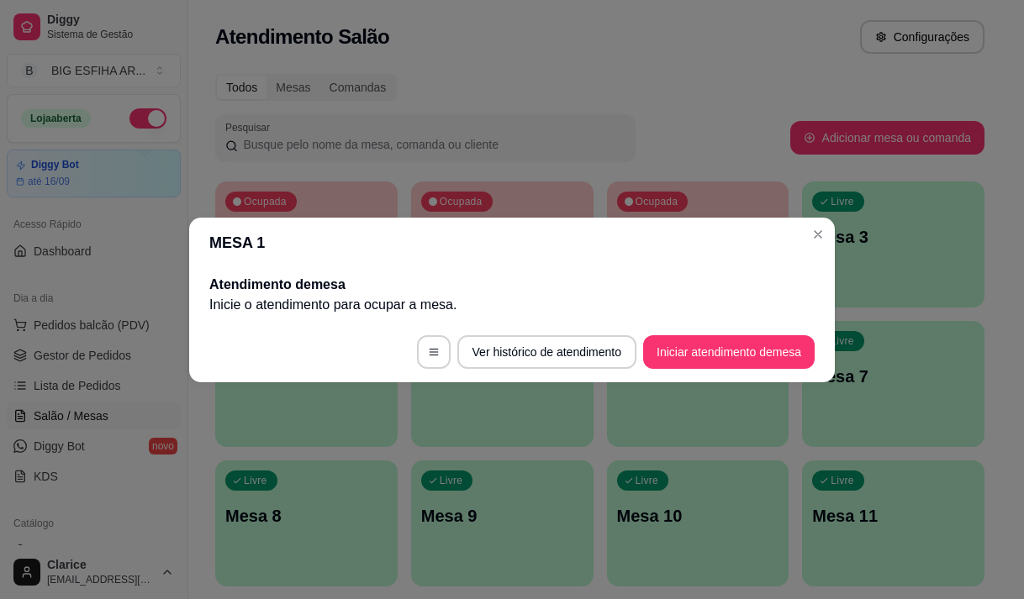
scroll to position [0, 0]
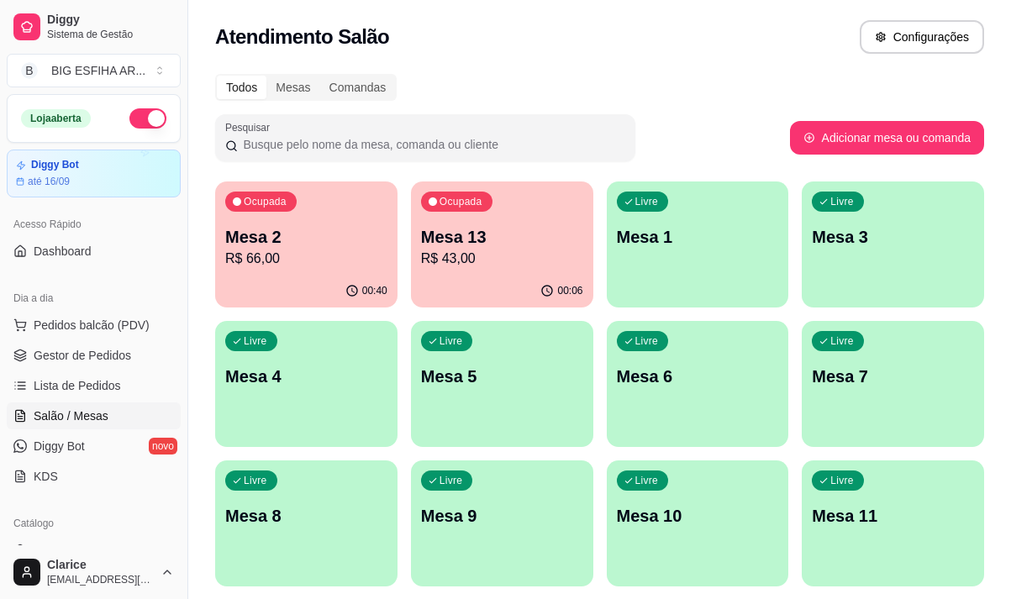
click at [503, 250] on p "R$ 43,00" at bounding box center [502, 259] width 162 height 20
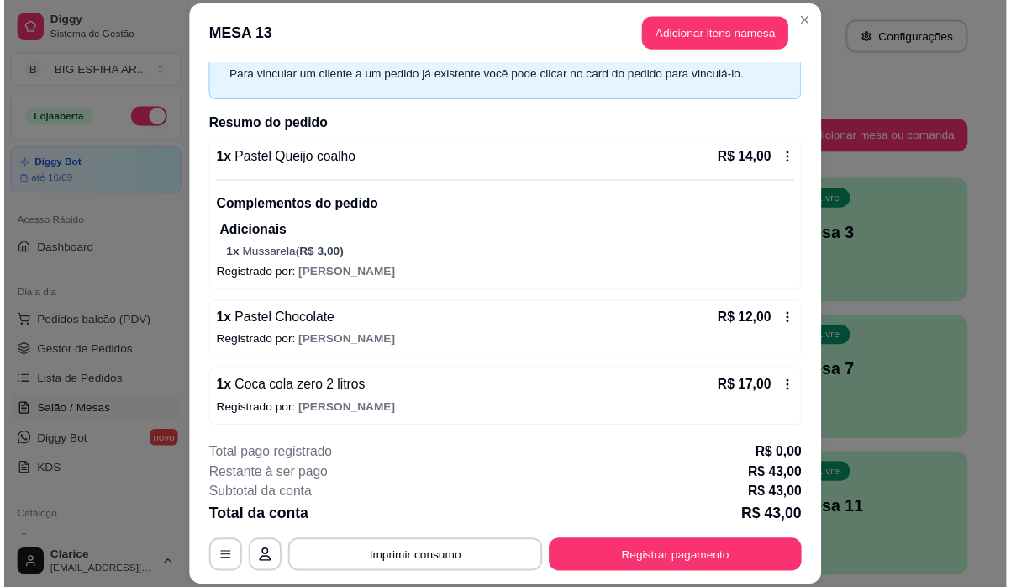
scroll to position [82, 0]
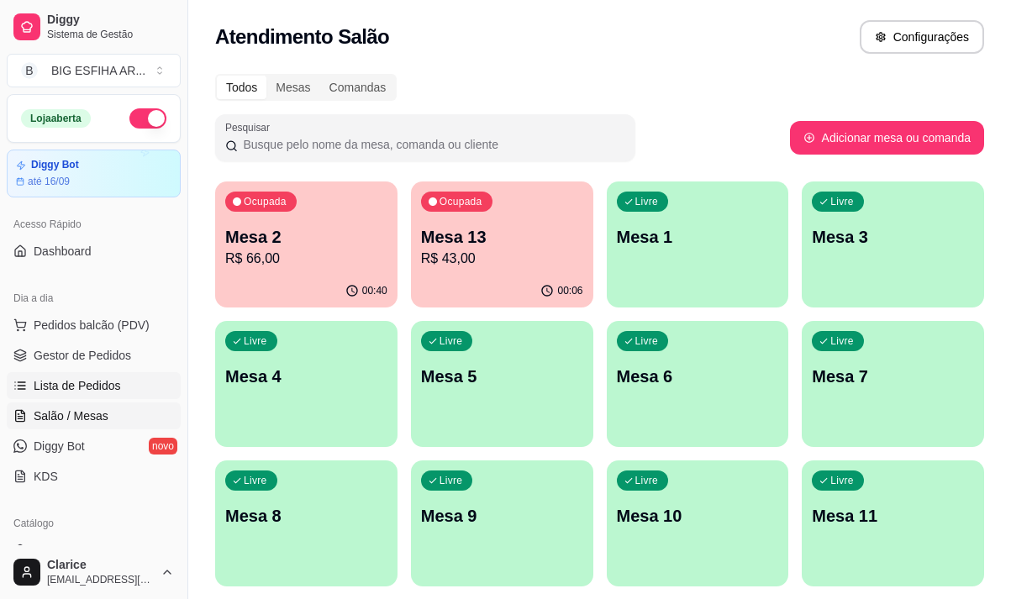
click at [94, 383] on span "Lista de Pedidos" at bounding box center [77, 385] width 87 height 17
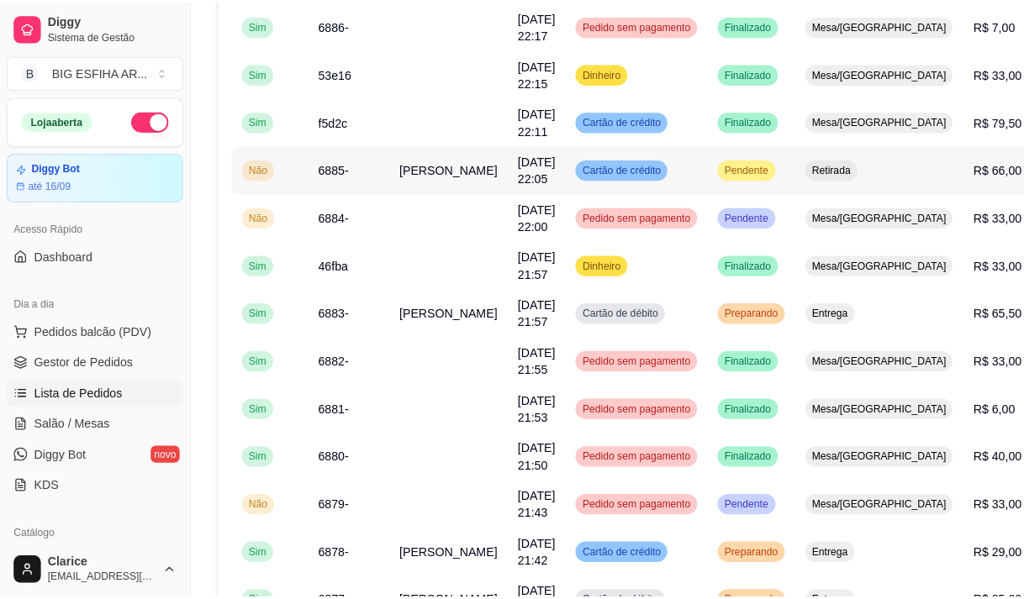
scroll to position [588, 0]
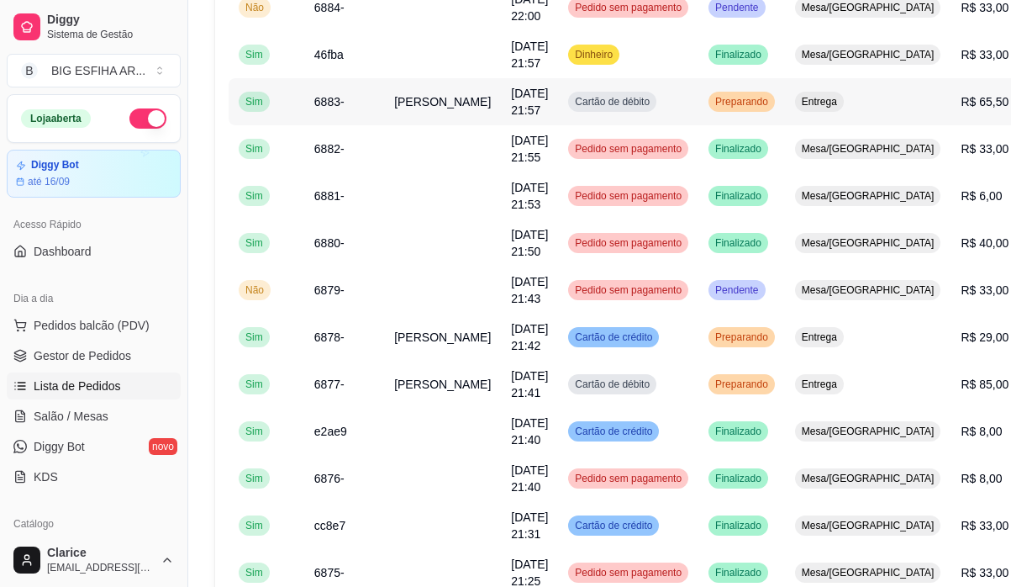
click at [397, 107] on span "Maria Clara" at bounding box center [442, 101] width 97 height 13
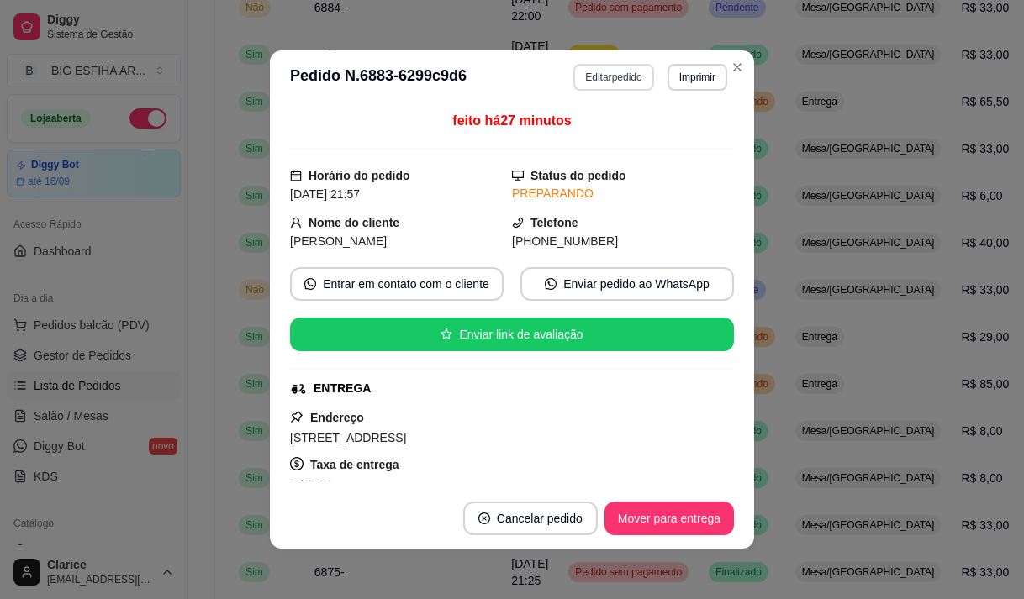
click at [597, 77] on button "Editar pedido" at bounding box center [613, 77] width 80 height 27
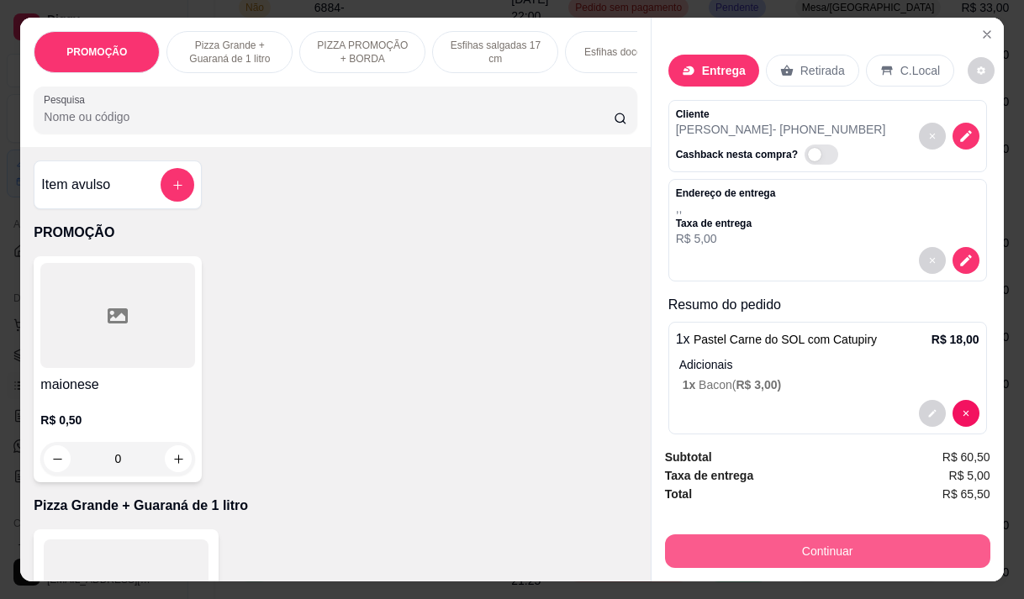
click at [814, 550] on button "Continuar" at bounding box center [827, 552] width 325 height 34
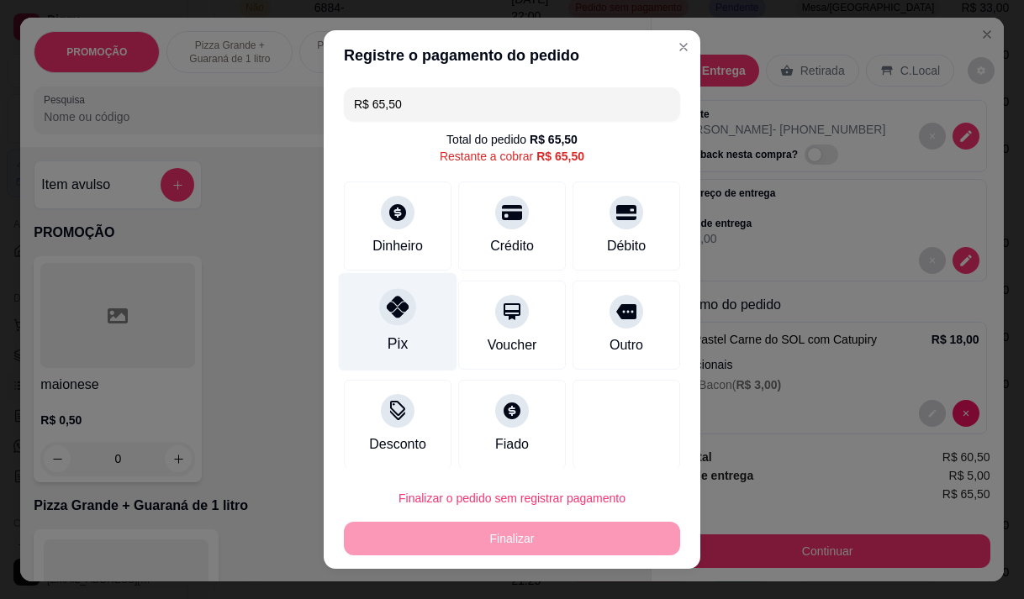
click at [358, 309] on div "Pix" at bounding box center [398, 321] width 119 height 98
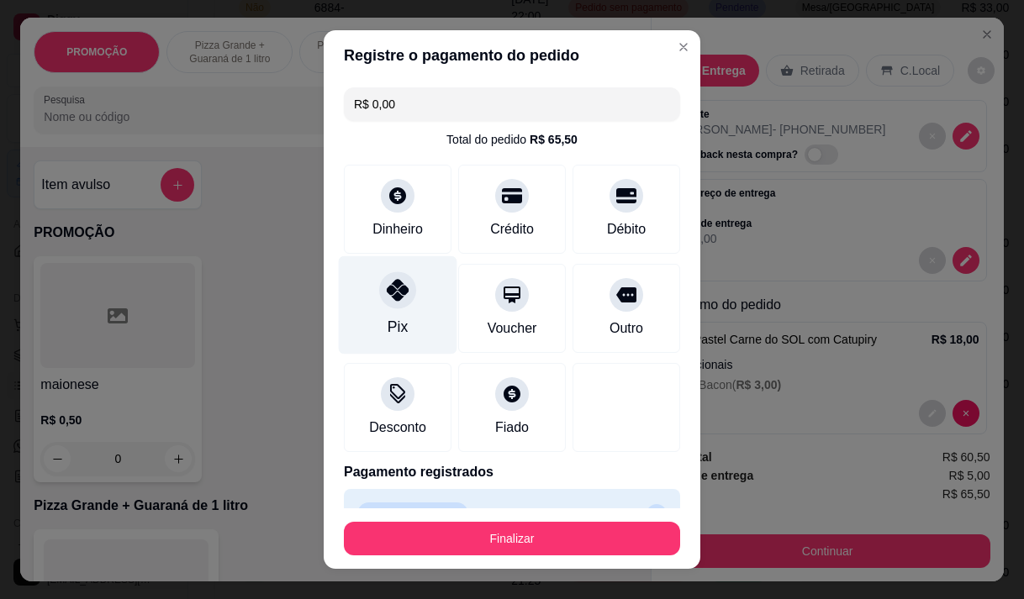
type input "R$ 0,00"
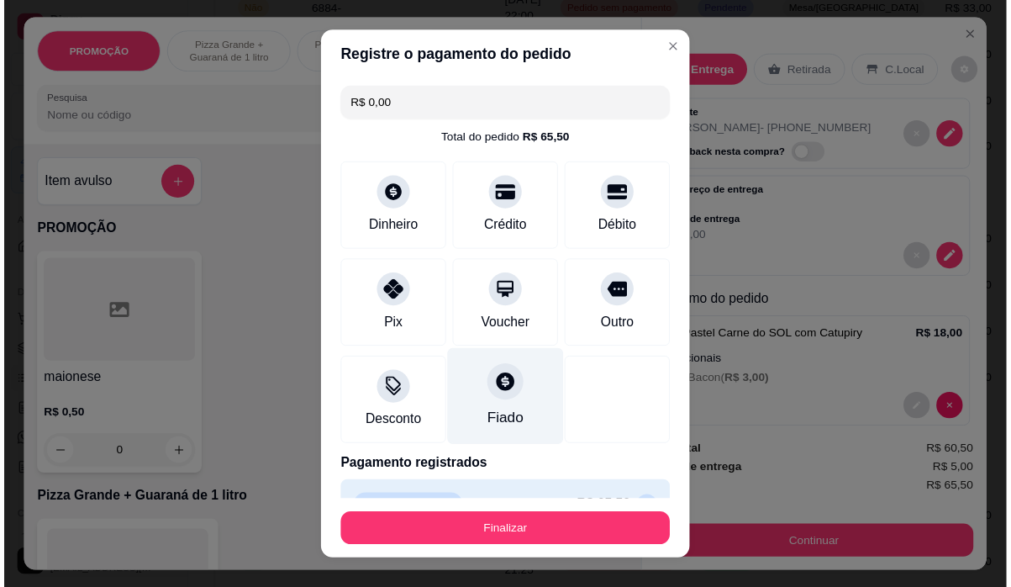
scroll to position [37, 0]
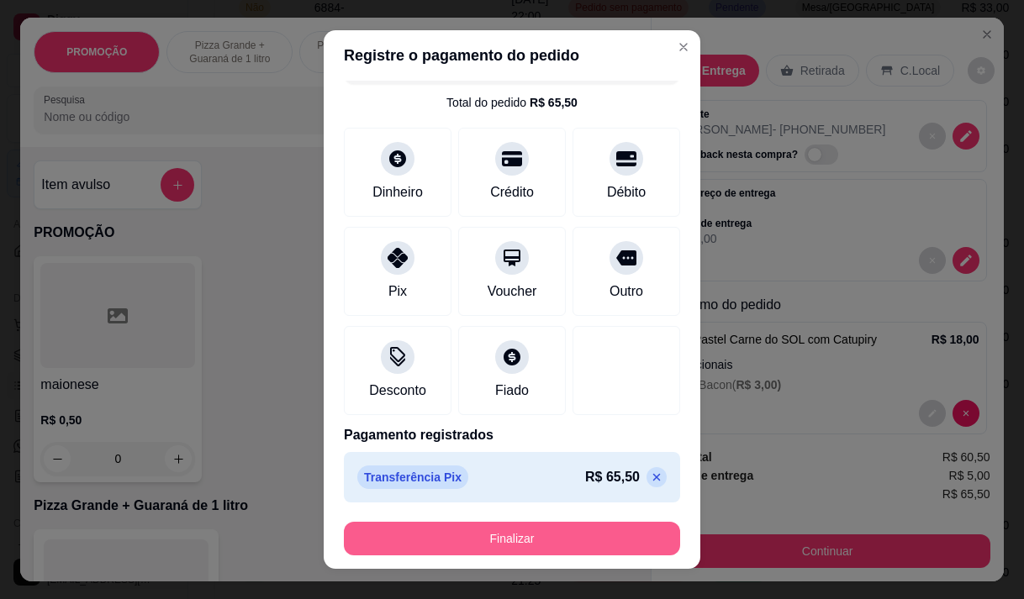
click at [452, 534] on button "Finalizar" at bounding box center [512, 539] width 336 height 34
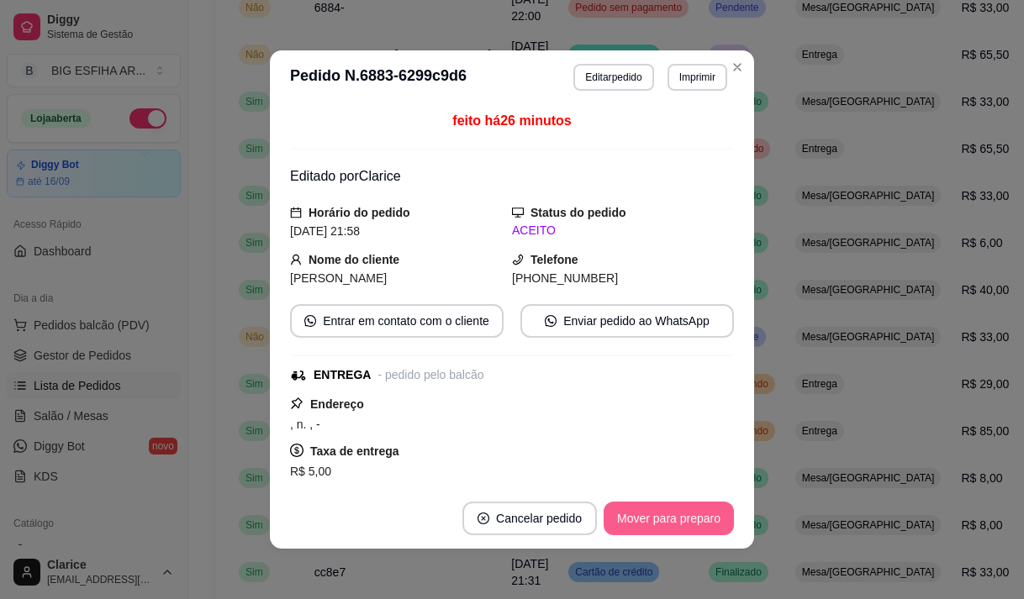
click at [683, 524] on button "Mover para preparo" at bounding box center [669, 519] width 130 height 34
click at [652, 520] on button "Mover para entrega" at bounding box center [669, 519] width 126 height 33
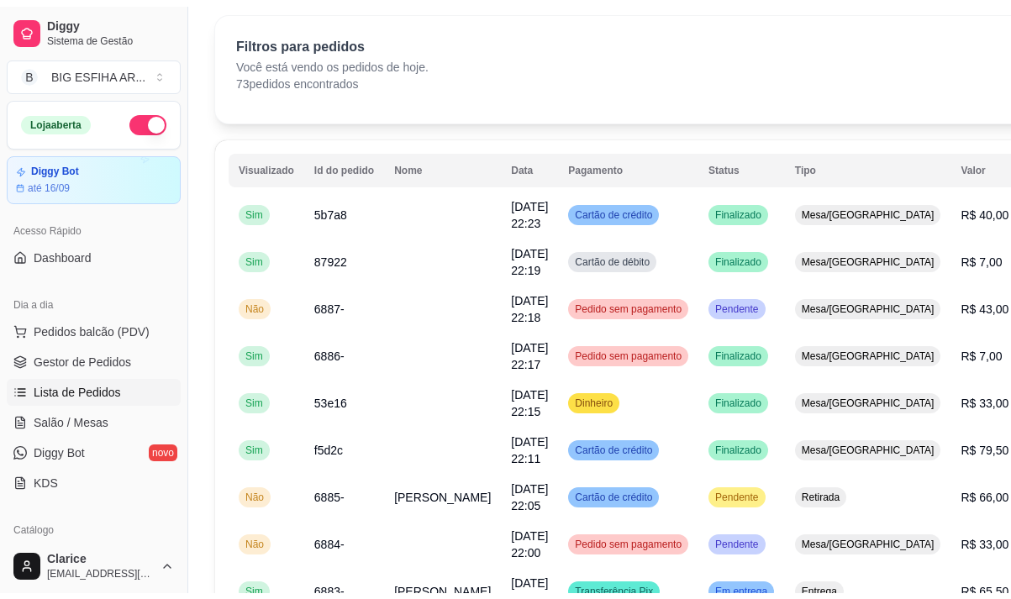
scroll to position [0, 0]
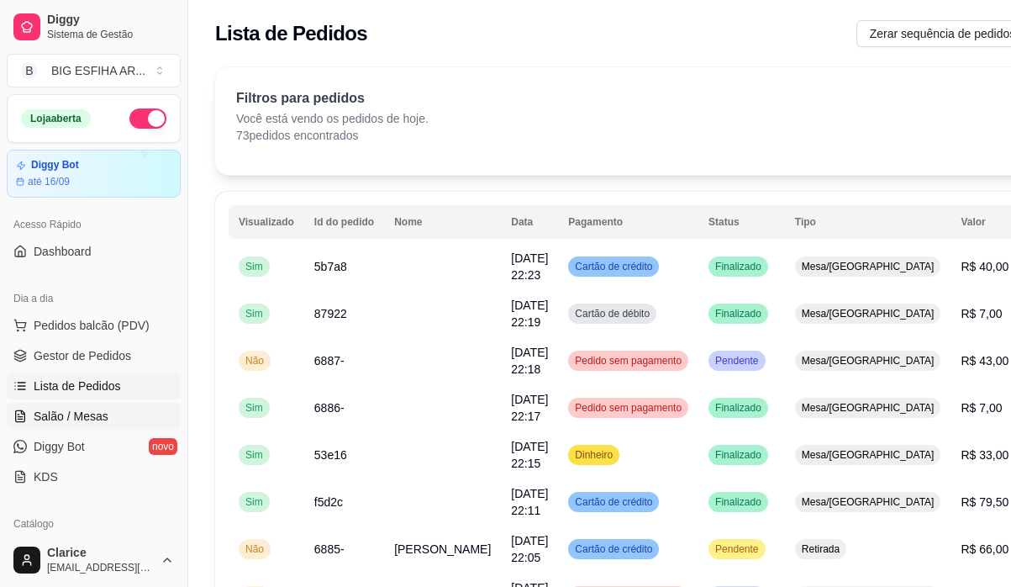
click at [69, 412] on span "Salão / Mesas" at bounding box center [71, 416] width 75 height 17
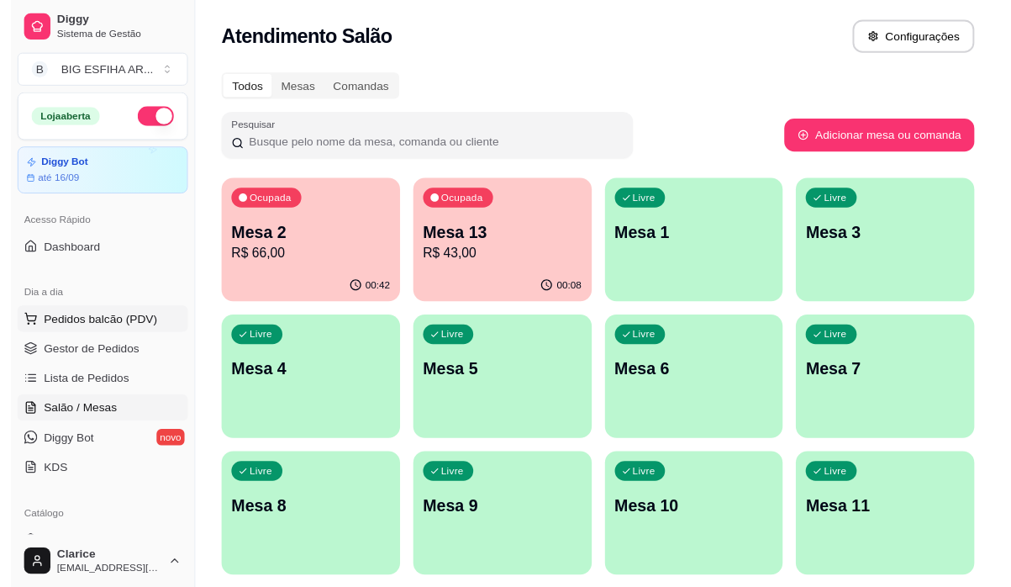
scroll to position [84, 0]
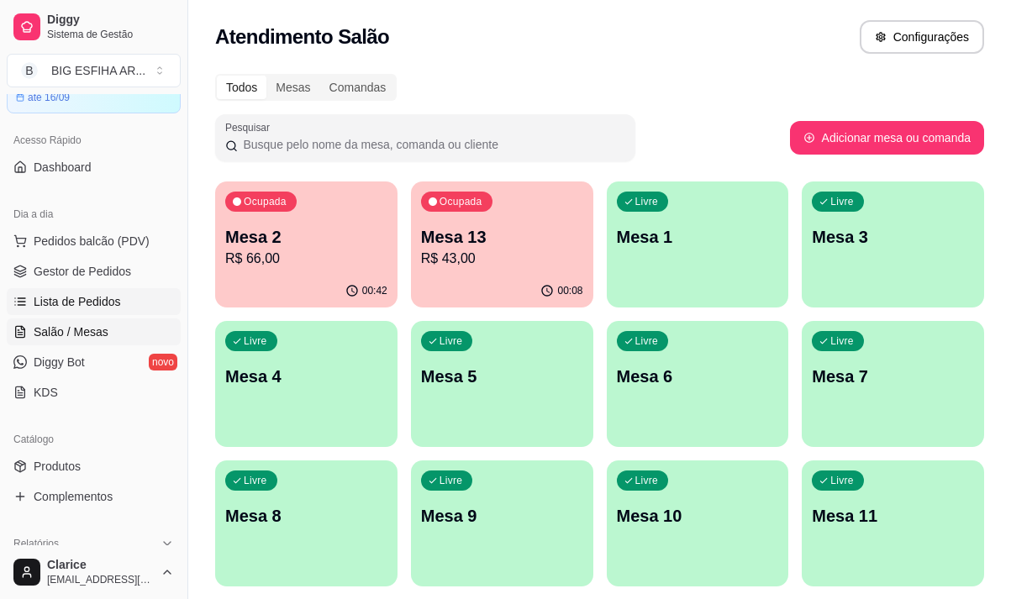
click at [90, 297] on span "Lista de Pedidos" at bounding box center [77, 301] width 87 height 17
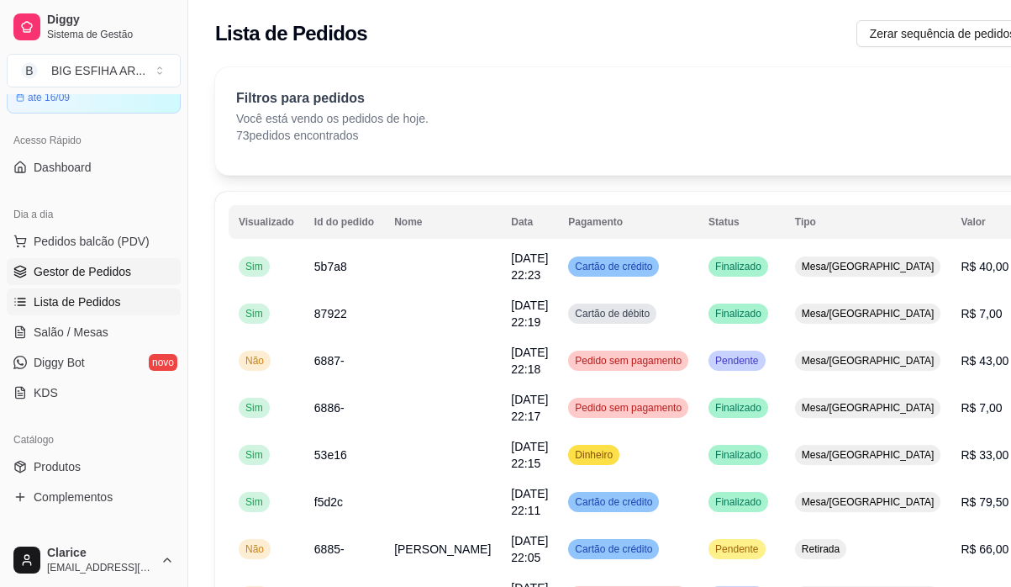
click at [76, 268] on span "Gestor de Pedidos" at bounding box center [83, 271] width 98 height 17
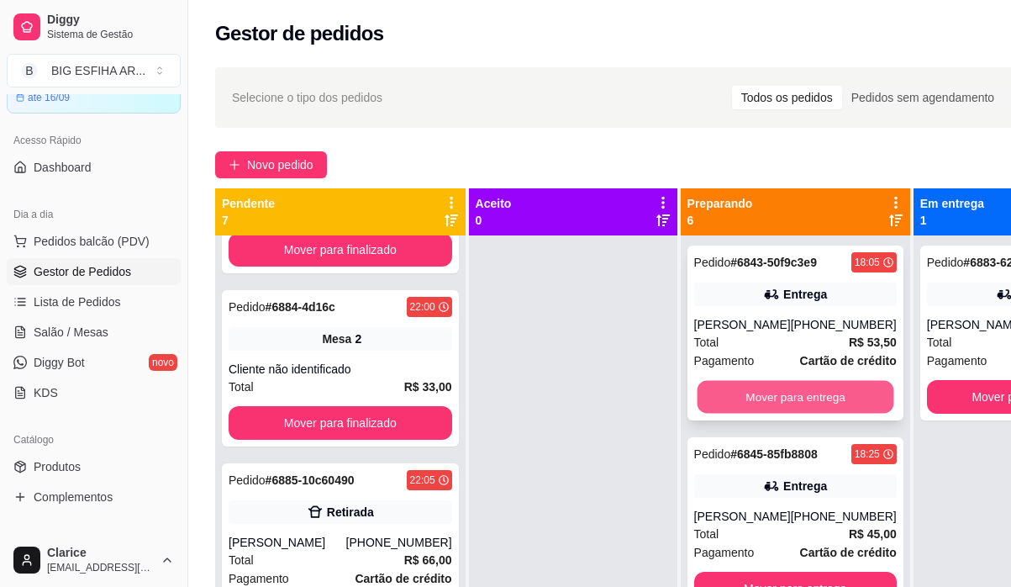
click at [799, 414] on button "Mover para entrega" at bounding box center [795, 397] width 197 height 33
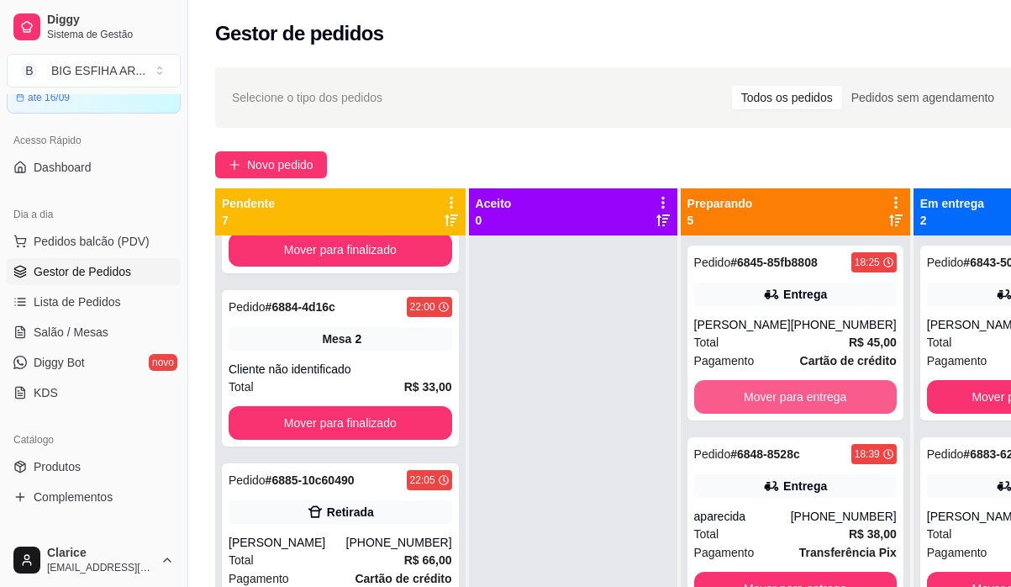
click at [799, 414] on button "Mover para entrega" at bounding box center [795, 397] width 203 height 34
click at [799, 414] on div "Mover para entrega" at bounding box center [795, 397] width 203 height 34
click at [799, 437] on div "Pedido # 6848-8528c 18:39 Entrega aparecida (85) 99719-3919 Total R$ 38,00 Paga…" at bounding box center [796, 524] width 216 height 175
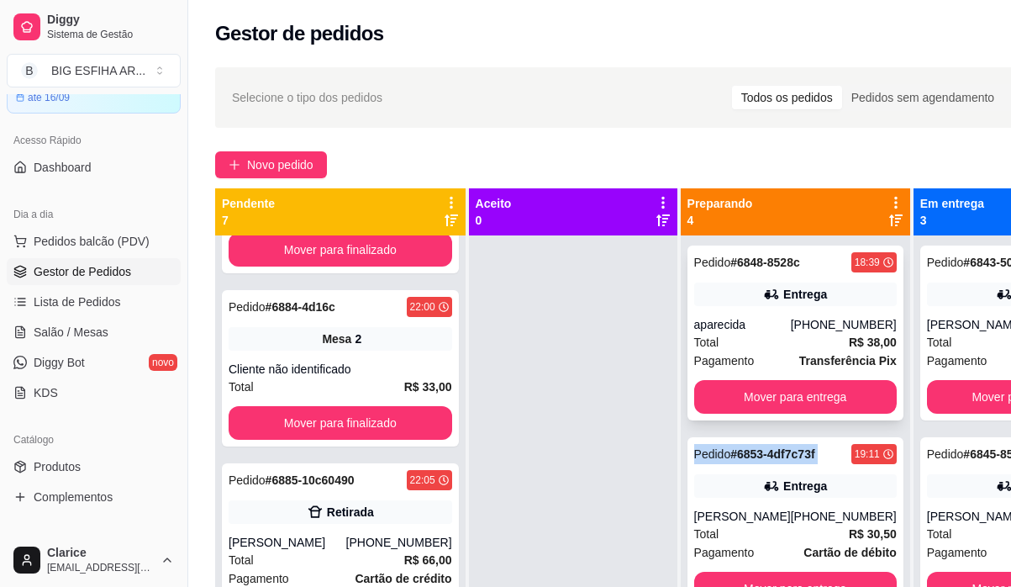
click at [799, 412] on button "Mover para entrega" at bounding box center [795, 397] width 203 height 34
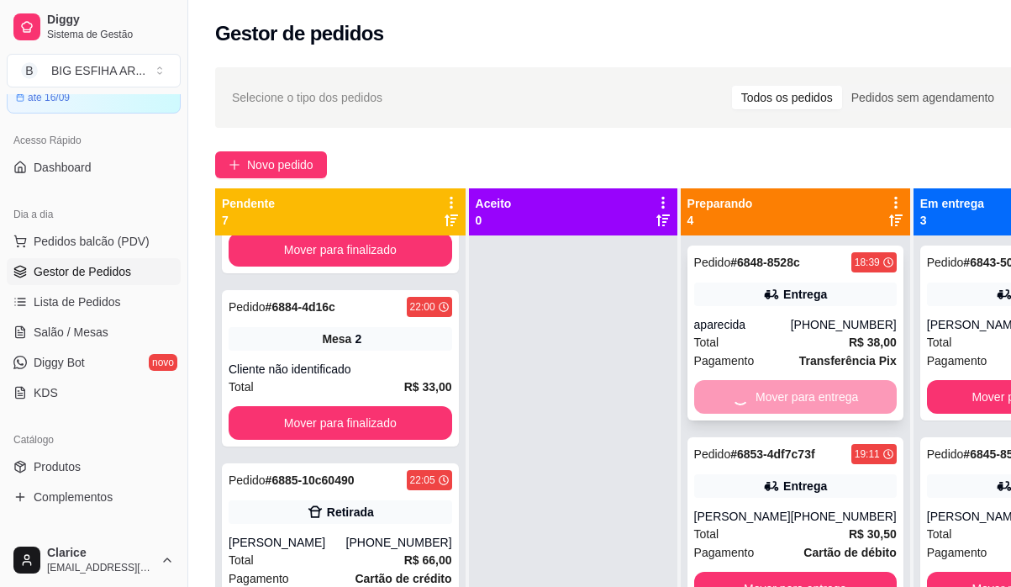
click at [800, 409] on div "Mover para entrega" at bounding box center [795, 397] width 203 height 34
click at [800, 572] on button "Mover para entrega" at bounding box center [795, 589] width 203 height 34
click at [800, 409] on div "Mover para entrega" at bounding box center [795, 397] width 203 height 34
click at [800, 572] on button "Mover para entrega" at bounding box center [795, 589] width 203 height 34
click at [801, 407] on div "Mover para entrega" at bounding box center [795, 397] width 203 height 34
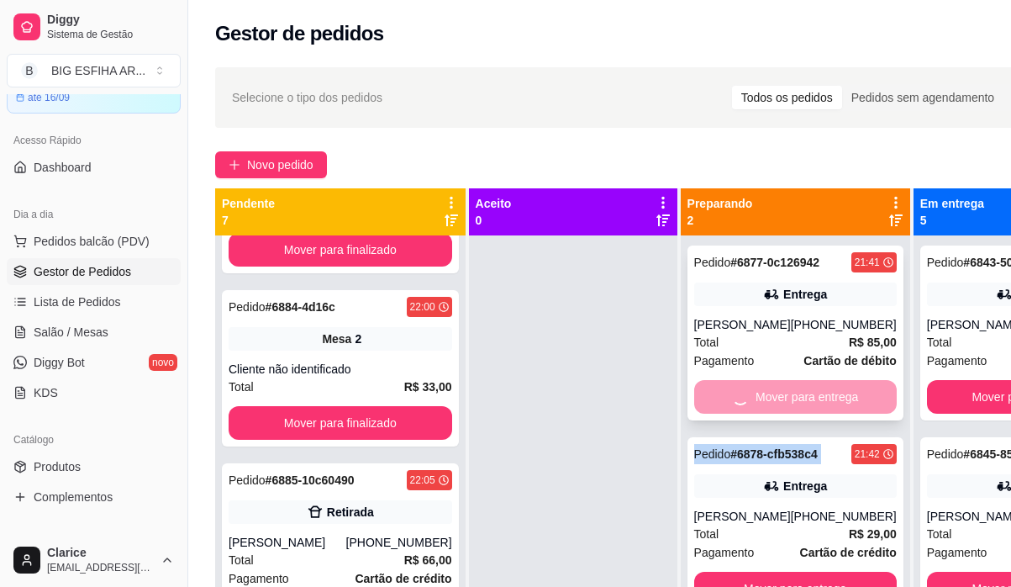
click at [800, 404] on div "Mover para entrega" at bounding box center [795, 397] width 203 height 34
click at [799, 572] on button "Mover para entrega" at bounding box center [795, 589] width 203 height 34
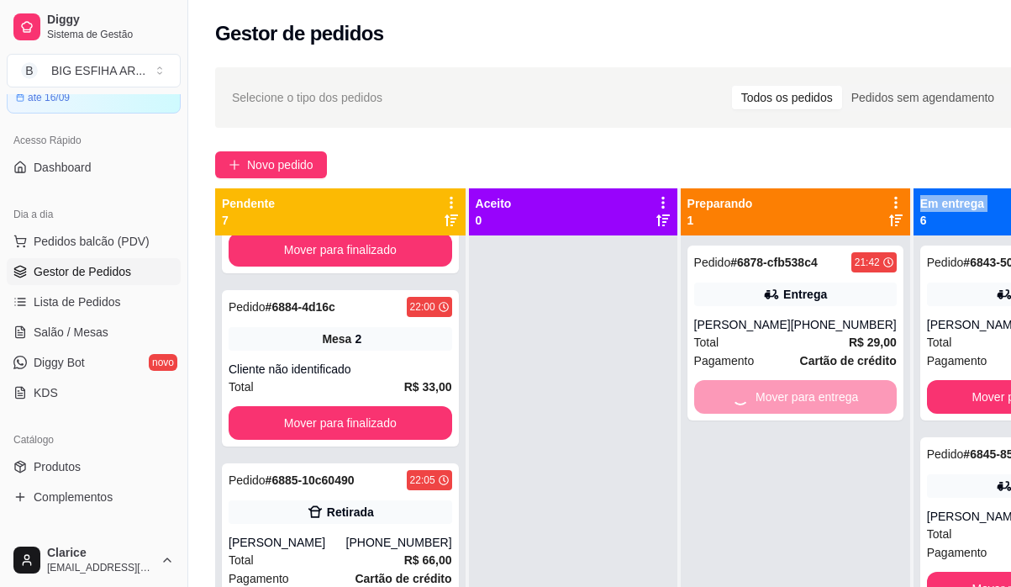
click at [799, 404] on div "Mover para entrega" at bounding box center [795, 397] width 203 height 34
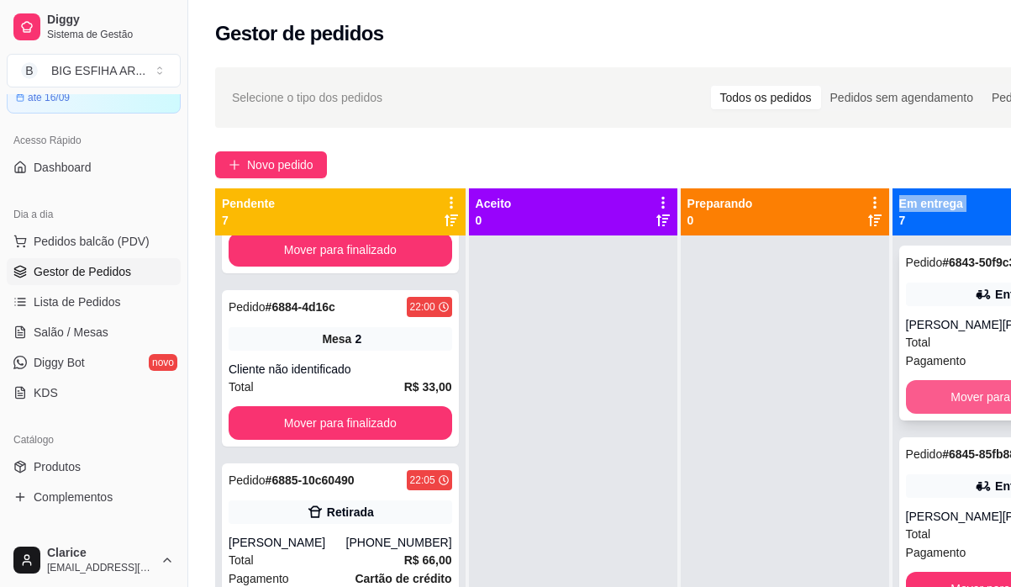
click at [958, 414] on button "Mover para finalizado" at bounding box center [1007, 397] width 203 height 34
click at [953, 405] on button "Mover para finalizado" at bounding box center [1007, 397] width 197 height 33
click at [953, 405] on div "Mover para finalizado" at bounding box center [1007, 397] width 203 height 34
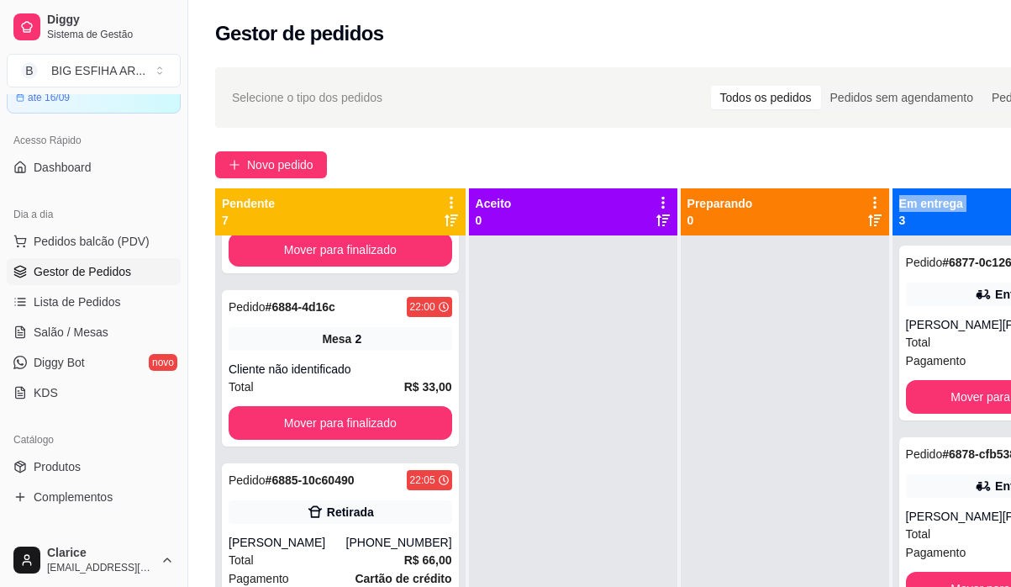
click at [953, 370] on span "Pagamento" at bounding box center [936, 360] width 61 height 18
click at [959, 414] on button "Mover para finalizado" at bounding box center [1007, 397] width 203 height 34
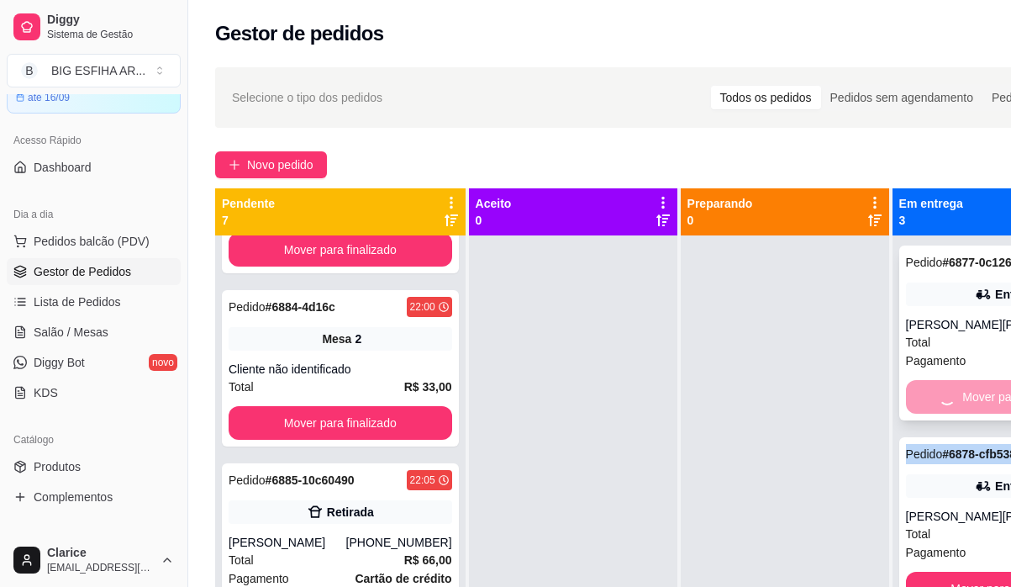
click at [959, 414] on div "Mover para finalizado" at bounding box center [1007, 397] width 203 height 34
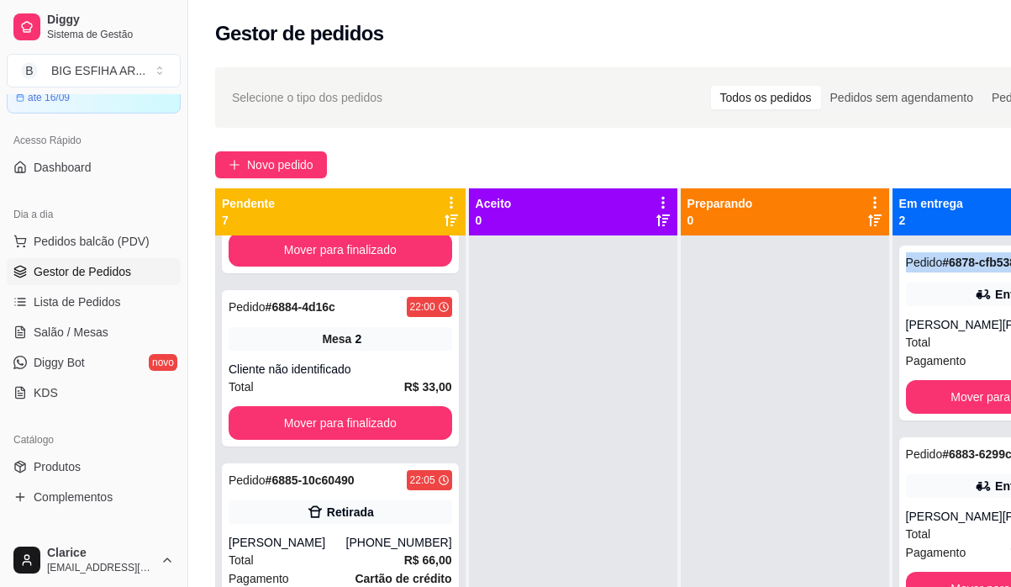
click at [959, 430] on div "Pedido # 6878-cfb538c4 21:42 Entrega Felipe (85) 99600-7253 Total R$ 29,00 Paga…" at bounding box center [1007, 528] width 229 height 587
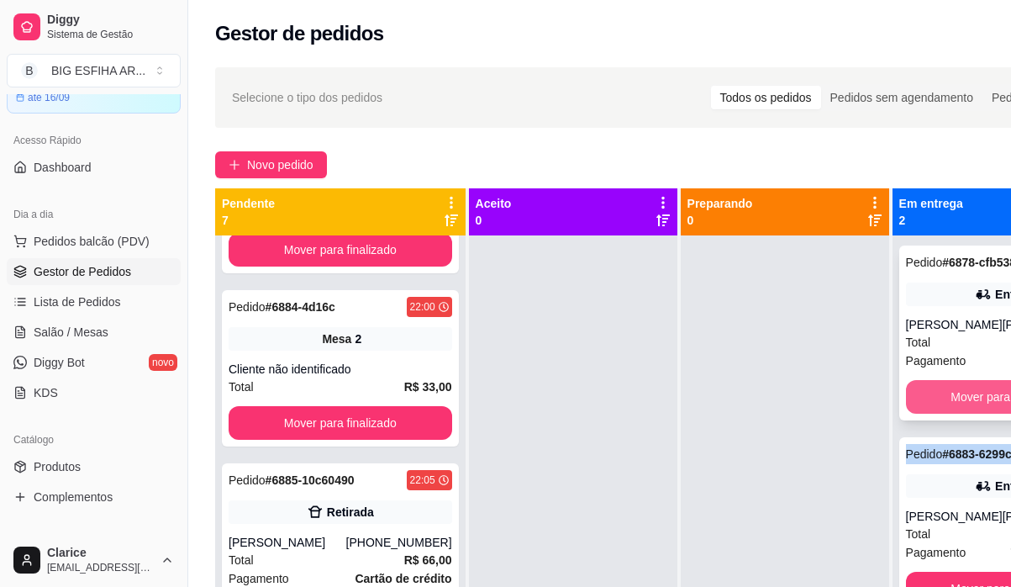
click at [962, 408] on button "Mover para finalizado" at bounding box center [1007, 397] width 203 height 34
click at [962, 408] on div "Mover para finalizado" at bounding box center [1007, 397] width 203 height 34
click at [962, 572] on button "Mover para finalizado" at bounding box center [1007, 589] width 203 height 34
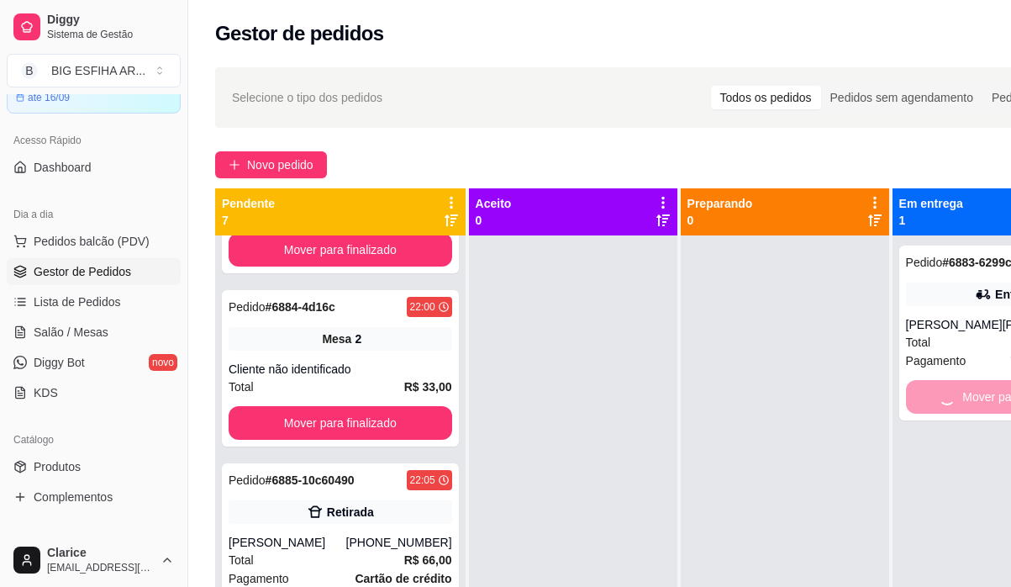
click at [962, 408] on div "Mover para finalizado" at bounding box center [1007, 397] width 203 height 34
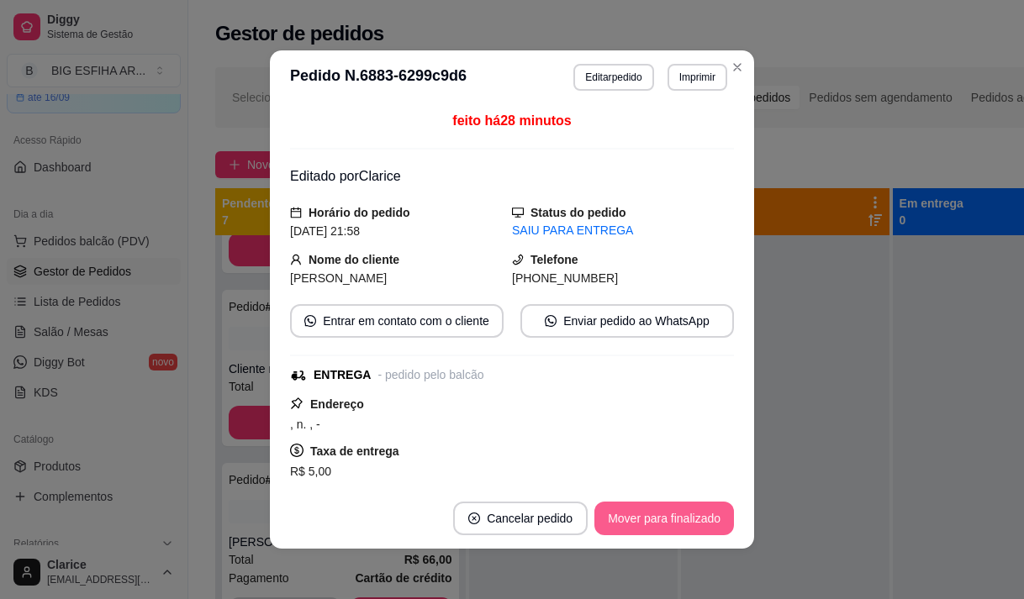
click at [660, 509] on button "Mover para finalizado" at bounding box center [664, 519] width 140 height 34
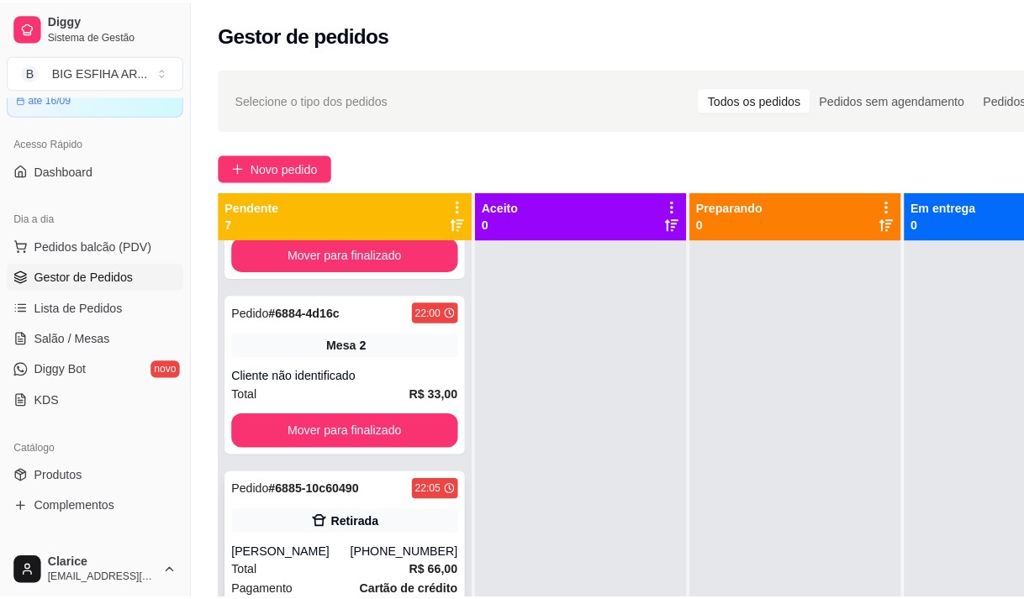
scroll to position [47, 0]
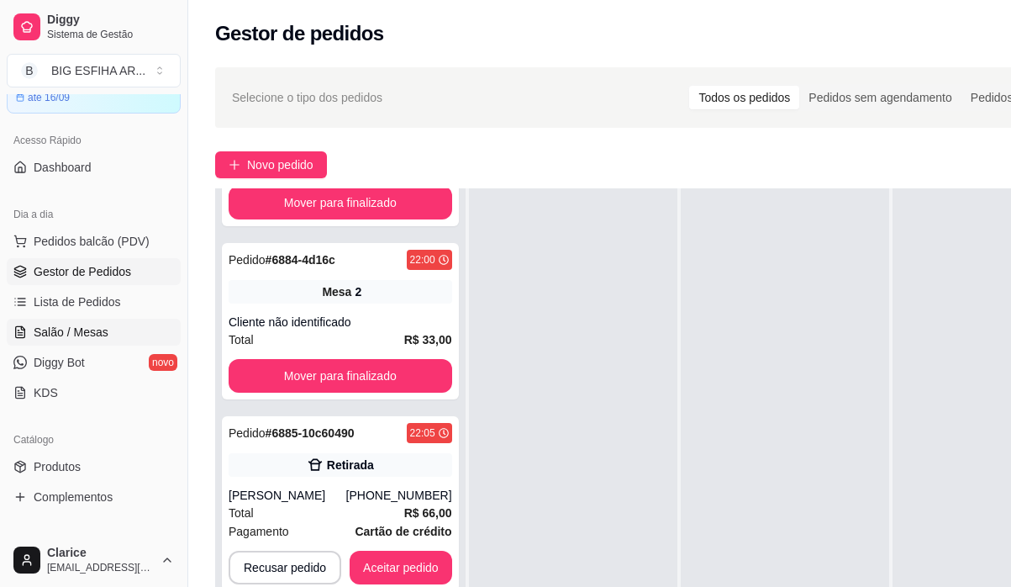
click at [42, 333] on span "Salão / Mesas" at bounding box center [71, 332] width 75 height 17
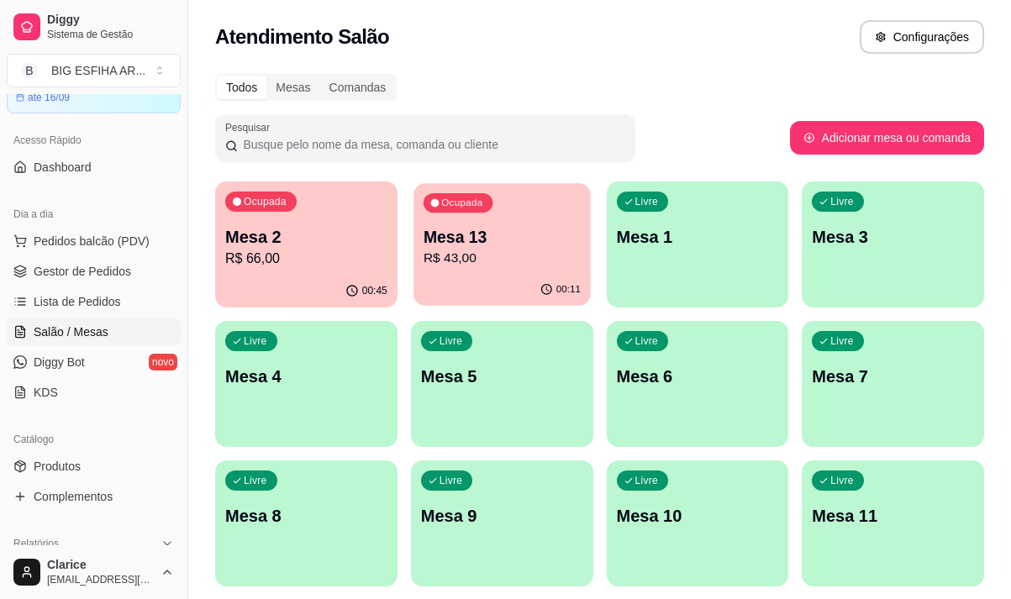
click at [488, 266] on p "R$ 43,00" at bounding box center [502, 258] width 157 height 19
click at [295, 265] on p "R$ 66,00" at bounding box center [306, 259] width 162 height 20
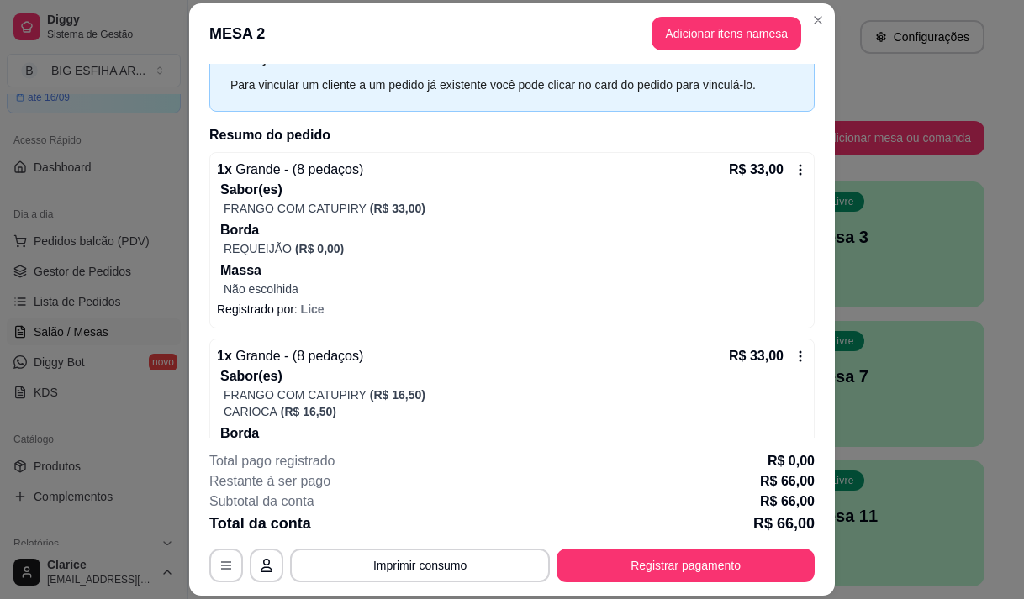
scroll to position [171, 0]
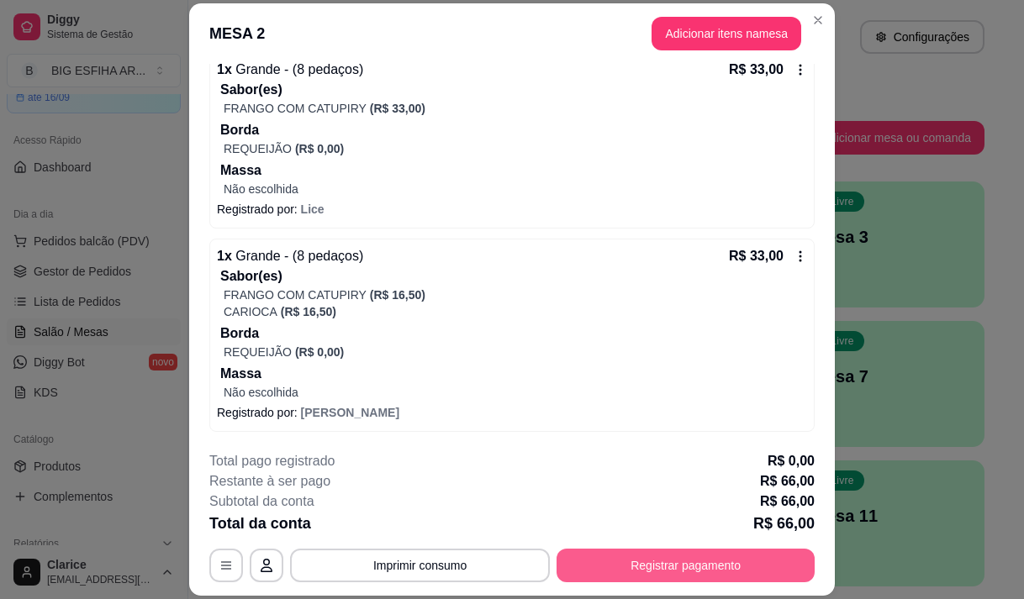
click at [661, 570] on button "Registrar pagamento" at bounding box center [685, 566] width 258 height 34
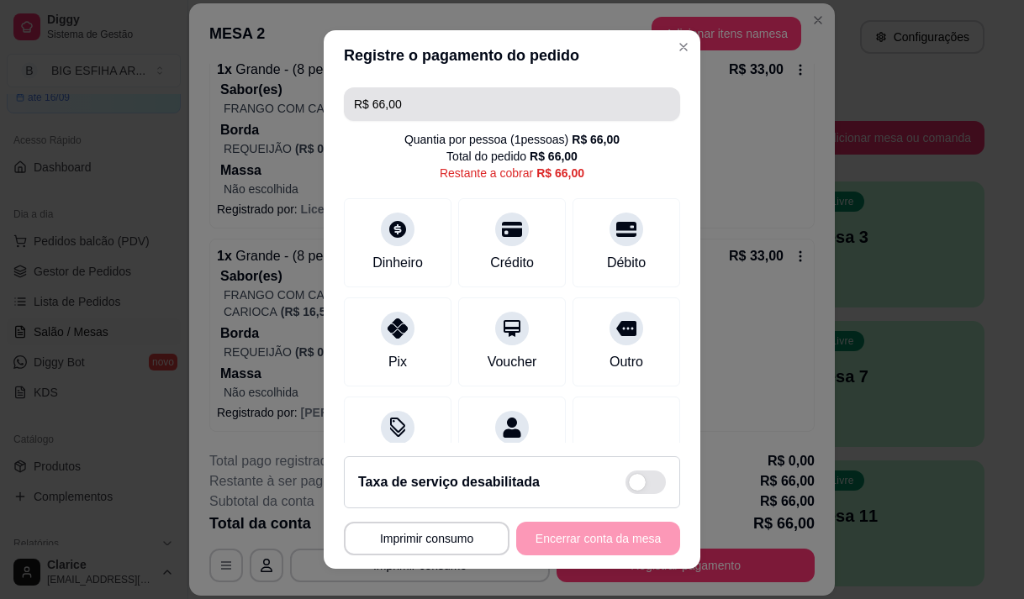
click at [398, 104] on input "R$ 66,00" at bounding box center [512, 104] width 316 height 34
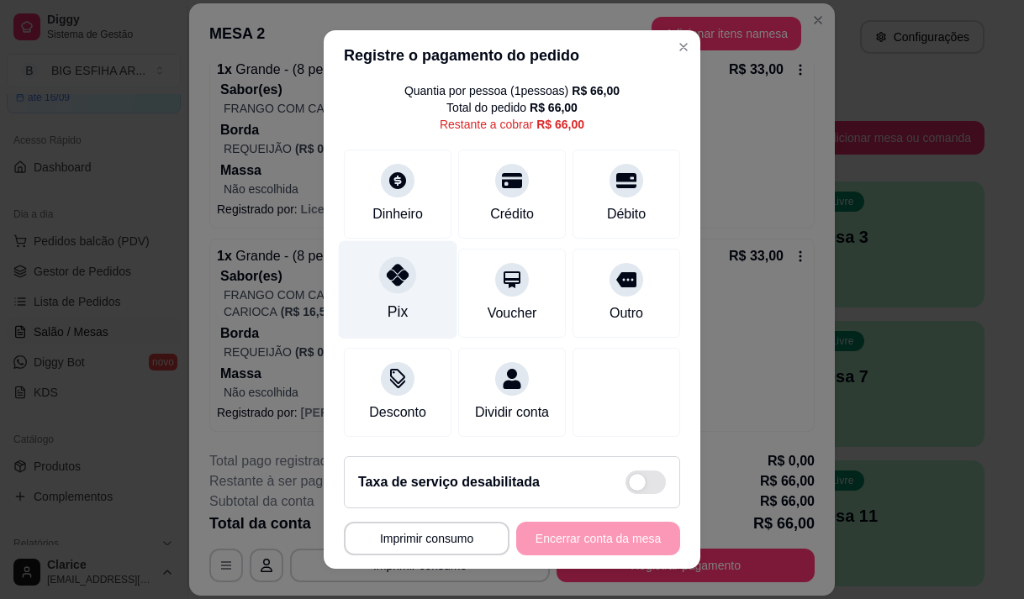
scroll to position [69, 0]
click at [390, 265] on icon at bounding box center [398, 275] width 22 height 22
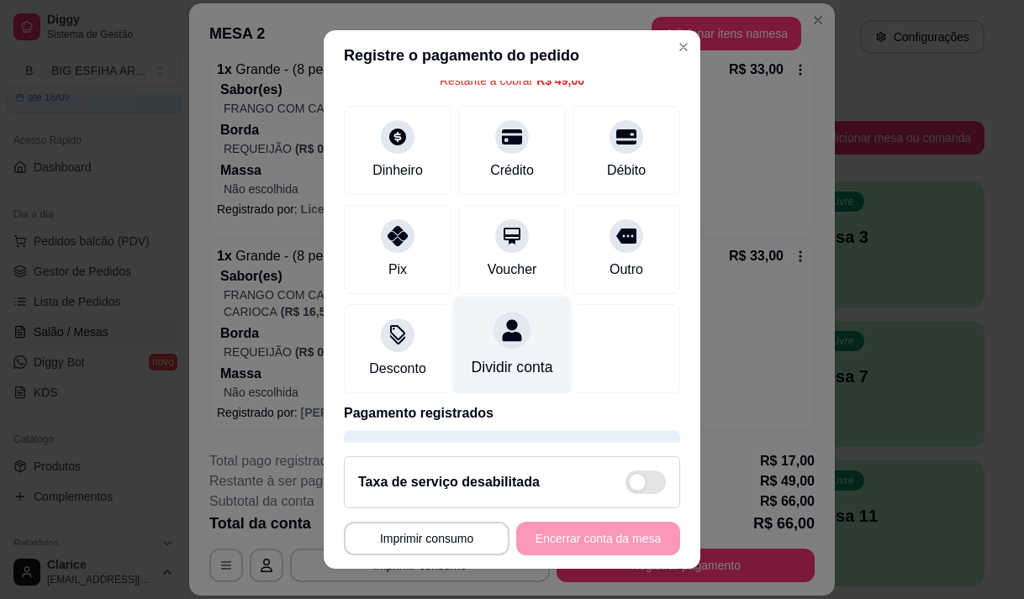
scroll to position [0, 0]
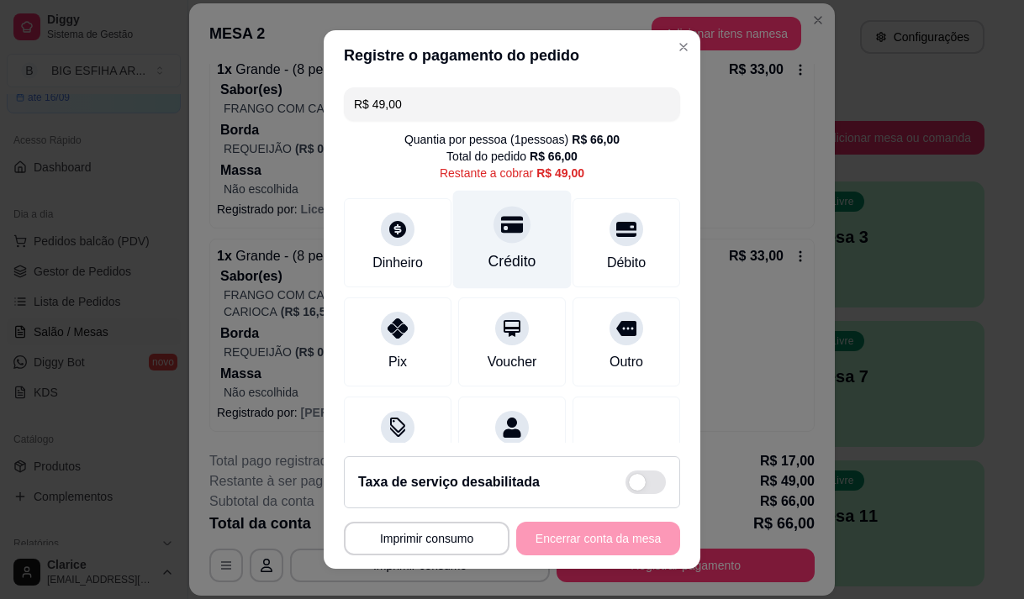
click at [501, 235] on icon at bounding box center [512, 225] width 22 height 22
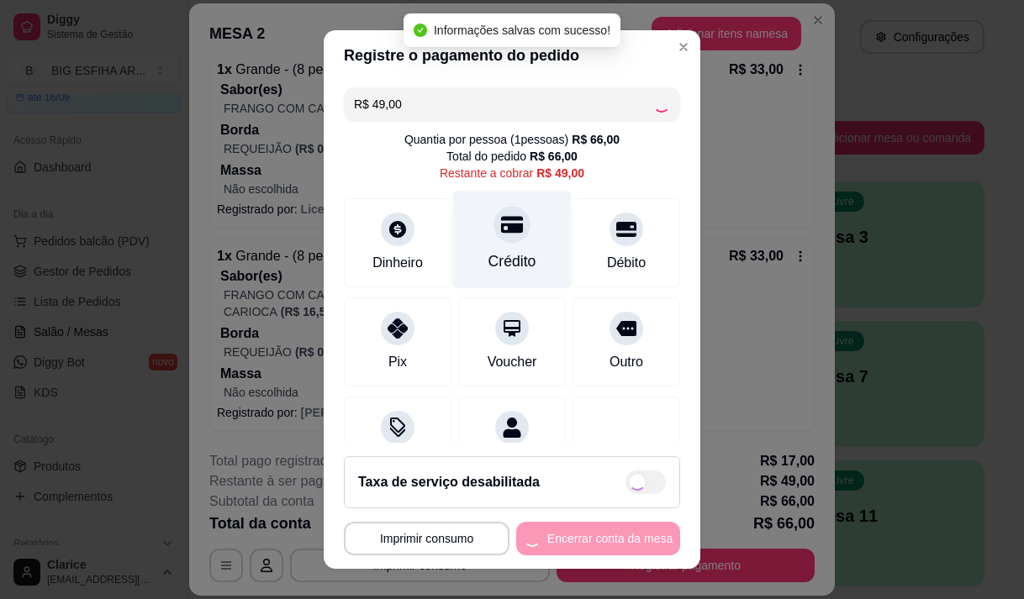
type input "R$ 0,00"
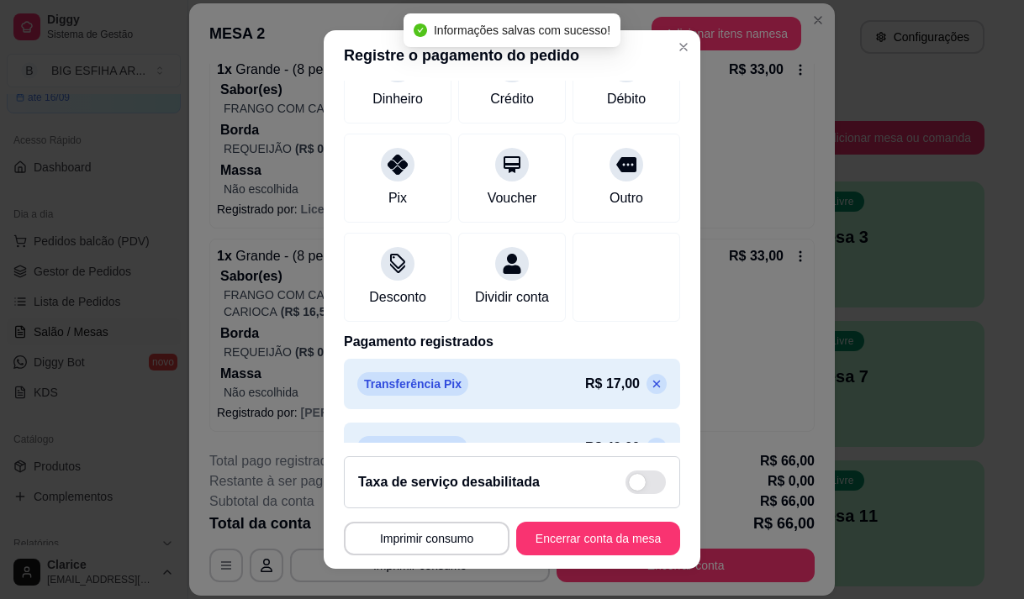
scroll to position [203, 0]
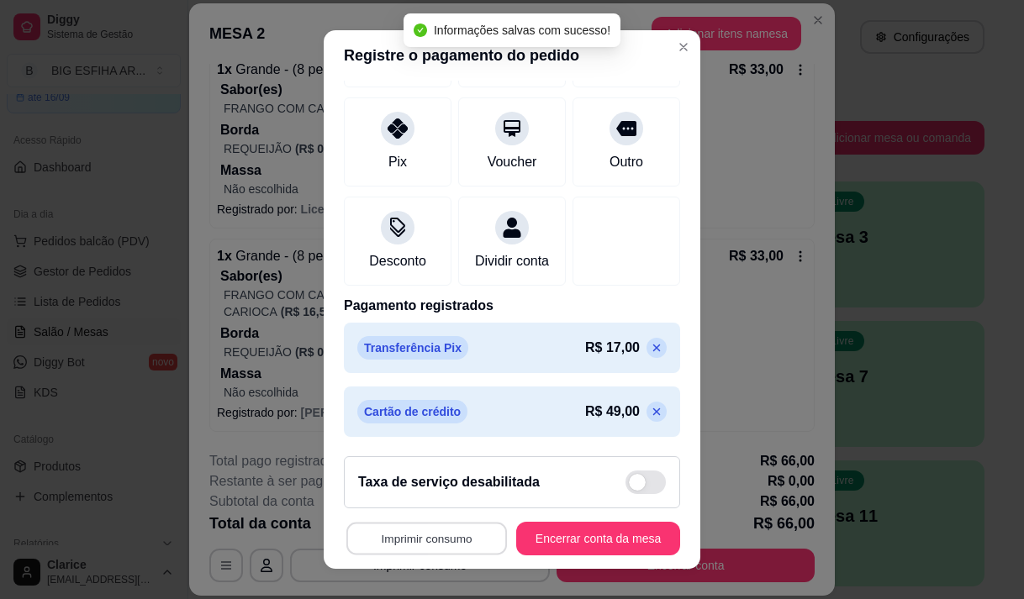
click at [462, 534] on button "Imprimir consumo" at bounding box center [426, 539] width 161 height 33
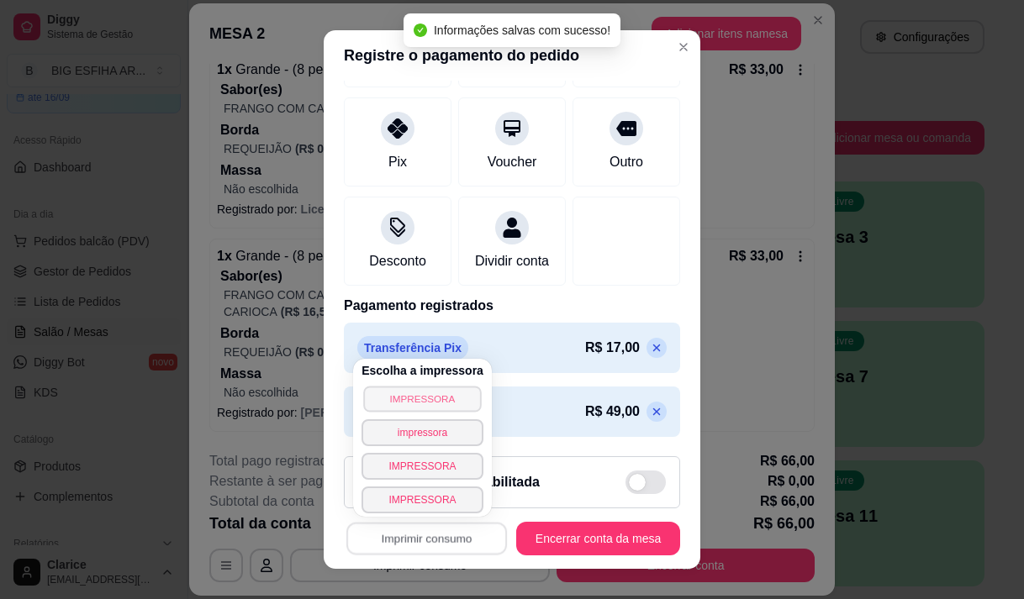
click at [430, 388] on button "IMPRESSORA" at bounding box center [422, 399] width 118 height 26
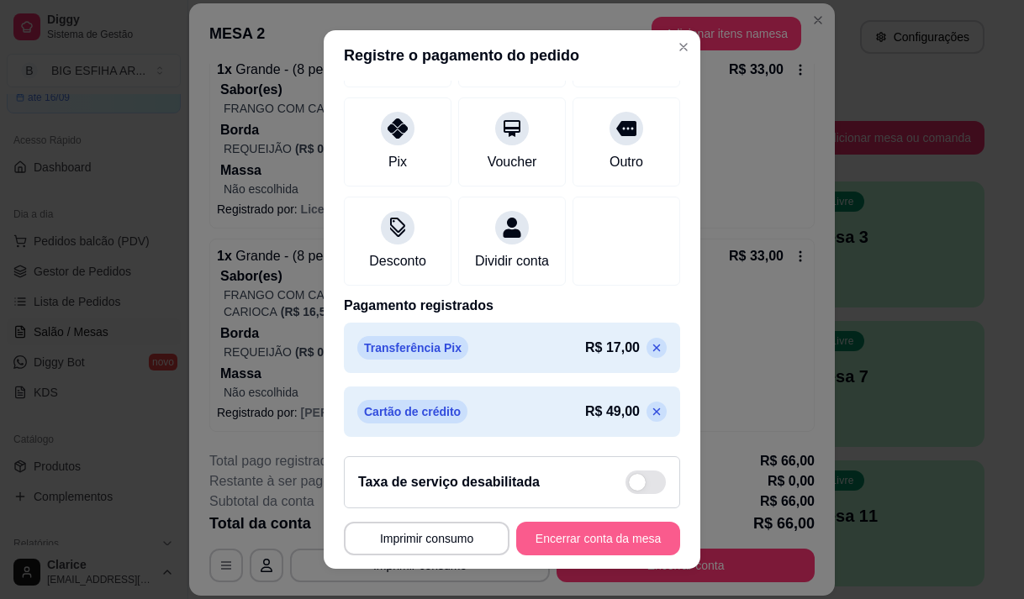
click at [574, 544] on button "Encerrar conta da mesa" at bounding box center [598, 539] width 164 height 34
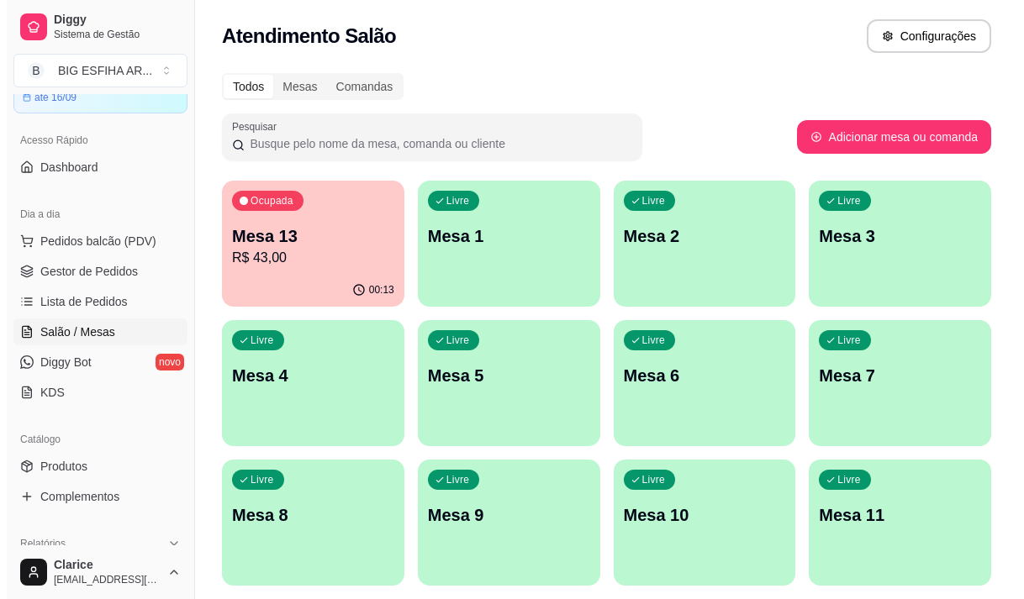
scroll to position [0, 0]
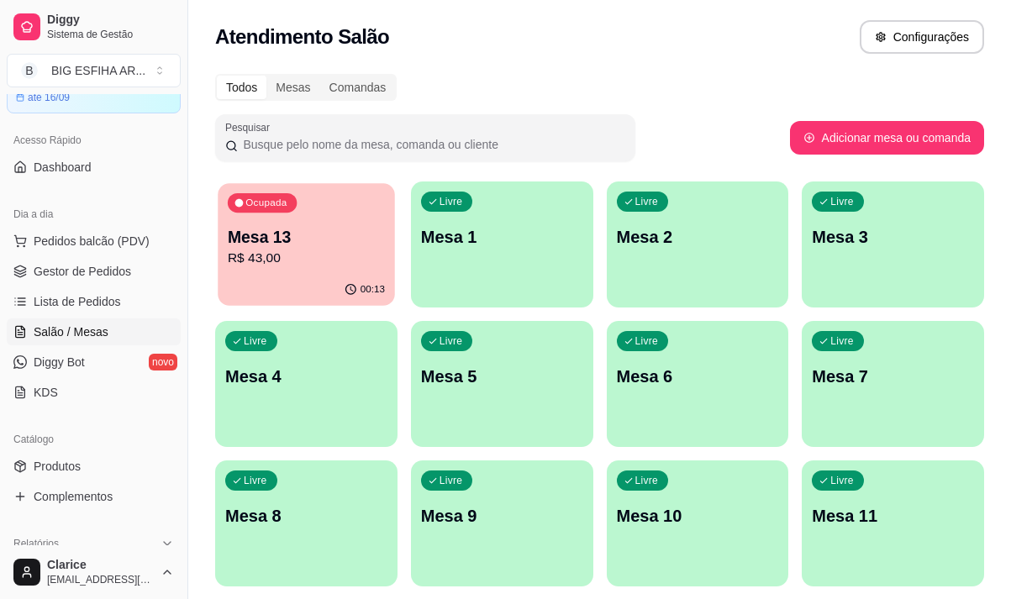
click at [282, 246] on p "Mesa 13" at bounding box center [306, 237] width 157 height 23
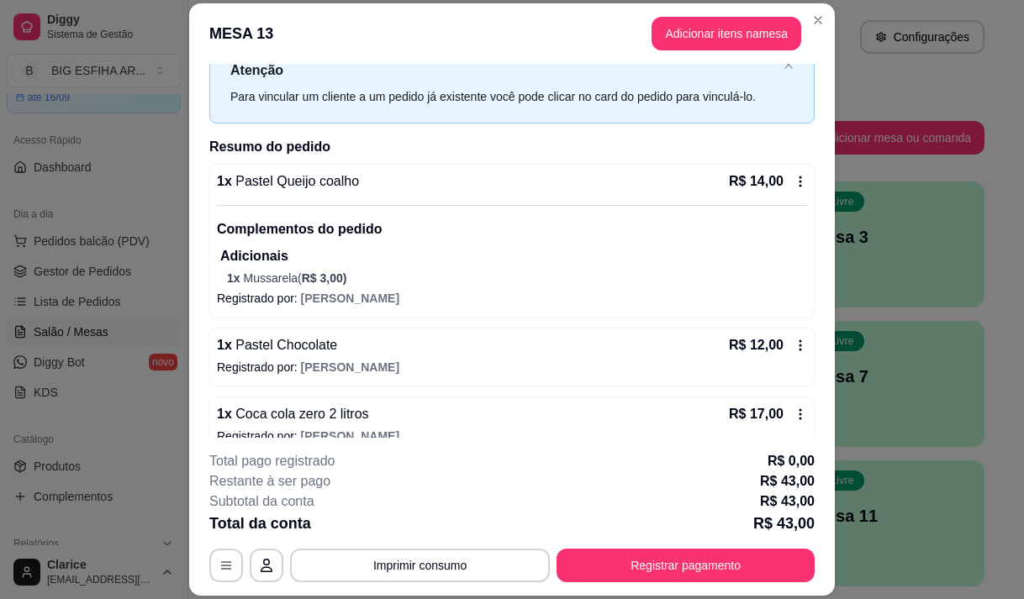
scroll to position [82, 0]
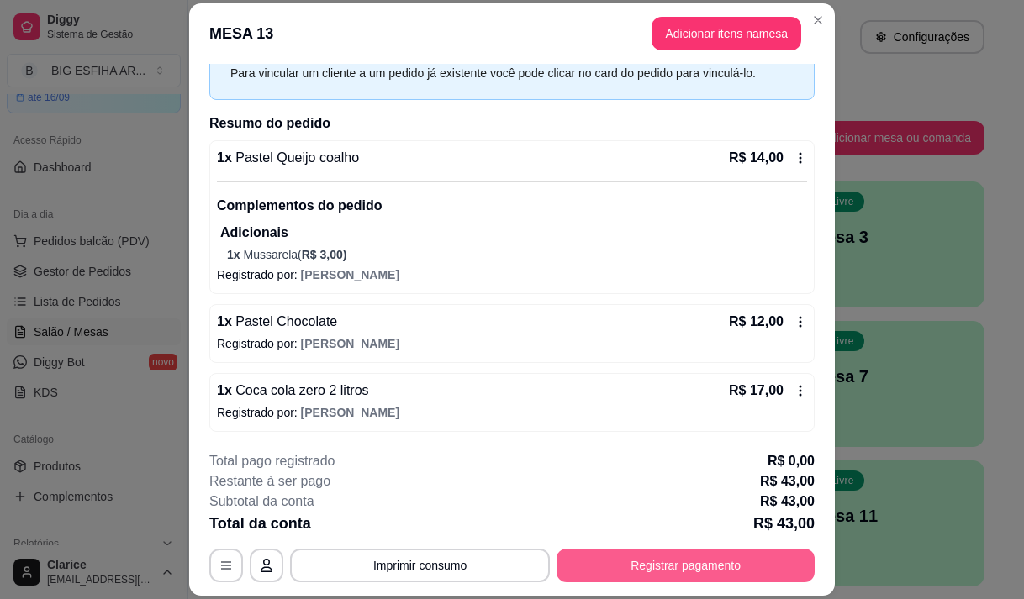
click at [657, 568] on button "Registrar pagamento" at bounding box center [685, 566] width 258 height 34
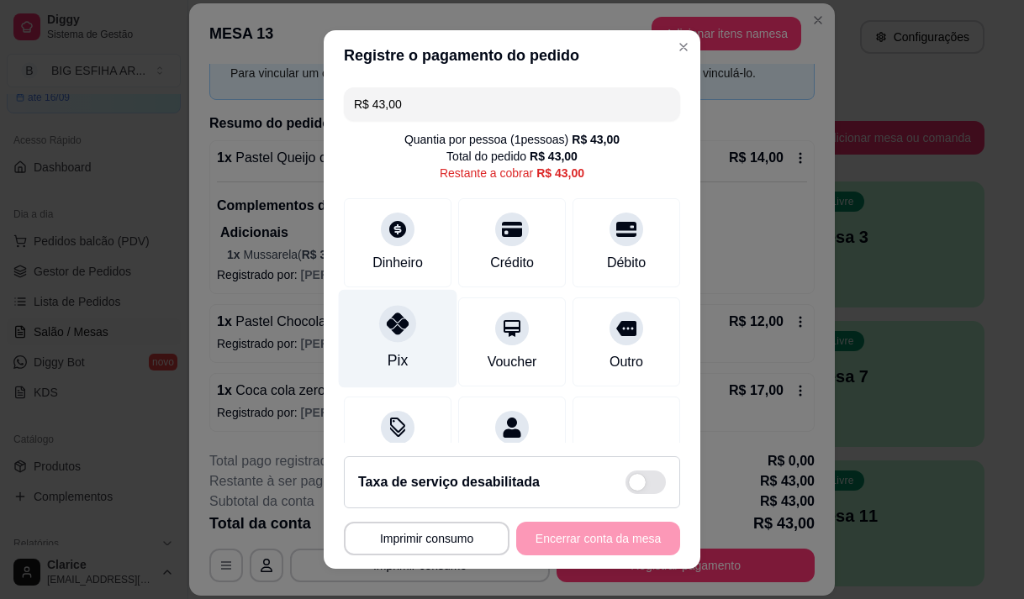
click at [380, 343] on div "Pix" at bounding box center [398, 338] width 119 height 98
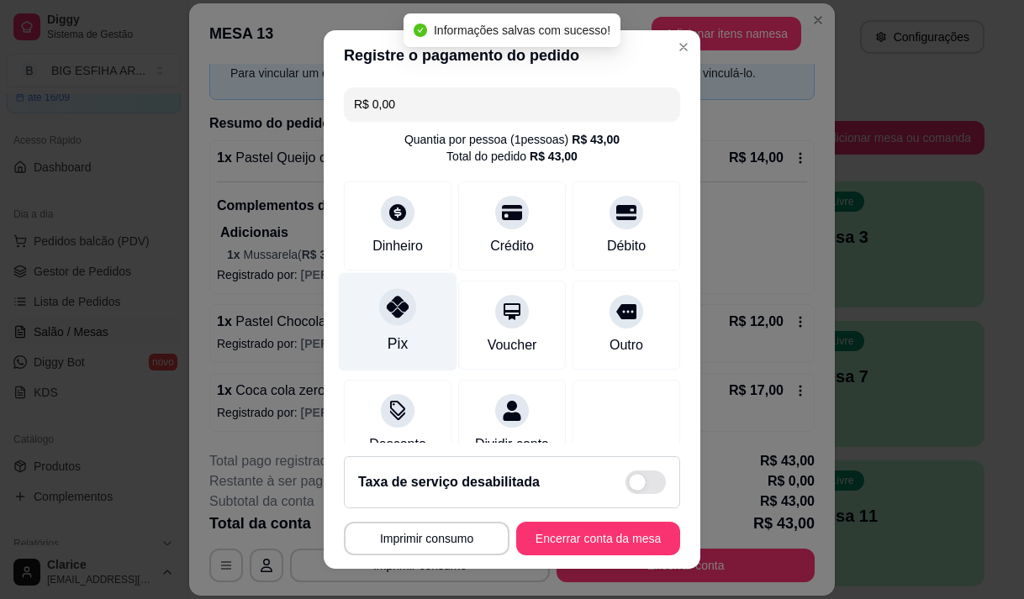
type input "R$ 0,00"
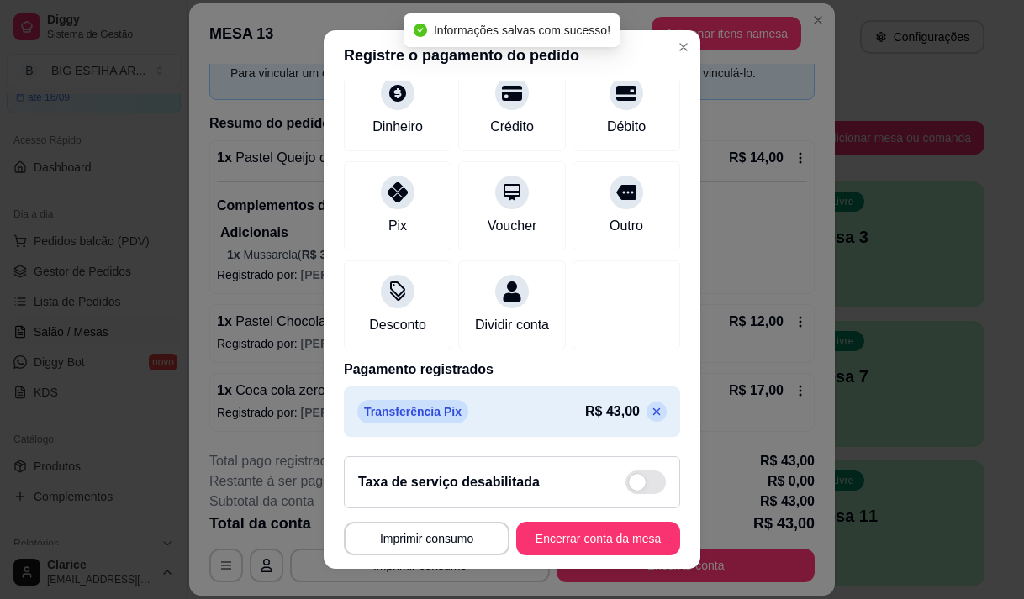
scroll to position [140, 0]
click at [540, 537] on button "Encerrar conta da mesa" at bounding box center [598, 539] width 164 height 34
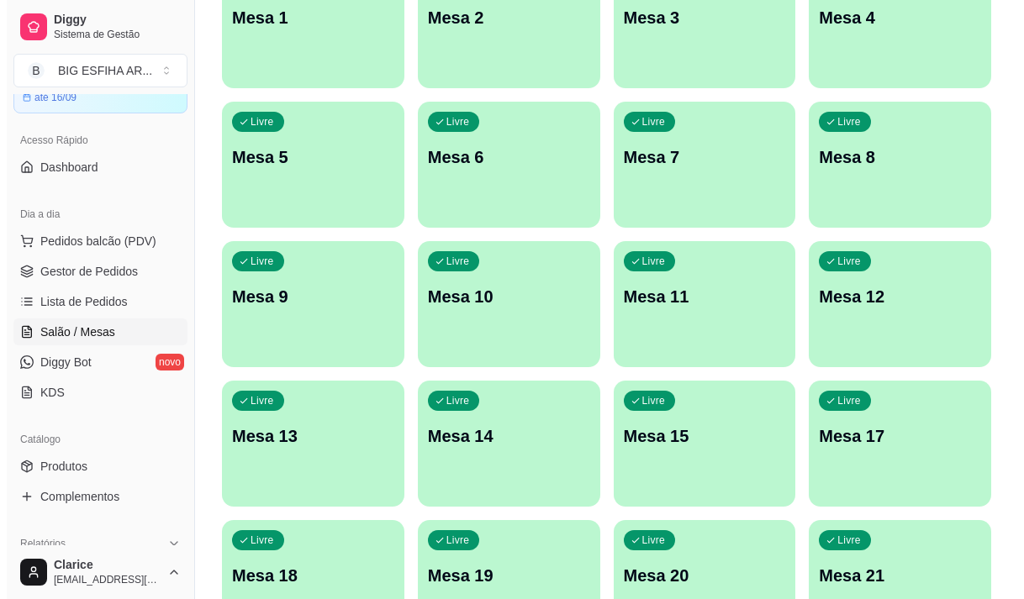
scroll to position [0, 0]
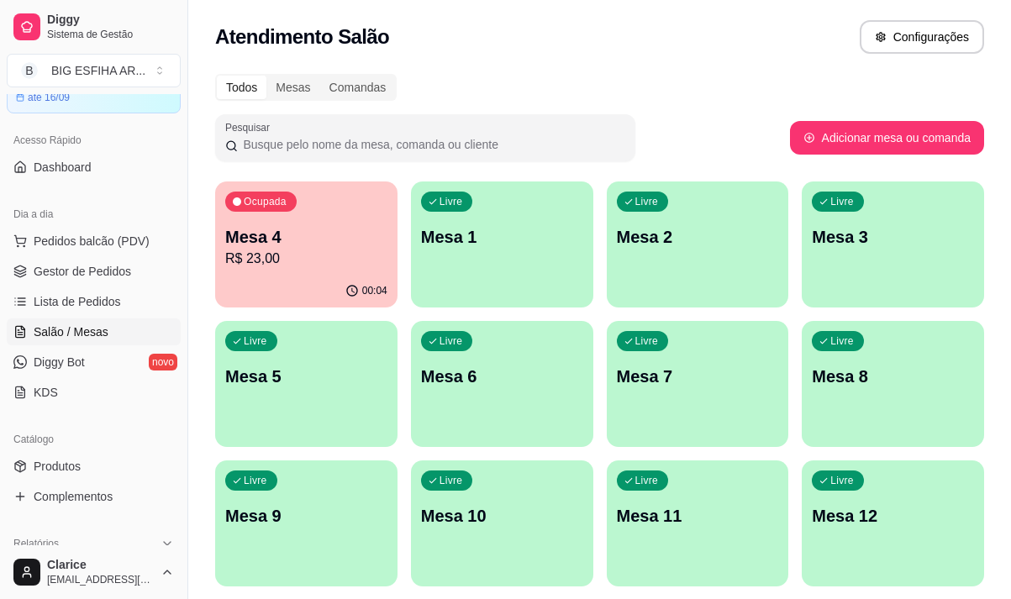
click at [894, 419] on div "Livre Mesa 8" at bounding box center [893, 374] width 182 height 106
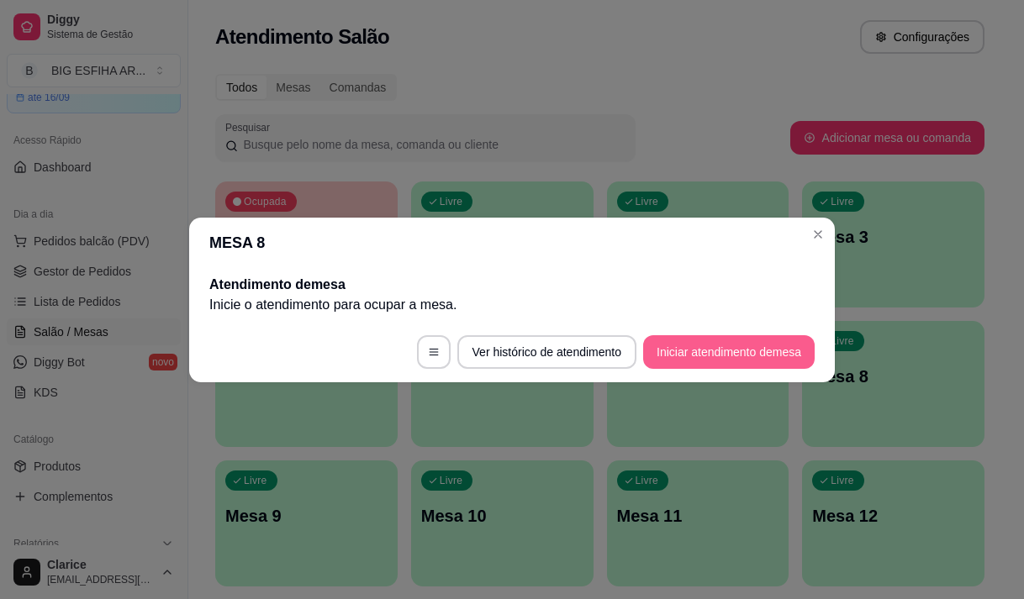
click at [688, 336] on button "Iniciar atendimento de mesa" at bounding box center [728, 352] width 171 height 34
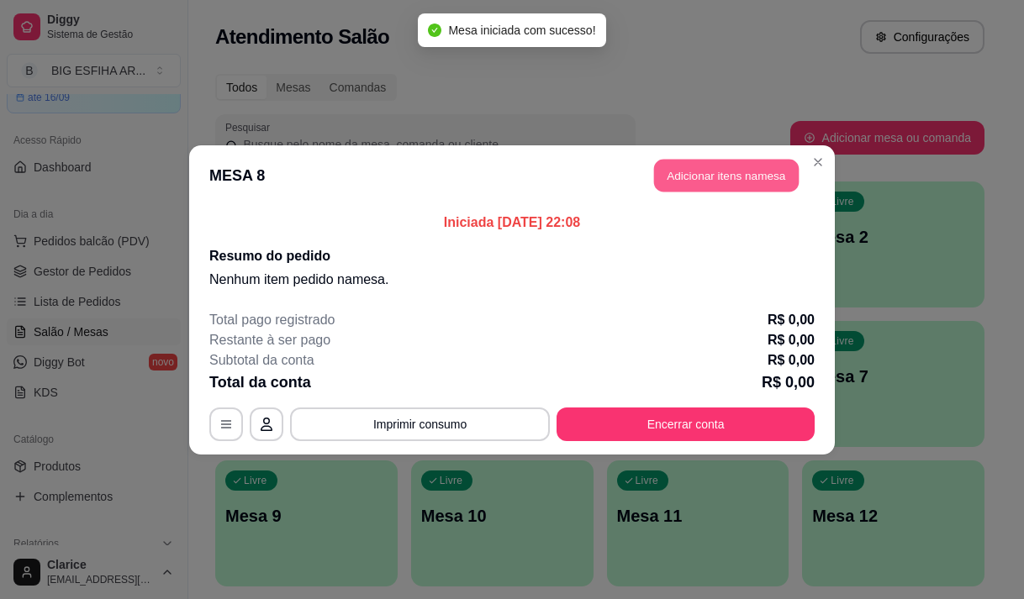
click at [703, 183] on button "Adicionar itens na mesa" at bounding box center [726, 175] width 145 height 33
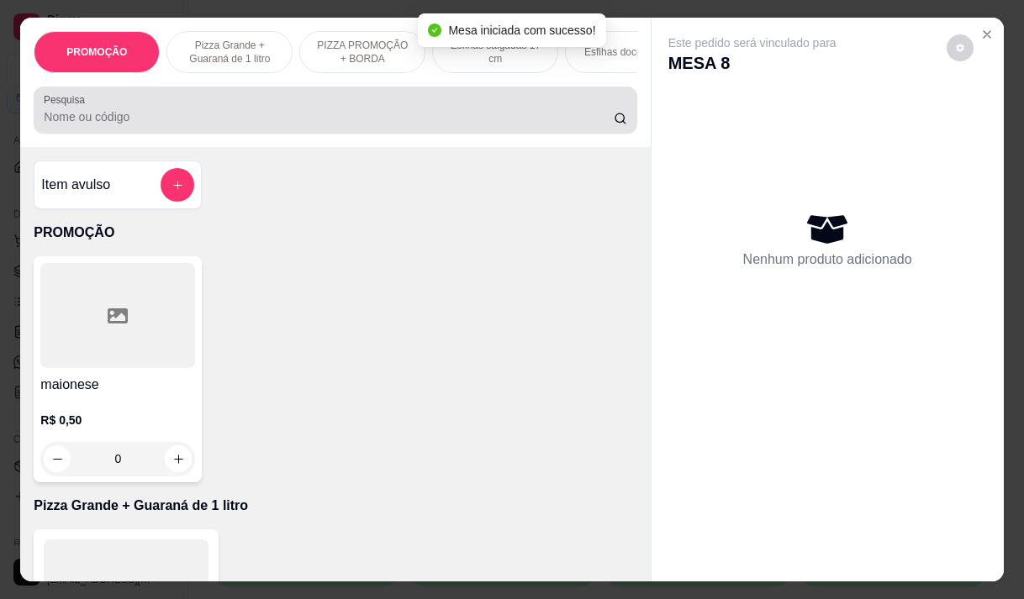
click at [157, 125] on input "Pesquisa" at bounding box center [329, 116] width 570 height 17
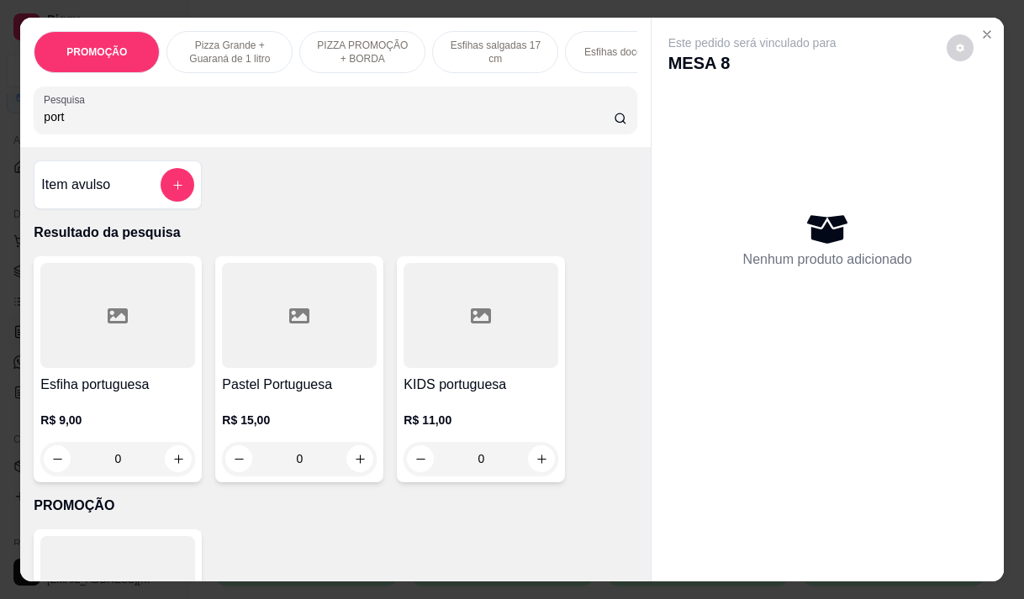
type input "port"
click at [244, 392] on h4 "Pastel Portuguesa" at bounding box center [299, 385] width 155 height 20
click at [426, 386] on h4 "KIDS portuguesa" at bounding box center [480, 385] width 155 height 20
click at [118, 348] on div at bounding box center [117, 315] width 155 height 105
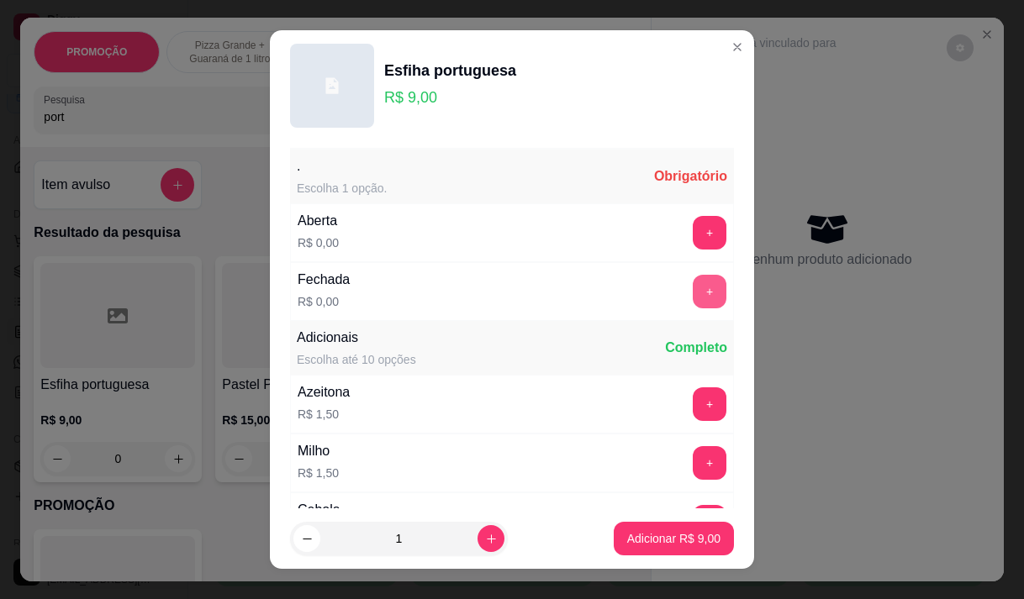
click at [693, 287] on button "+" at bounding box center [710, 292] width 34 height 34
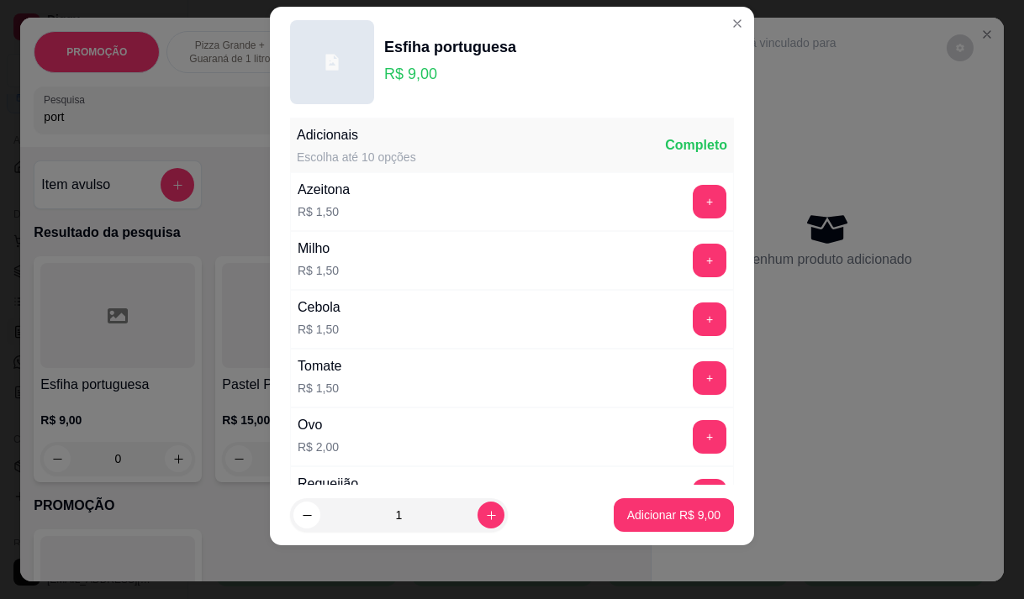
scroll to position [180, 0]
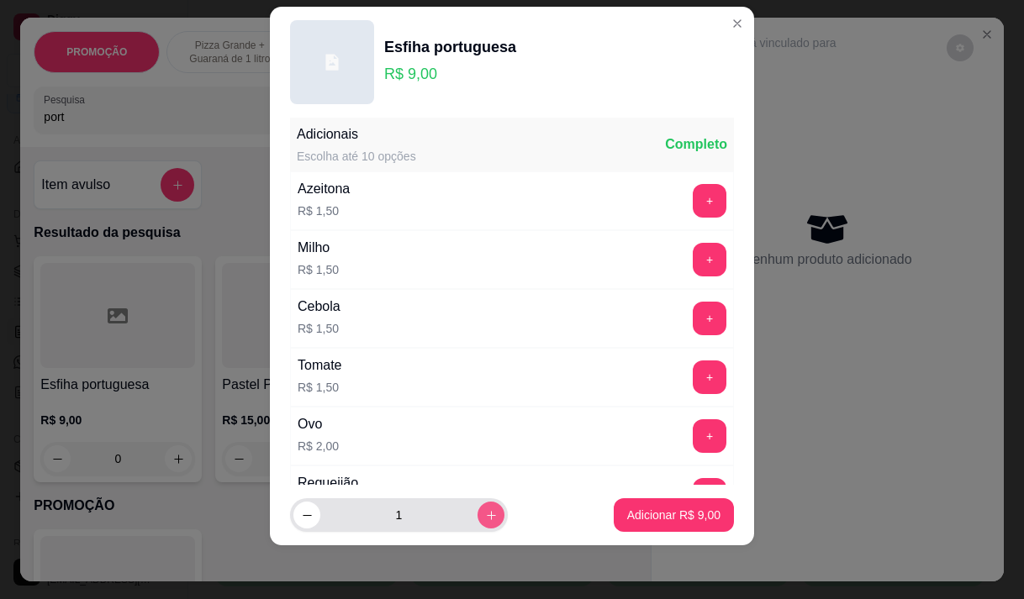
click at [481, 523] on button "increase-product-quantity" at bounding box center [490, 515] width 27 height 27
type input "2"
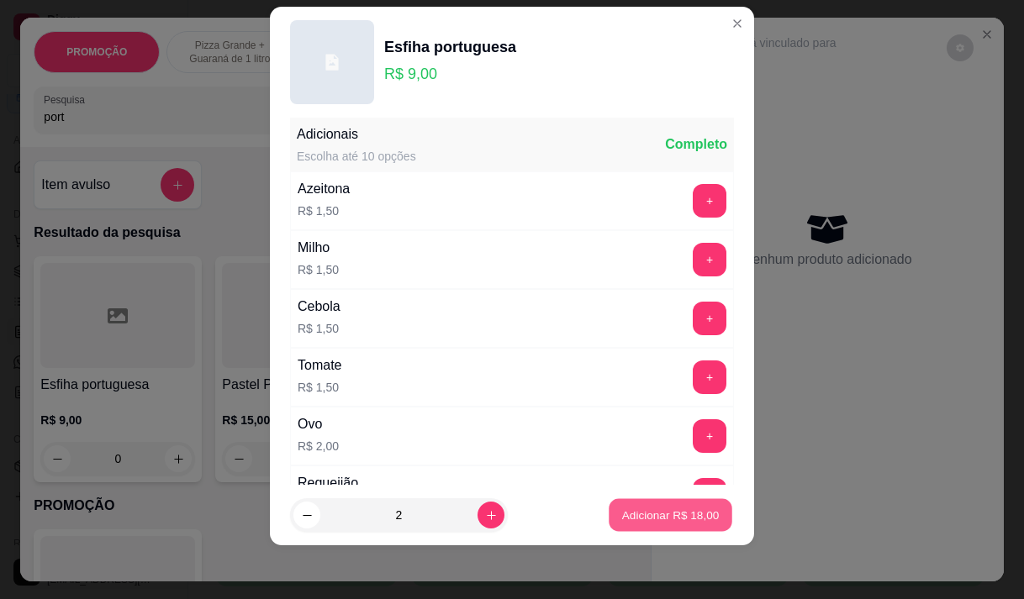
click at [622, 509] on p "Adicionar R$ 18,00" at bounding box center [671, 516] width 98 height 16
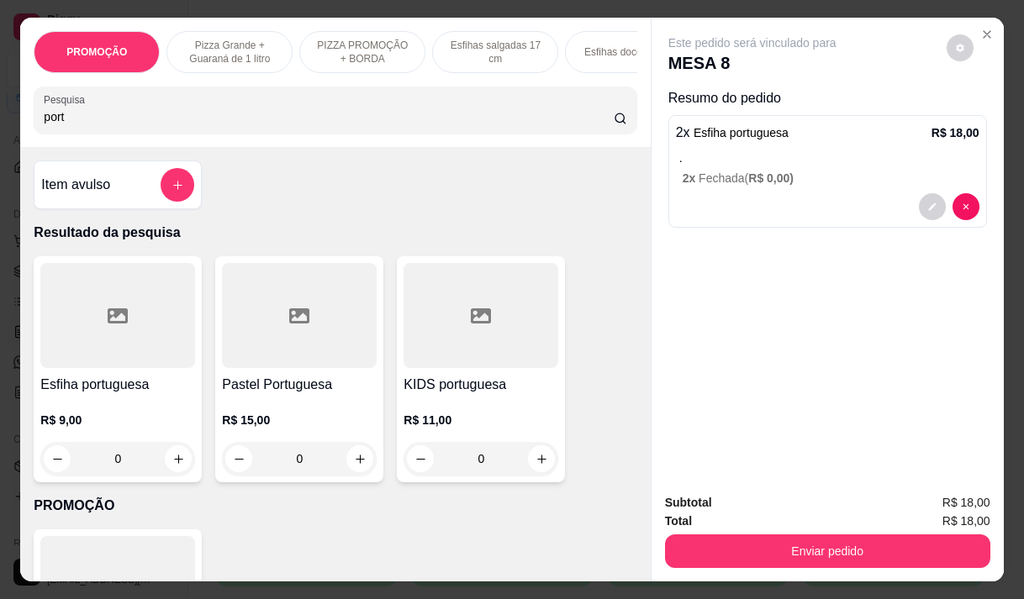
click at [107, 119] on input "port" at bounding box center [329, 116] width 570 height 17
type input "p"
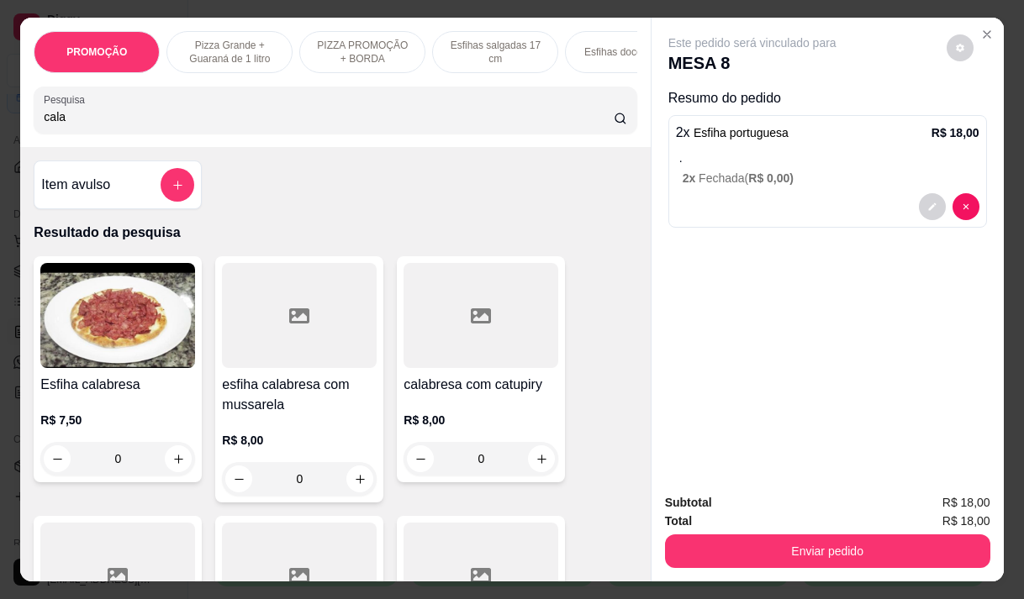
type input "cala"
click at [462, 351] on div at bounding box center [480, 315] width 155 height 105
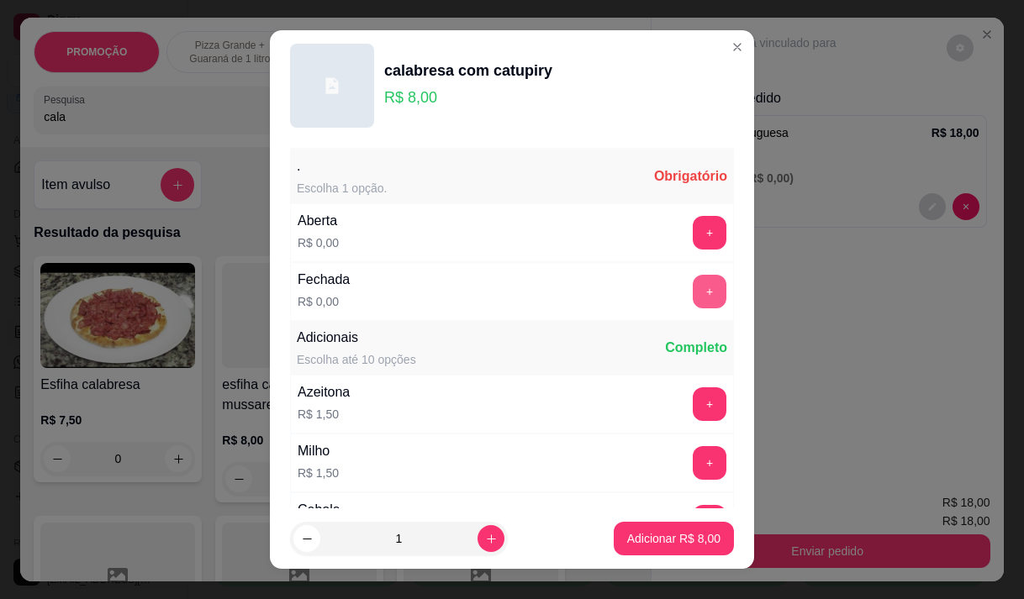
click at [693, 300] on button "+" at bounding box center [710, 292] width 34 height 34
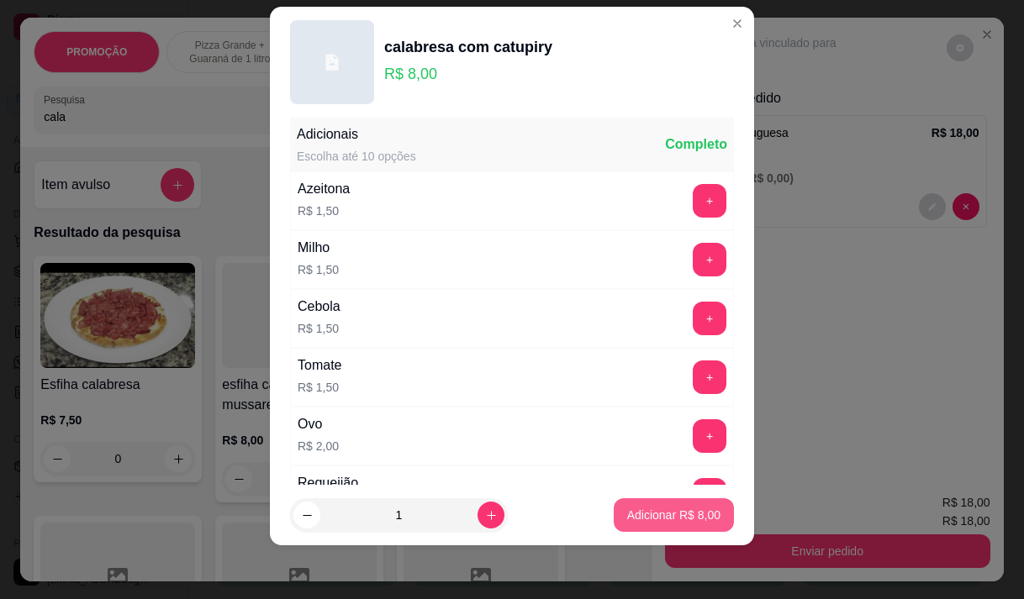
click at [644, 520] on p "Adicionar R$ 8,00" at bounding box center [673, 515] width 93 height 17
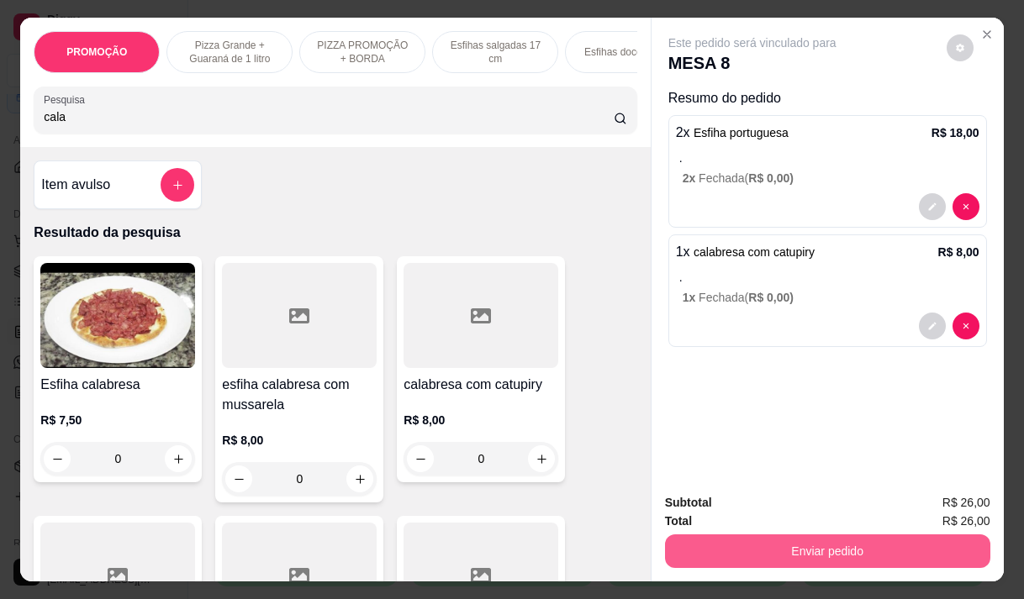
click at [676, 541] on button "Enviar pedido" at bounding box center [827, 552] width 325 height 34
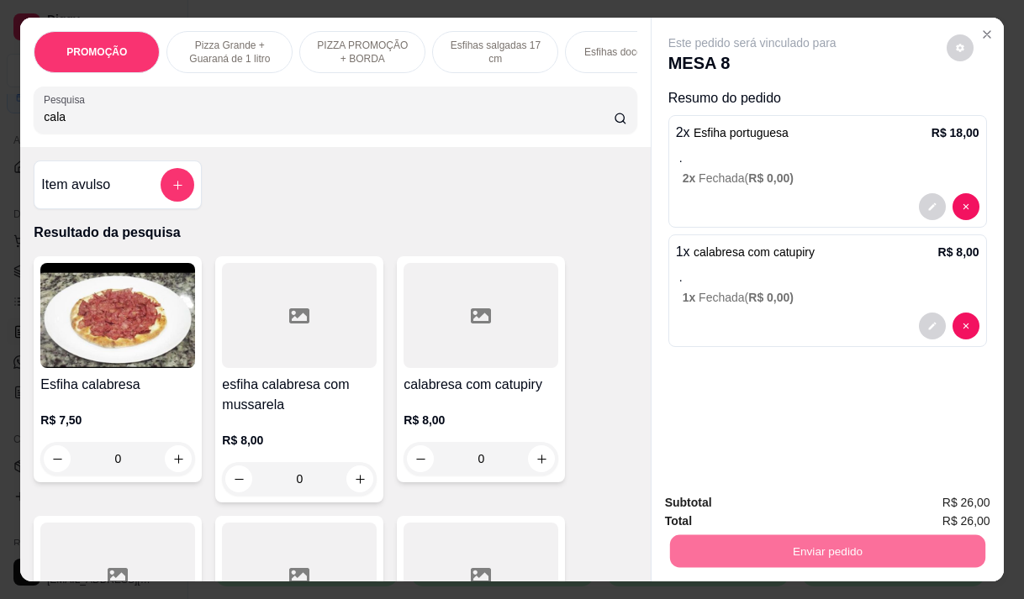
click at [699, 509] on button "Não registrar e enviar pedido" at bounding box center [771, 504] width 175 height 32
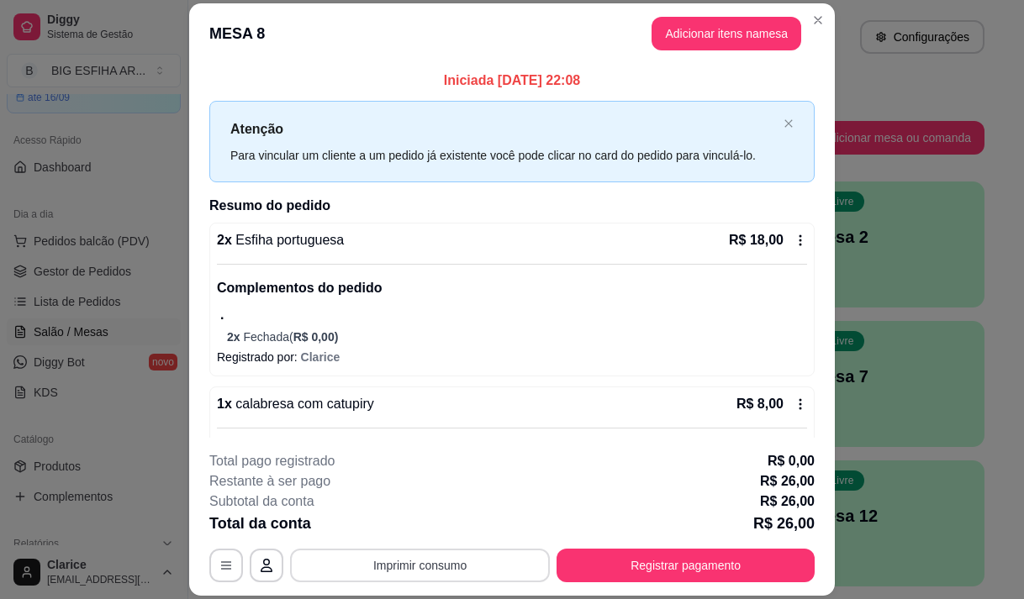
click at [509, 563] on button "Imprimir consumo" at bounding box center [420, 566] width 260 height 34
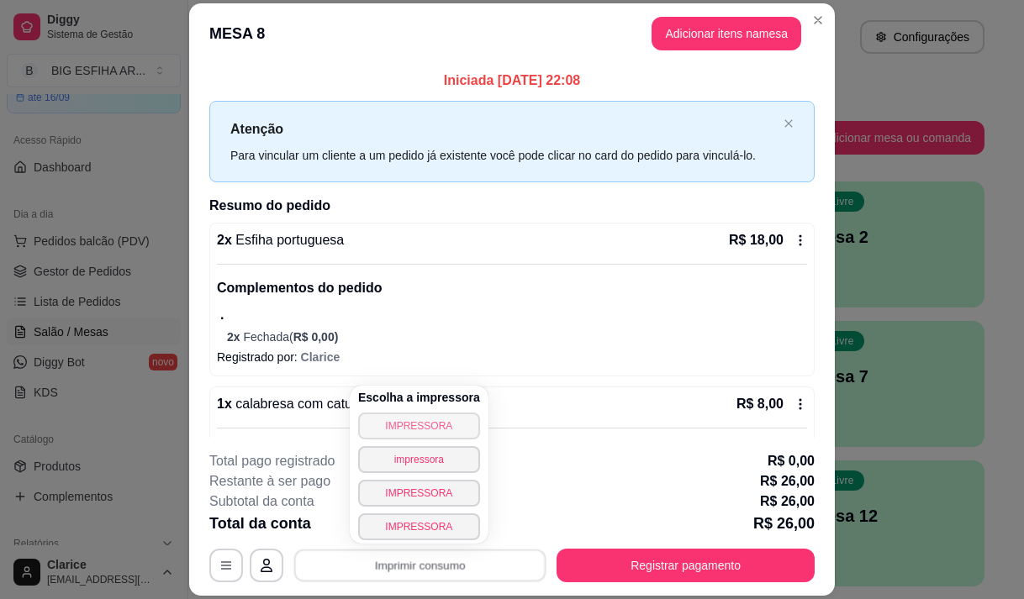
click at [446, 423] on button "IMPRESSORA" at bounding box center [419, 426] width 122 height 27
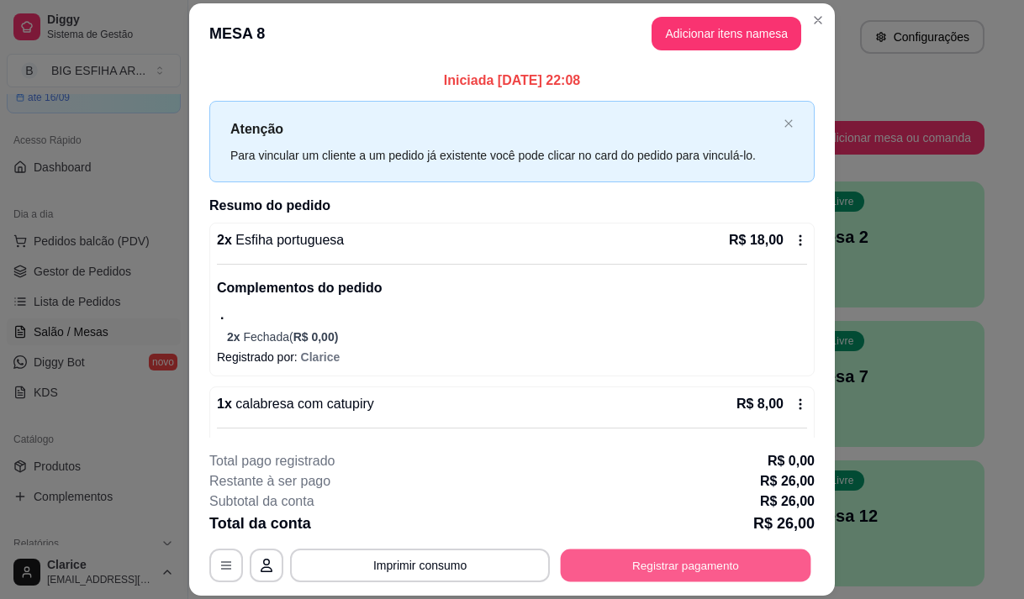
click at [620, 563] on button "Registrar pagamento" at bounding box center [686, 566] width 251 height 33
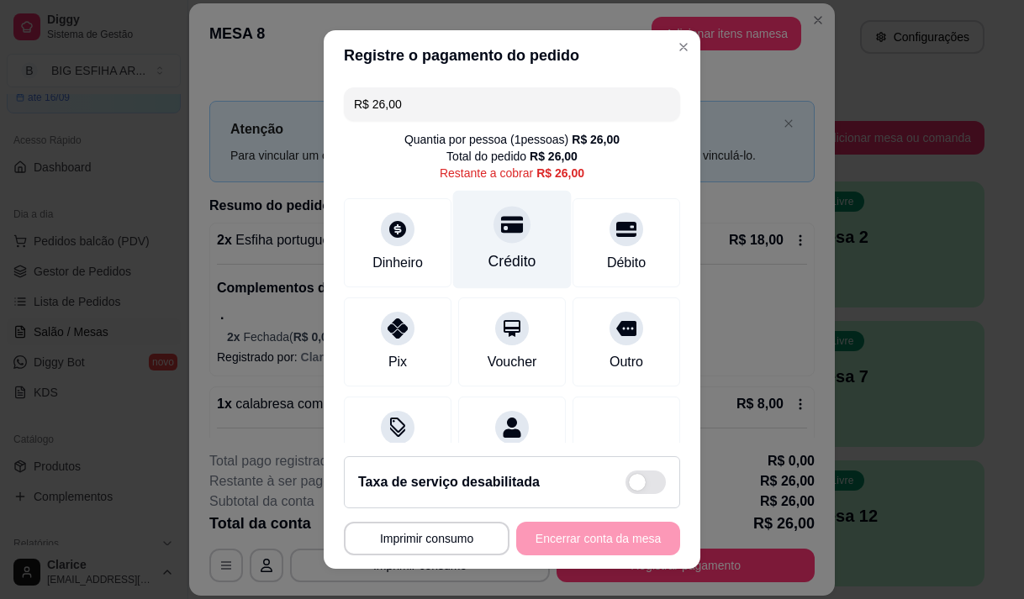
click at [509, 241] on div "Crédito" at bounding box center [512, 239] width 119 height 98
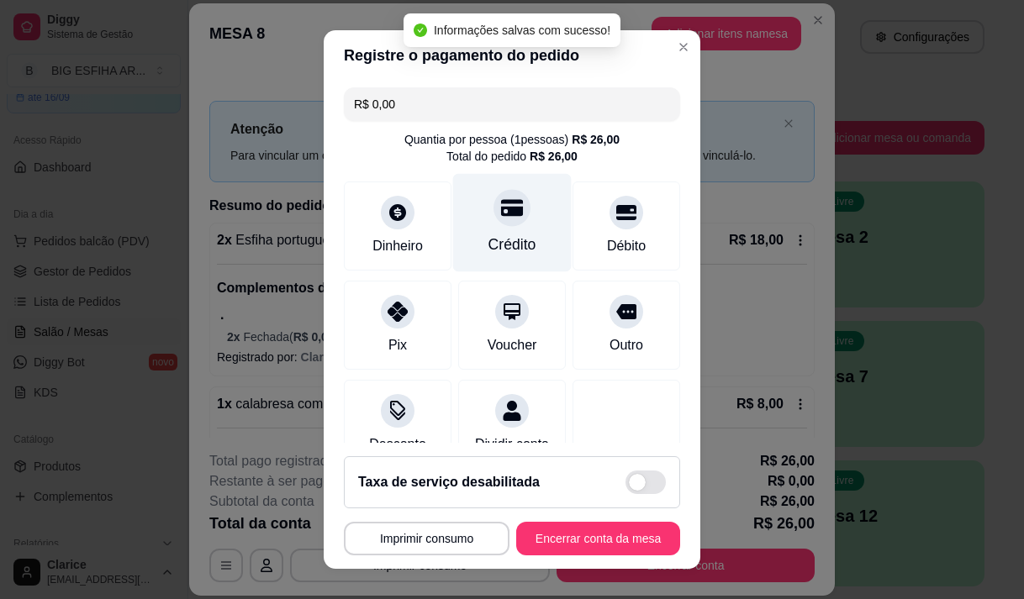
type input "R$ 0,00"
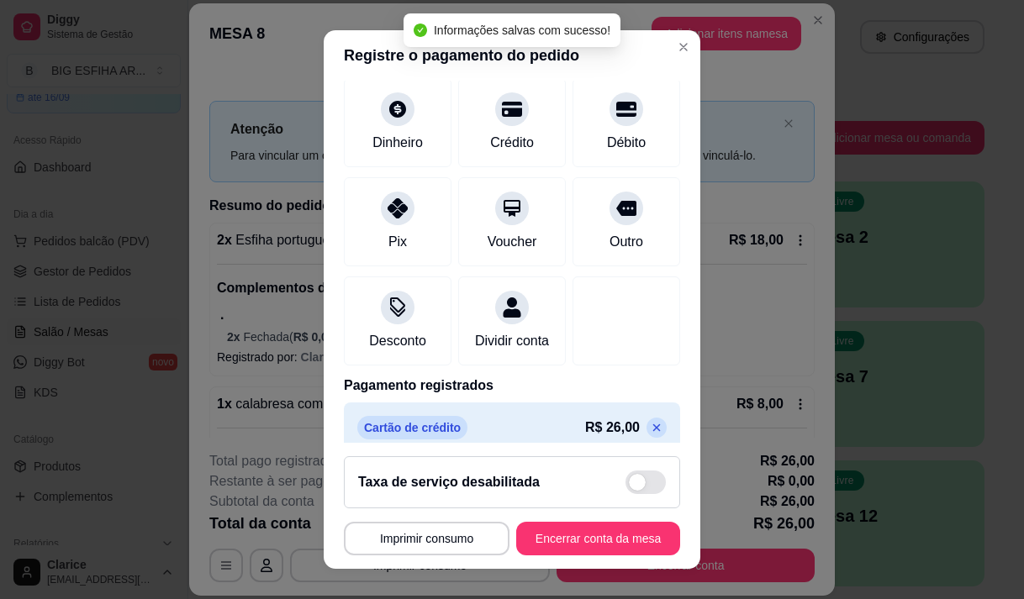
scroll to position [140, 0]
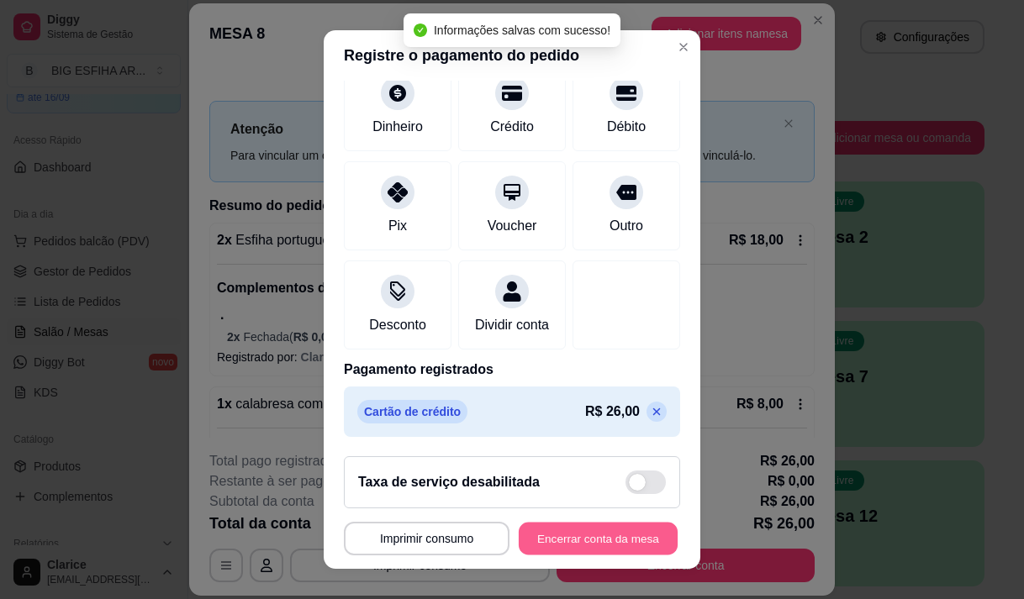
click at [596, 544] on button "Encerrar conta da mesa" at bounding box center [598, 539] width 159 height 33
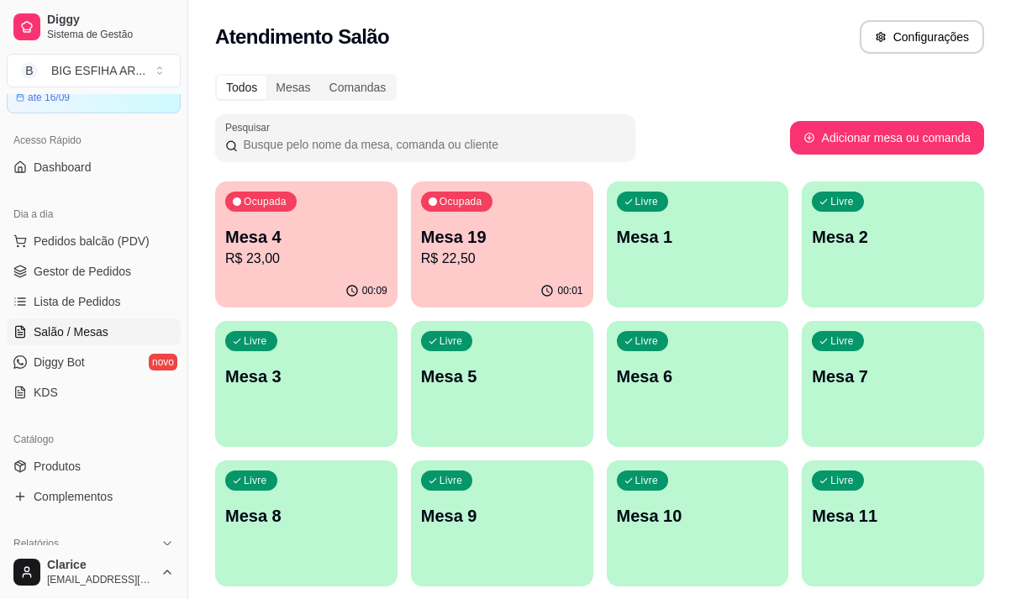
click at [466, 259] on p "R$ 22,50" at bounding box center [502, 259] width 162 height 20
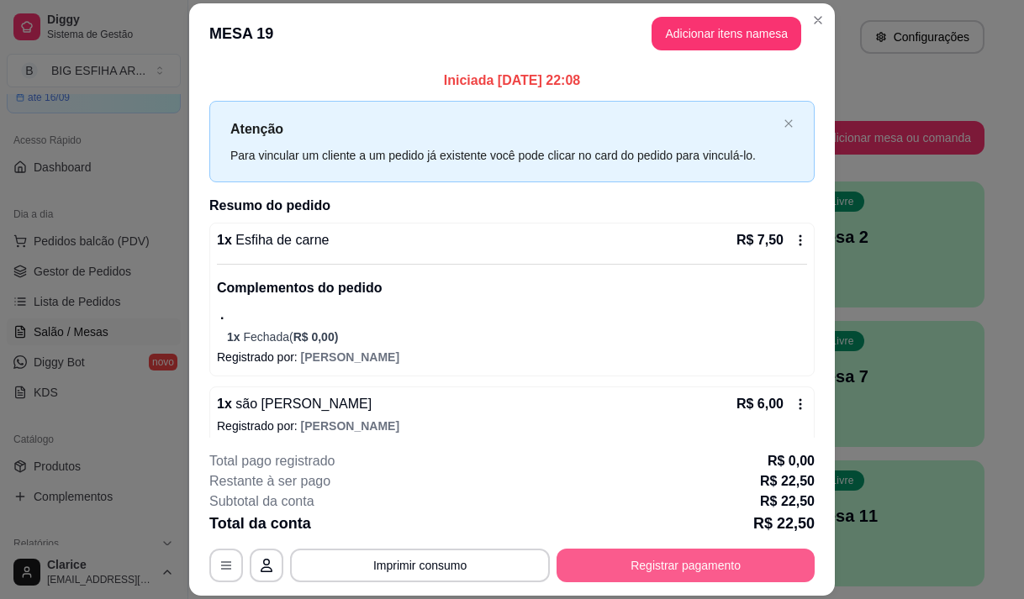
click at [670, 569] on button "Registrar pagamento" at bounding box center [685, 566] width 258 height 34
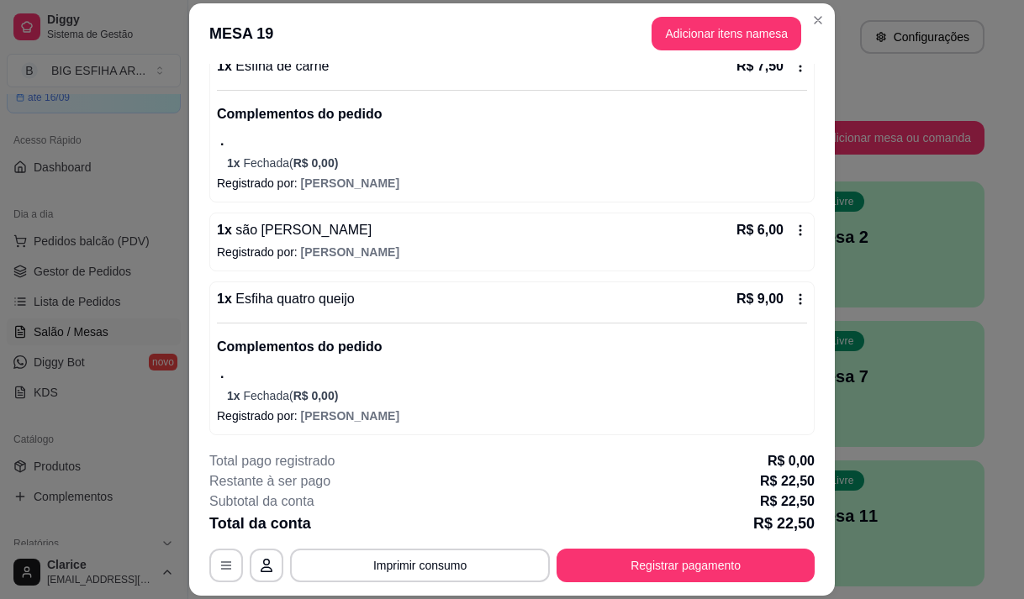
scroll to position [177, 0]
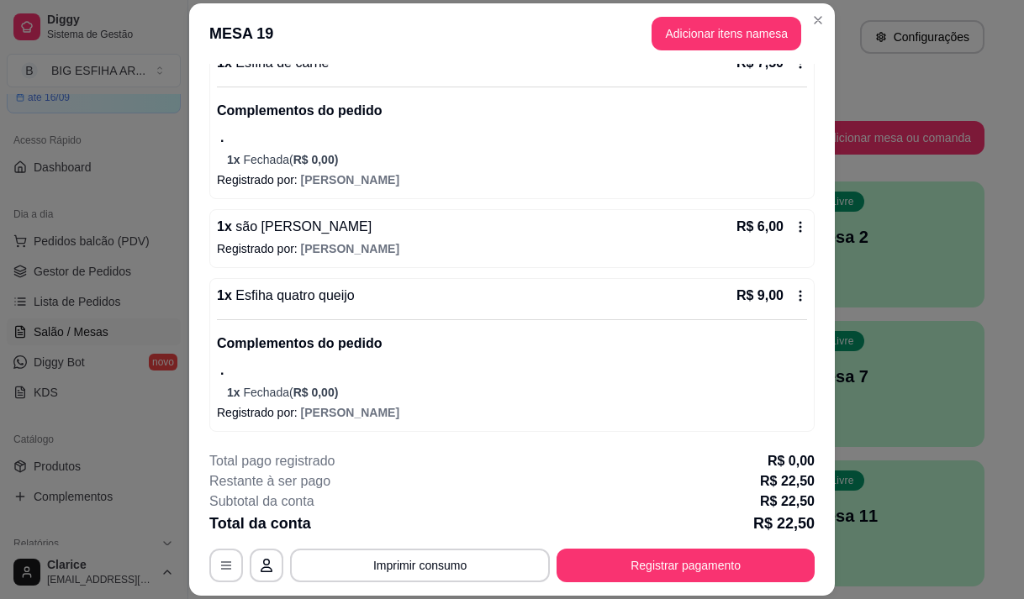
click at [320, 242] on span "[PERSON_NAME]" at bounding box center [350, 248] width 98 height 13
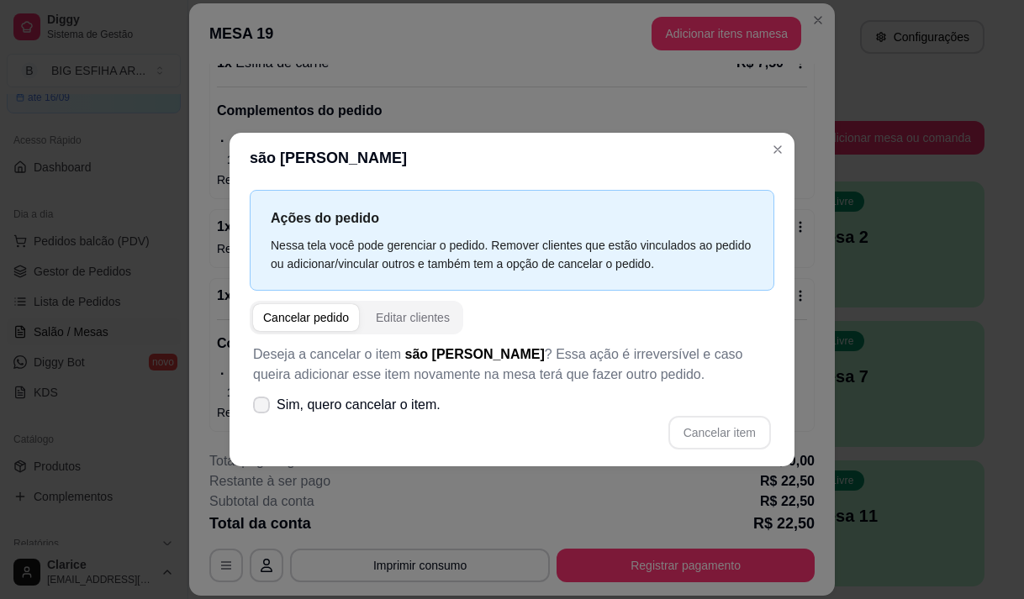
click at [394, 400] on span "Sim, quero cancelar o item." at bounding box center [359, 405] width 164 height 20
click at [263, 408] on input "Sim, quero cancelar o item." at bounding box center [257, 413] width 11 height 11
checkbox input "true"
click at [729, 432] on button "Cancelar item" at bounding box center [719, 433] width 103 height 34
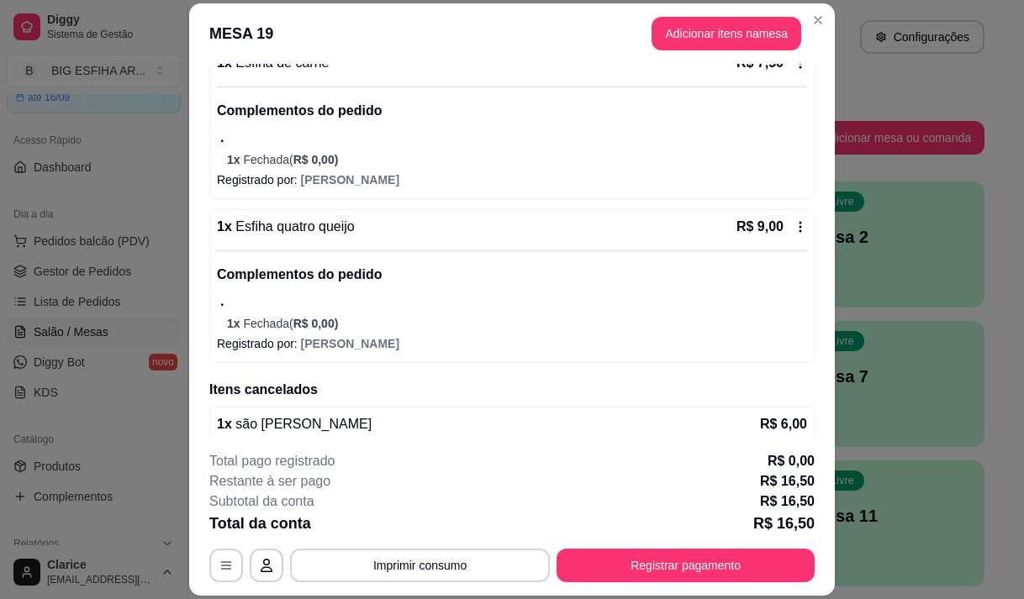
scroll to position [0, 0]
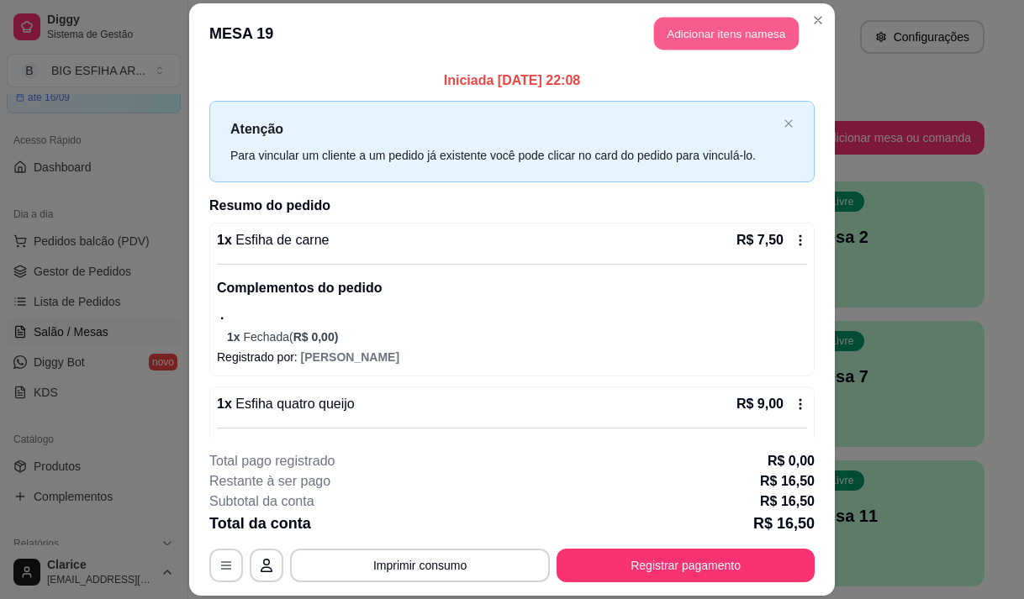
click at [691, 30] on button "Adicionar itens na mesa" at bounding box center [726, 33] width 145 height 33
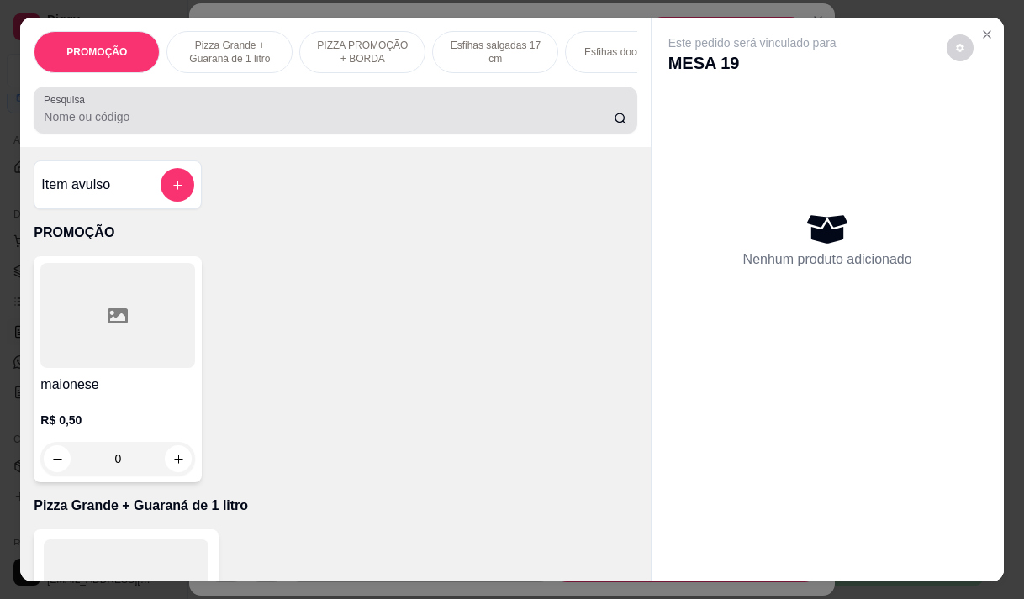
click at [256, 113] on div at bounding box center [335, 110] width 583 height 34
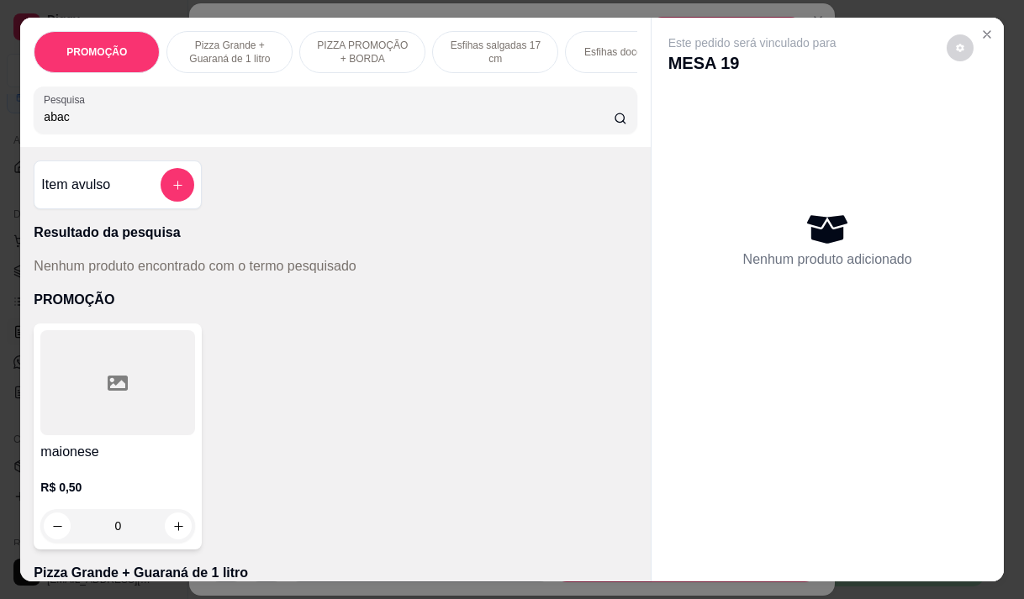
click at [72, 125] on input "abac" at bounding box center [329, 116] width 570 height 17
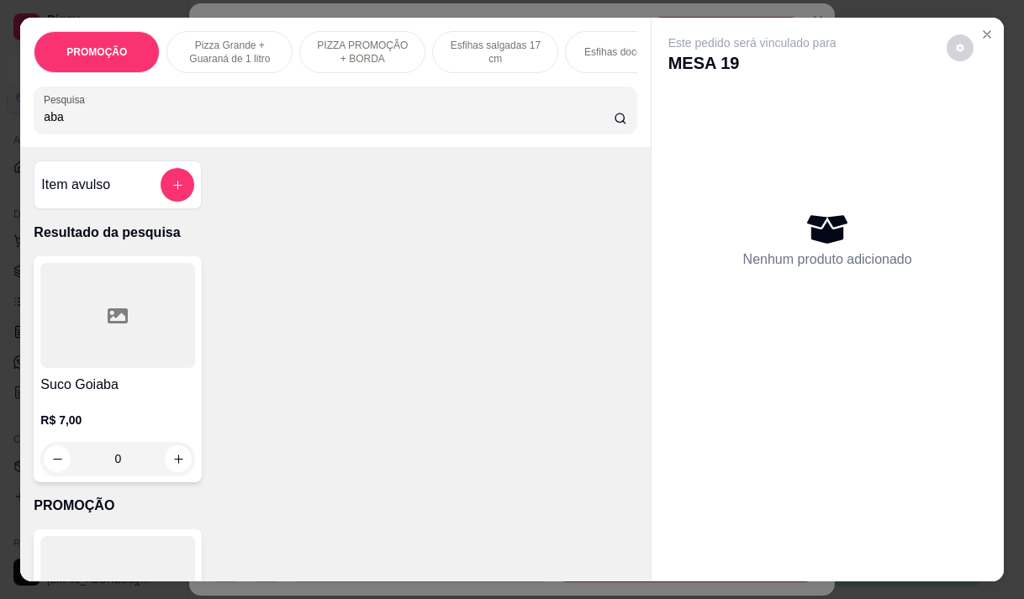
type input "aba"
click at [66, 351] on div at bounding box center [117, 315] width 155 height 105
click at [94, 352] on div at bounding box center [117, 315] width 155 height 105
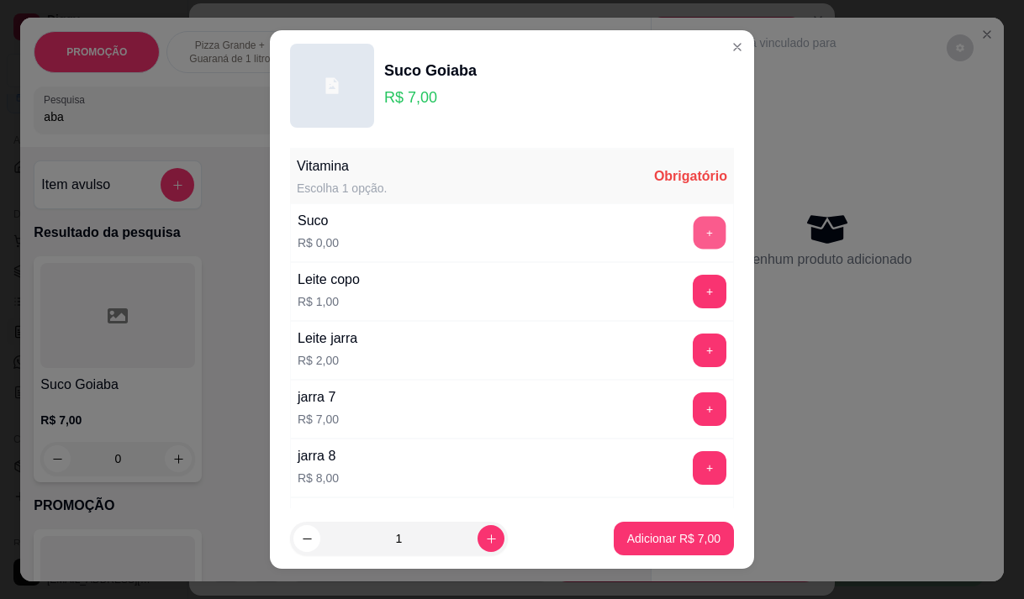
click at [694, 228] on button "+" at bounding box center [710, 232] width 33 height 33
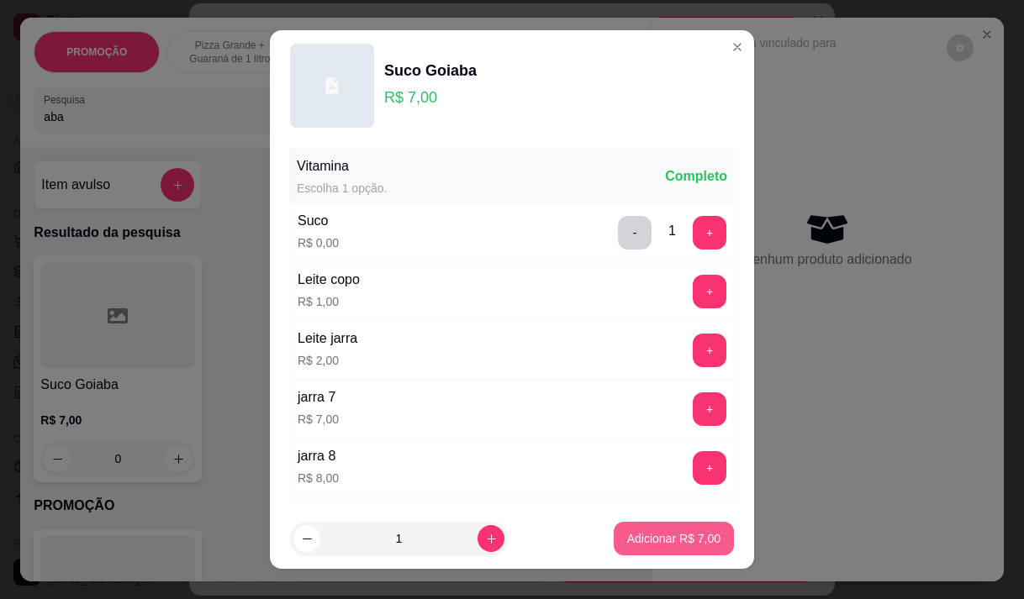
click at [627, 543] on p "Adicionar R$ 7,00" at bounding box center [673, 538] width 93 height 17
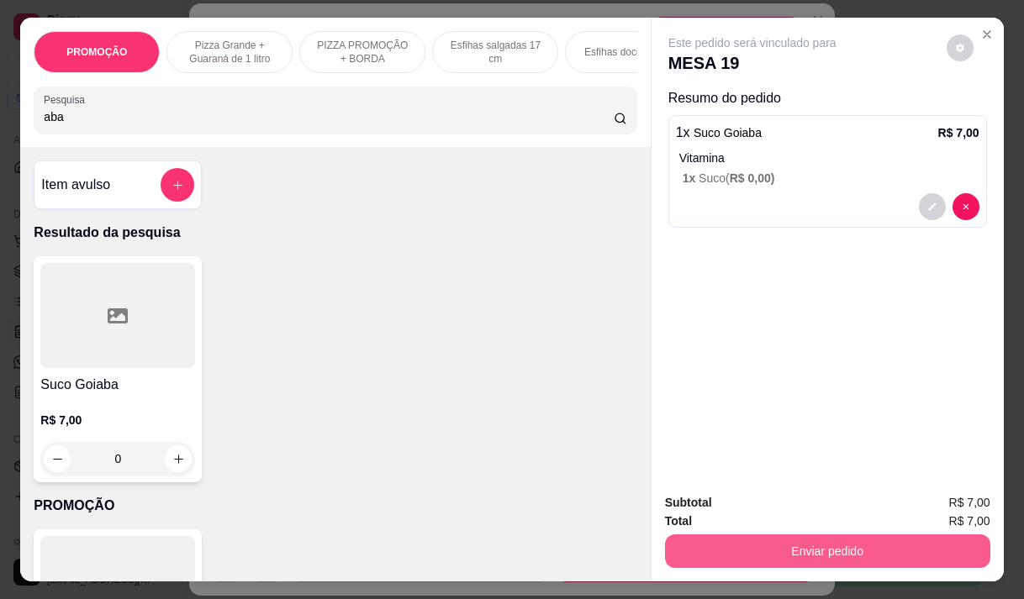
click at [721, 537] on button "Enviar pedido" at bounding box center [827, 552] width 325 height 34
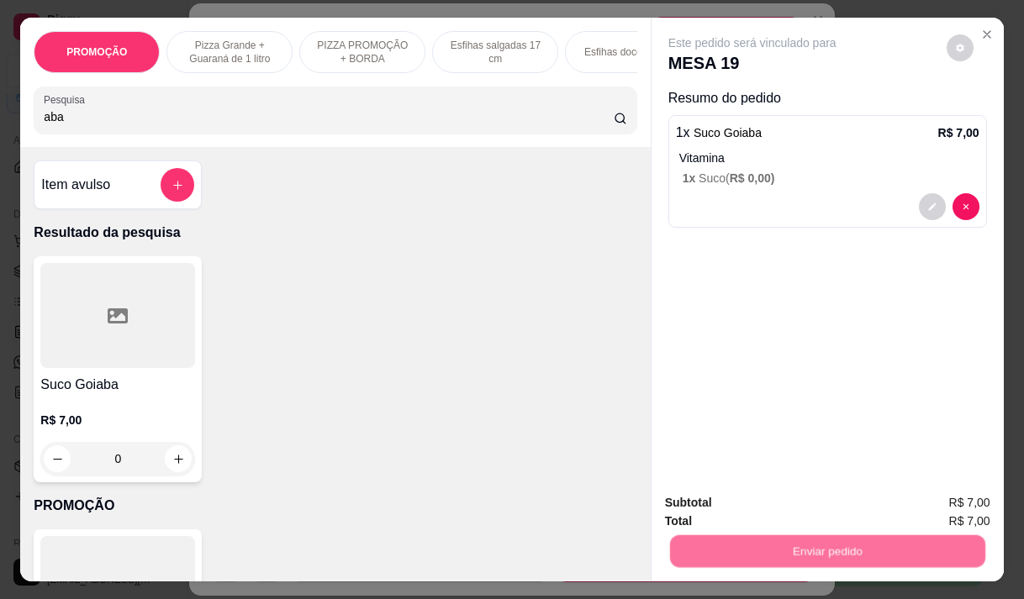
click at [712, 506] on button "Não registrar e enviar pedido" at bounding box center [771, 504] width 175 height 32
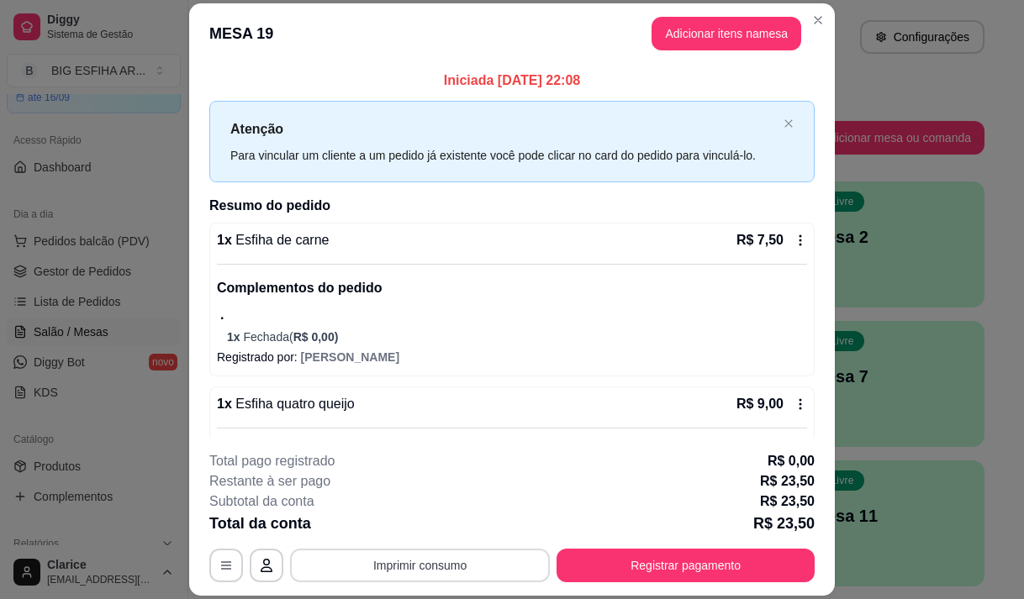
click at [378, 556] on button "Imprimir consumo" at bounding box center [420, 566] width 260 height 34
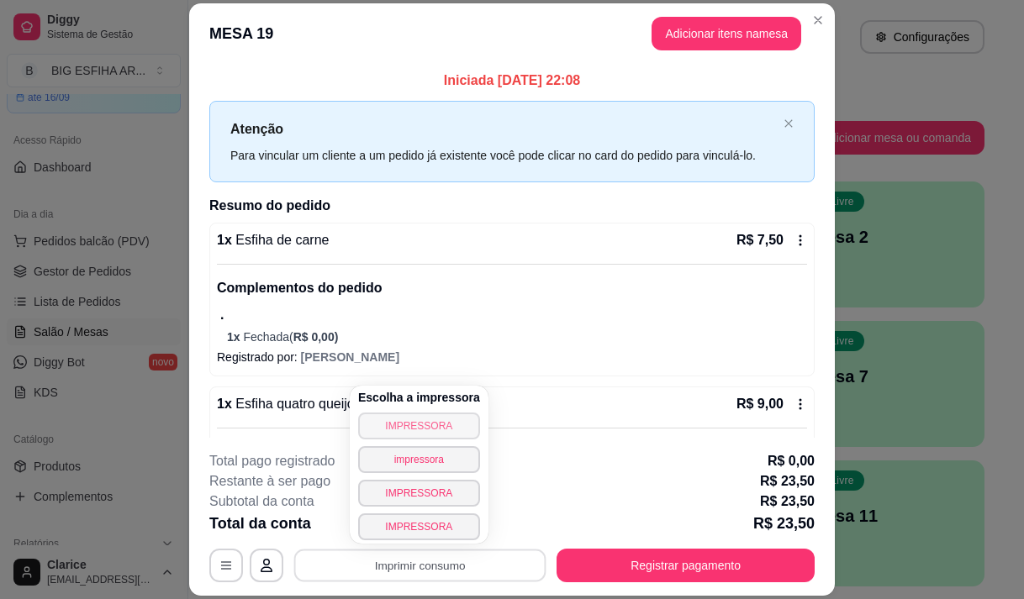
click at [402, 425] on button "IMPRESSORA" at bounding box center [419, 426] width 122 height 27
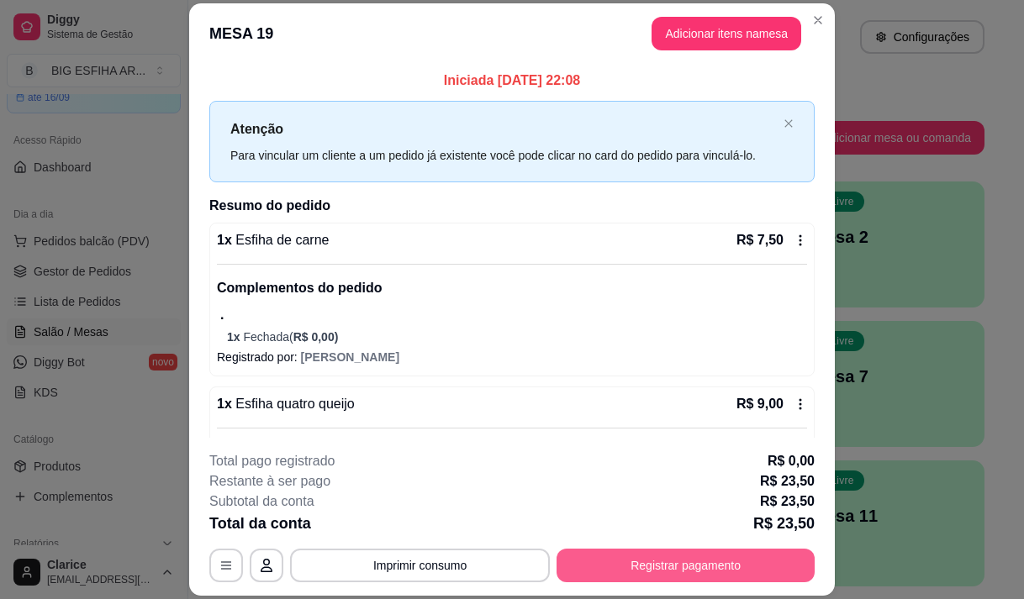
click at [626, 572] on button "Registrar pagamento" at bounding box center [685, 566] width 258 height 34
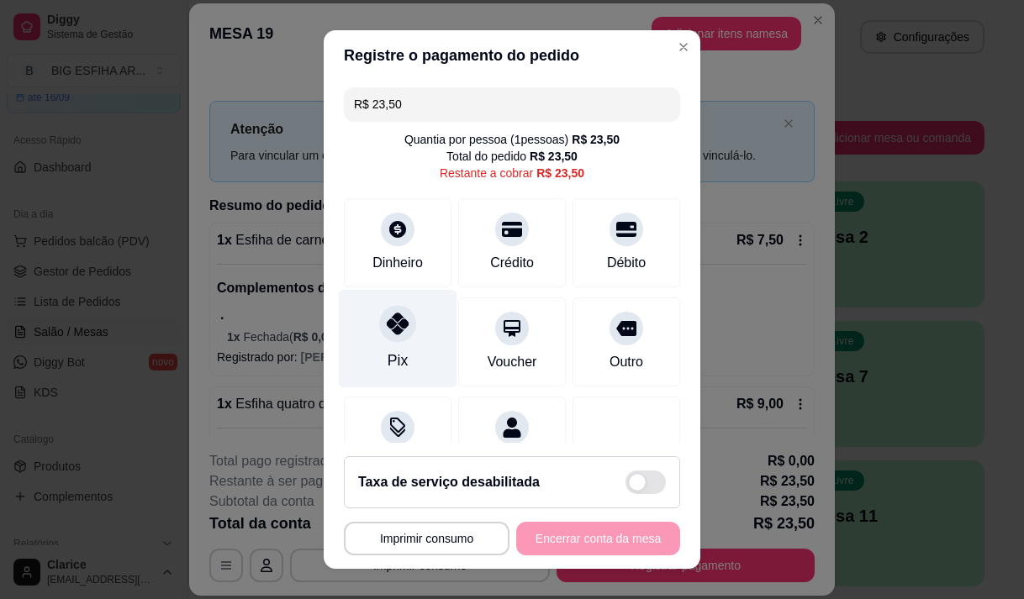
click at [351, 325] on div "Pix" at bounding box center [398, 338] width 119 height 98
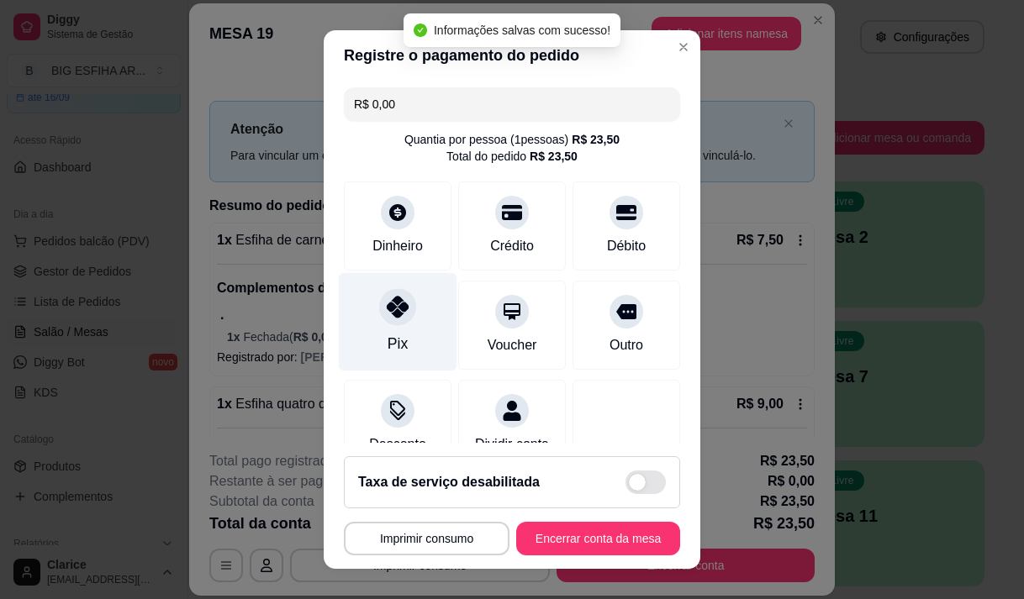
type input "R$ 0,00"
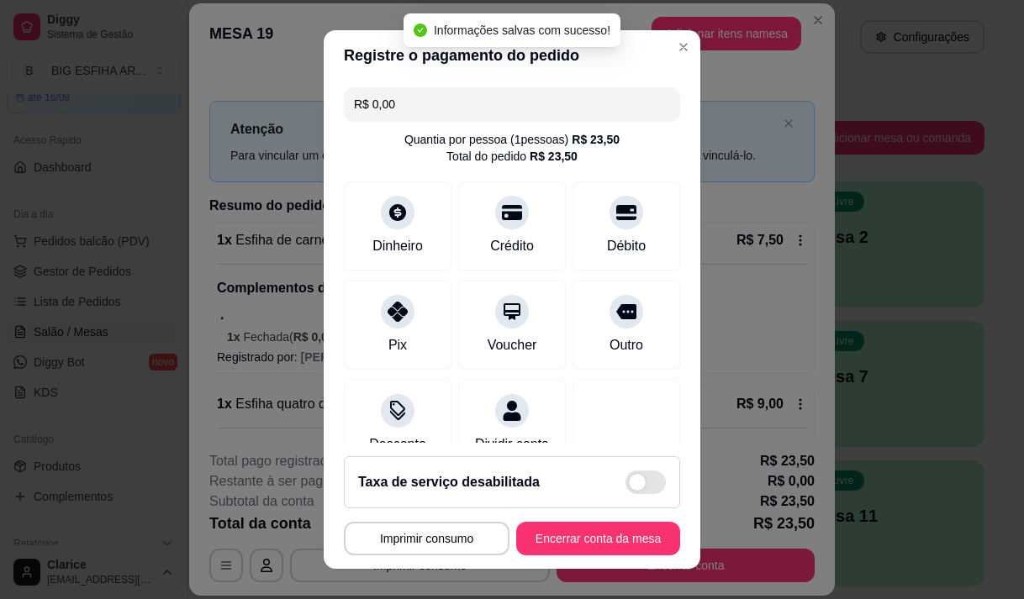
scroll to position [140, 0]
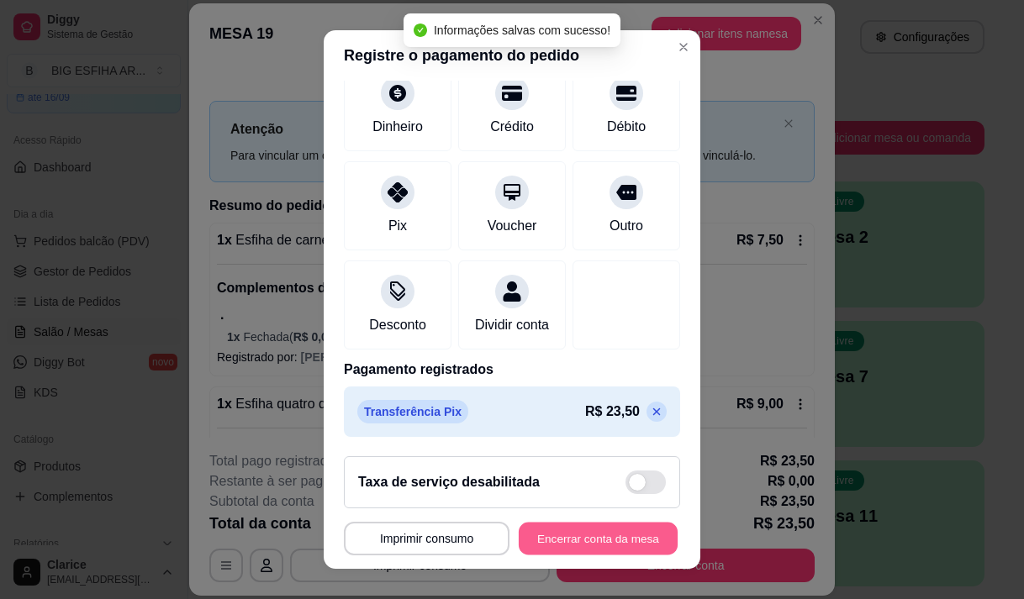
click at [569, 541] on button "Encerrar conta da mesa" at bounding box center [598, 539] width 159 height 33
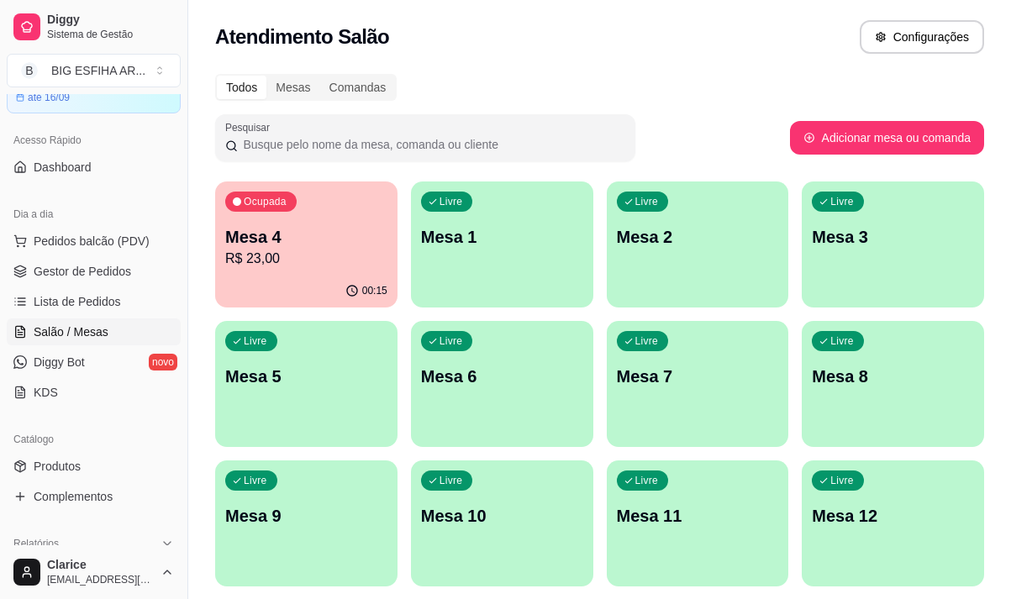
click at [243, 240] on p "Mesa 4" at bounding box center [306, 237] width 162 height 24
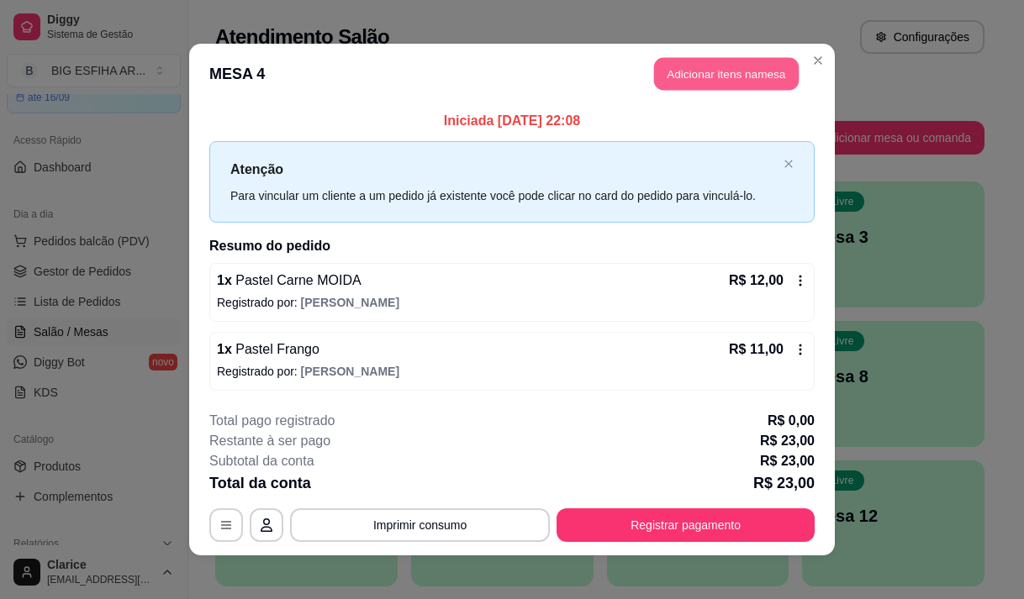
click at [697, 79] on button "Adicionar itens na mesa" at bounding box center [726, 74] width 145 height 33
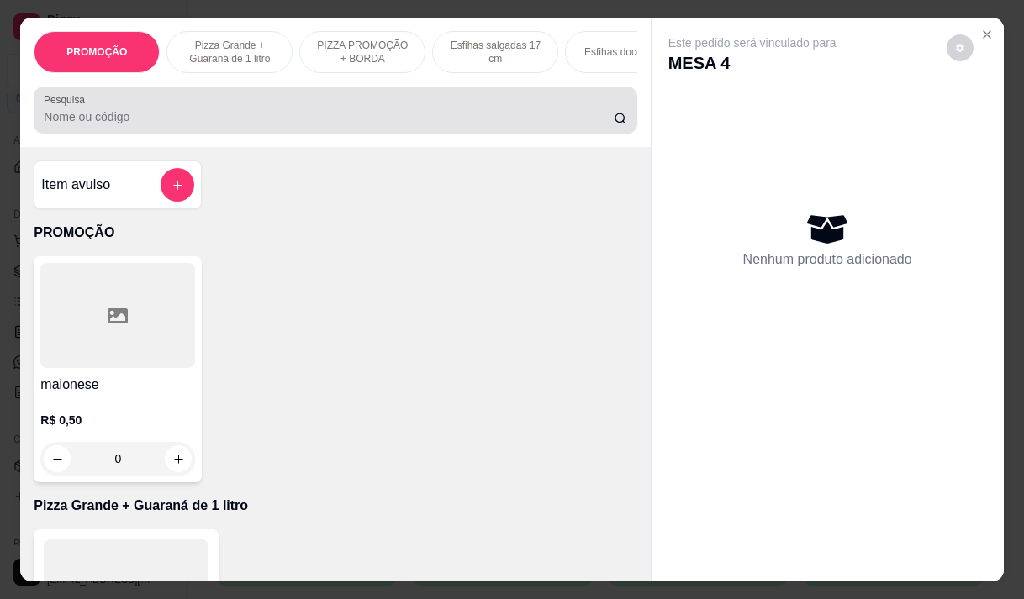
click at [386, 121] on input "Pesquisa" at bounding box center [329, 116] width 570 height 17
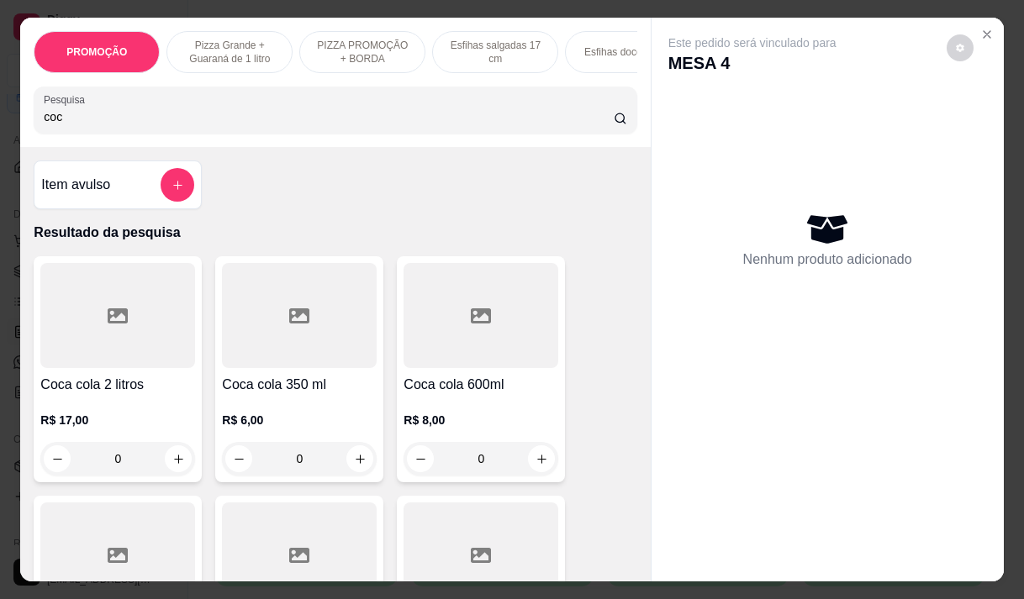
type input "coc"
click at [451, 363] on div at bounding box center [480, 315] width 155 height 105
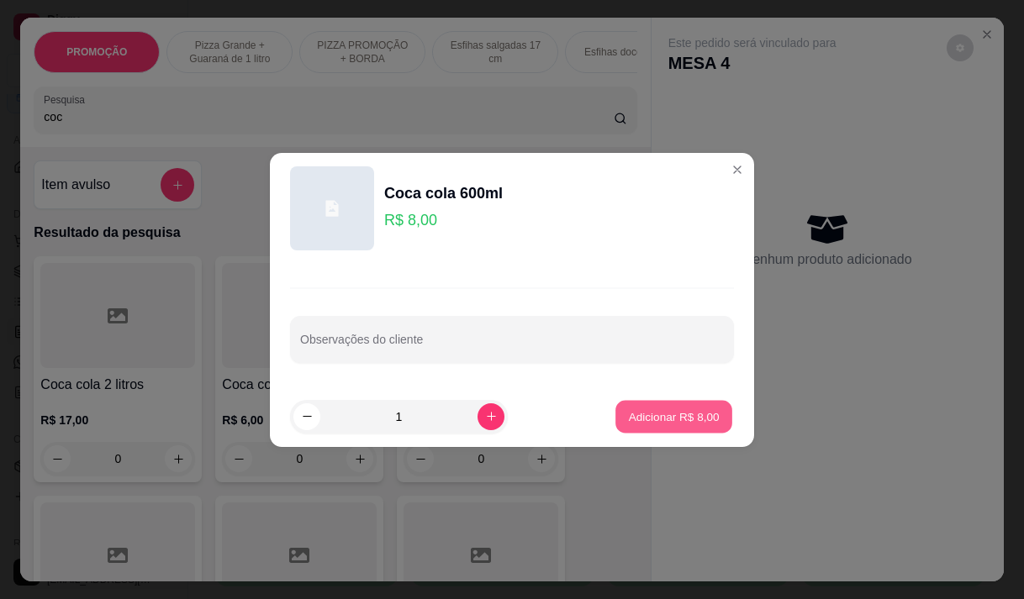
click at [651, 418] on p "Adicionar R$ 8,00" at bounding box center [673, 417] width 91 height 16
type input "1"
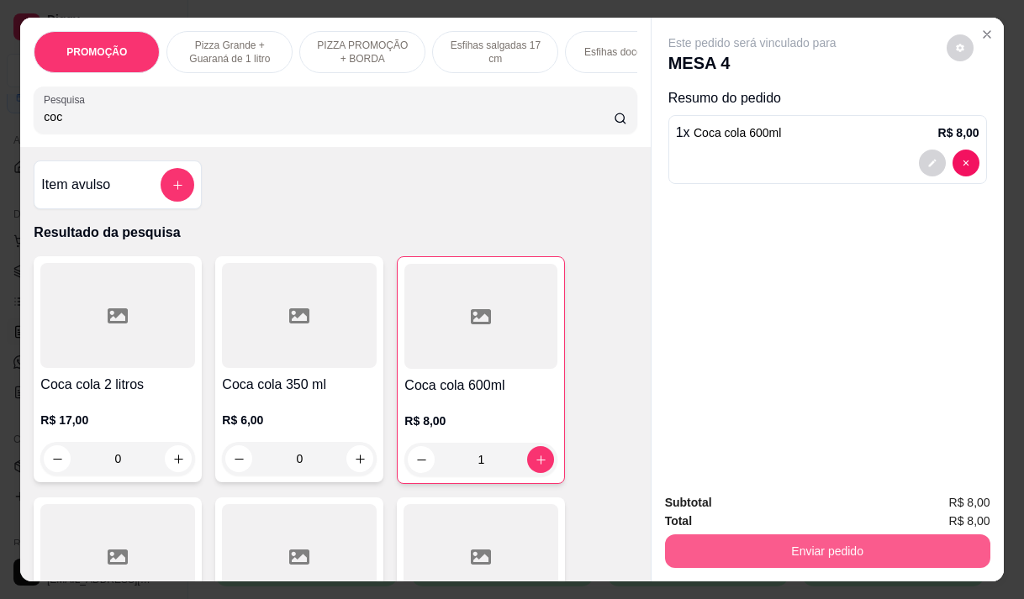
click at [794, 535] on button "Enviar pedido" at bounding box center [827, 552] width 325 height 34
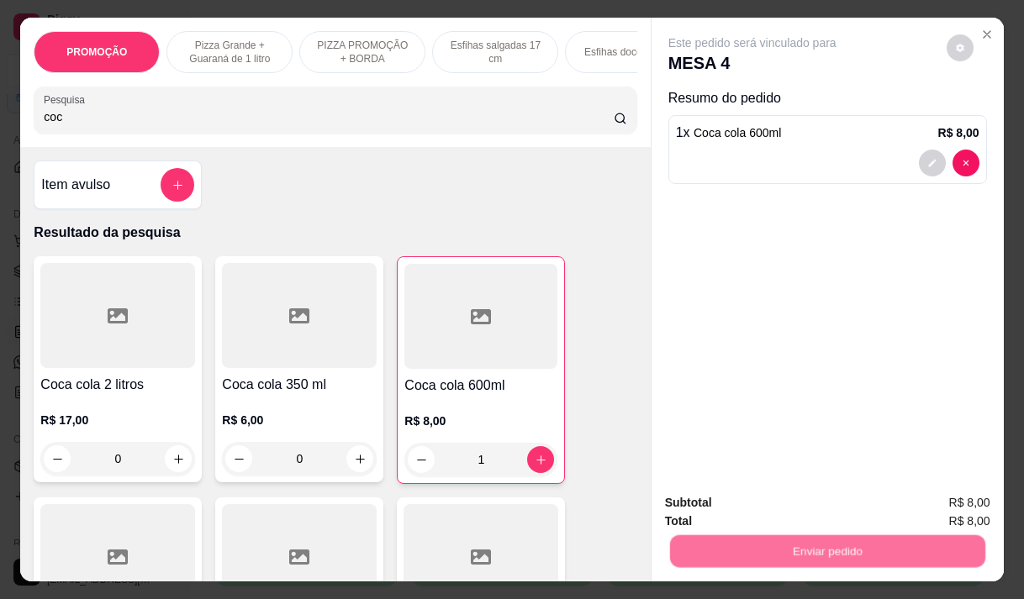
click at [778, 505] on button "Não registrar e enviar pedido" at bounding box center [771, 504] width 175 height 32
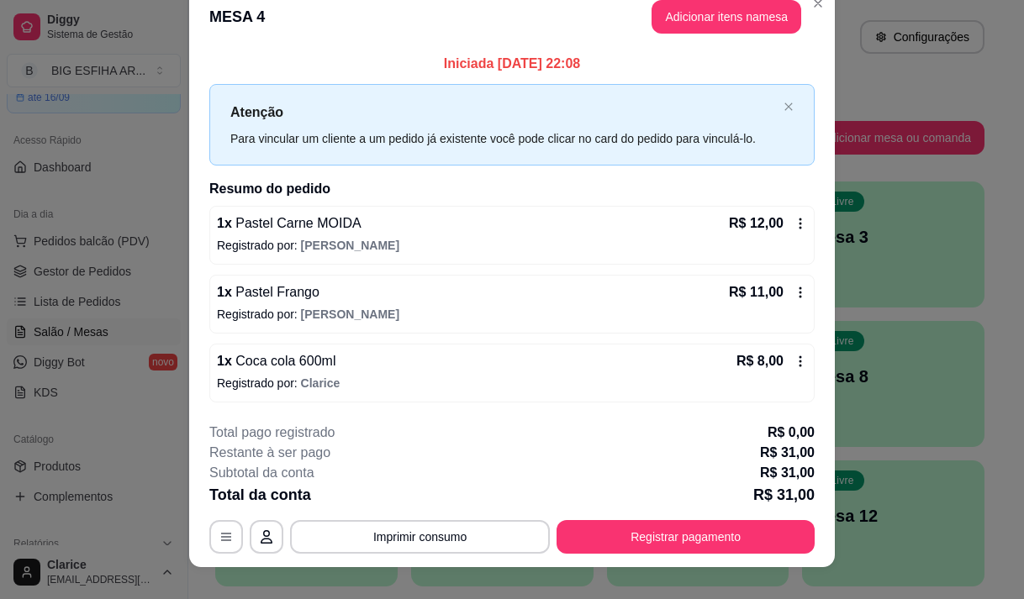
scroll to position [45, 0]
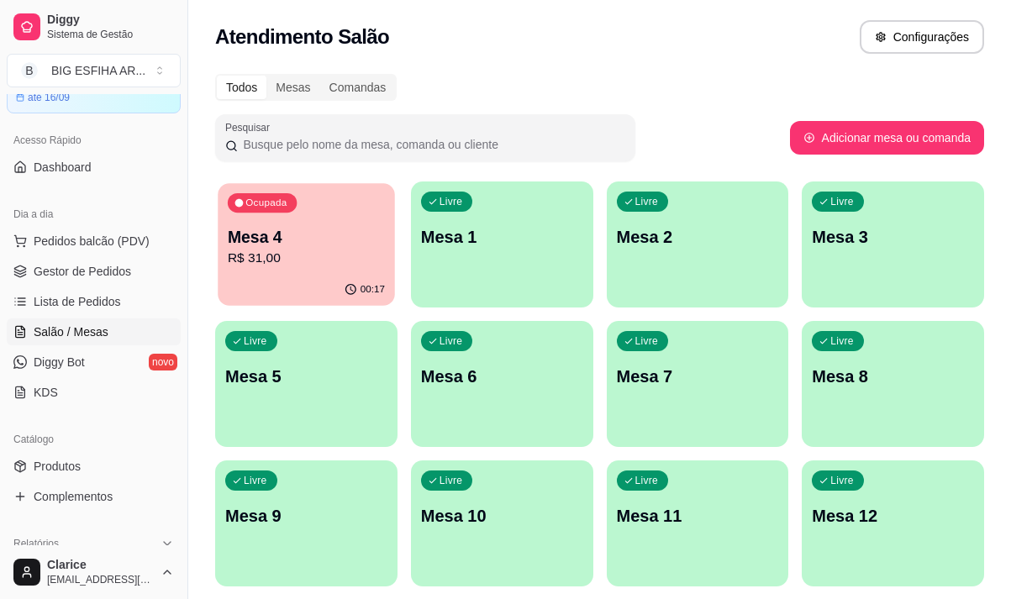
click at [309, 256] on p "R$ 31,00" at bounding box center [306, 258] width 157 height 19
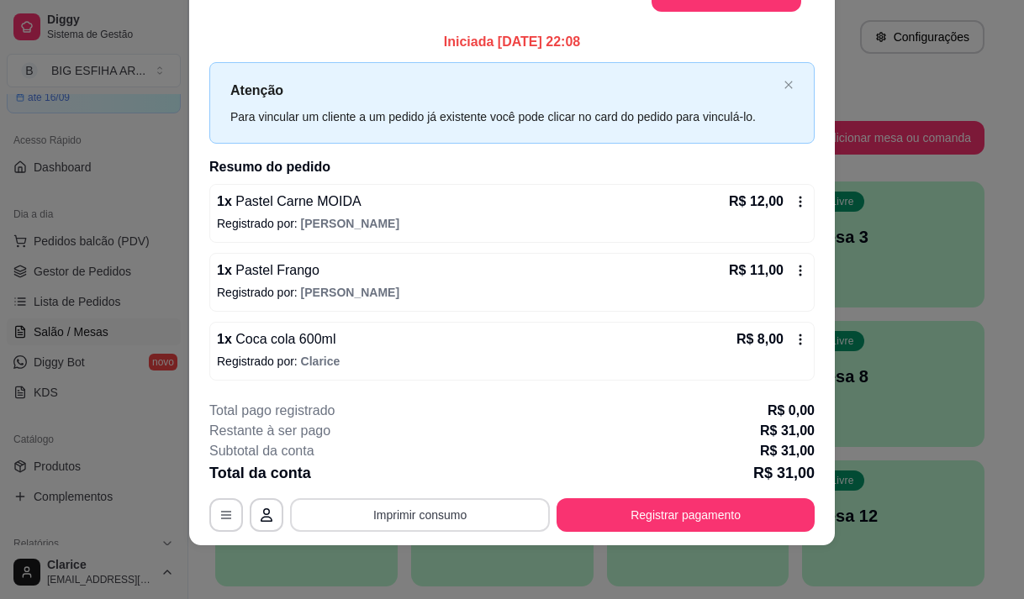
click at [460, 514] on button "Imprimir consumo" at bounding box center [420, 515] width 260 height 34
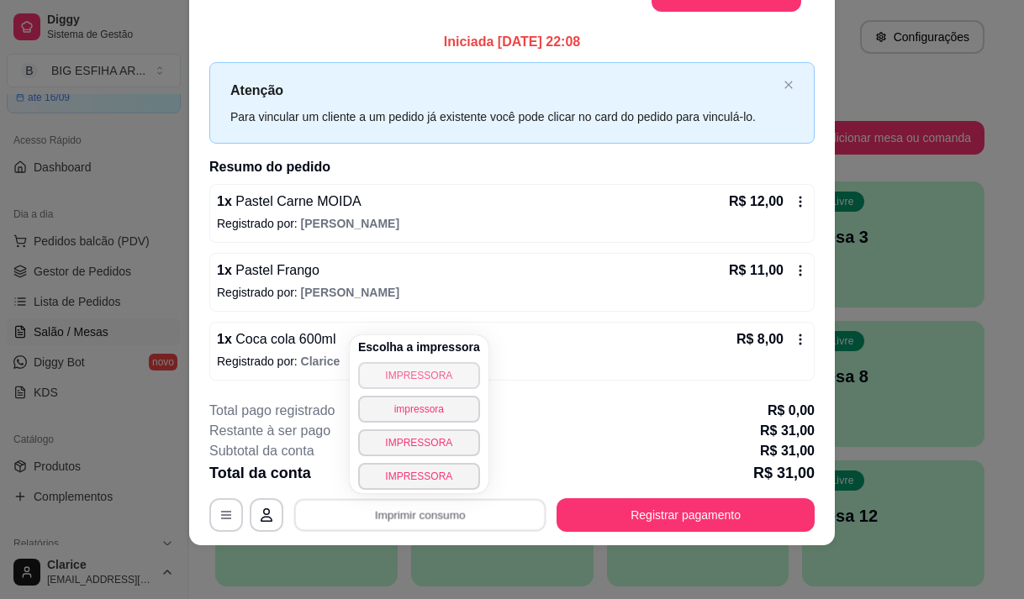
click at [382, 382] on button "IMPRESSORA" at bounding box center [419, 375] width 122 height 27
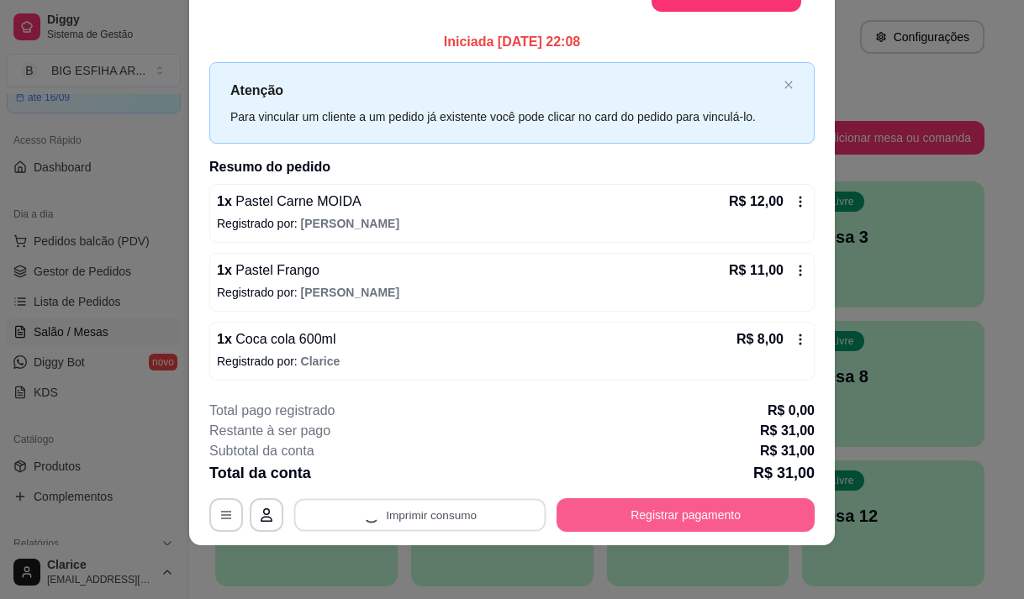
click at [681, 507] on button "Registrar pagamento" at bounding box center [685, 515] width 258 height 34
click at [626, 505] on button "Registrar pagamento" at bounding box center [686, 515] width 251 height 33
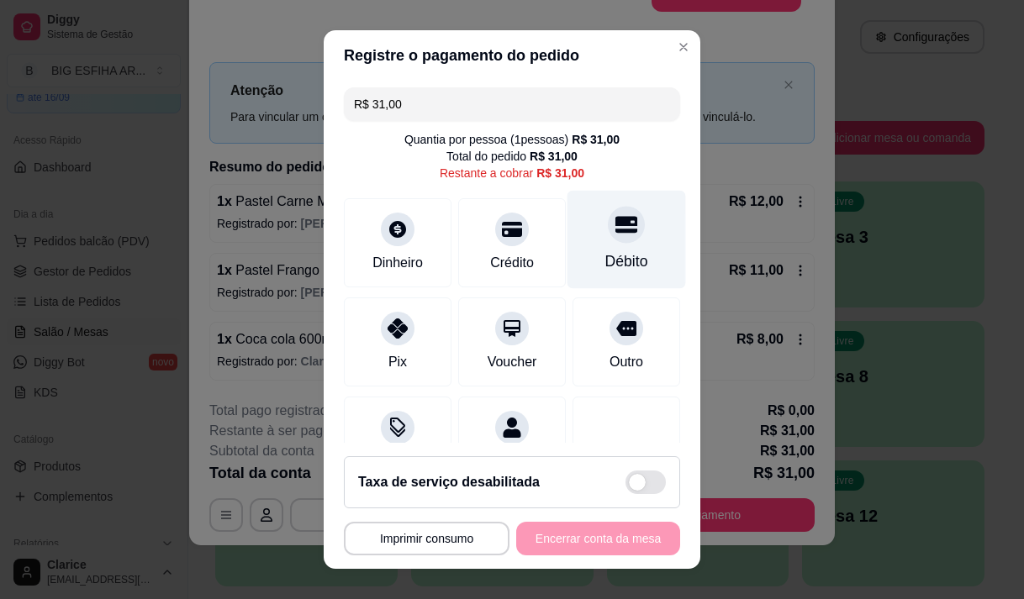
click at [592, 245] on div "Débito" at bounding box center [626, 239] width 119 height 98
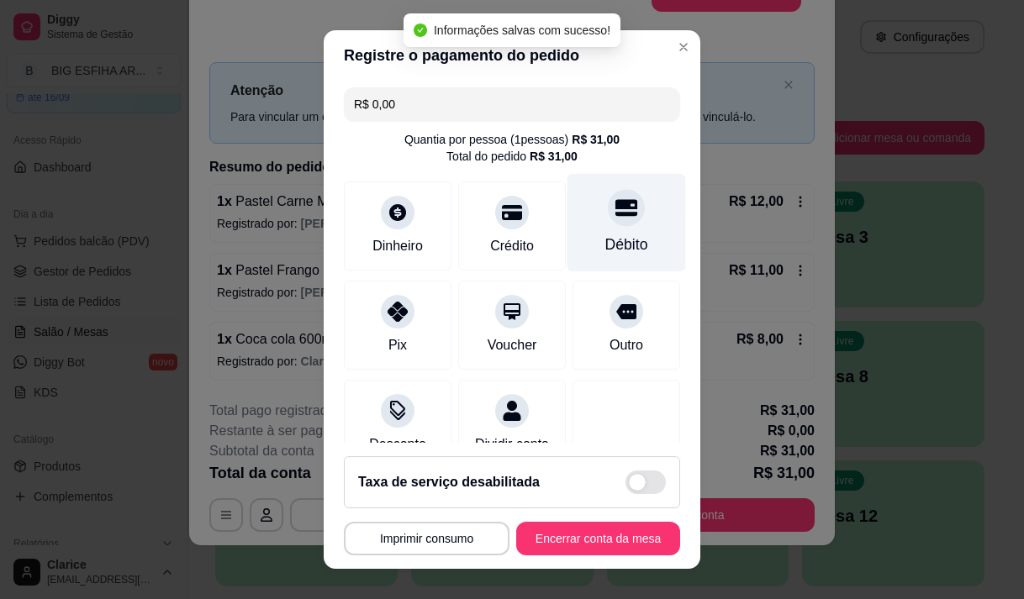
type input "R$ 0,00"
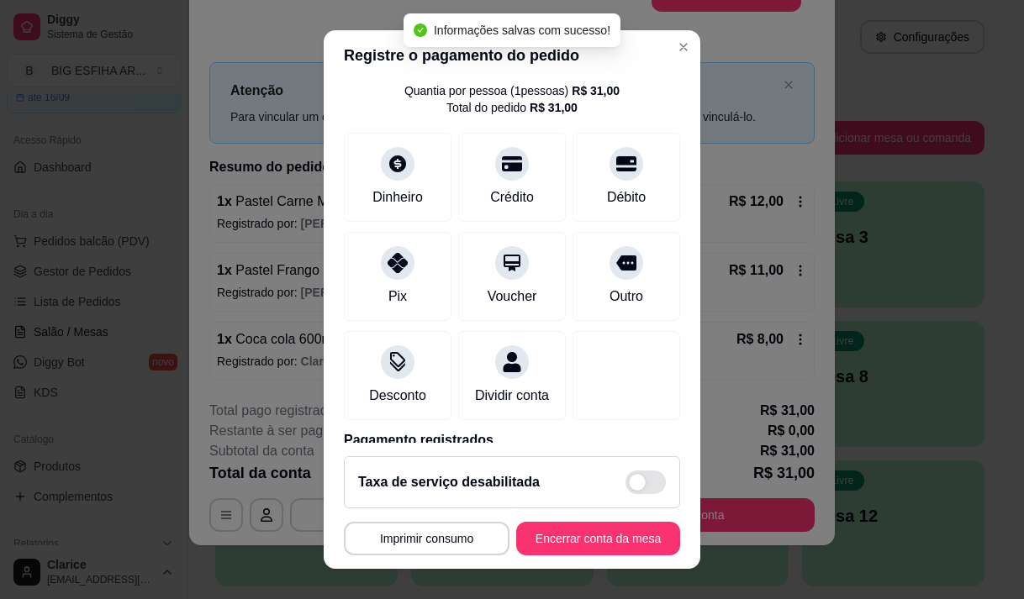
scroll to position [140, 0]
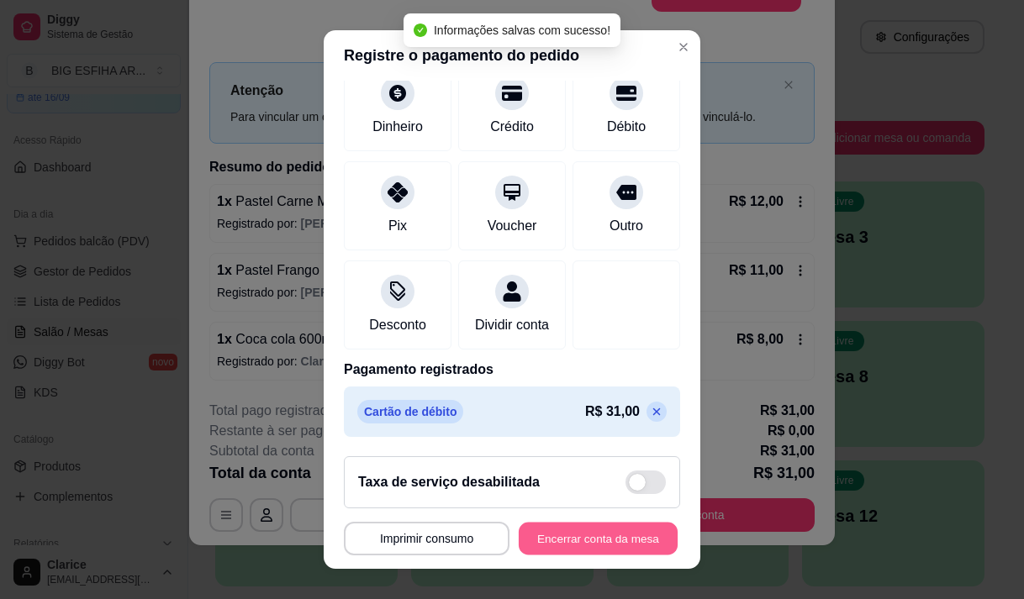
click at [554, 540] on button "Encerrar conta da mesa" at bounding box center [598, 539] width 159 height 33
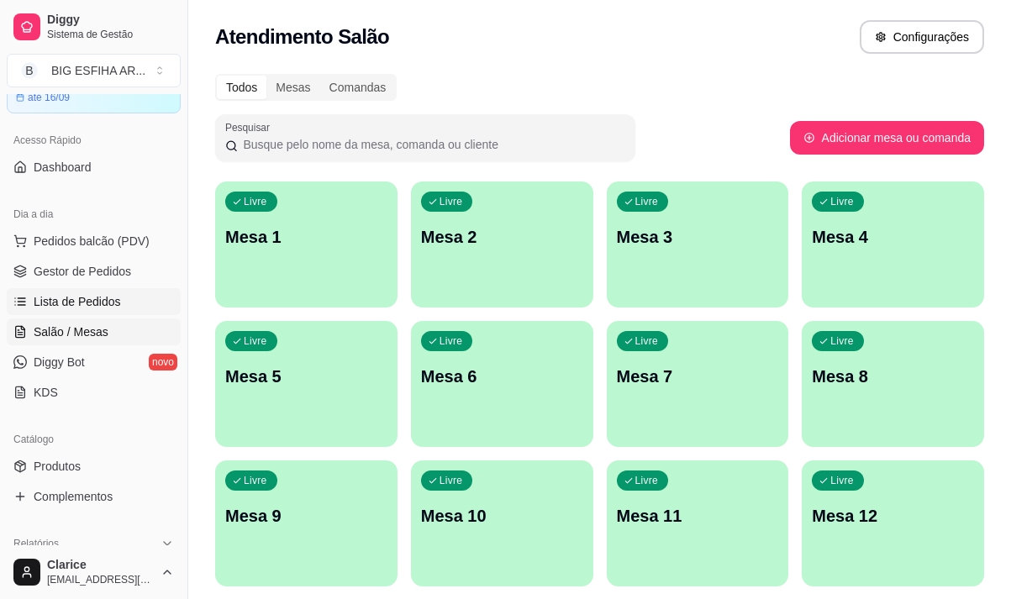
click at [84, 293] on span "Lista de Pedidos" at bounding box center [77, 301] width 87 height 17
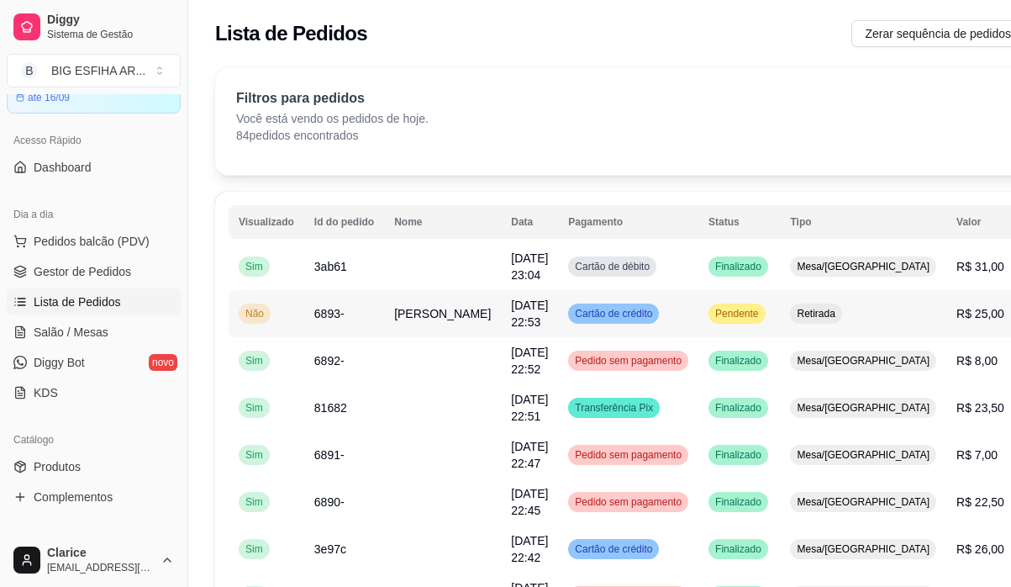
click at [427, 320] on span "Karine Bomfim" at bounding box center [442, 313] width 97 height 13
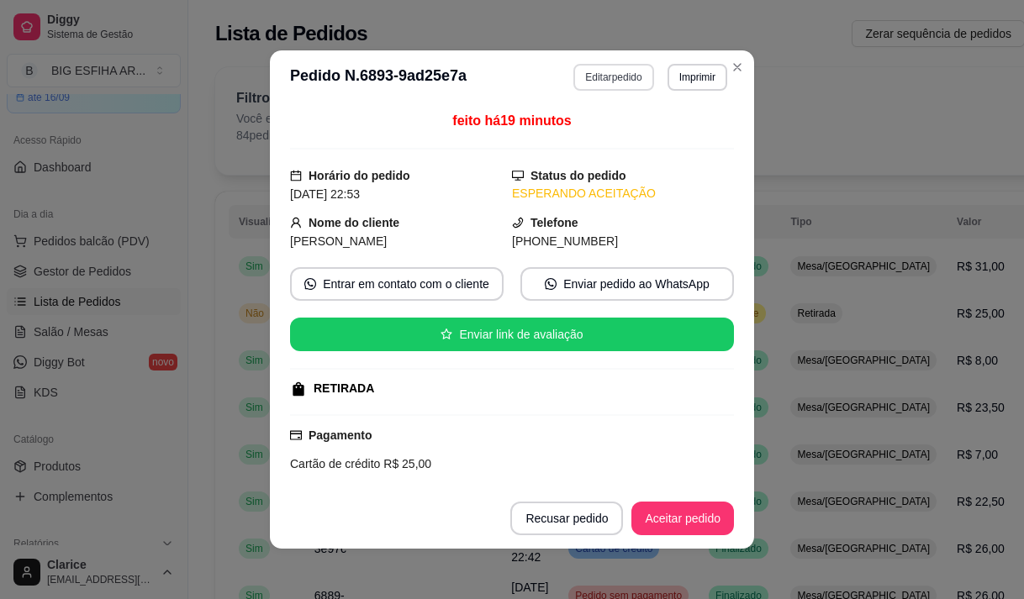
click at [583, 81] on button "Editar pedido" at bounding box center [613, 77] width 80 height 27
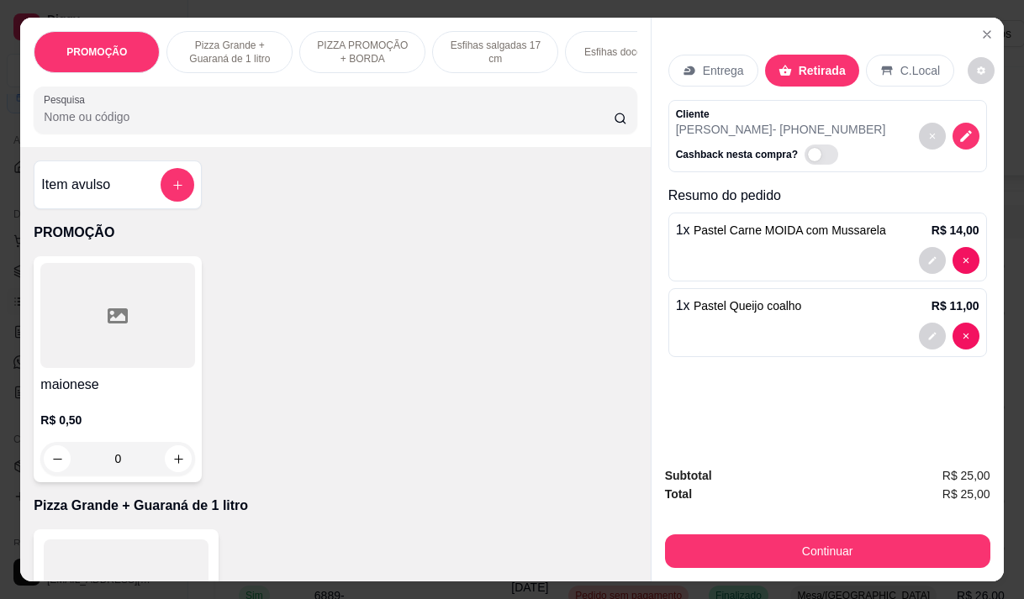
click at [321, 119] on input "Pesquisa" at bounding box center [329, 116] width 570 height 17
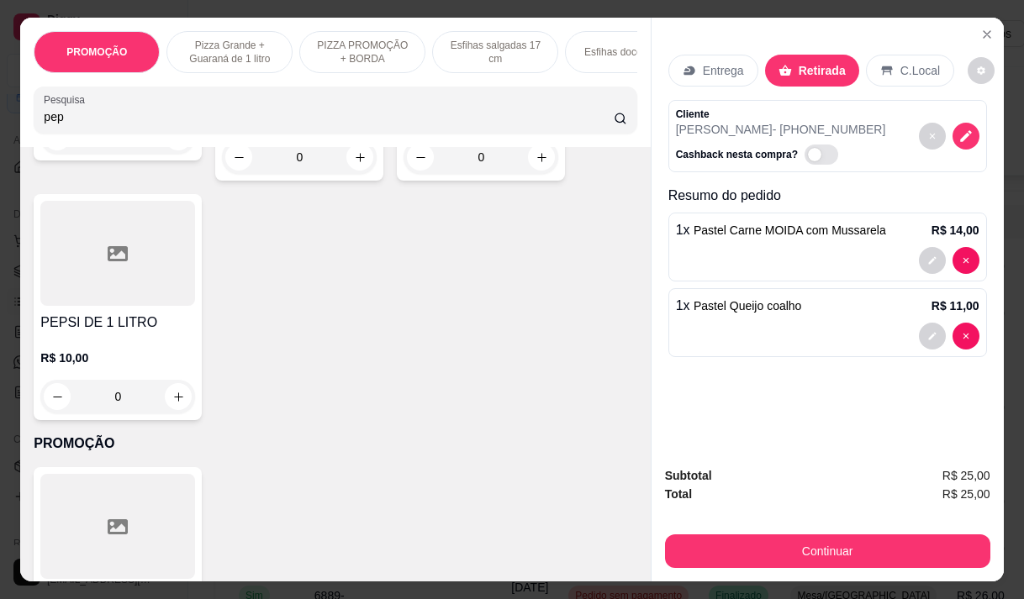
scroll to position [252, 0]
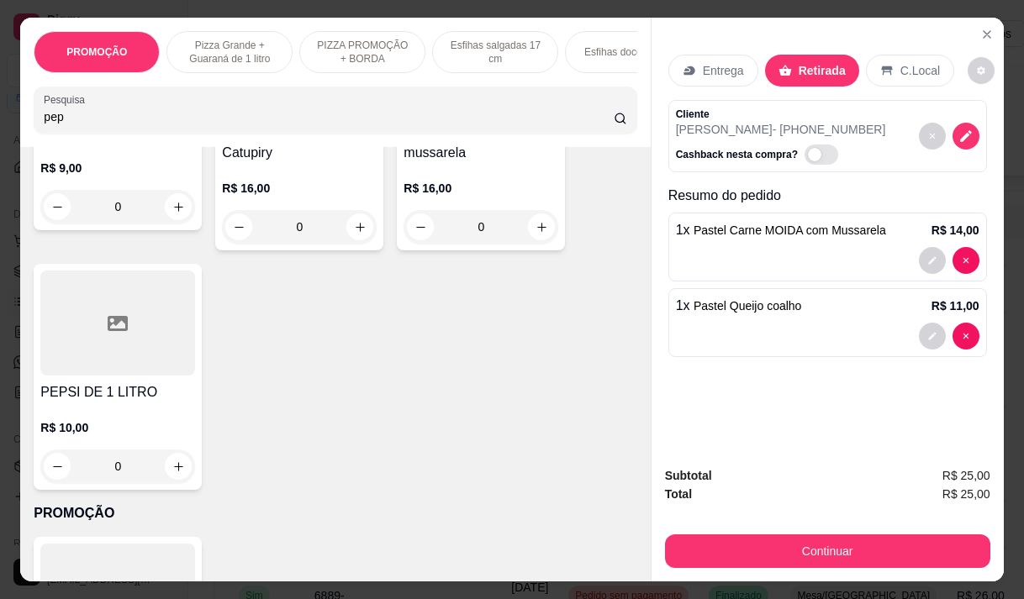
type input "pep"
click at [116, 375] on div at bounding box center [117, 323] width 155 height 105
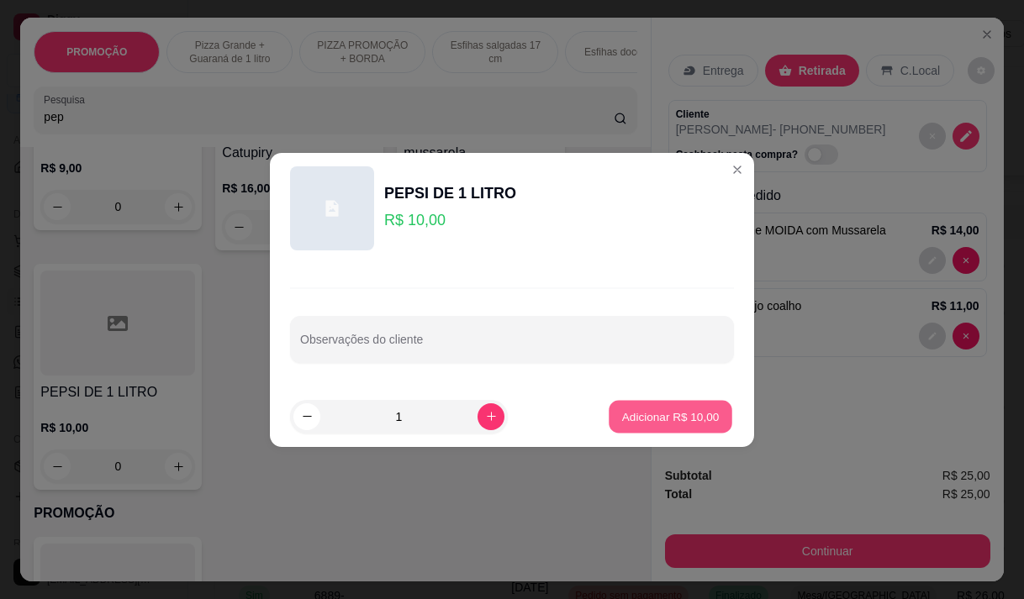
click at [657, 428] on button "Adicionar R$ 10,00" at bounding box center [671, 416] width 124 height 33
type input "1"
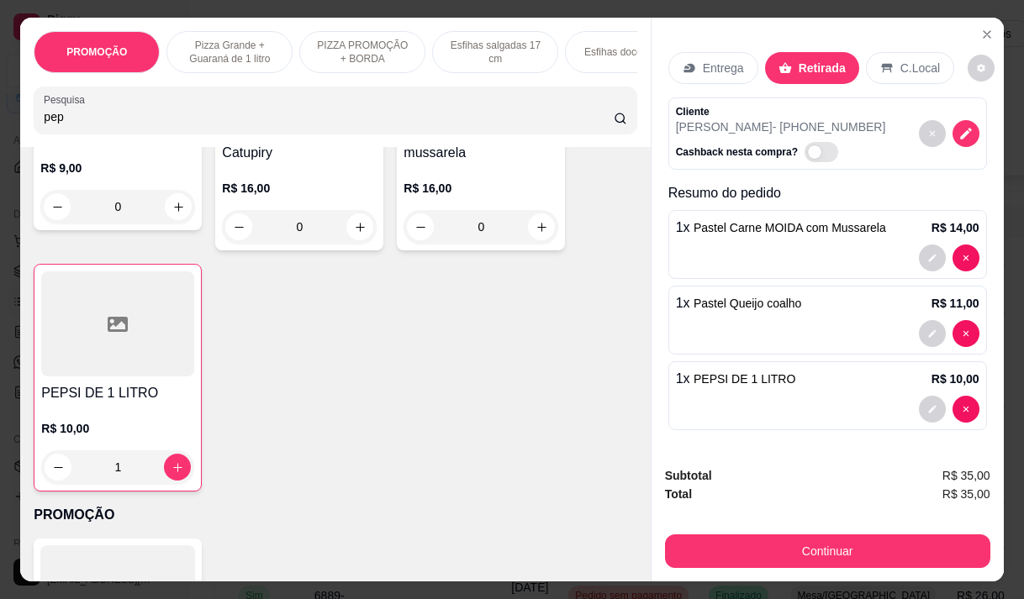
scroll to position [4, 0]
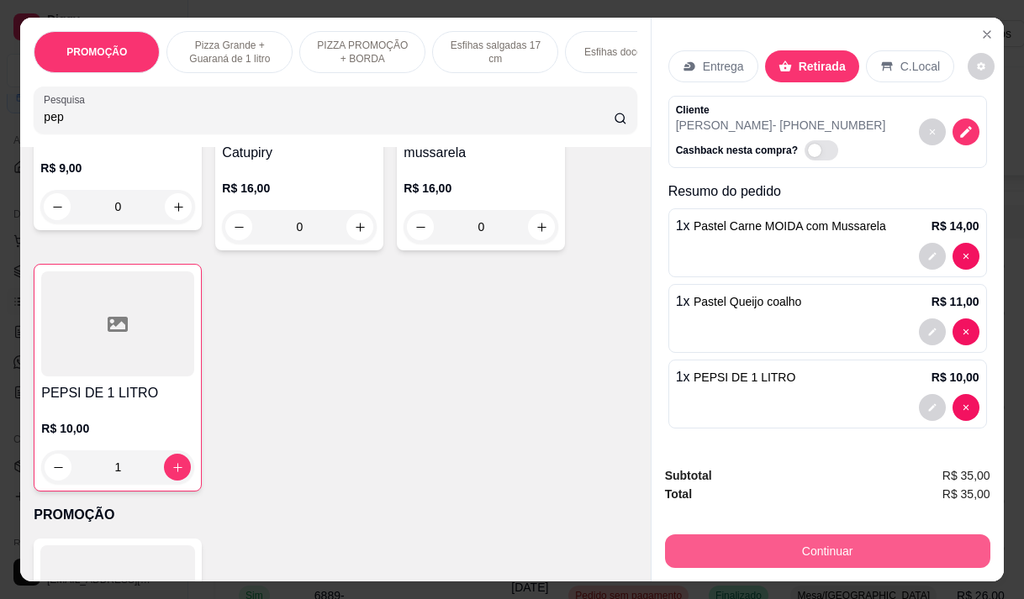
click at [818, 544] on button "Continuar" at bounding box center [827, 552] width 325 height 34
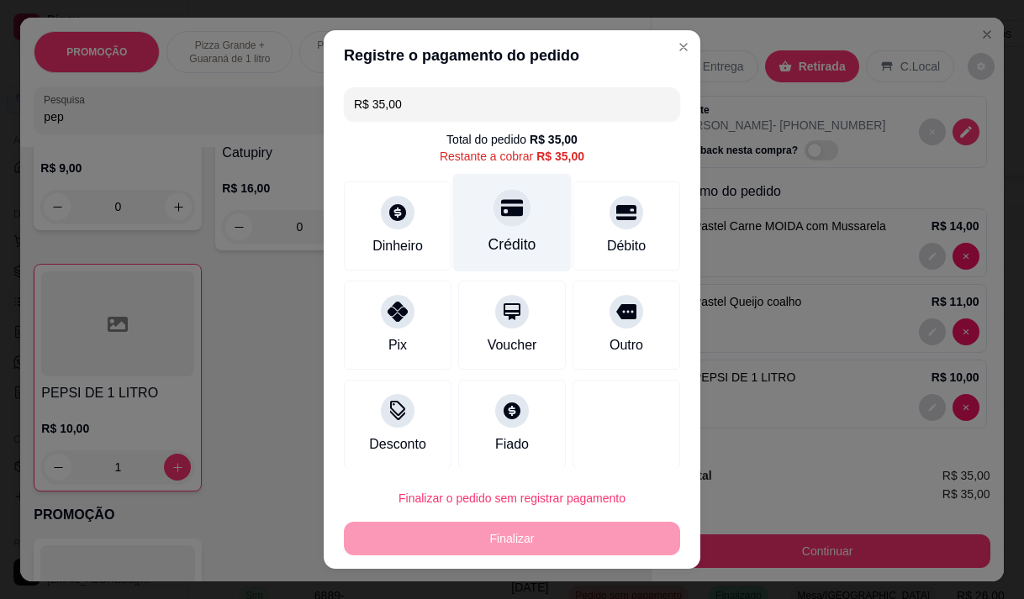
click at [504, 235] on div "Crédito" at bounding box center [512, 245] width 48 height 22
type input "R$ 0,00"
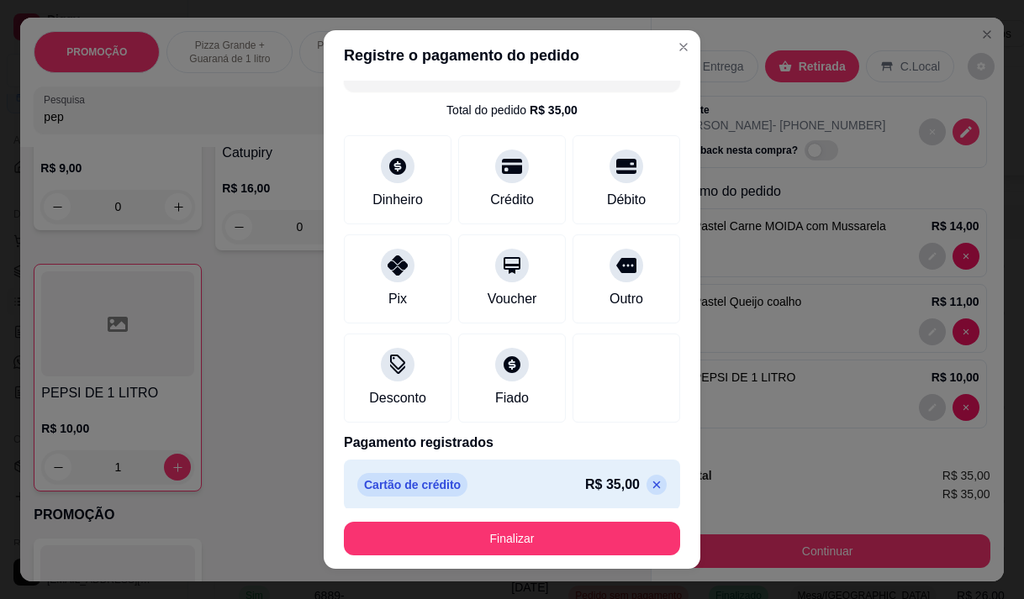
scroll to position [37, 0]
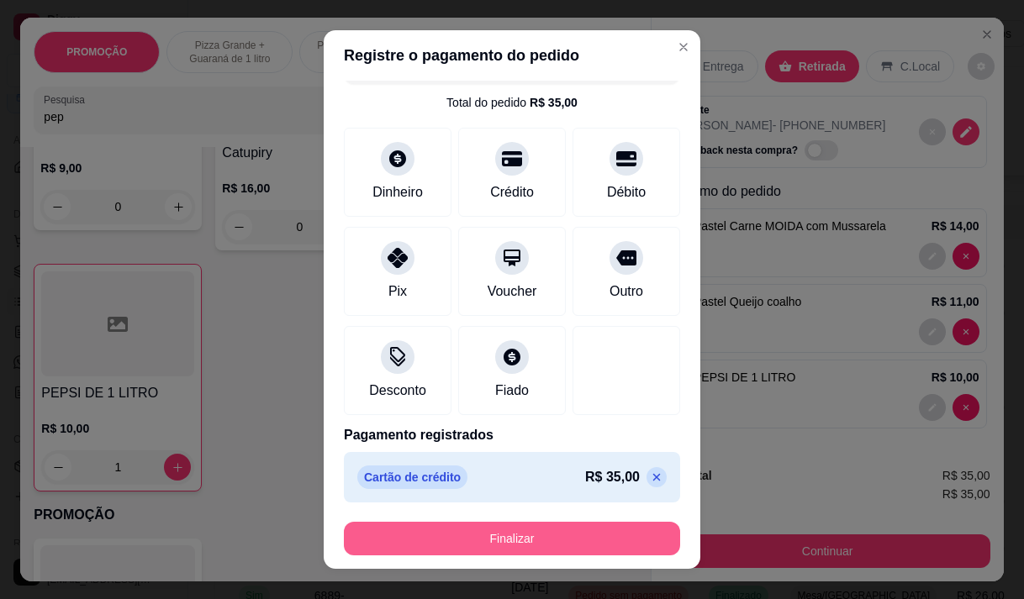
click at [507, 539] on button "Finalizar" at bounding box center [512, 539] width 336 height 34
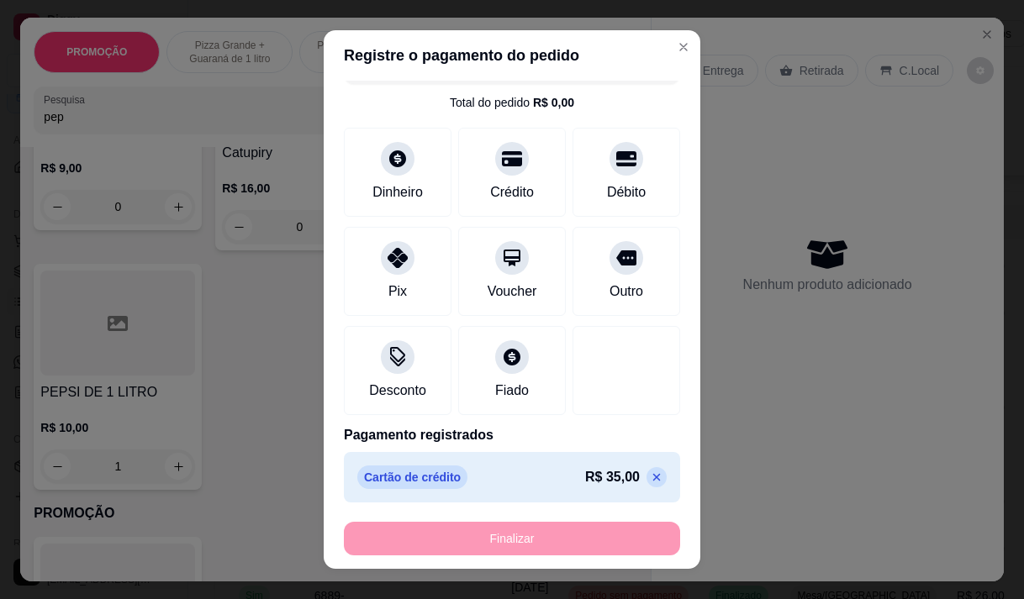
type input "0"
type input "-R$ 35,00"
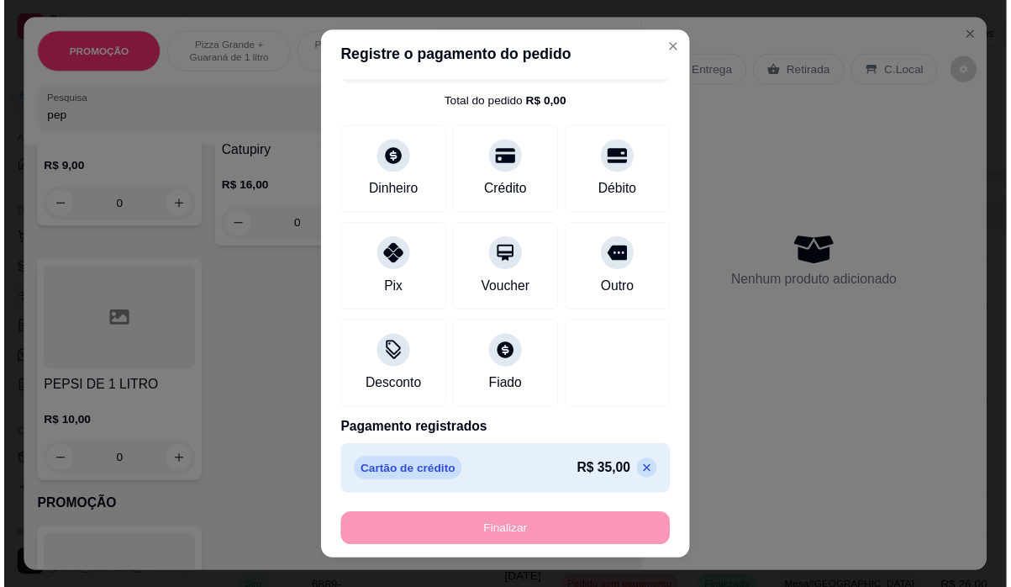
scroll to position [0, 0]
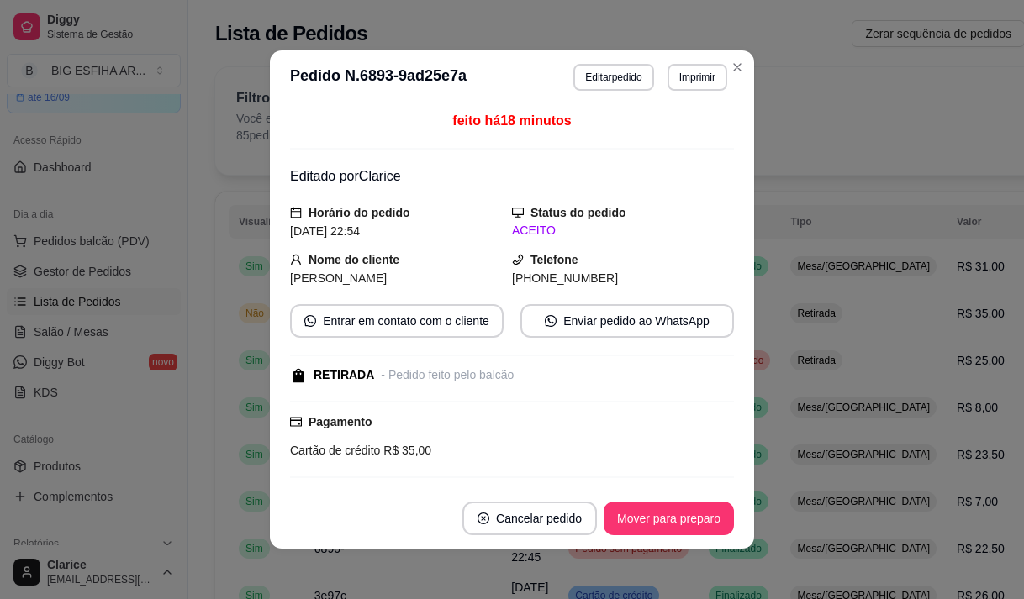
click at [662, 514] on button "Mover para preparo" at bounding box center [669, 519] width 130 height 34
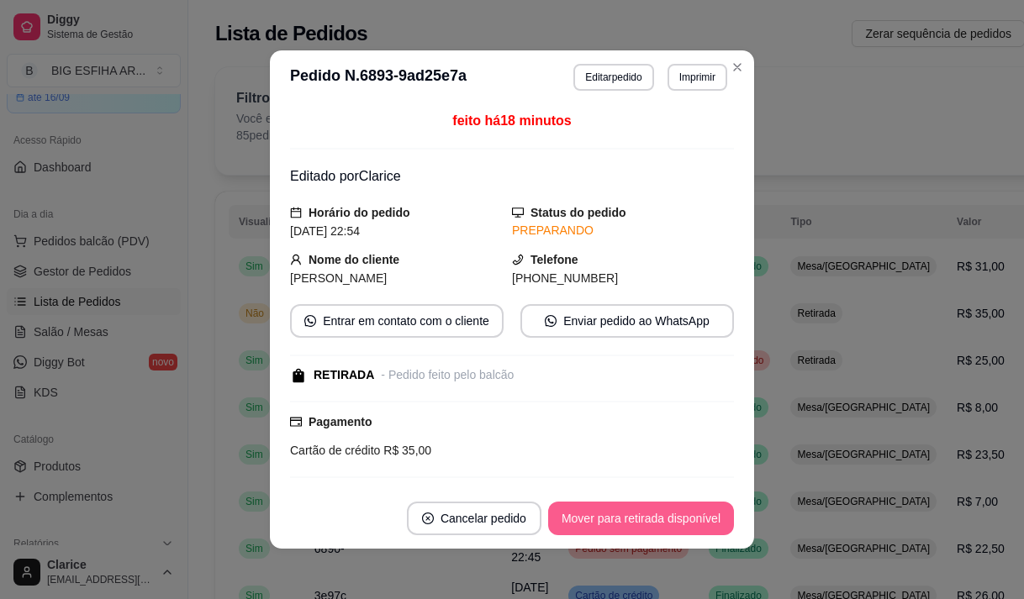
click at [656, 519] on button "Mover para retirada disponível" at bounding box center [641, 519] width 186 height 34
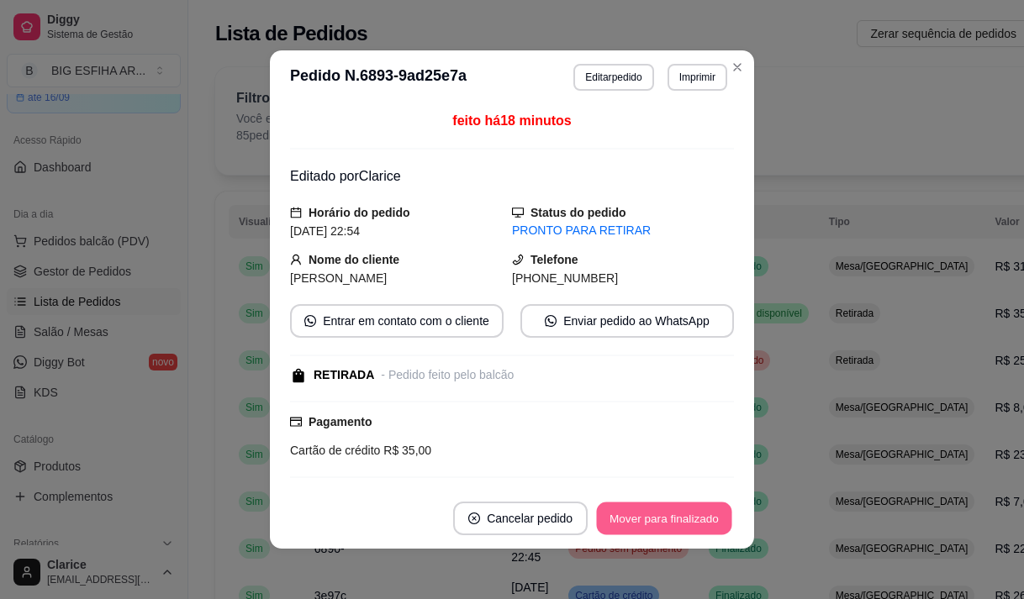
click at [656, 519] on button "Mover para finalizado" at bounding box center [664, 519] width 135 height 33
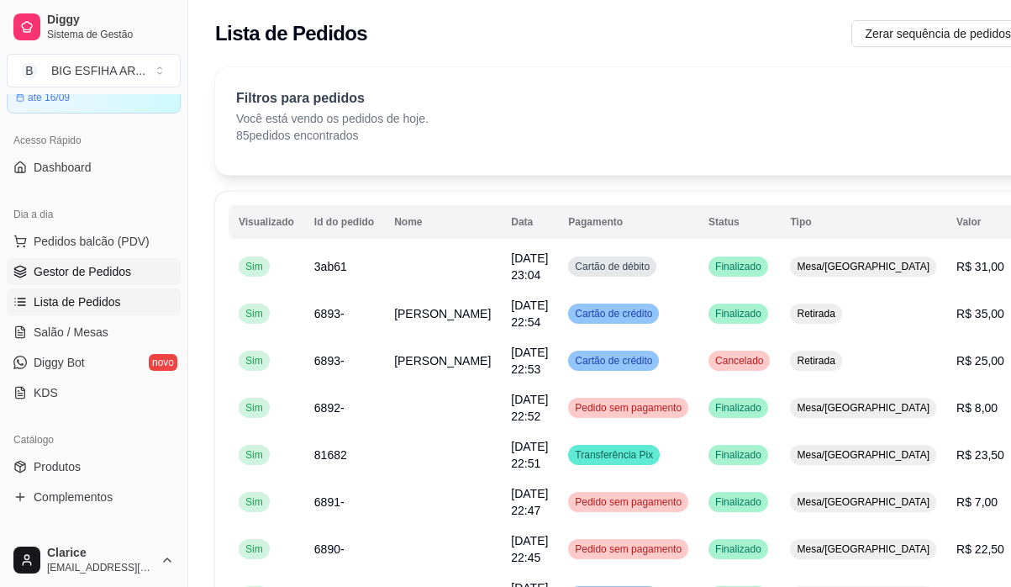
click at [85, 276] on span "Gestor de Pedidos" at bounding box center [83, 271] width 98 height 17
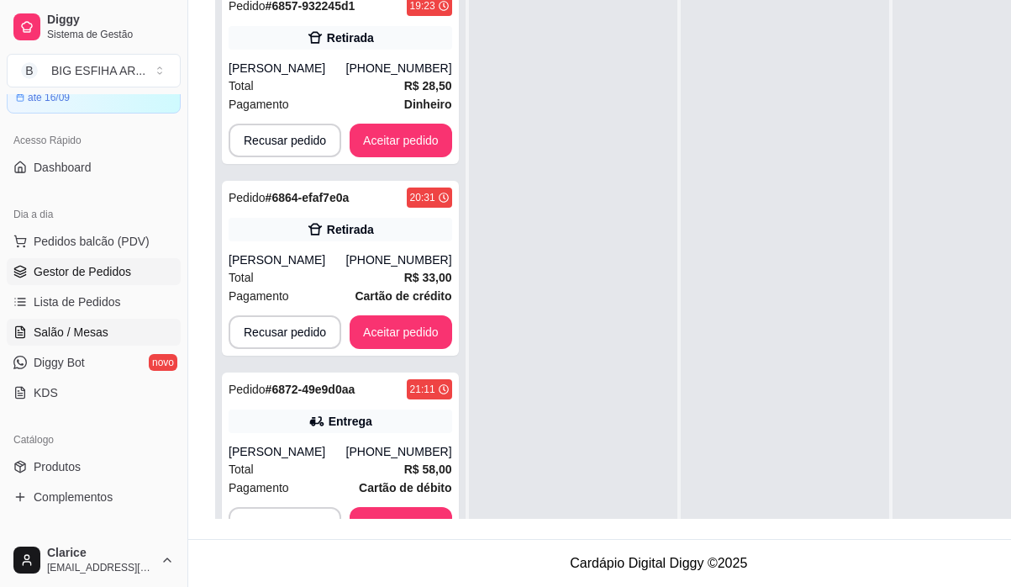
click at [100, 345] on link "Salão / Mesas" at bounding box center [94, 332] width 174 height 27
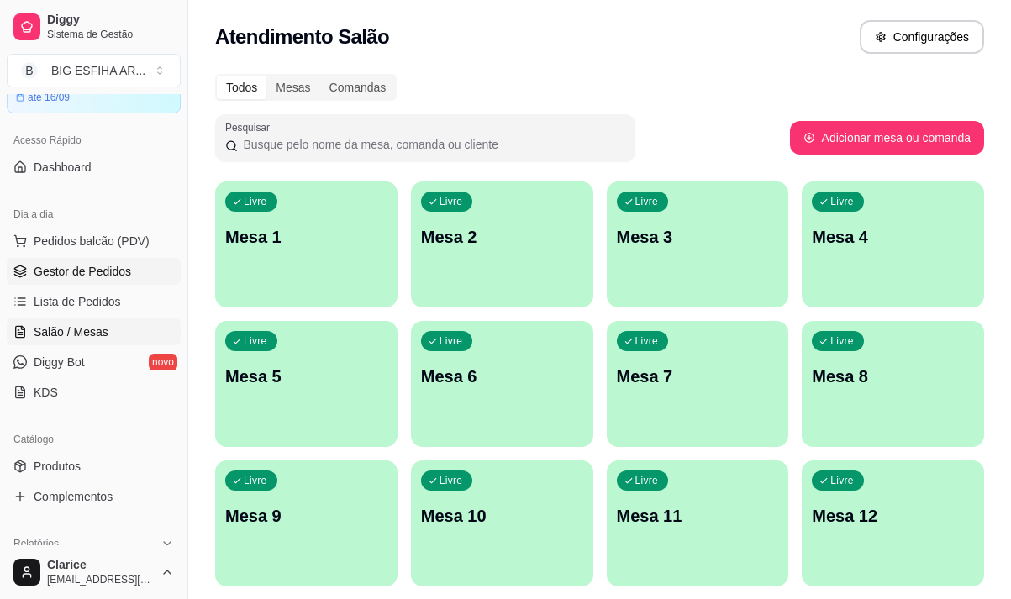
click at [69, 273] on span "Gestor de Pedidos" at bounding box center [83, 271] width 98 height 17
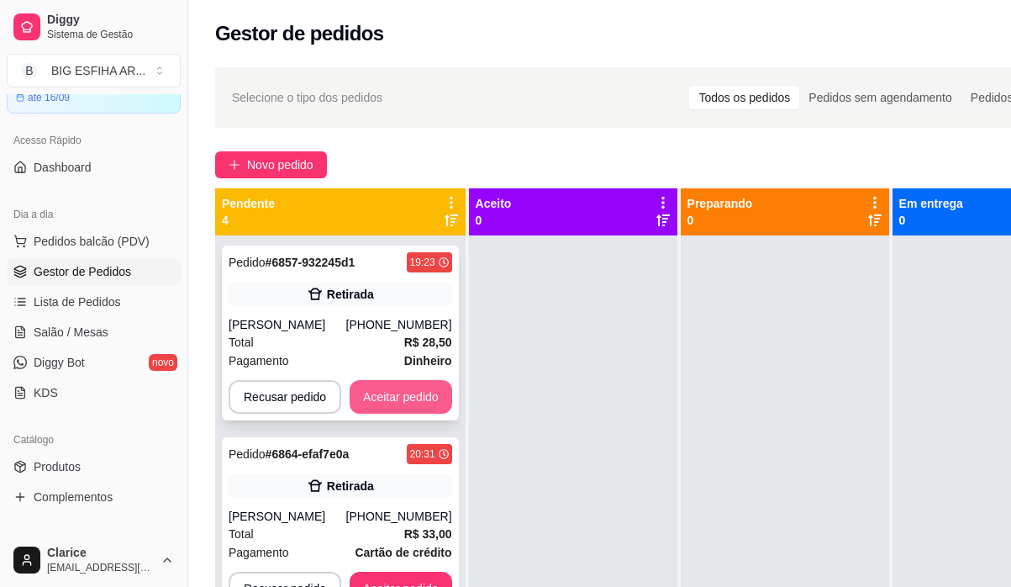
click at [396, 396] on button "Aceitar pedido" at bounding box center [401, 397] width 103 height 34
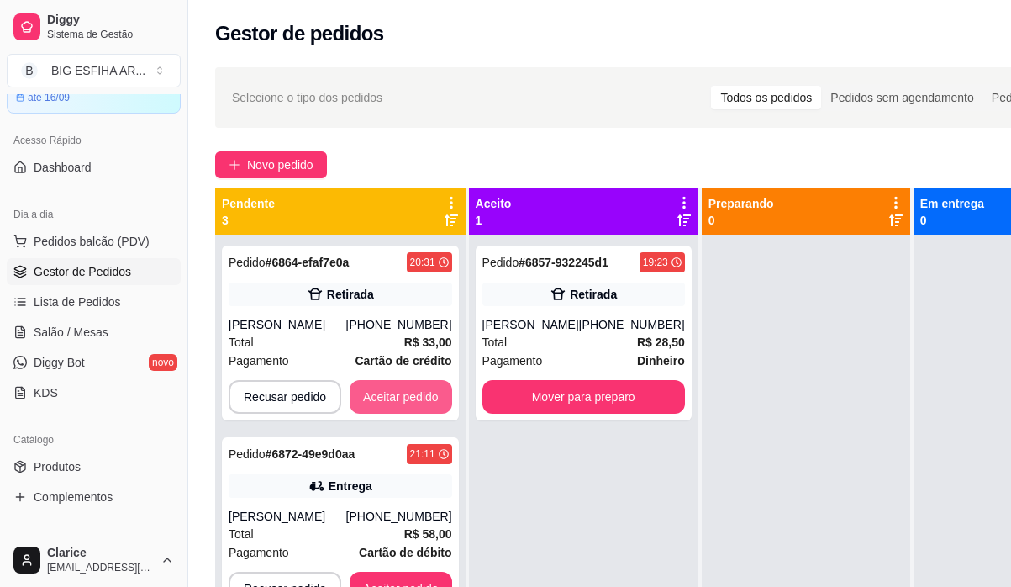
click at [396, 396] on button "Aceitar pedido" at bounding box center [401, 397] width 103 height 34
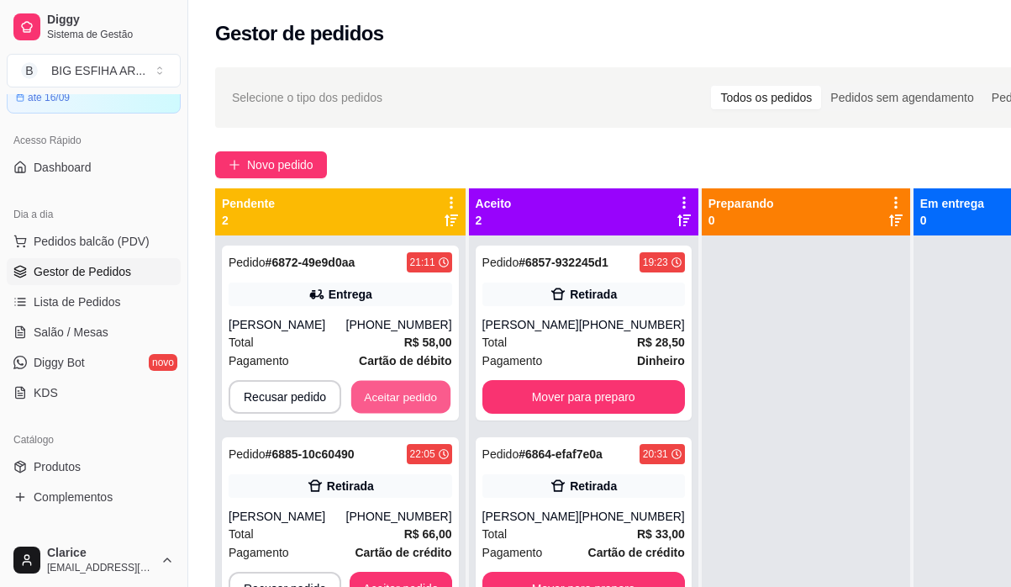
click at [396, 397] on button "Aceitar pedido" at bounding box center [400, 397] width 99 height 33
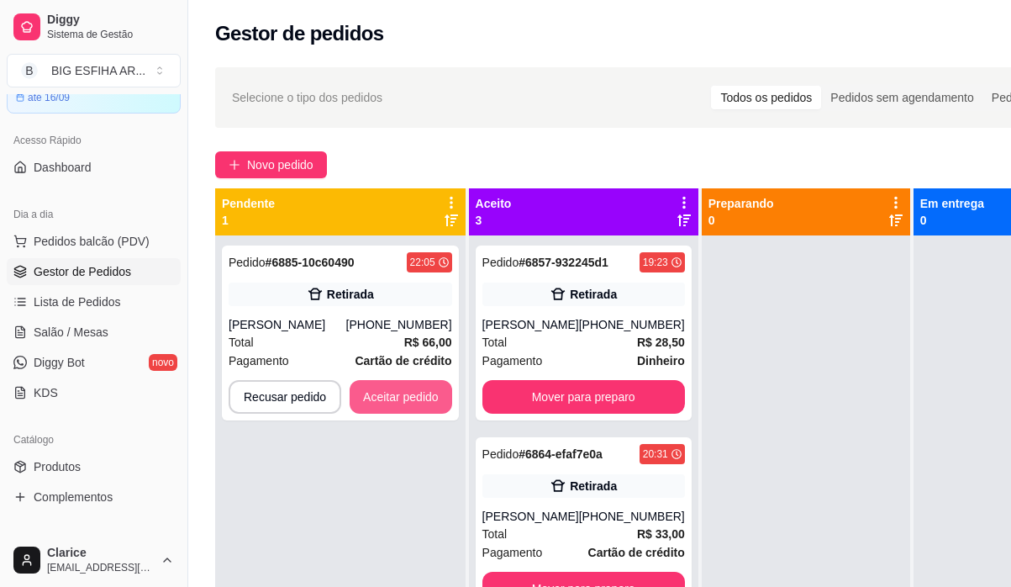
click at [396, 397] on button "Aceitar pedido" at bounding box center [401, 397] width 103 height 34
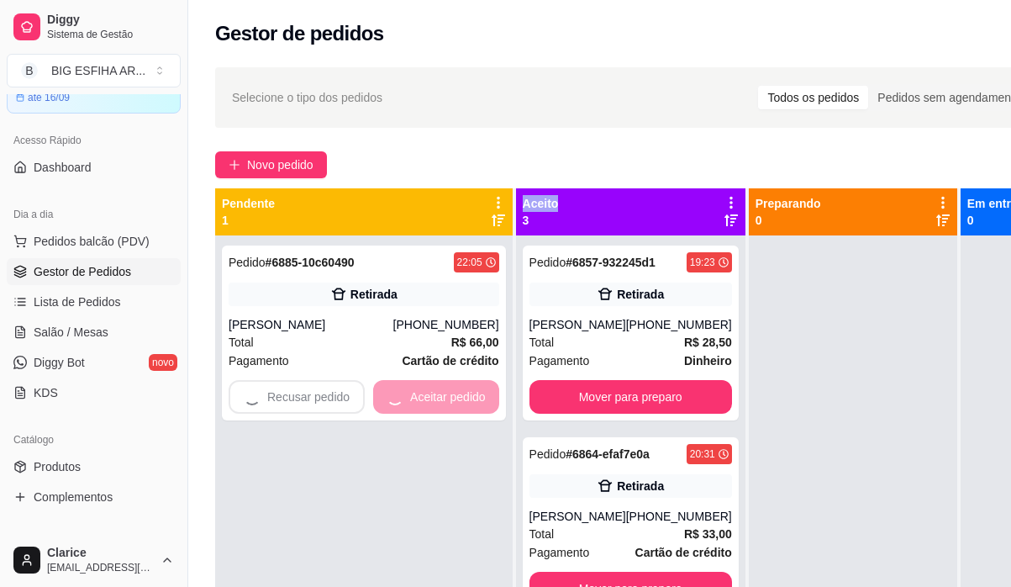
click at [396, 397] on div "Recusar pedido Aceitar pedido" at bounding box center [364, 397] width 271 height 34
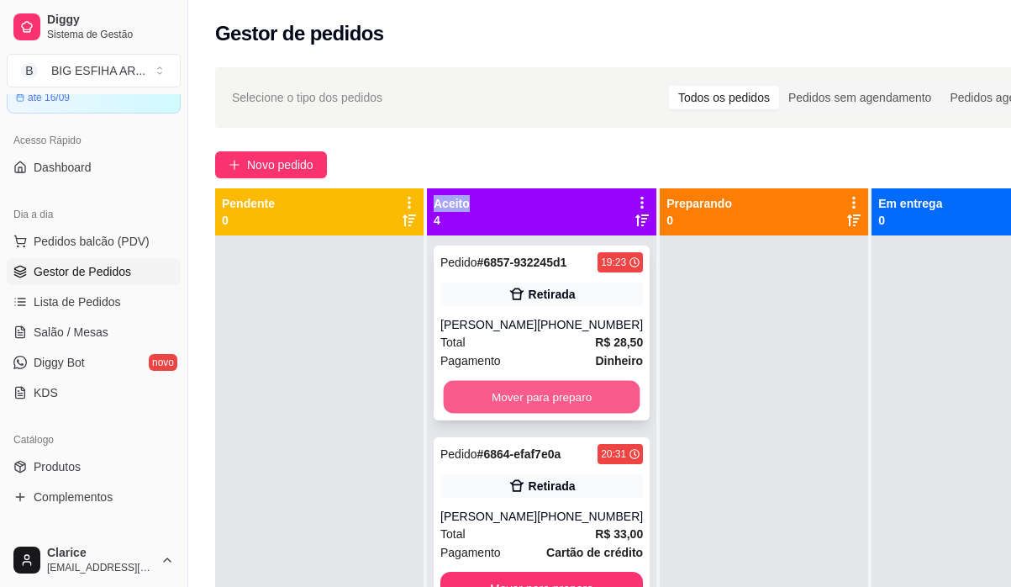
click at [506, 413] on button "Mover para preparo" at bounding box center [542, 397] width 197 height 33
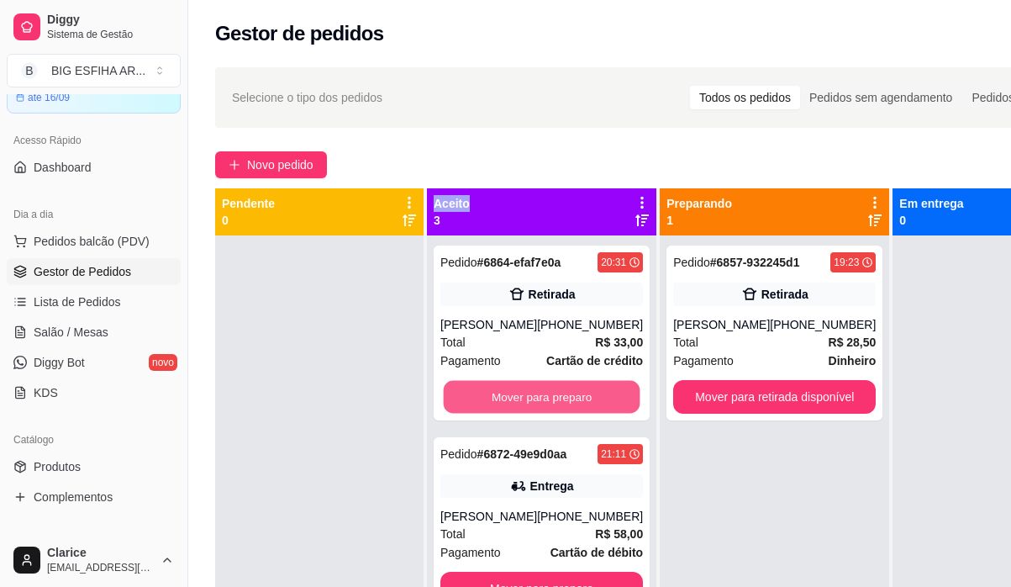
click at [506, 413] on button "Mover para preparo" at bounding box center [542, 397] width 197 height 33
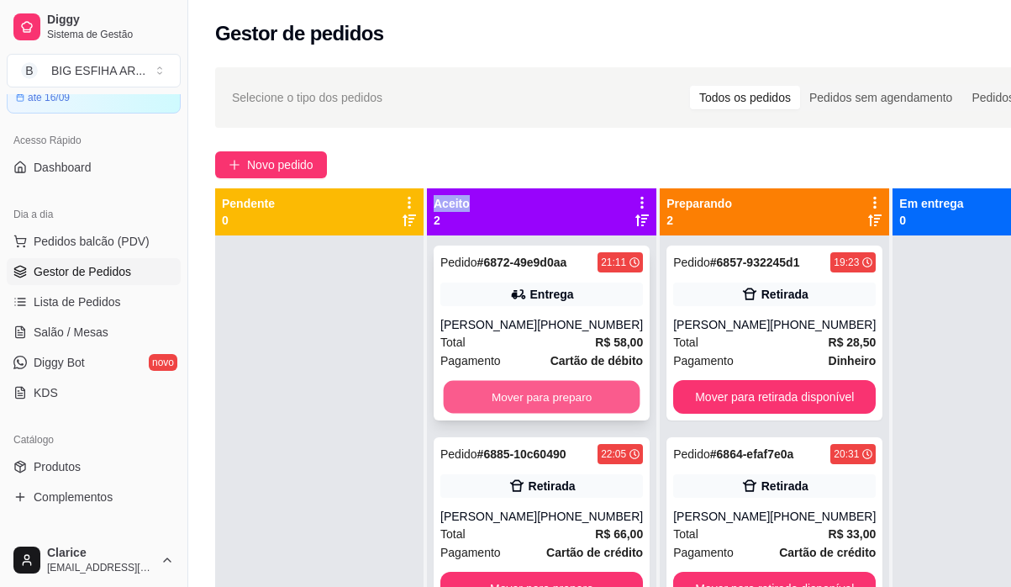
click at [505, 407] on button "Mover para preparo" at bounding box center [542, 397] width 197 height 33
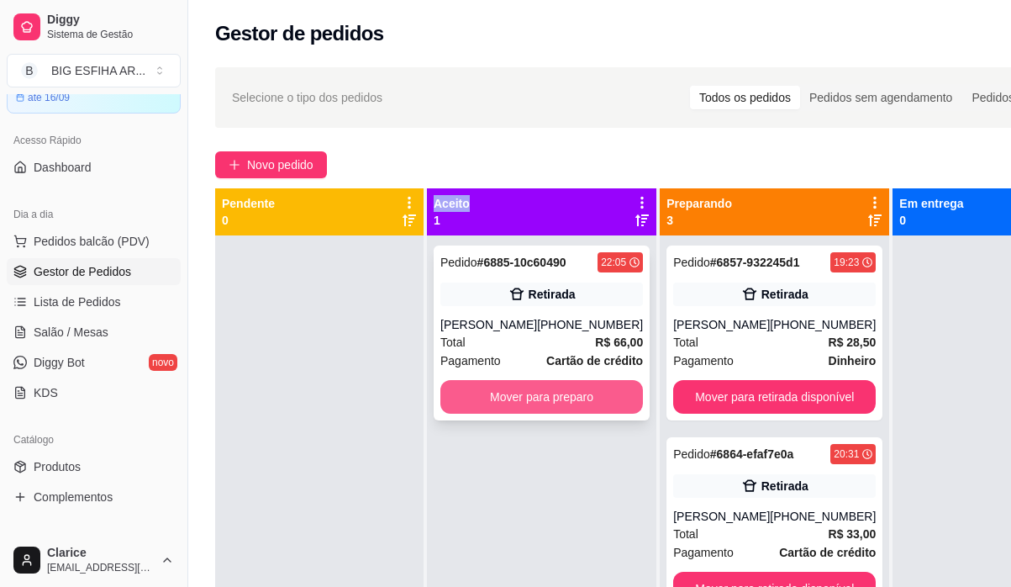
click at [505, 403] on button "Mover para preparo" at bounding box center [541, 397] width 203 height 34
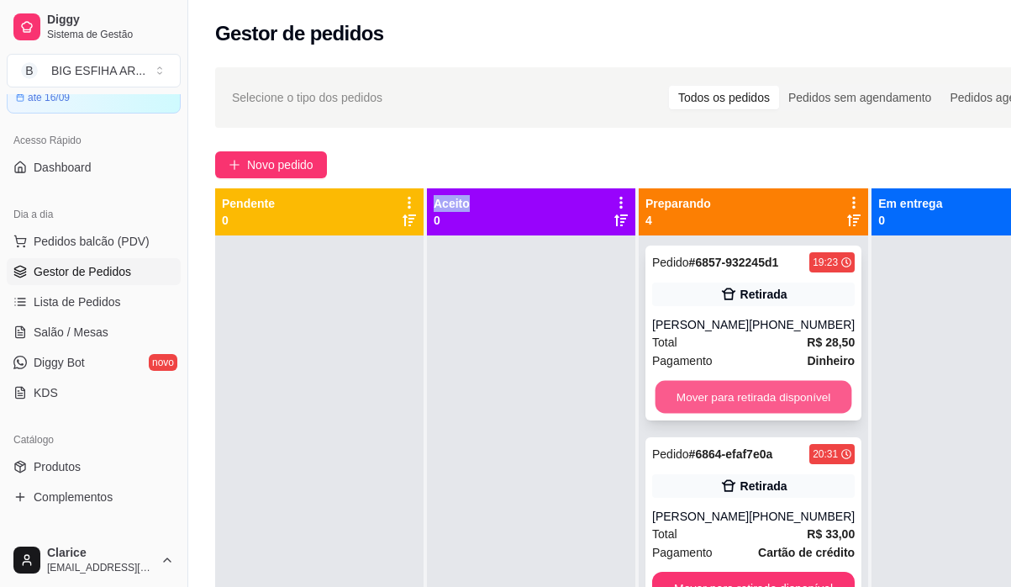
click at [783, 387] on button "Mover para retirada disponível" at bounding box center [754, 397] width 197 height 33
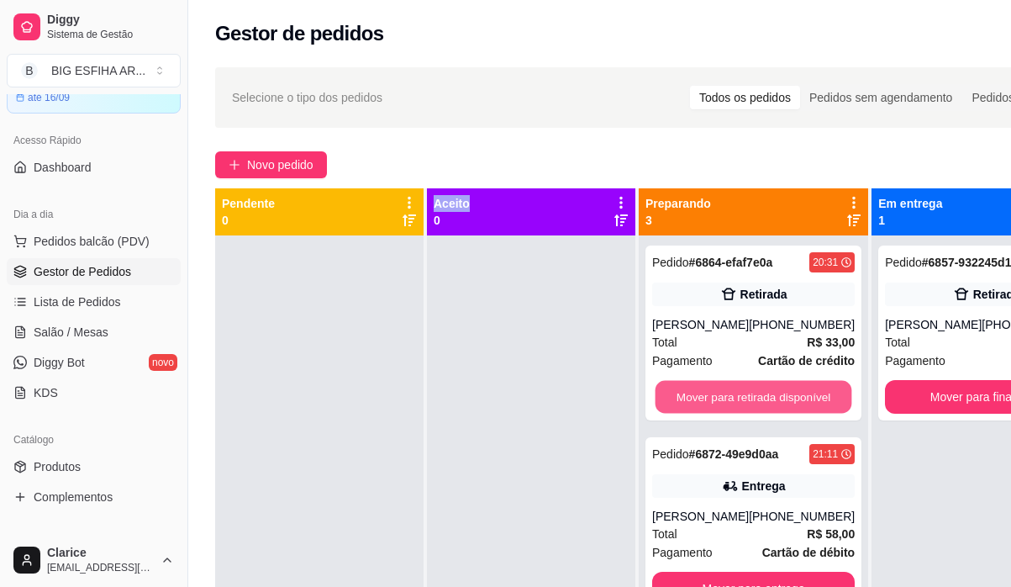
click at [783, 387] on button "Mover para retirada disponível" at bounding box center [754, 397] width 197 height 33
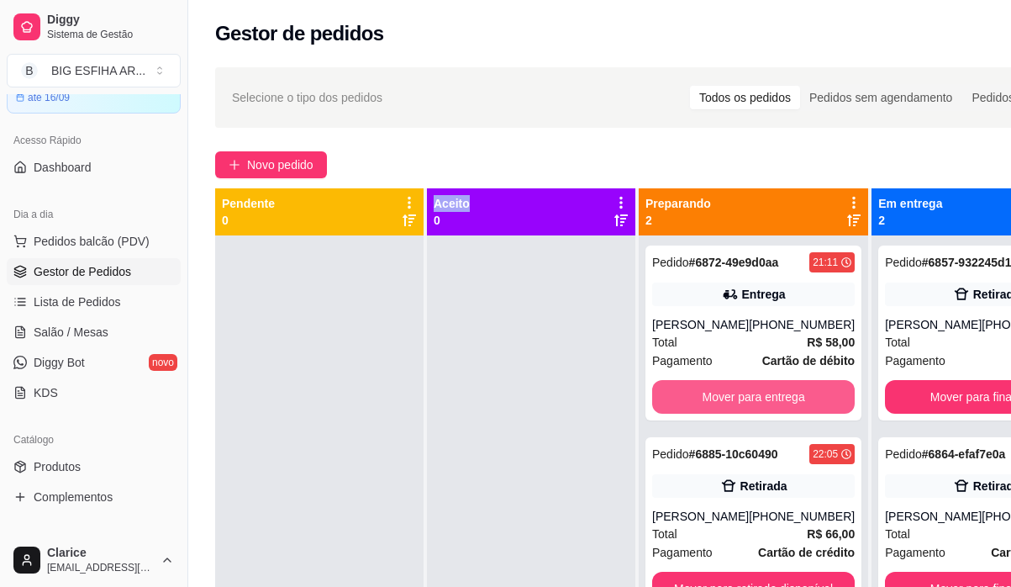
click at [783, 387] on button "Mover para entrega" at bounding box center [753, 397] width 203 height 34
click at [783, 387] on div "Mover para entrega" at bounding box center [753, 397] width 203 height 34
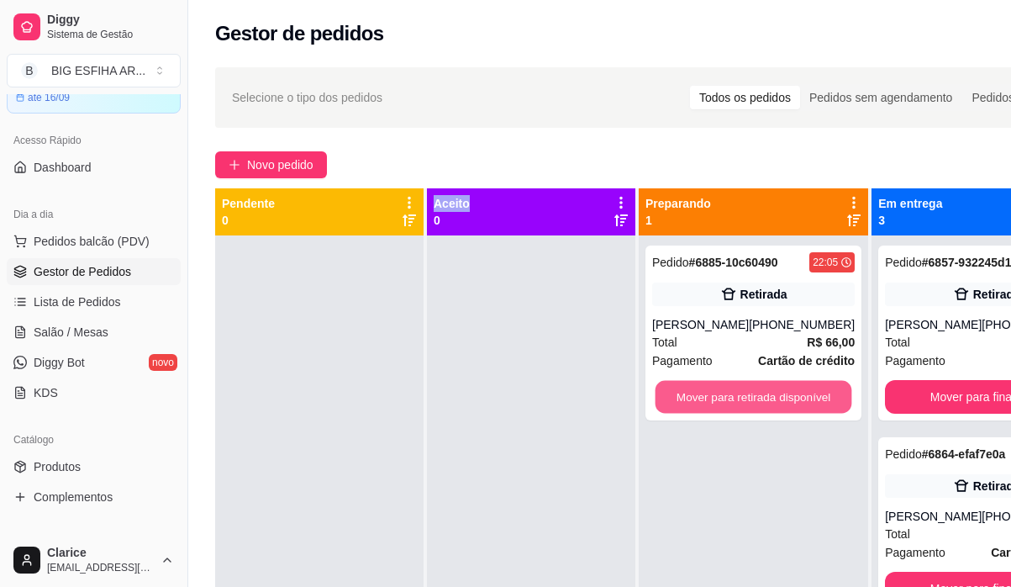
click at [783, 387] on button "Mover para retirada disponível" at bounding box center [754, 397] width 197 height 33
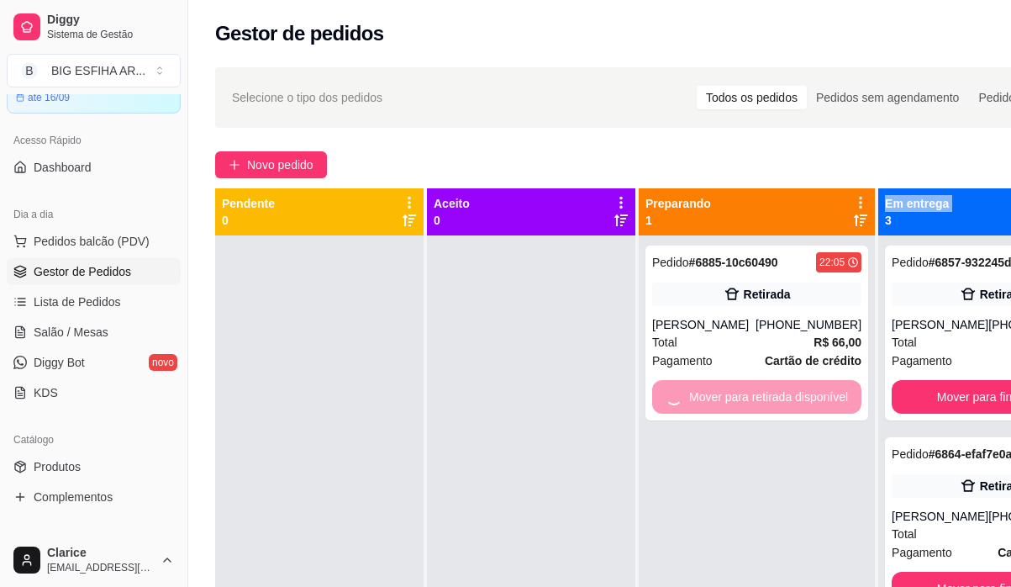
click at [783, 387] on div "Mover para retirada disponível" at bounding box center [756, 397] width 209 height 34
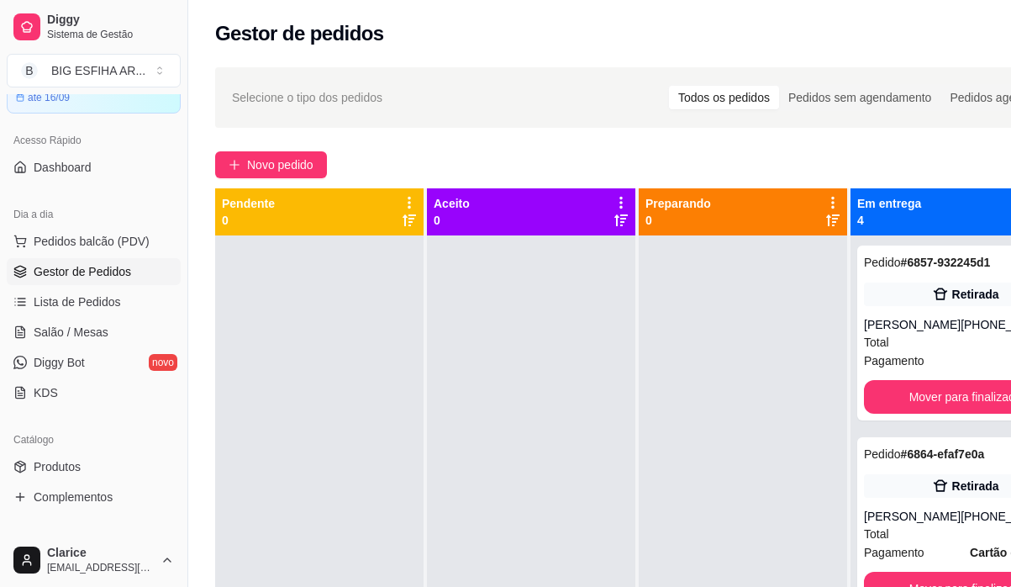
click at [783, 387] on div at bounding box center [743, 528] width 208 height 587
click at [881, 409] on button "Mover para finalizado" at bounding box center [965, 397] width 203 height 34
click at [881, 409] on button "Mover para finalizado" at bounding box center [966, 397] width 197 height 33
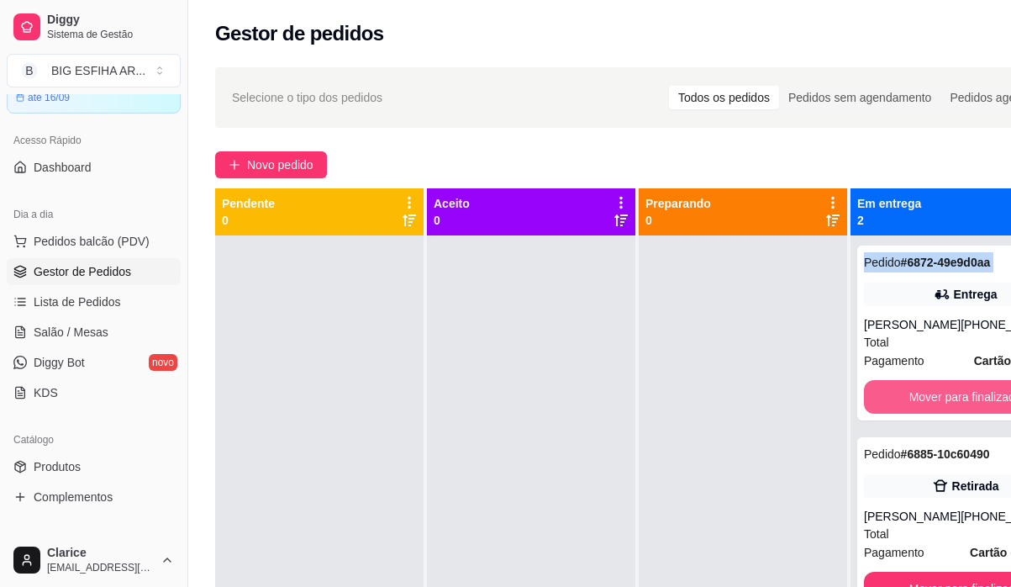
click at [881, 409] on button "Mover para finalizado" at bounding box center [965, 397] width 203 height 34
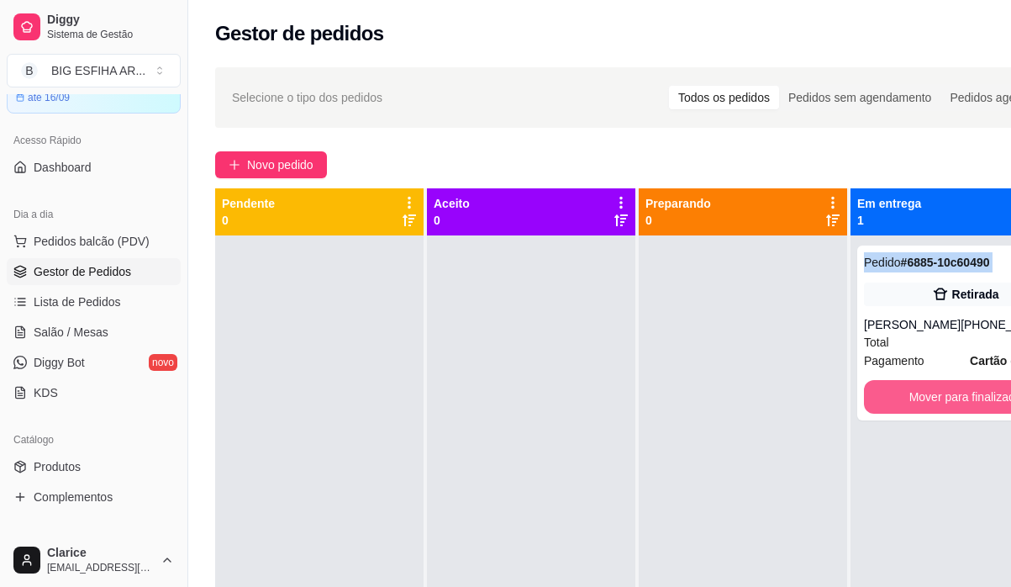
click at [881, 409] on button "Mover para finalizado" at bounding box center [965, 397] width 203 height 34
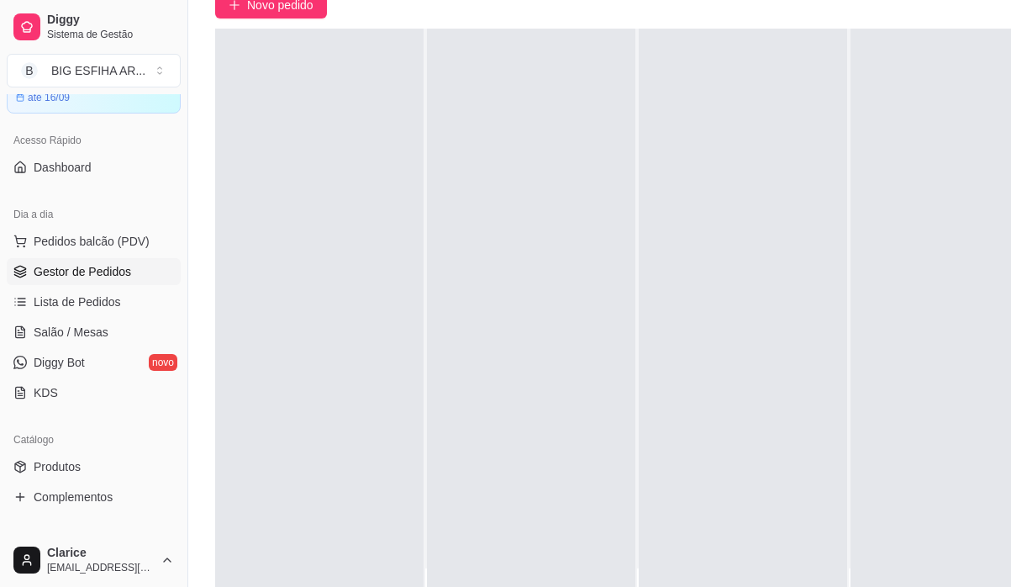
scroll to position [269, 0]
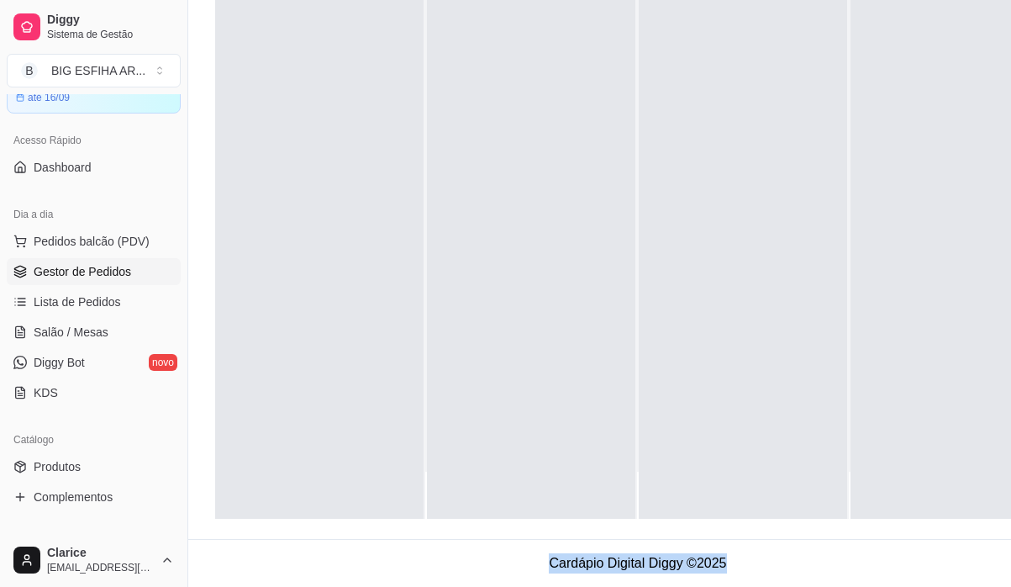
click at [982, 585] on footer "Cardápio Digital Diggy © 2025" at bounding box center [637, 563] width 899 height 48
click at [988, 582] on footer "Cardápio Digital Diggy © 2025" at bounding box center [637, 563] width 899 height 48
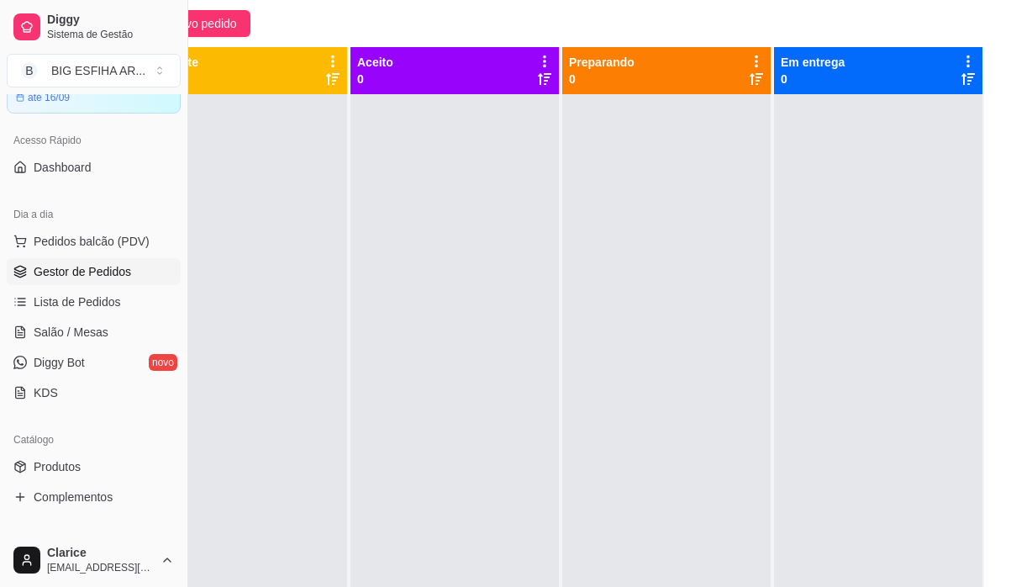
scroll to position [0, 89]
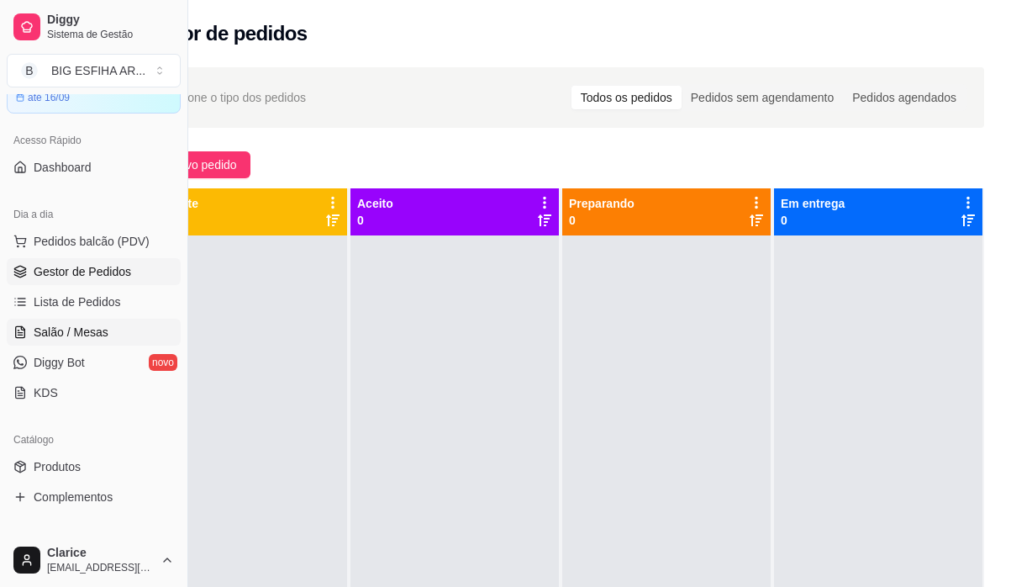
click at [59, 326] on span "Salão / Mesas" at bounding box center [71, 332] width 75 height 17
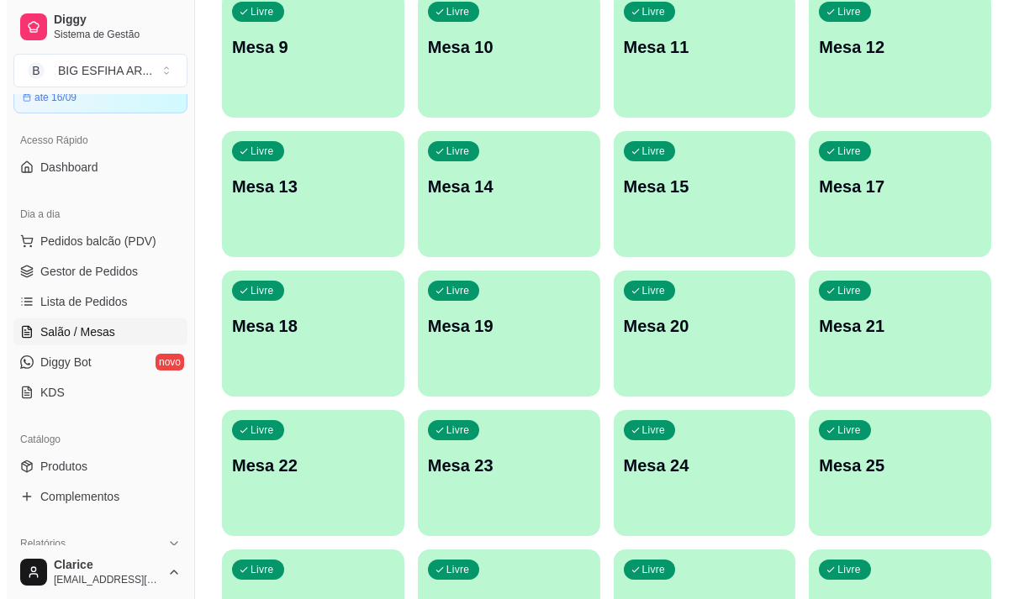
scroll to position [753, 0]
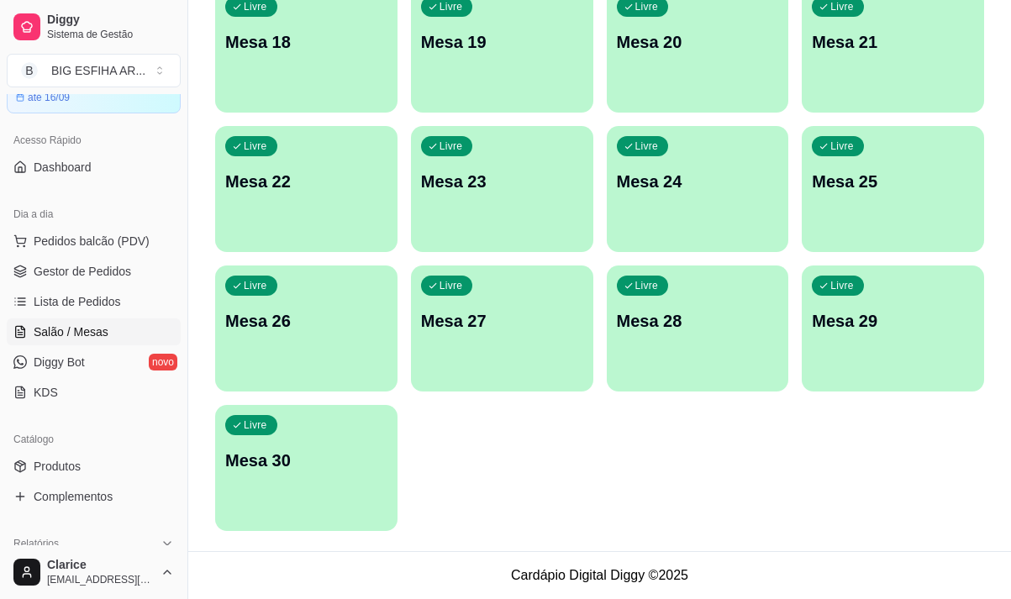
click at [860, 327] on p "Mesa 29" at bounding box center [893, 321] width 162 height 24
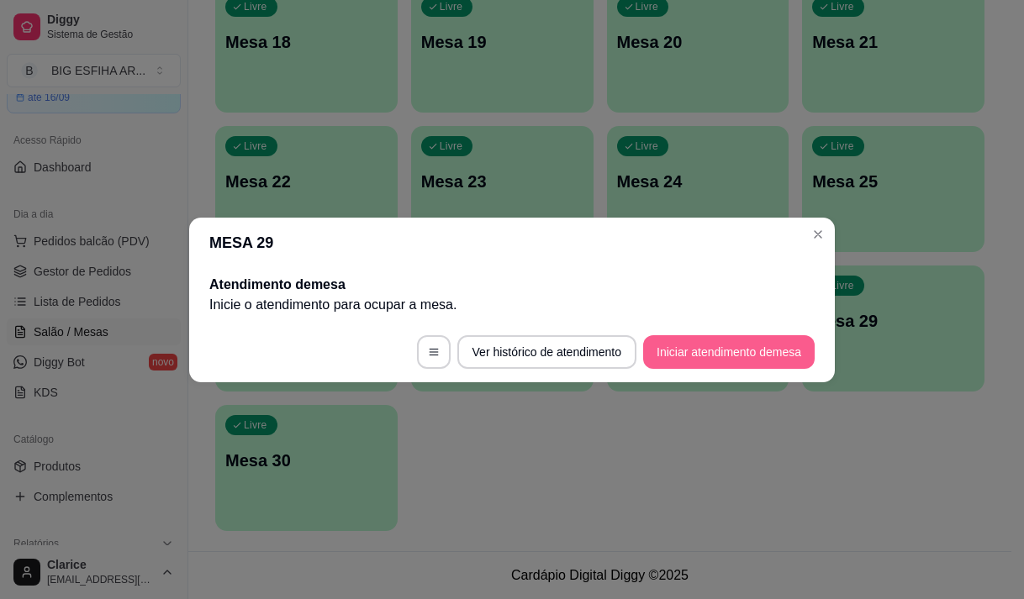
click at [765, 350] on button "Iniciar atendimento de mesa" at bounding box center [728, 352] width 171 height 34
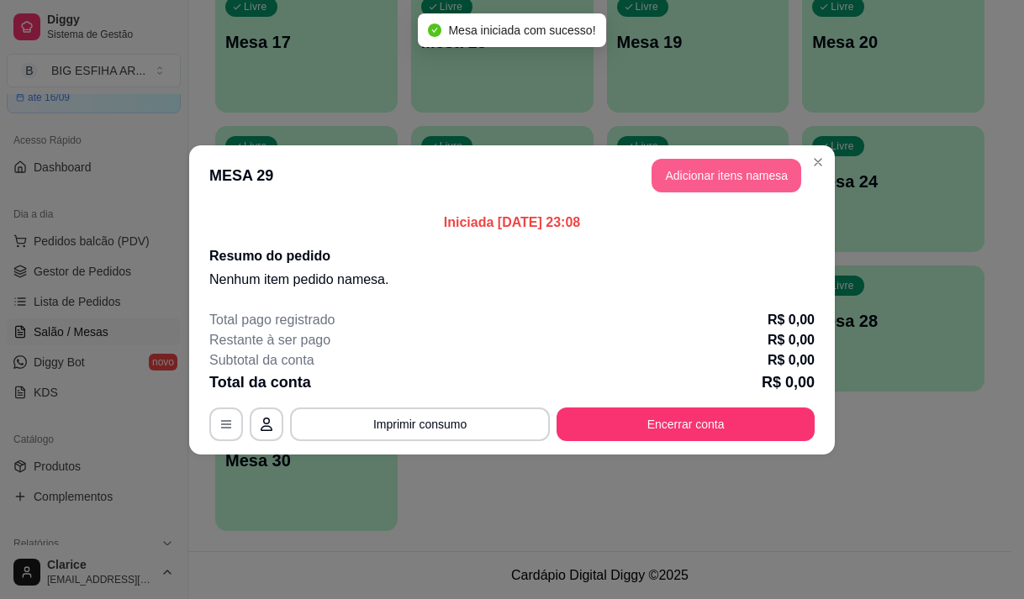
click at [724, 174] on button "Adicionar itens na mesa" at bounding box center [726, 176] width 150 height 34
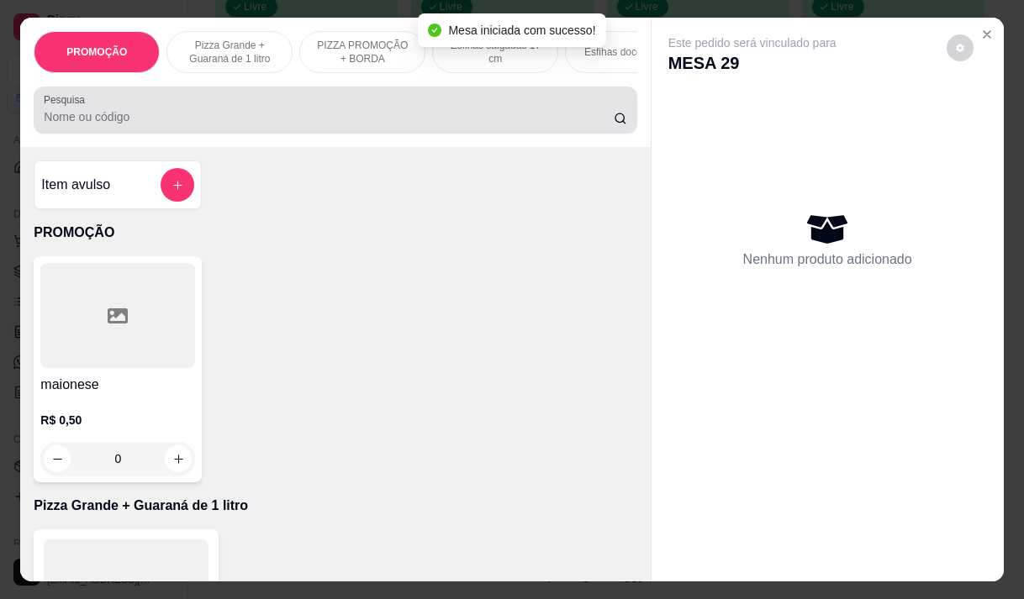
click at [145, 124] on input "Pesquisa" at bounding box center [329, 116] width 570 height 17
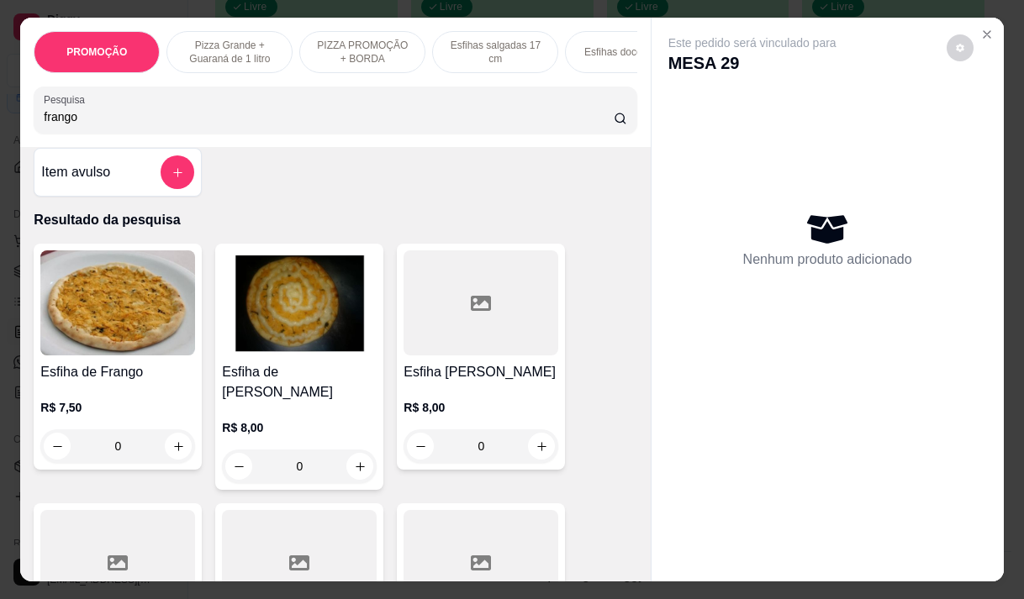
scroll to position [0, 0]
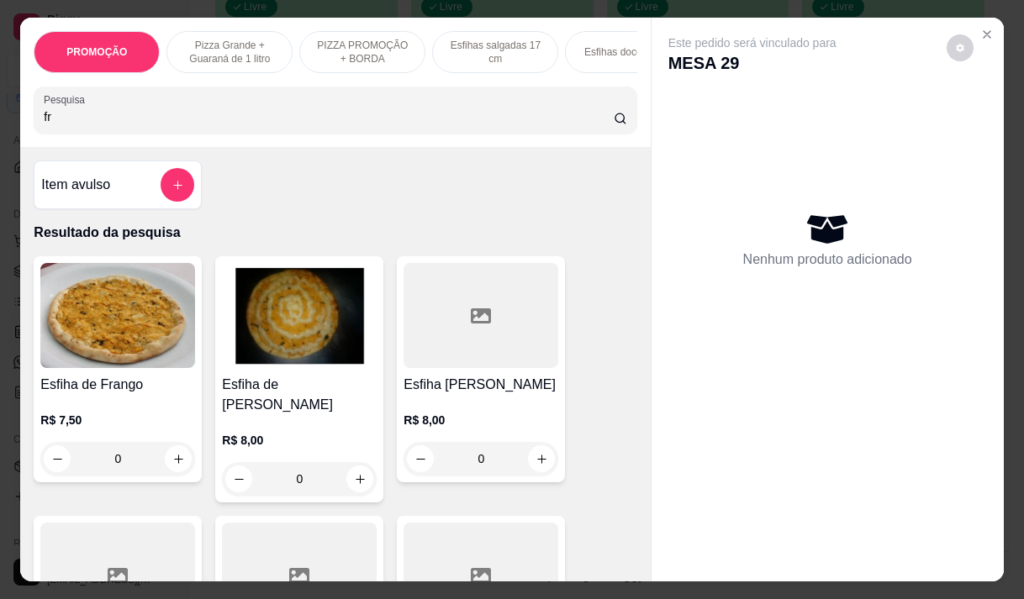
type input "f"
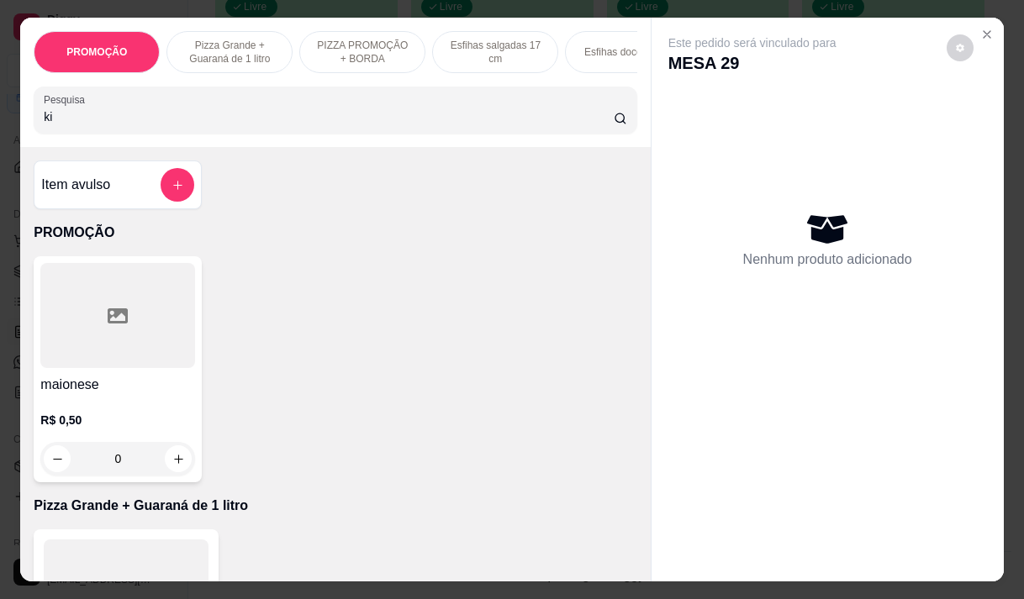
type input "kid"
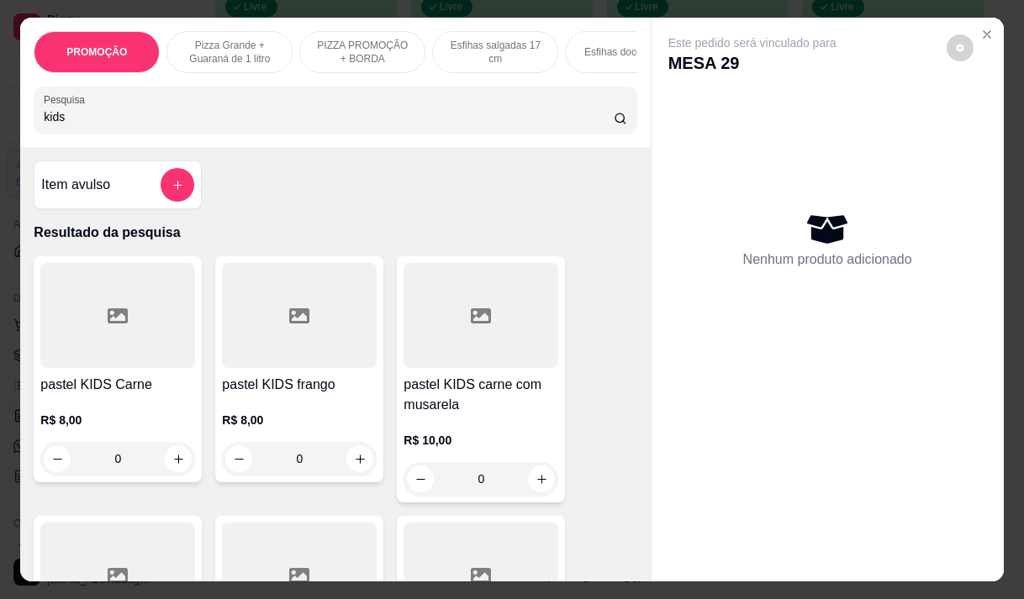
scroll to position [84, 0]
type input "kids"
click at [293, 395] on h4 "pastel KIDS frango" at bounding box center [299, 385] width 155 height 20
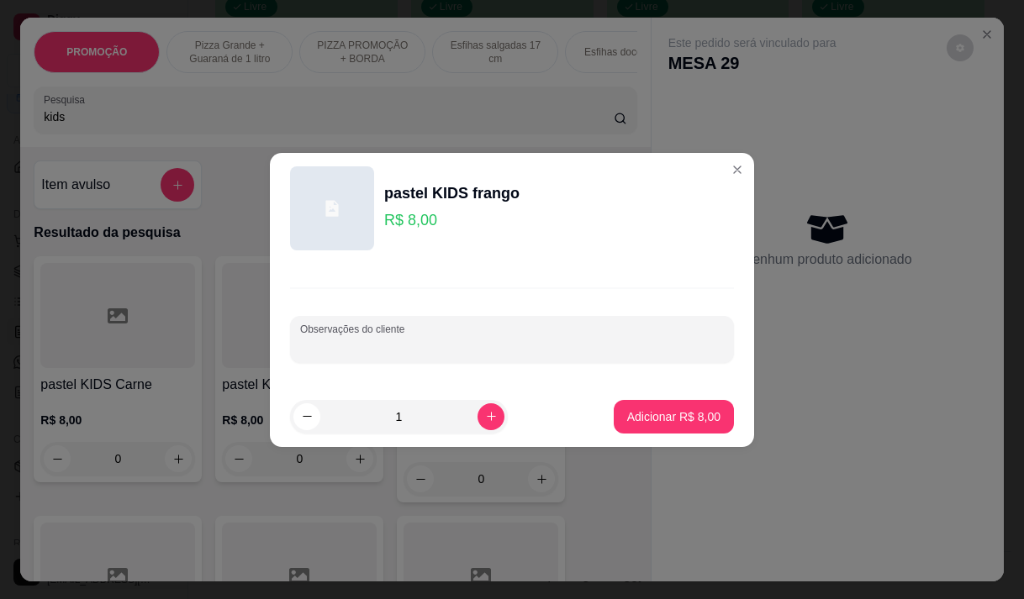
click at [387, 345] on input "Observações do cliente" at bounding box center [512, 346] width 424 height 17
type input "ad de creme chesse 4,00"
click at [641, 417] on p "Adicionar R$ 8,00" at bounding box center [673, 417] width 93 height 17
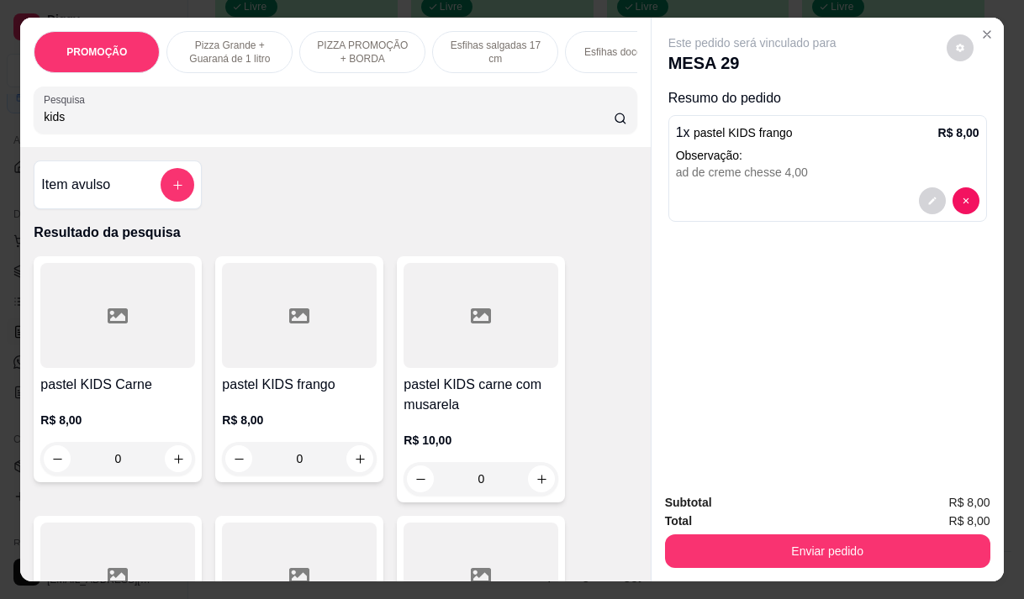
scroll to position [42, 0]
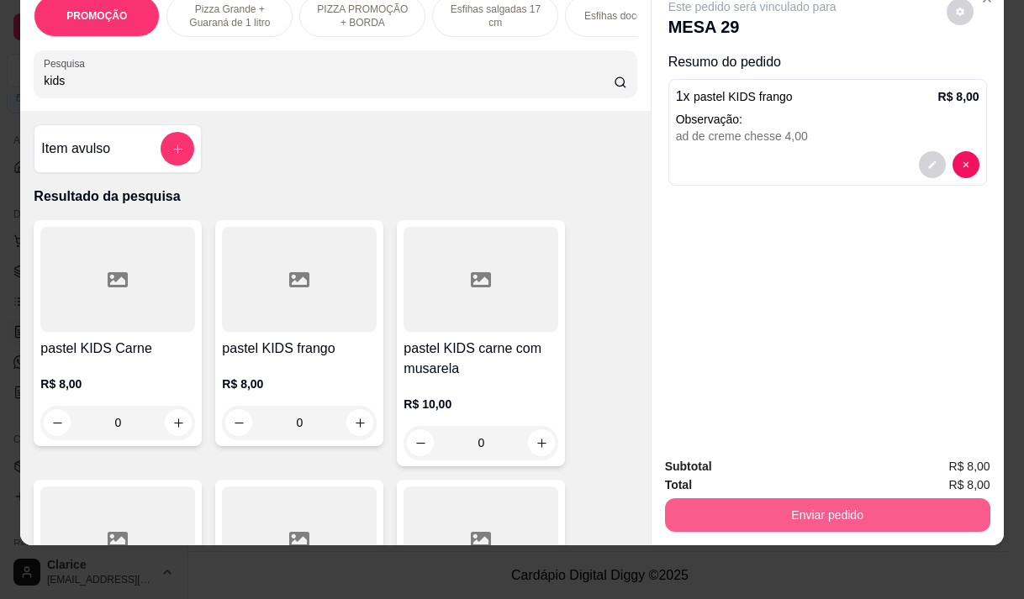
click at [789, 498] on button "Enviar pedido" at bounding box center [827, 515] width 325 height 34
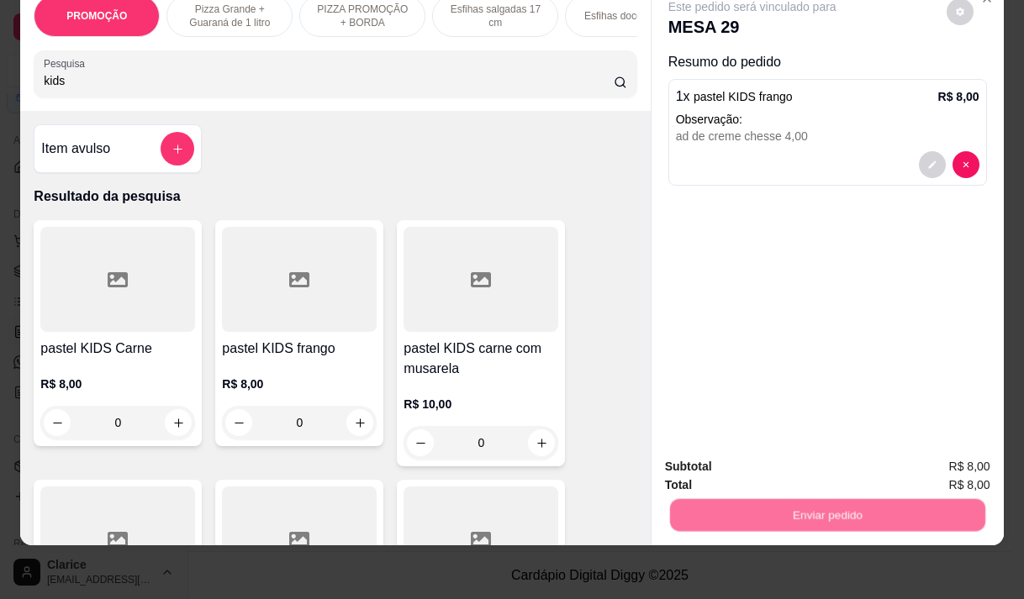
click at [759, 466] on button "Não registrar e enviar pedido" at bounding box center [771, 462] width 175 height 32
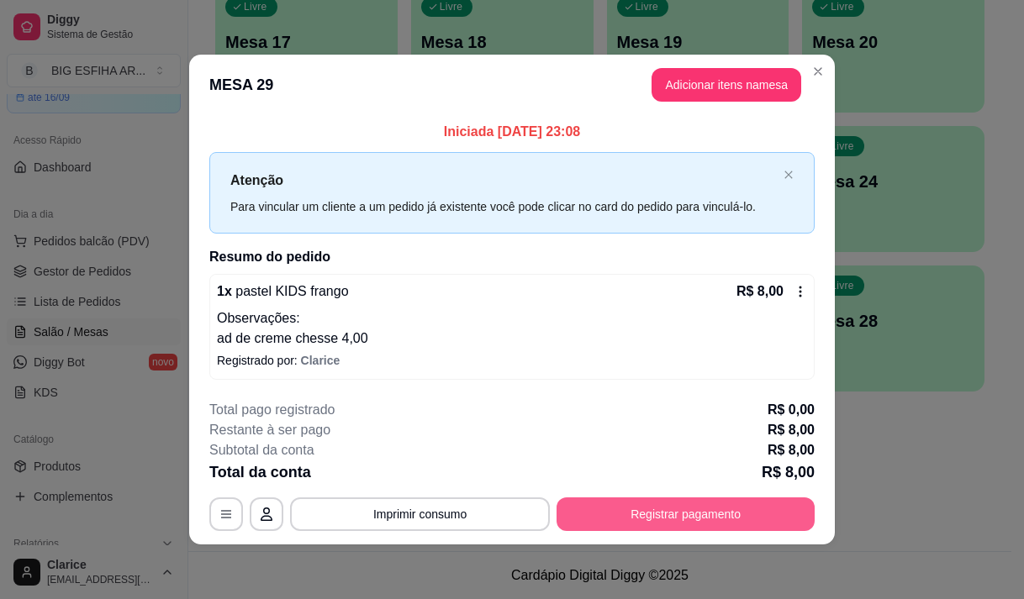
click at [680, 510] on button "Registrar pagamento" at bounding box center [685, 515] width 258 height 34
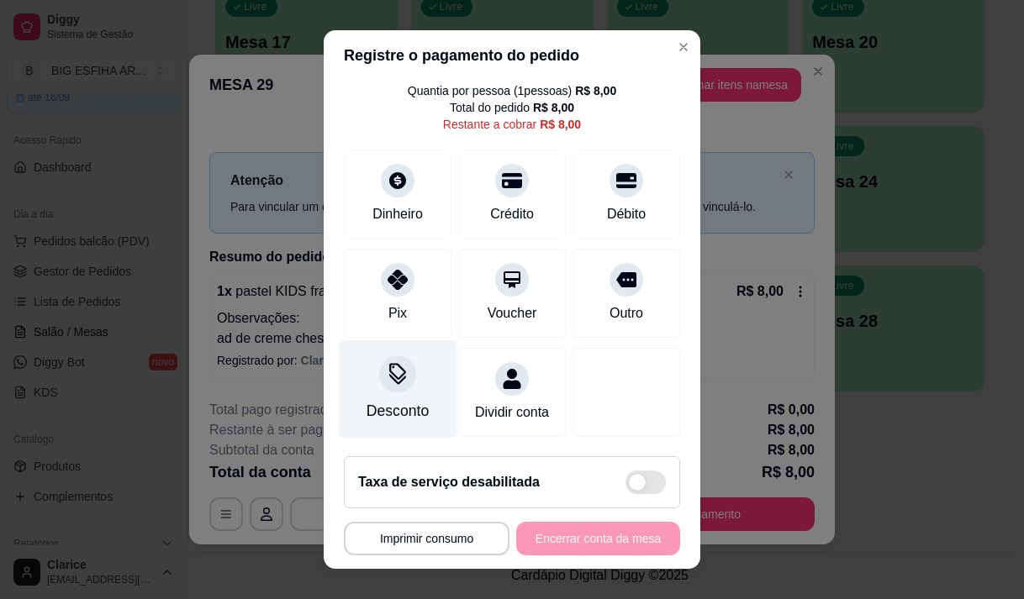
scroll to position [0, 0]
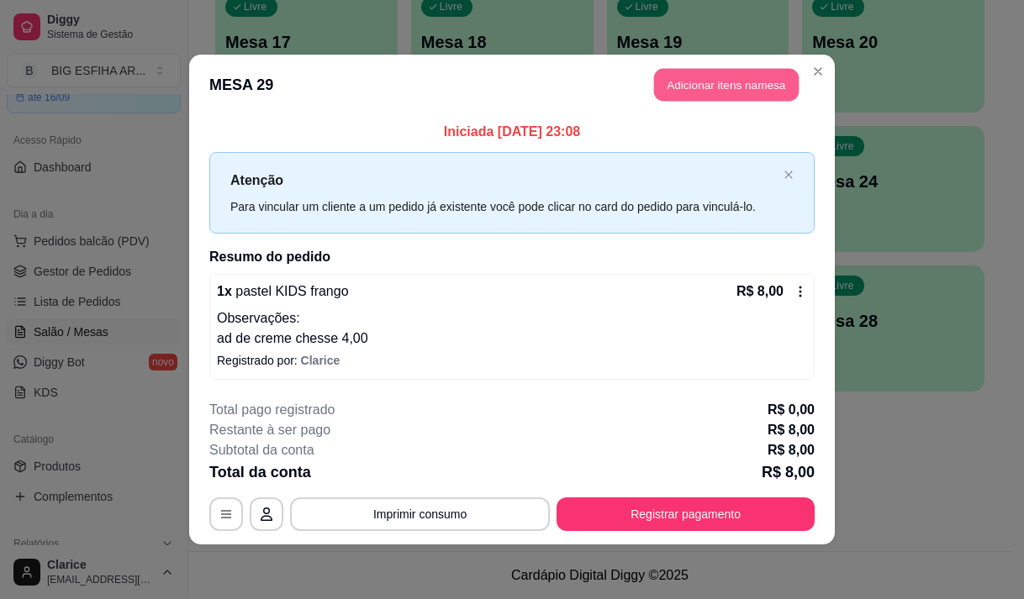
click at [680, 87] on button "Adicionar itens na mesa" at bounding box center [726, 85] width 145 height 33
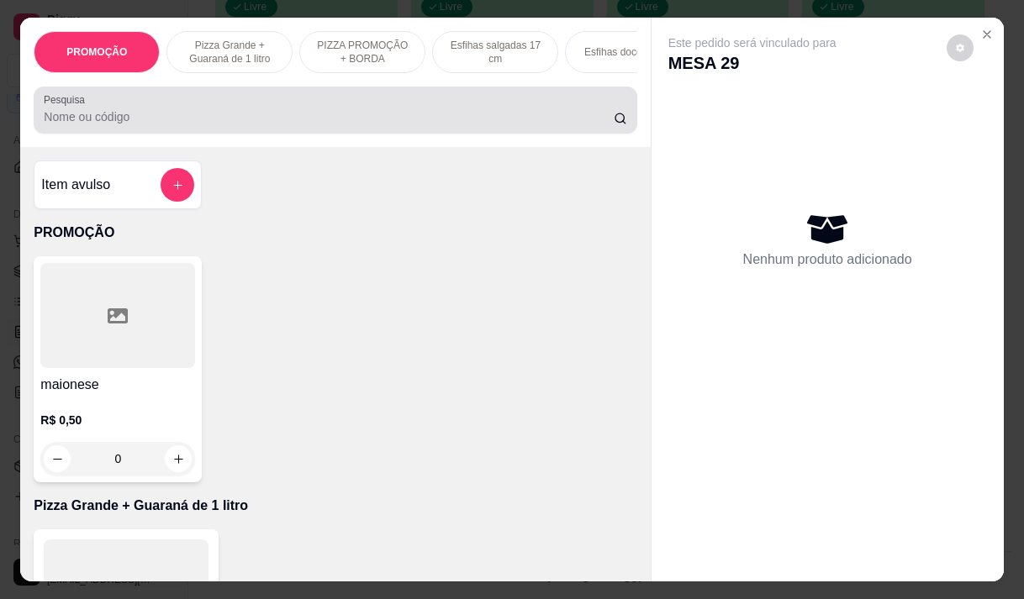
click at [172, 125] on input "Pesquisa" at bounding box center [329, 116] width 570 height 17
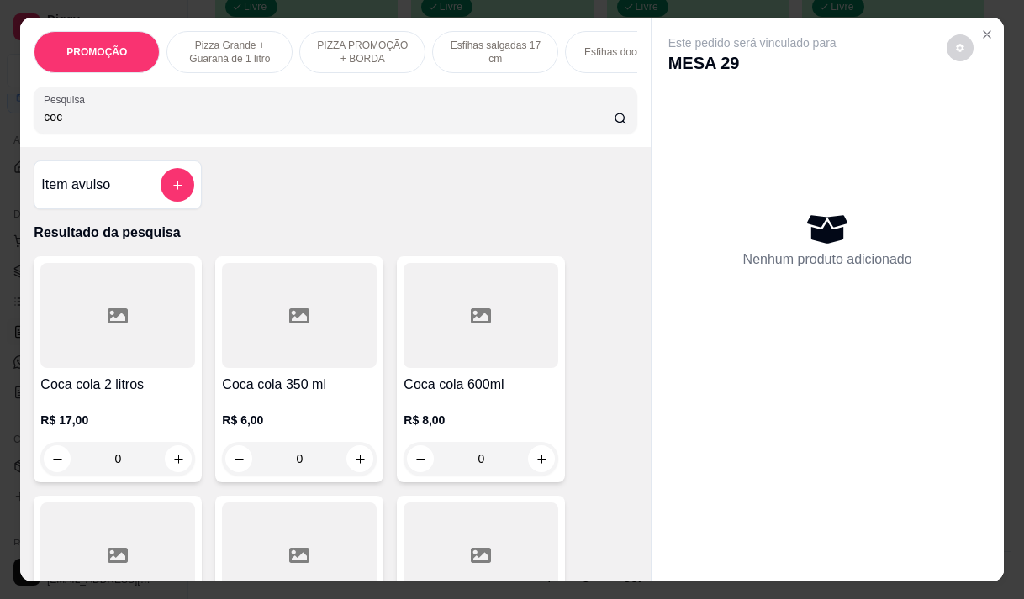
type input "coc"
click at [303, 367] on div at bounding box center [299, 315] width 155 height 105
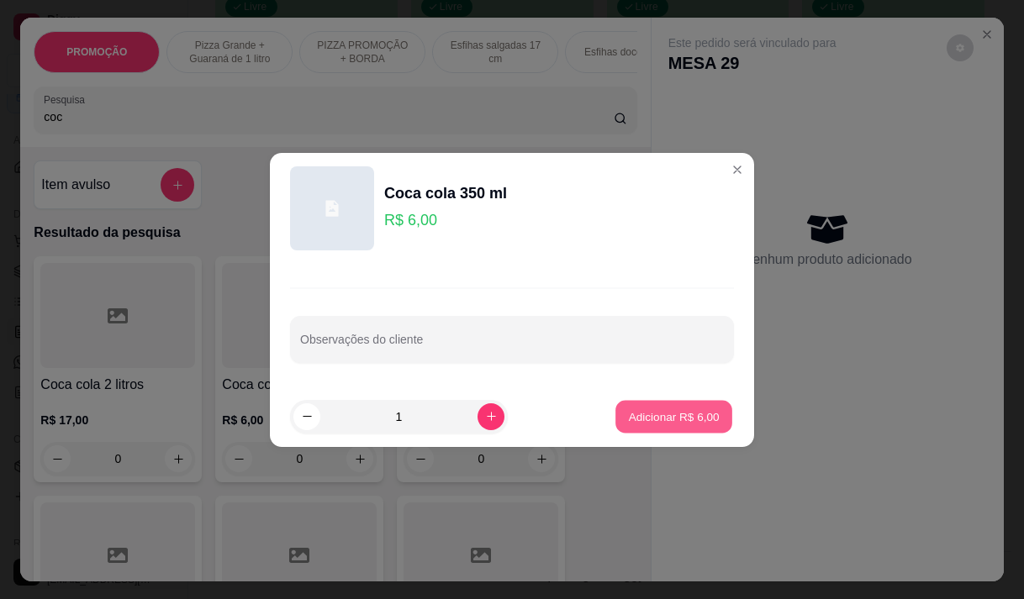
click at [654, 411] on p "Adicionar R$ 6,00" at bounding box center [673, 417] width 91 height 16
type input "1"
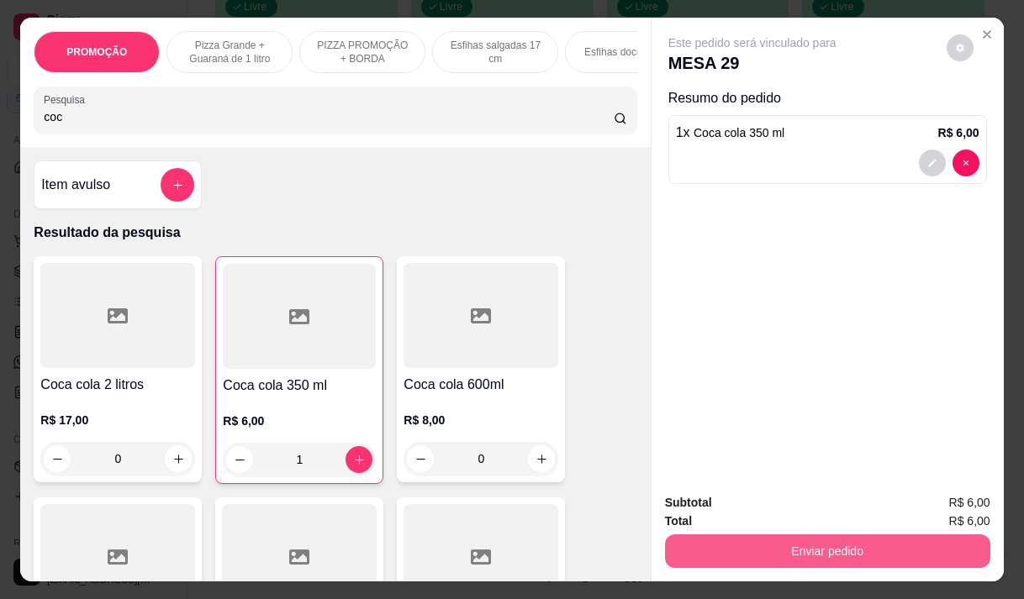
click at [754, 546] on button "Enviar pedido" at bounding box center [827, 552] width 325 height 34
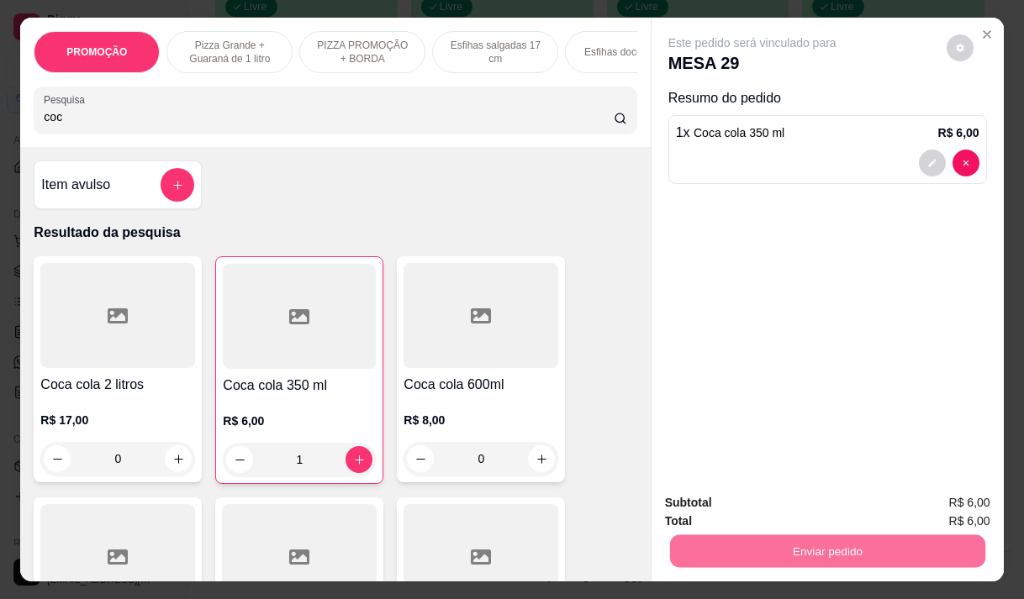
click at [739, 498] on button "Não registrar e enviar pedido" at bounding box center [771, 504] width 175 height 32
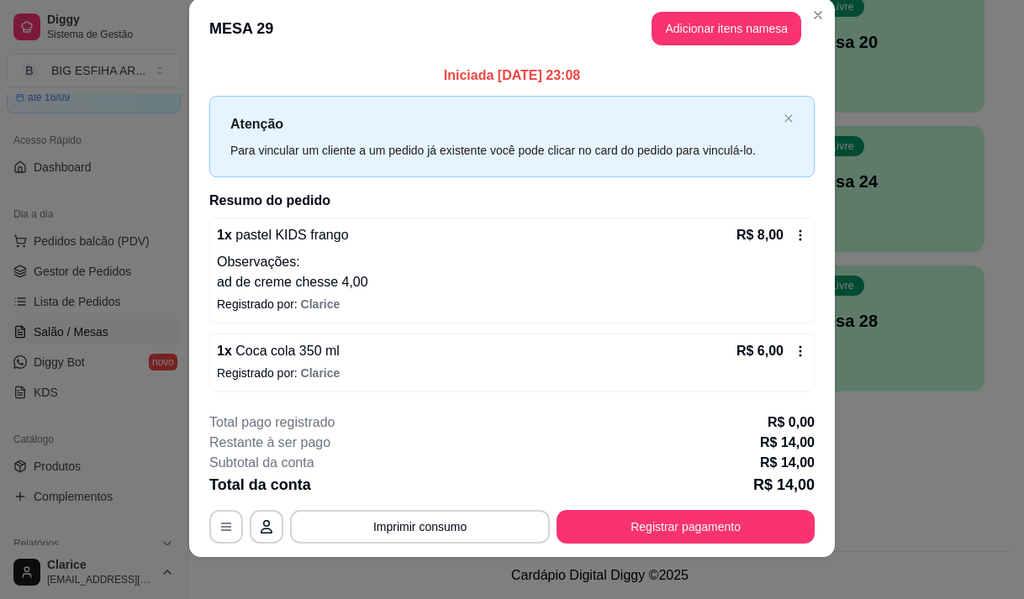
scroll to position [34, 0]
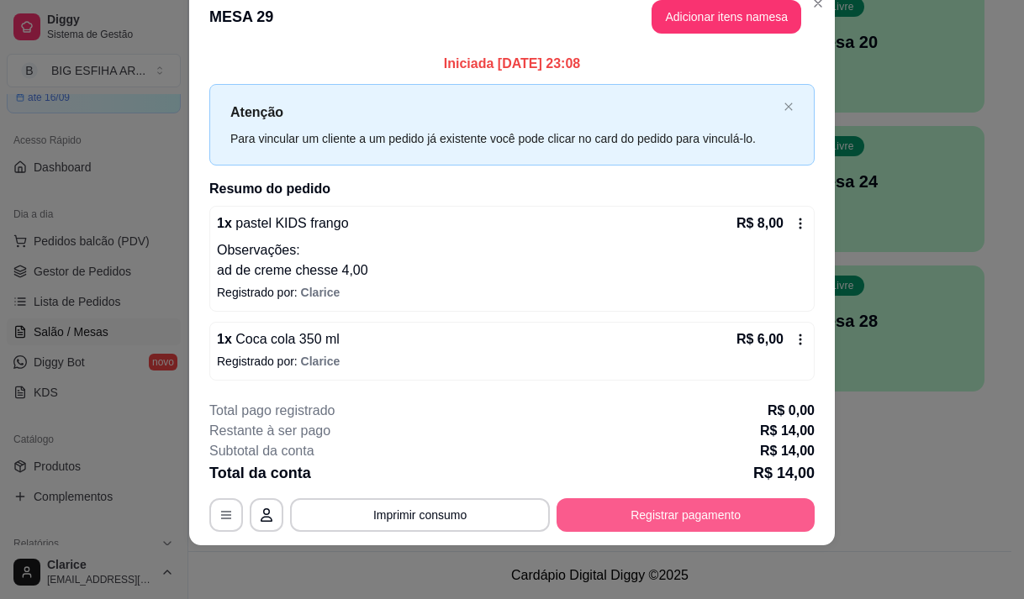
click at [630, 505] on button "Registrar pagamento" at bounding box center [685, 515] width 258 height 34
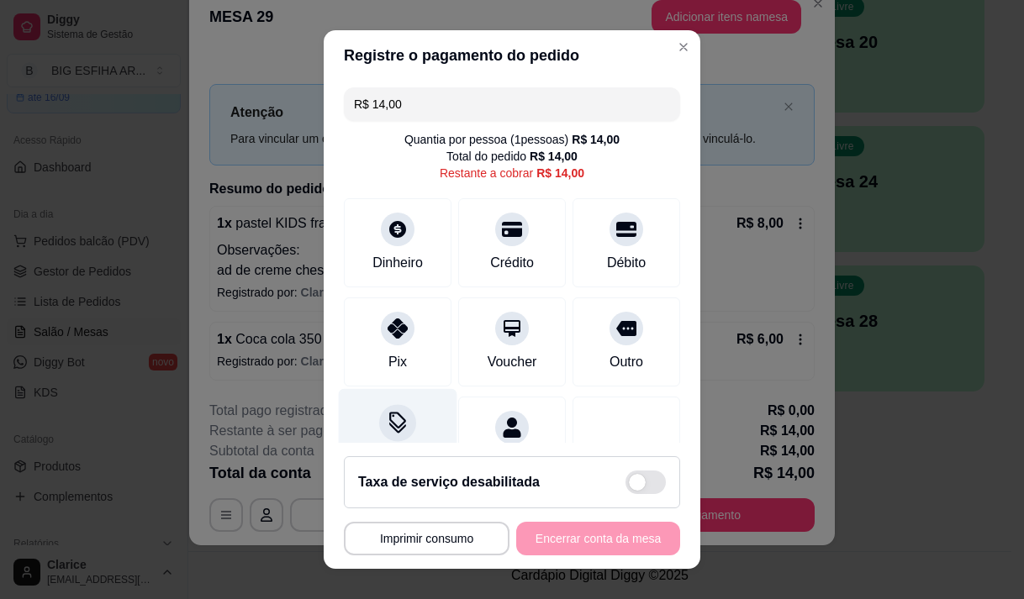
click at [387, 423] on icon at bounding box center [398, 423] width 22 height 22
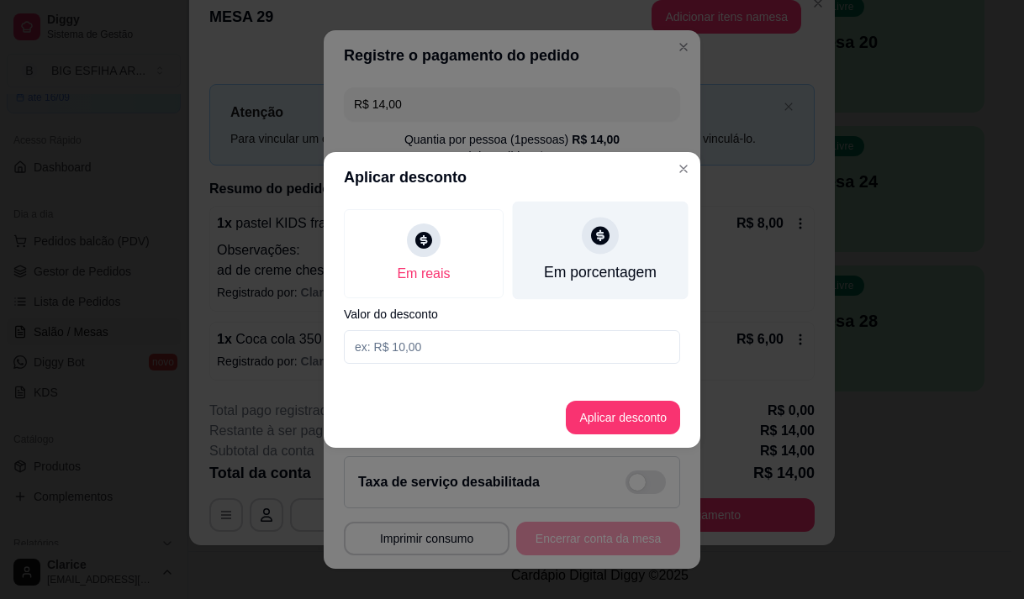
click at [624, 274] on div "Em porcentagem" at bounding box center [600, 272] width 113 height 22
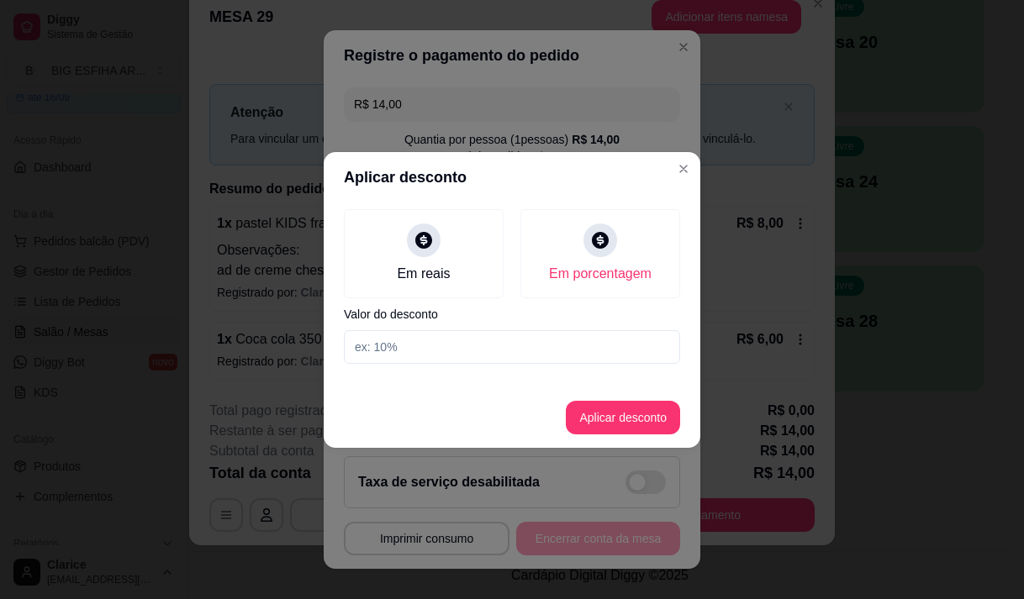
click at [479, 353] on input at bounding box center [512, 347] width 336 height 34
type input "20"
click at [620, 424] on button "Aplicar desconto" at bounding box center [623, 418] width 114 height 34
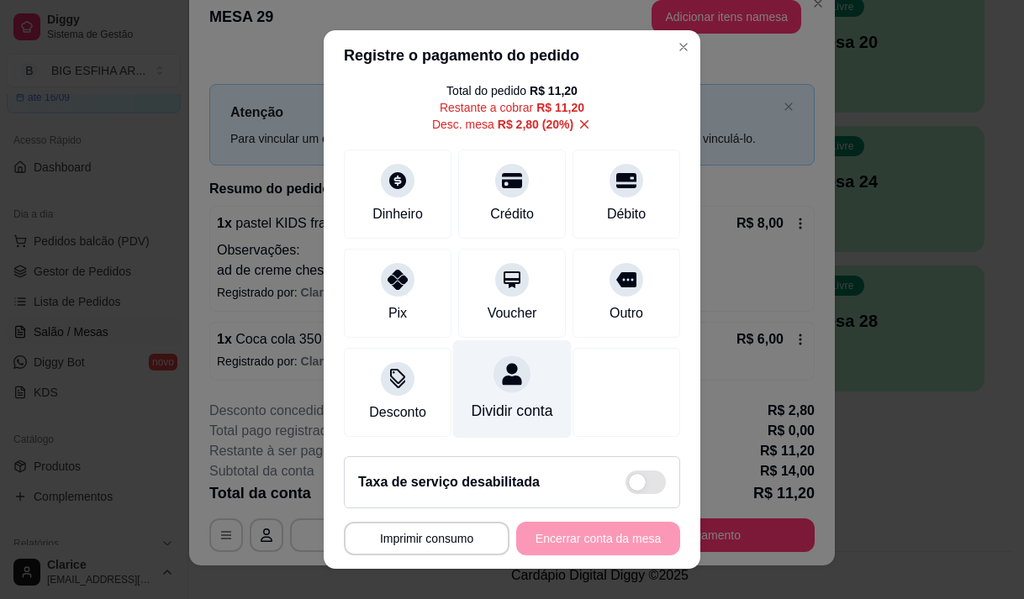
scroll to position [86, 0]
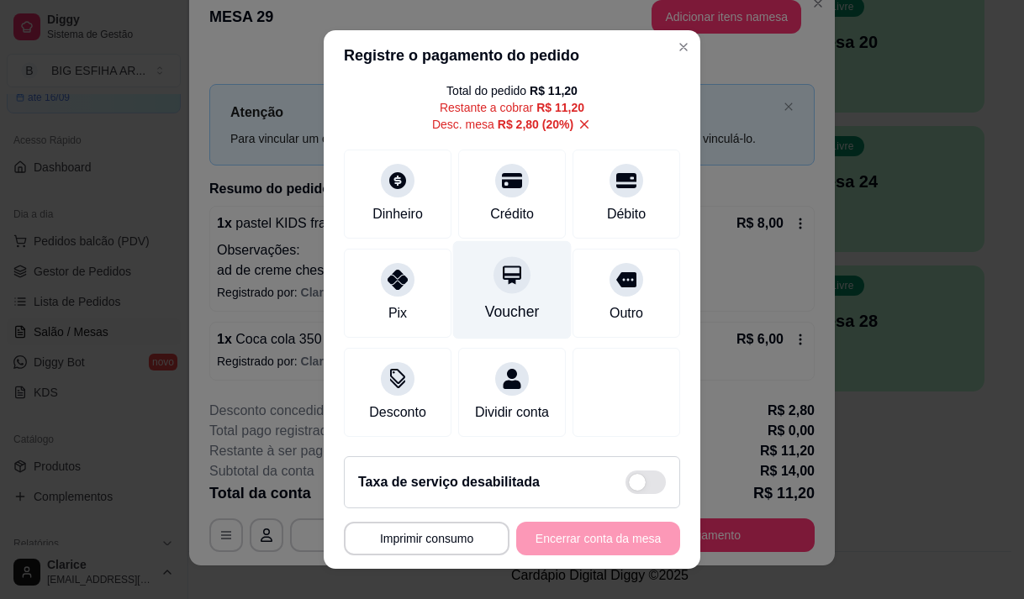
click at [493, 264] on div at bounding box center [511, 274] width 37 height 37
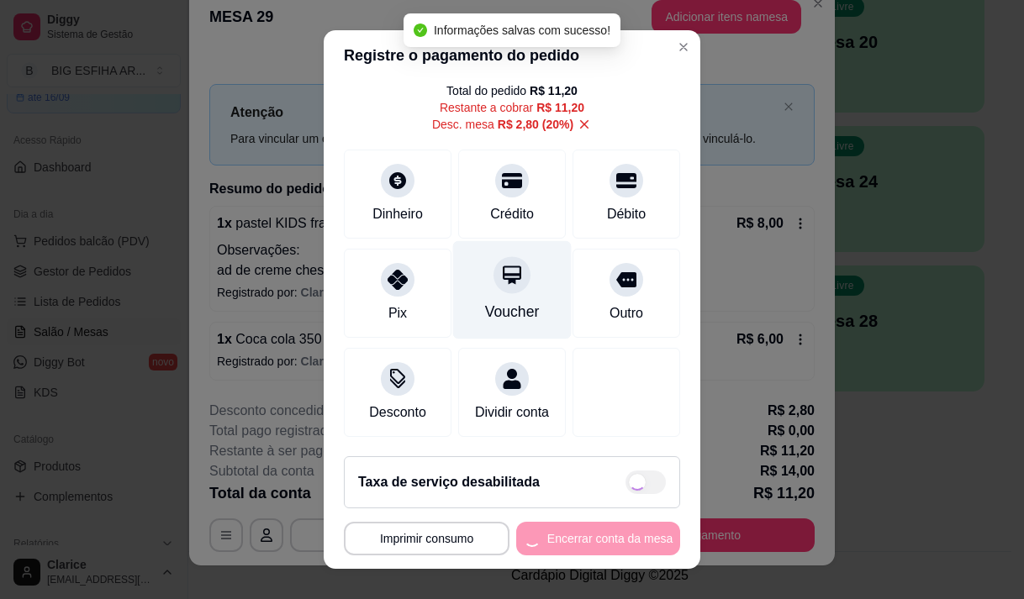
type input "R$ 0,00"
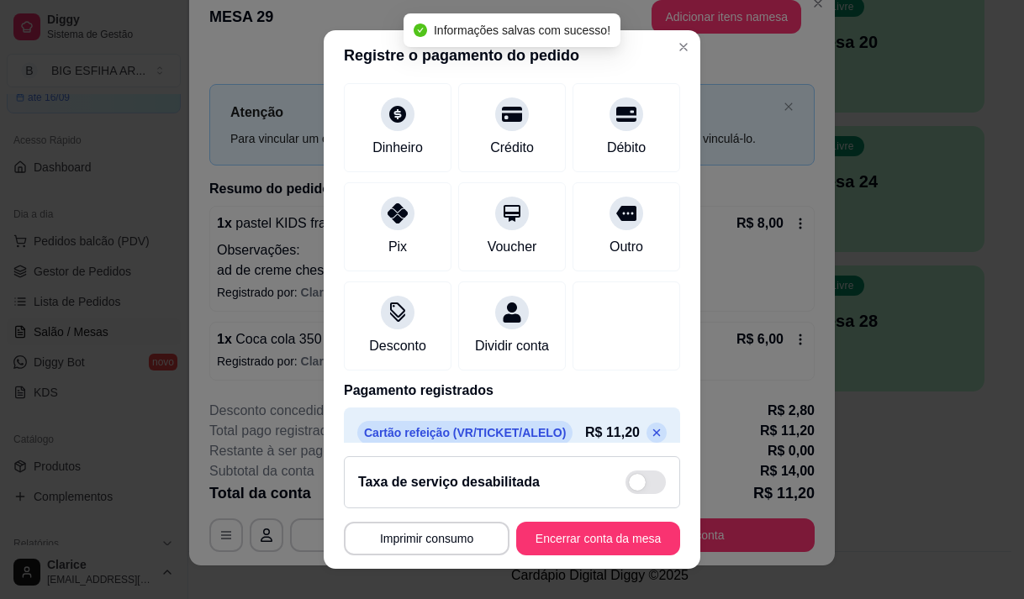
scroll to position [156, 0]
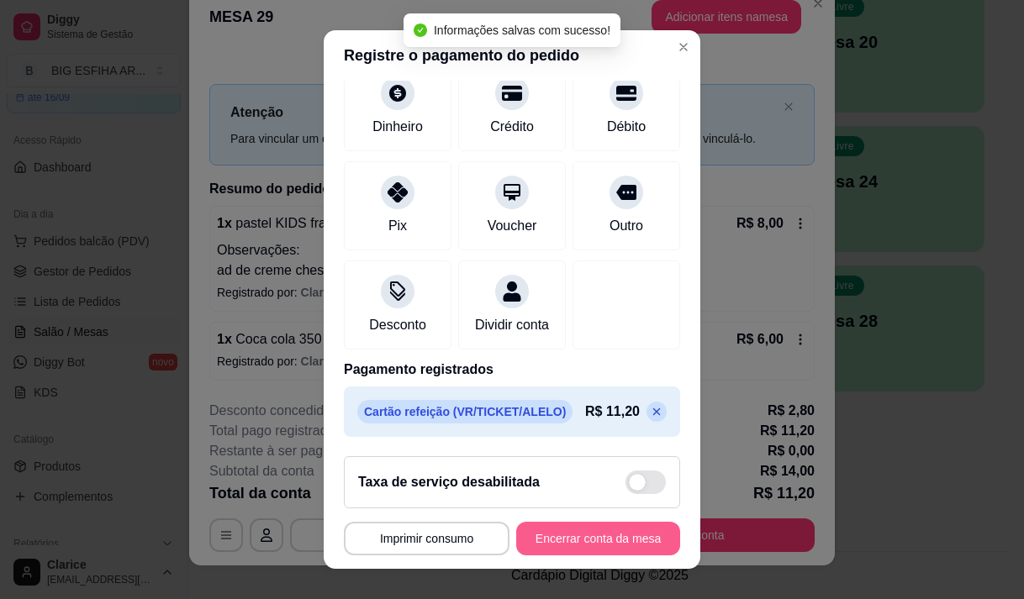
click at [578, 535] on button "Encerrar conta da mesa" at bounding box center [598, 539] width 164 height 34
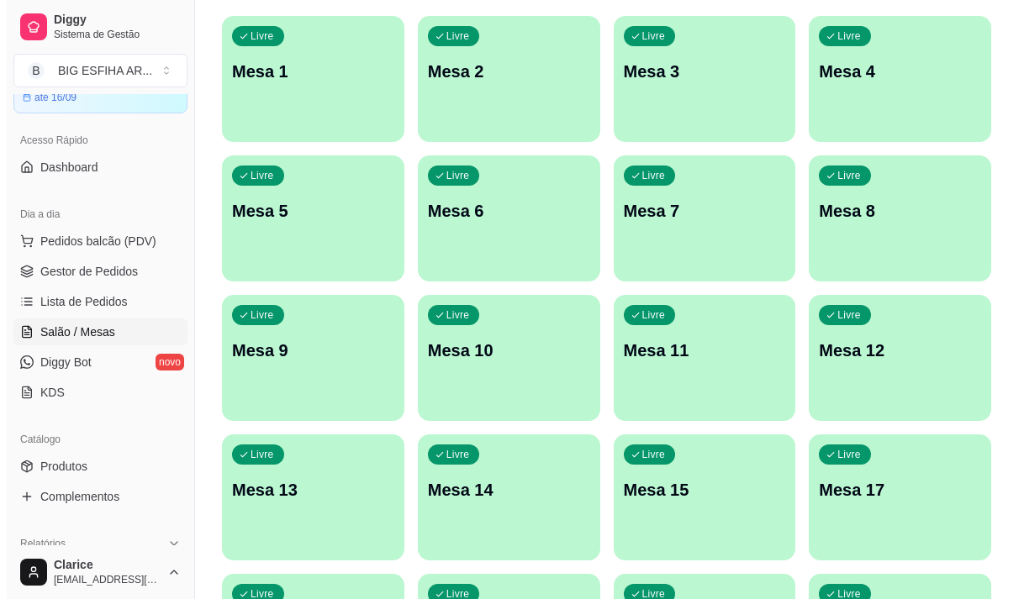
scroll to position [336, 0]
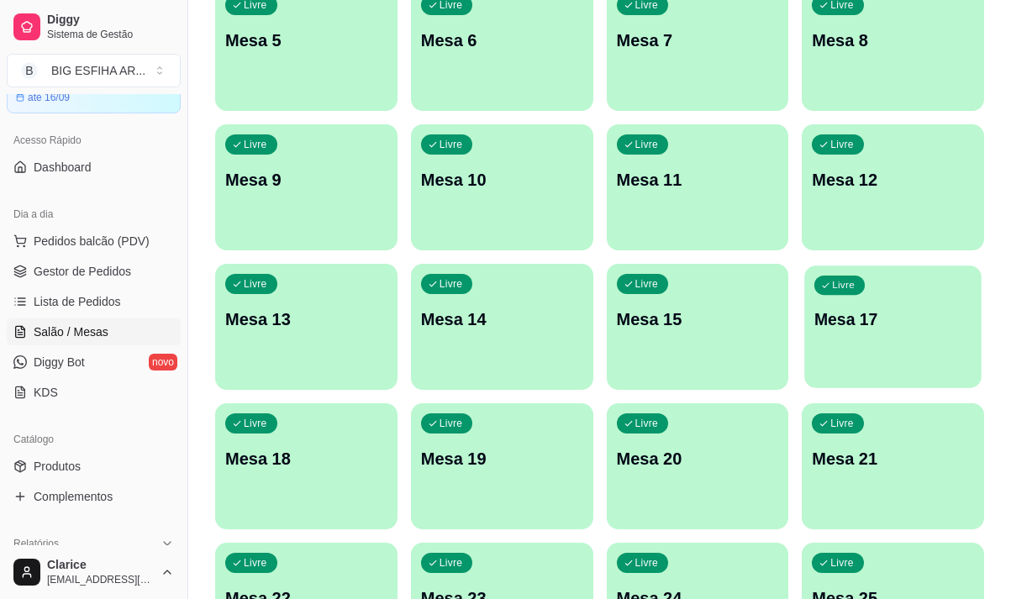
click at [936, 341] on div "Livre Mesa 17" at bounding box center [893, 317] width 177 height 103
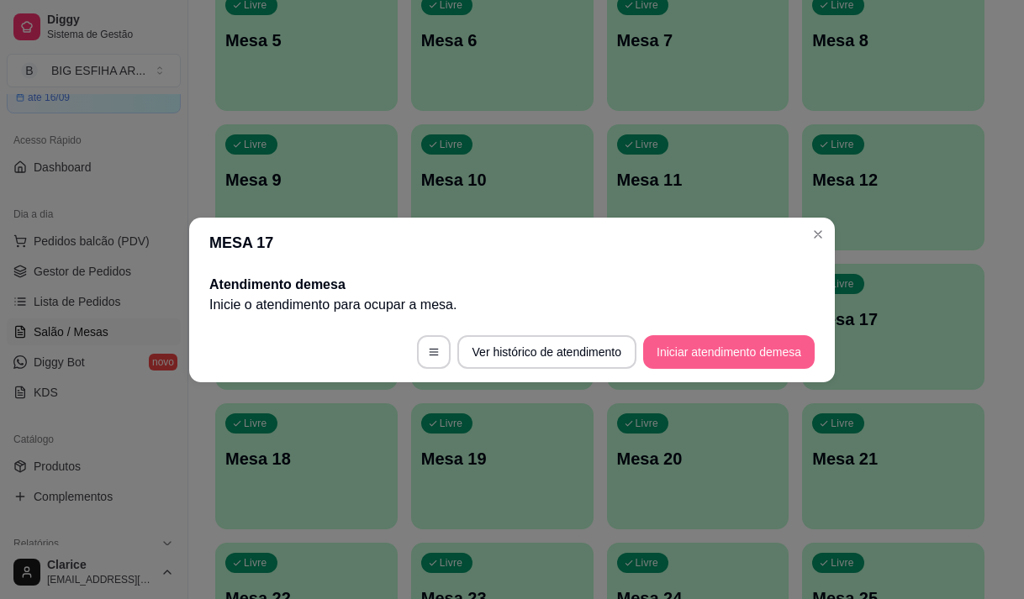
click at [720, 339] on button "Iniciar atendimento de mesa" at bounding box center [728, 352] width 171 height 34
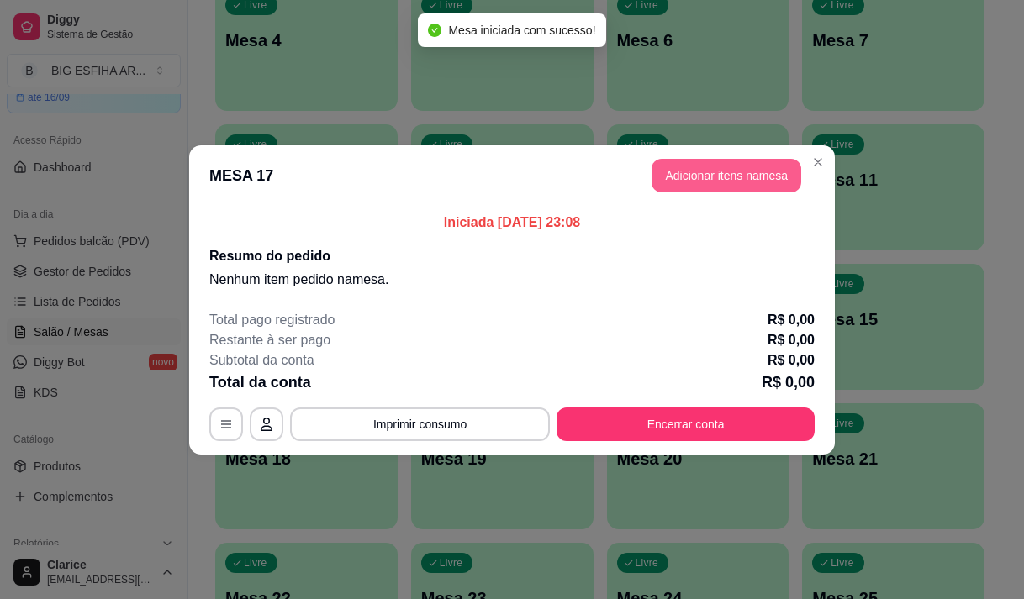
click at [725, 171] on button "Adicionar itens na mesa" at bounding box center [726, 176] width 150 height 34
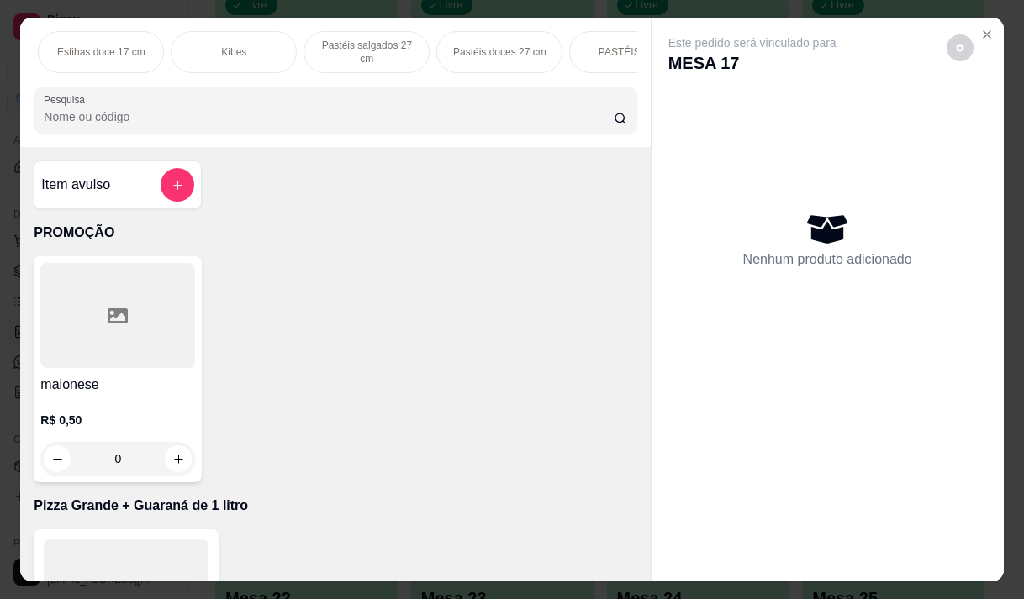
scroll to position [0, 1055]
click at [211, 45] on p "Pizza Salgadas" at bounding box center [238, 51] width 70 height 13
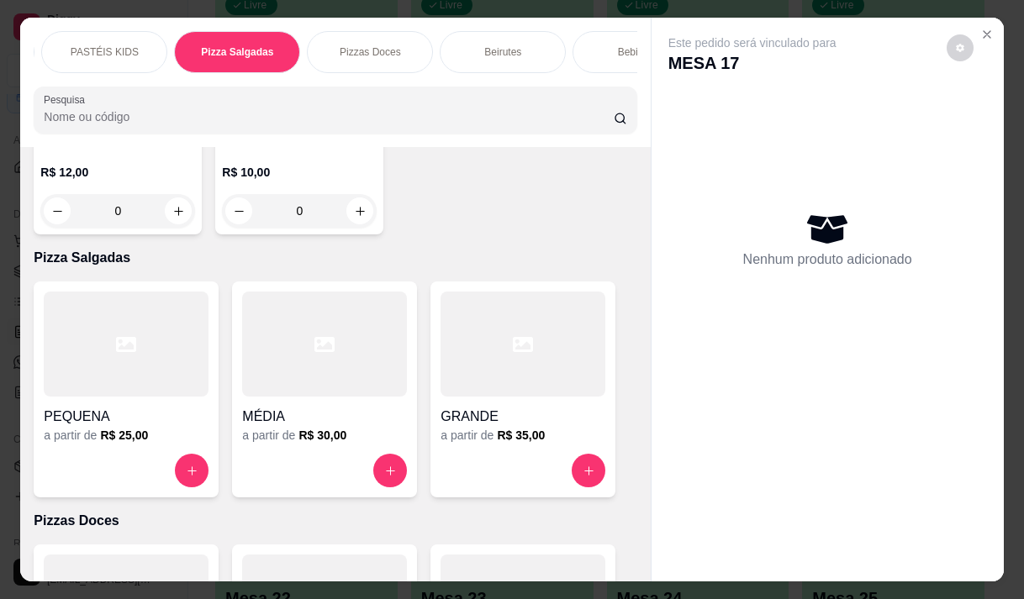
scroll to position [42, 0]
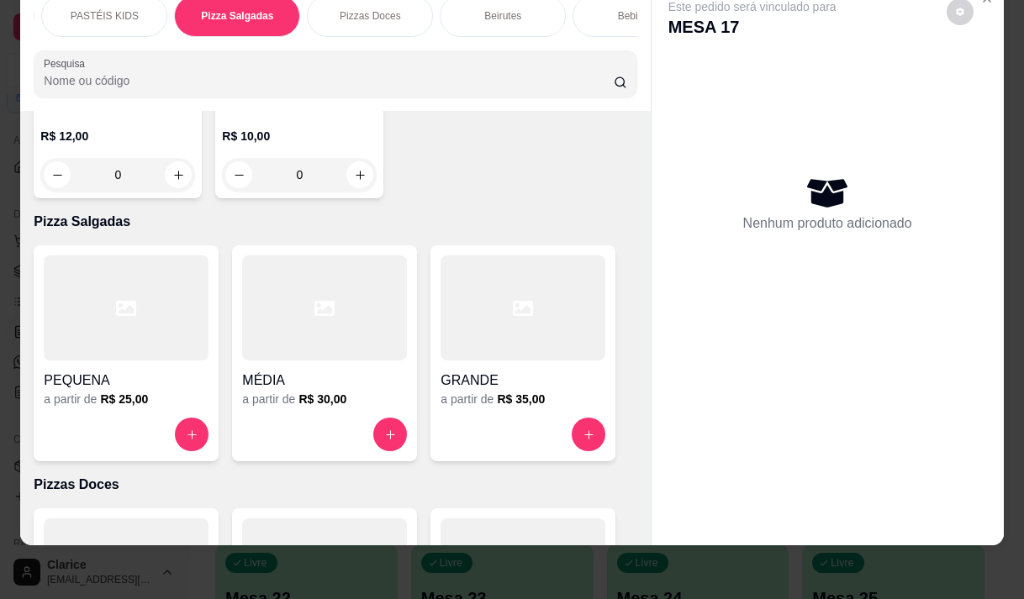
click at [516, 256] on div at bounding box center [522, 308] width 165 height 105
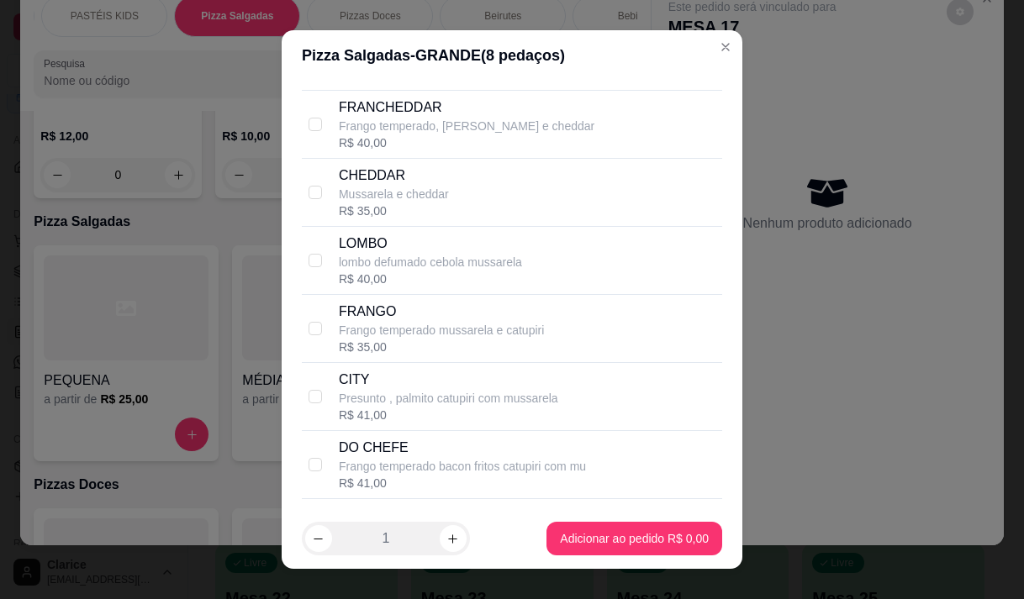
scroll to position [925, 0]
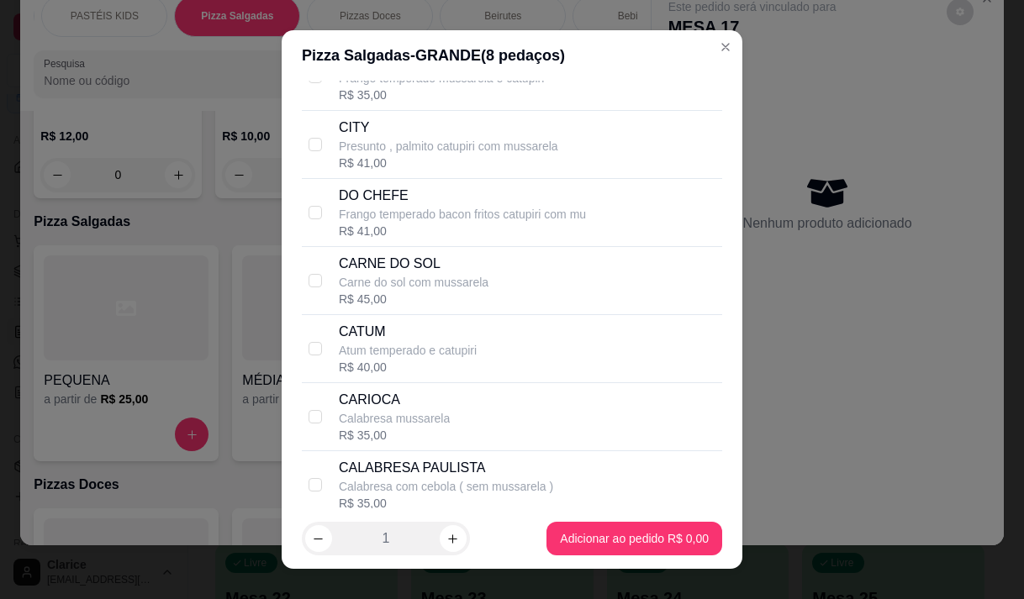
click at [465, 274] on p "CARNE DO SOL" at bounding box center [414, 264] width 150 height 20
checkbox input "true"
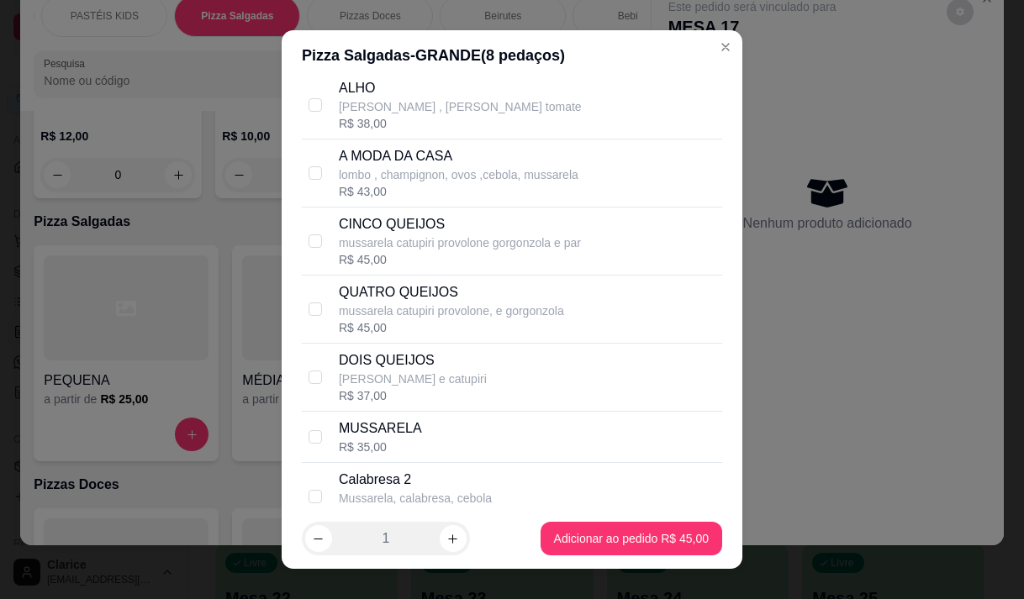
scroll to position [2017, 0]
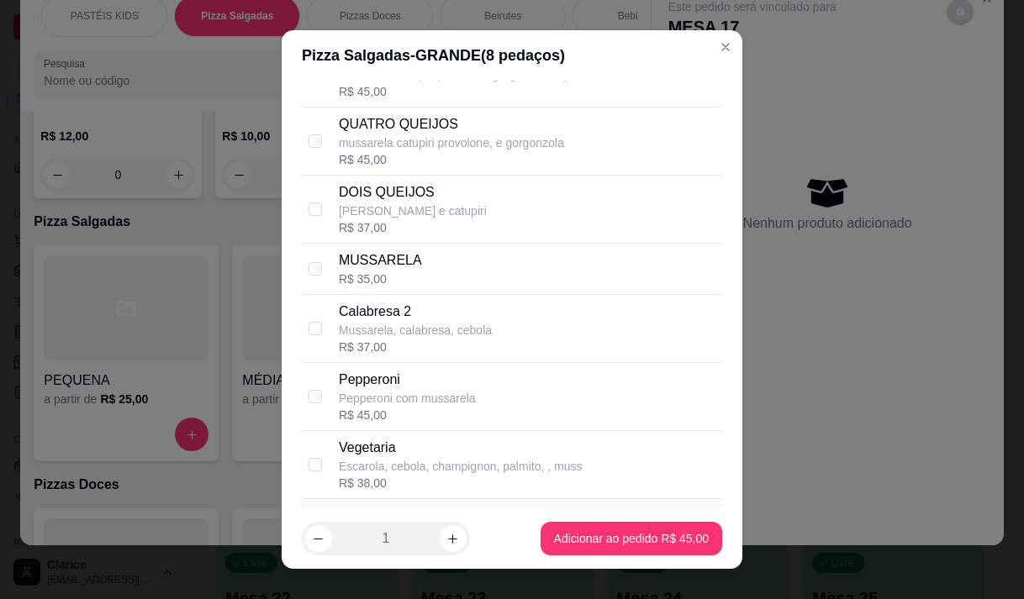
click at [408, 339] on p "Mussarela, calabresa, cebola" at bounding box center [415, 330] width 153 height 17
checkbox input "true"
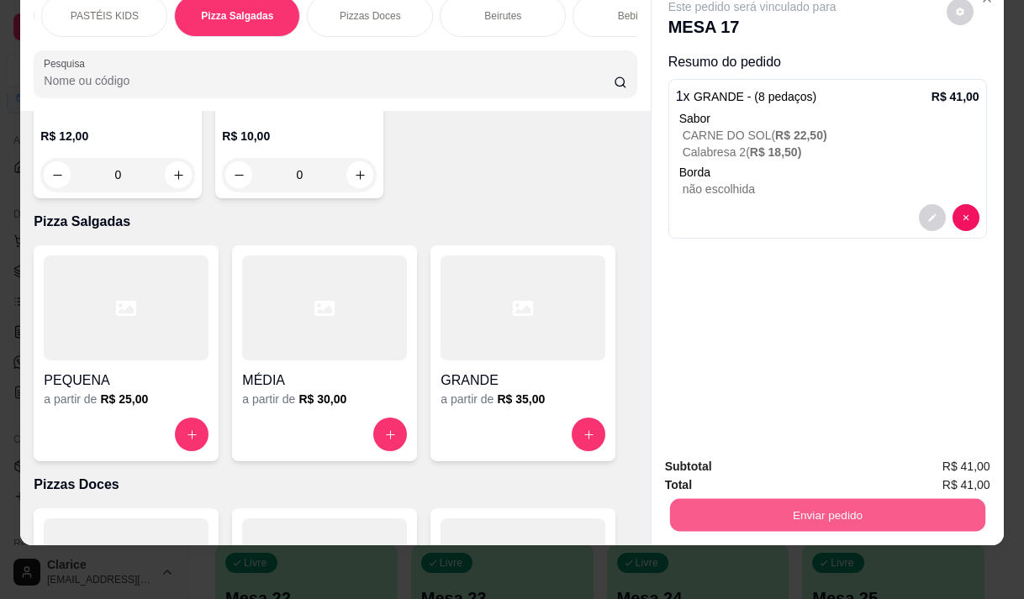
click at [794, 507] on button "Enviar pedido" at bounding box center [826, 514] width 315 height 33
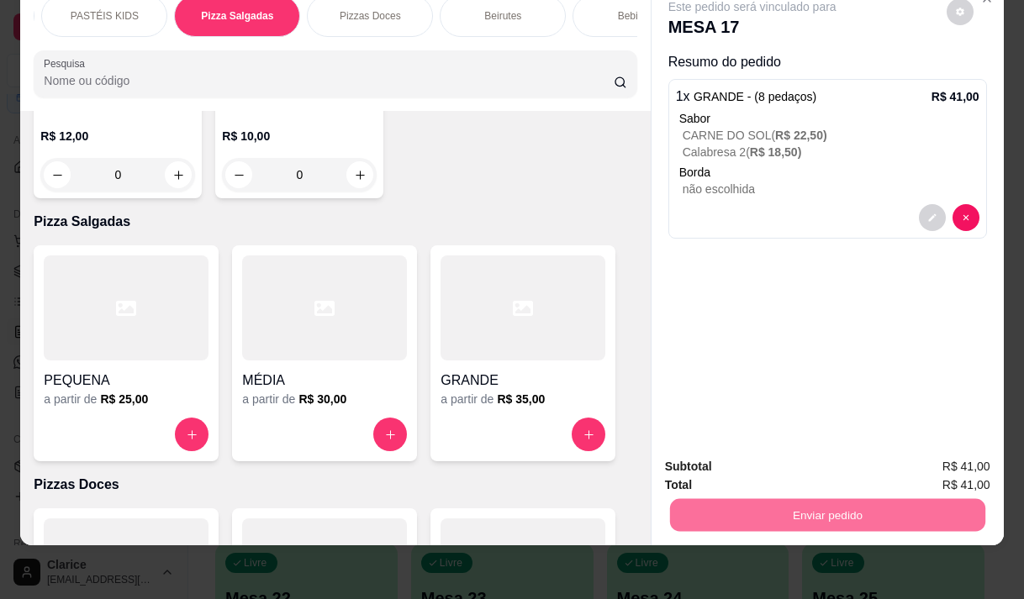
click at [740, 458] on button "Não registrar e enviar pedido" at bounding box center [771, 462] width 175 height 32
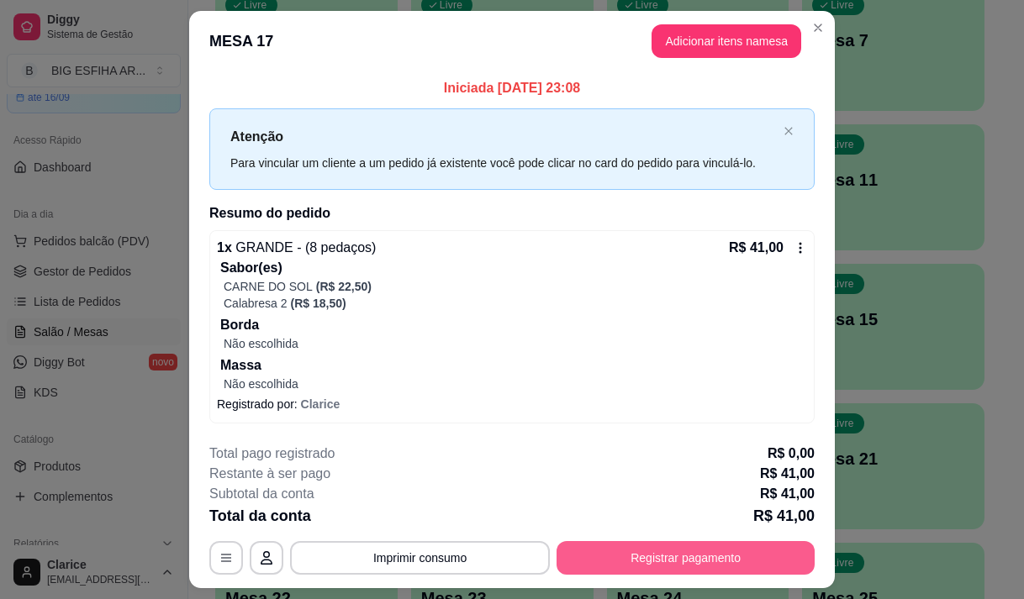
click at [658, 550] on button "Registrar pagamento" at bounding box center [685, 558] width 258 height 34
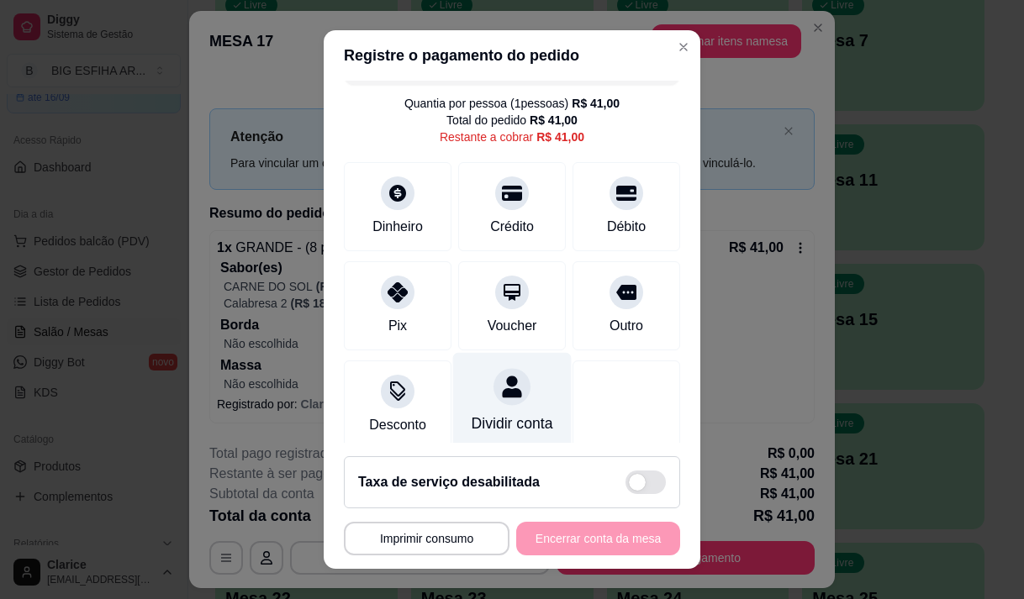
scroll to position [69, 0]
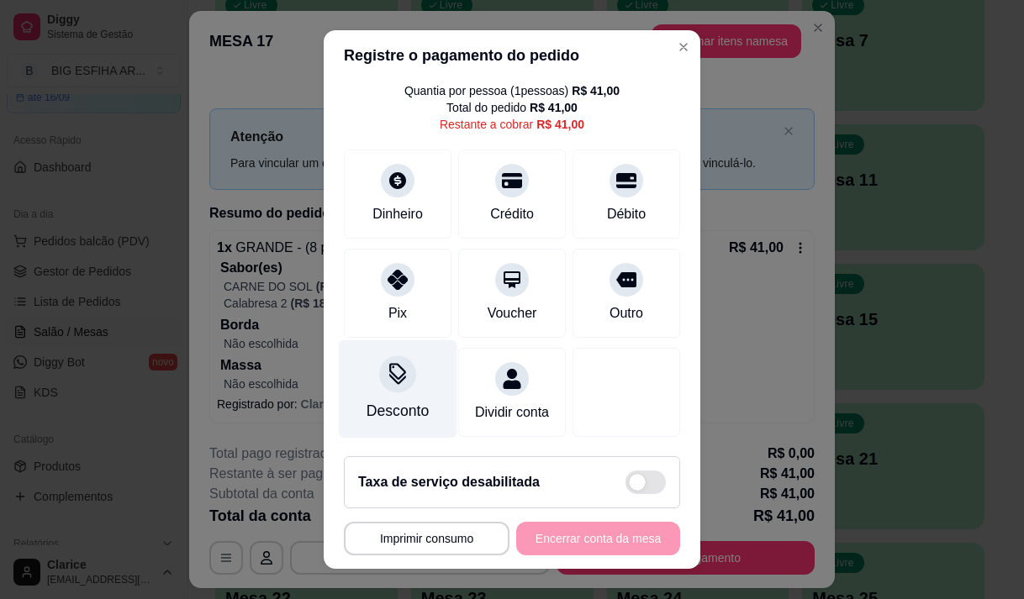
click at [379, 400] on div "Desconto" at bounding box center [398, 411] width 62 height 22
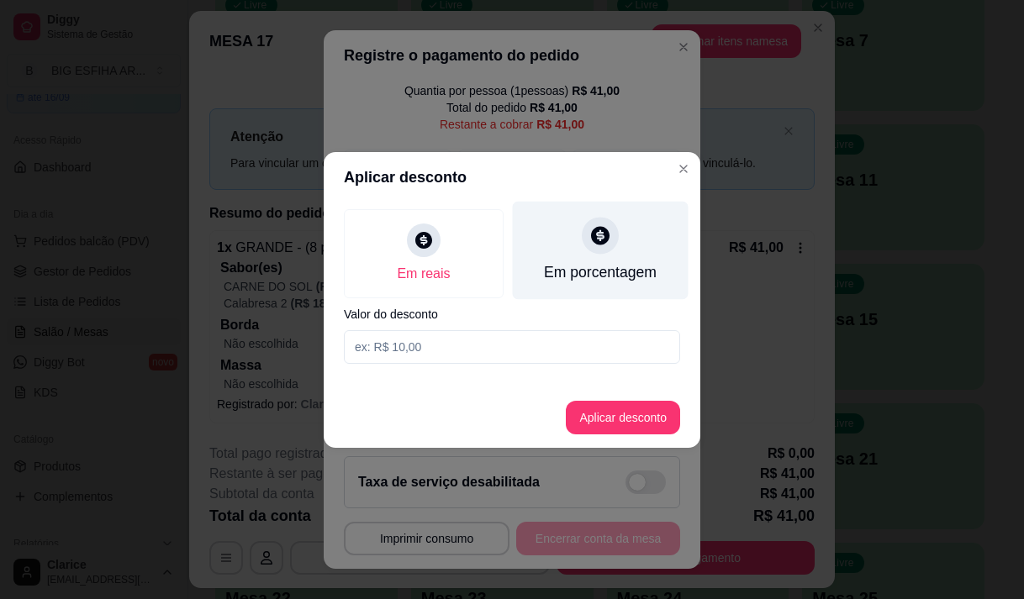
click at [562, 266] on div "Em porcentagem" at bounding box center [600, 272] width 113 height 22
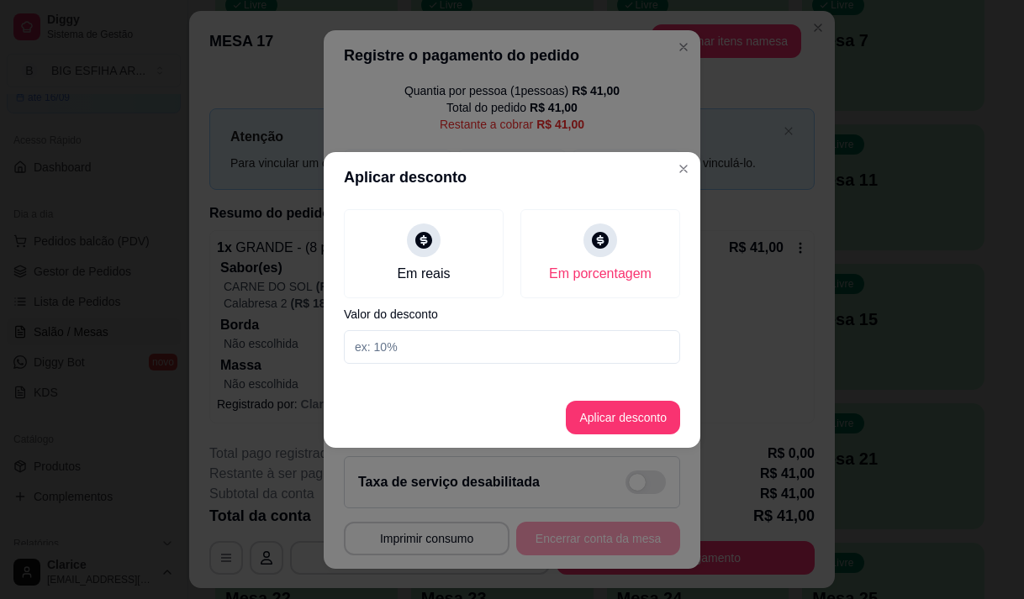
click at [440, 351] on input at bounding box center [512, 347] width 336 height 34
type input "20"
click at [651, 439] on footer "Aplicar desconto" at bounding box center [512, 418] width 377 height 61
click at [641, 425] on button "Aplicar desconto" at bounding box center [623, 418] width 114 height 34
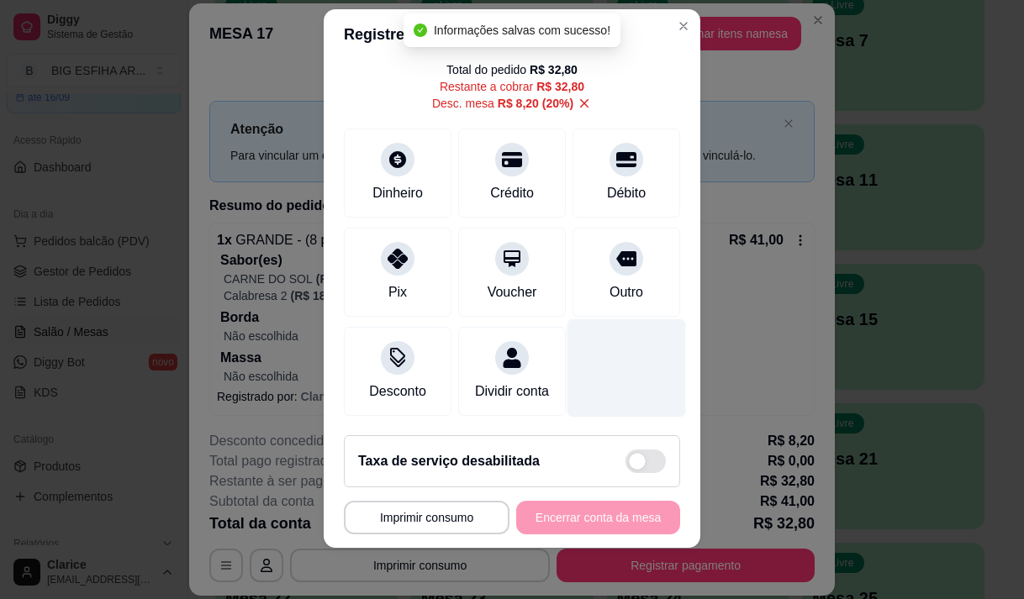
scroll to position [24, 0]
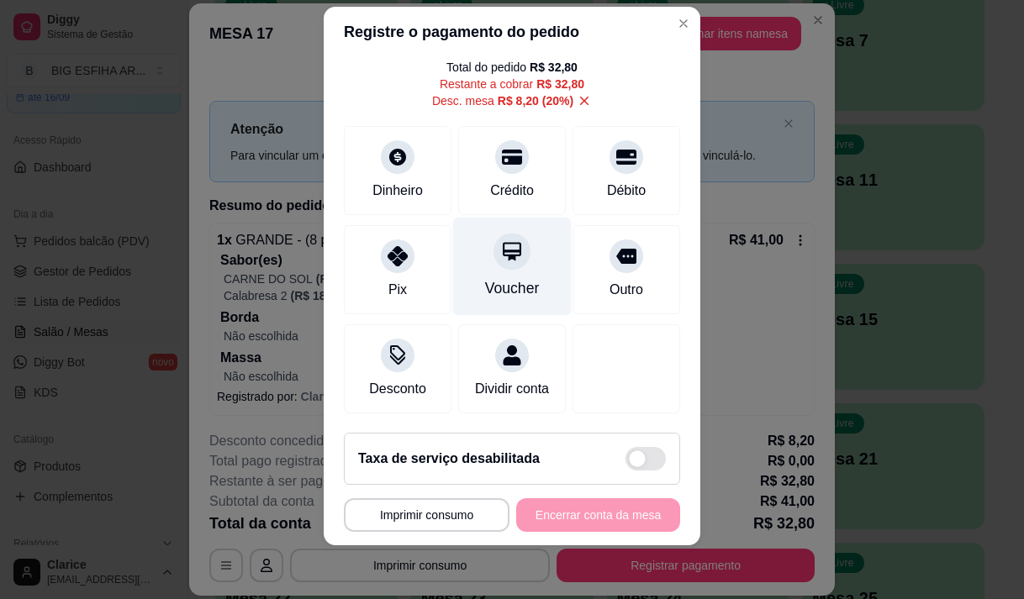
click at [464, 255] on div "Voucher" at bounding box center [512, 266] width 119 height 98
type input "R$ 0,00"
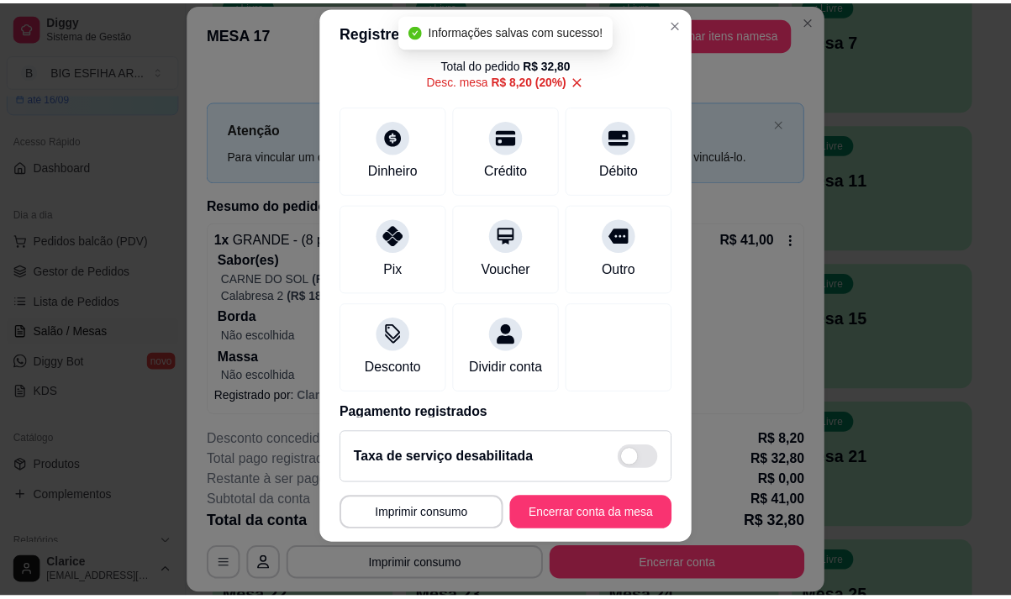
scroll to position [156, 0]
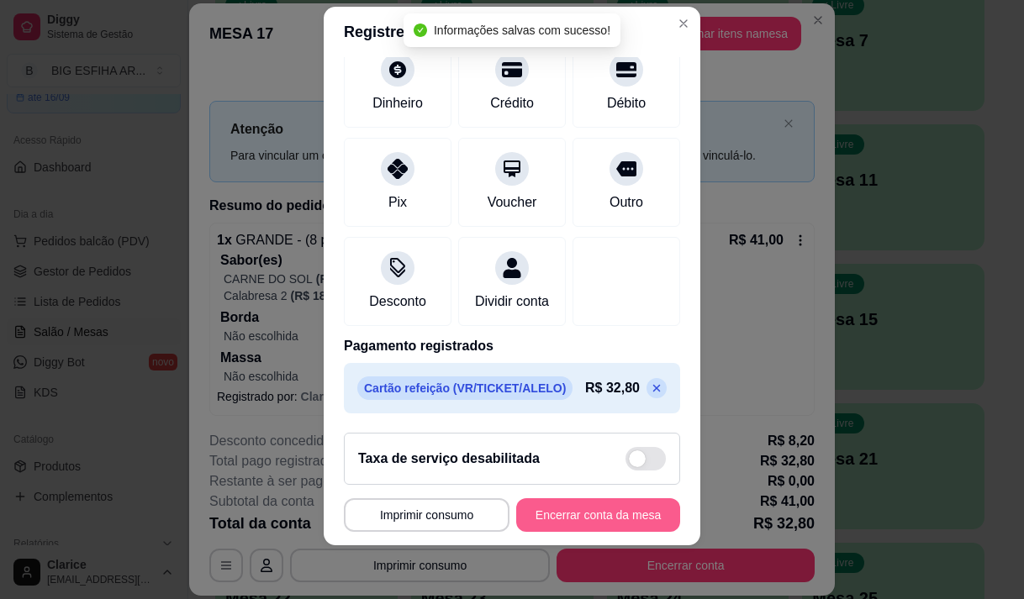
click at [548, 511] on button "Encerrar conta da mesa" at bounding box center [598, 515] width 164 height 34
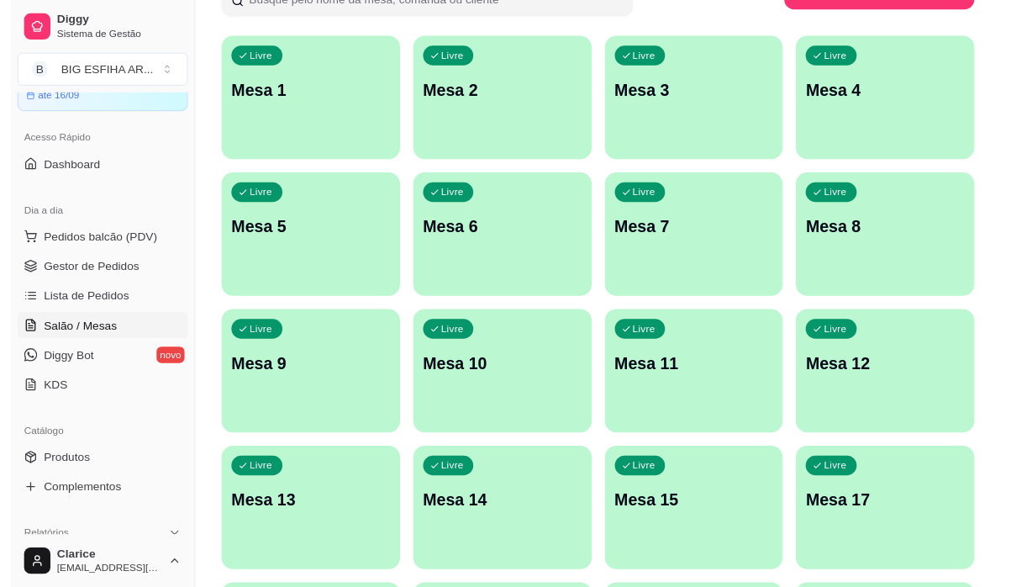
scroll to position [0, 0]
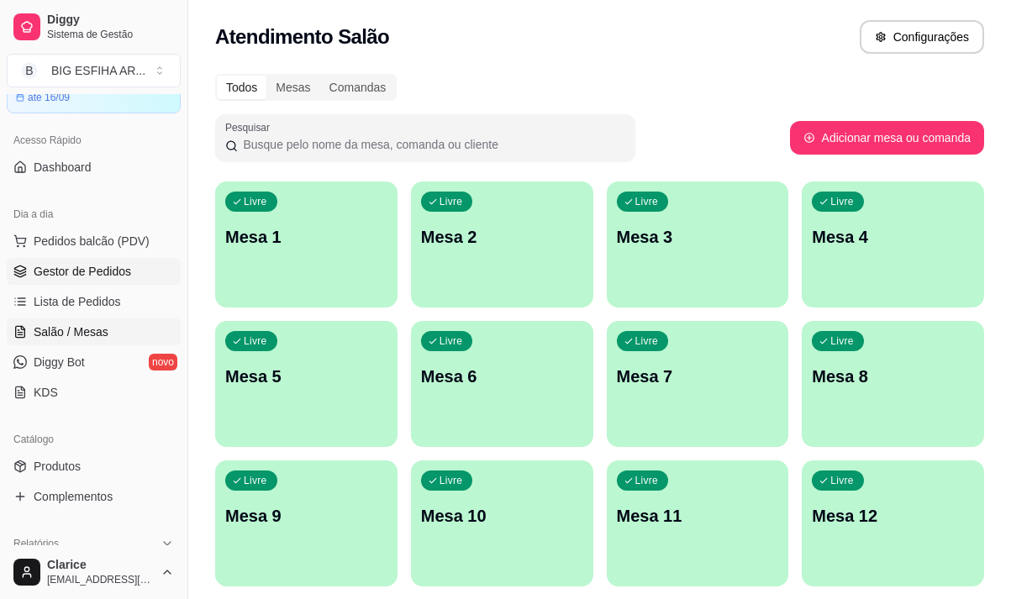
click at [90, 268] on span "Gestor de Pedidos" at bounding box center [83, 271] width 98 height 17
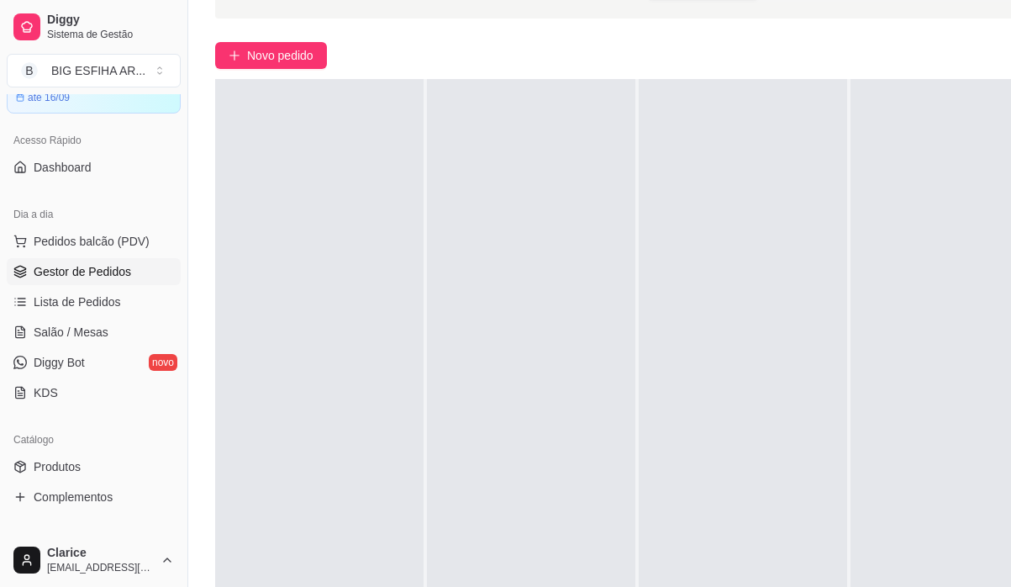
scroll to position [269, 0]
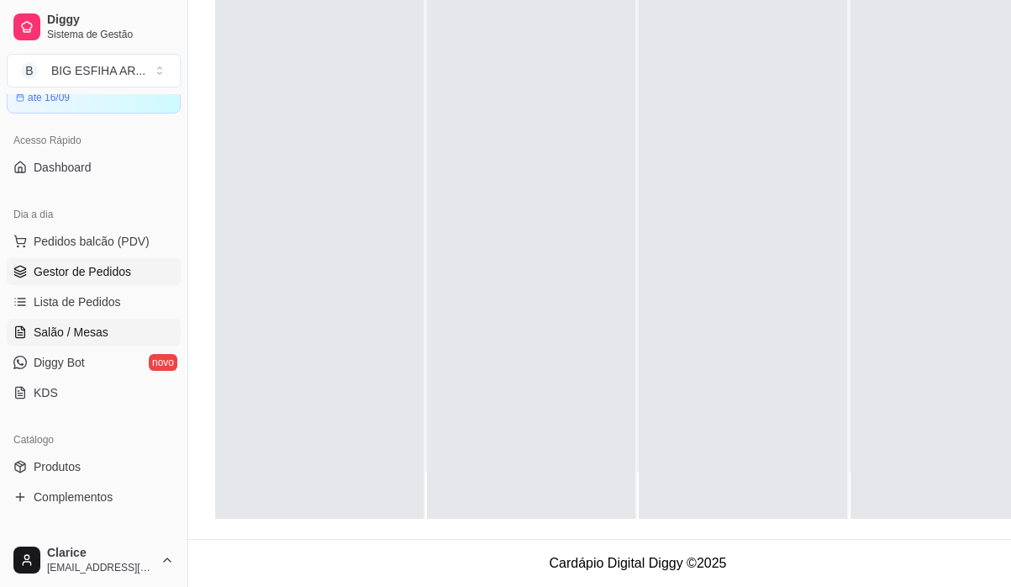
click at [47, 321] on link "Salão / Mesas" at bounding box center [94, 332] width 174 height 27
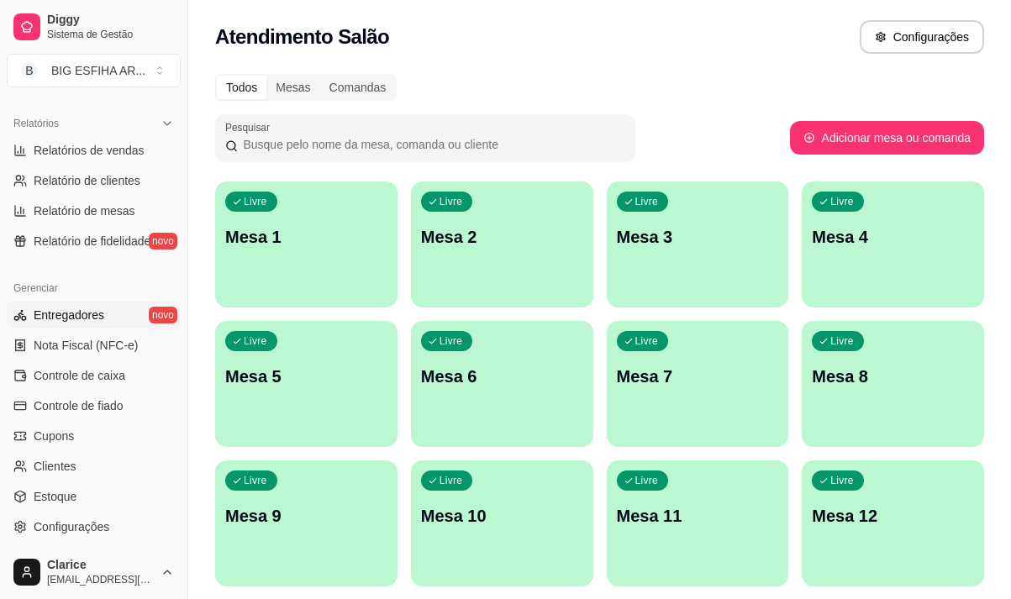
scroll to position [610, 0]
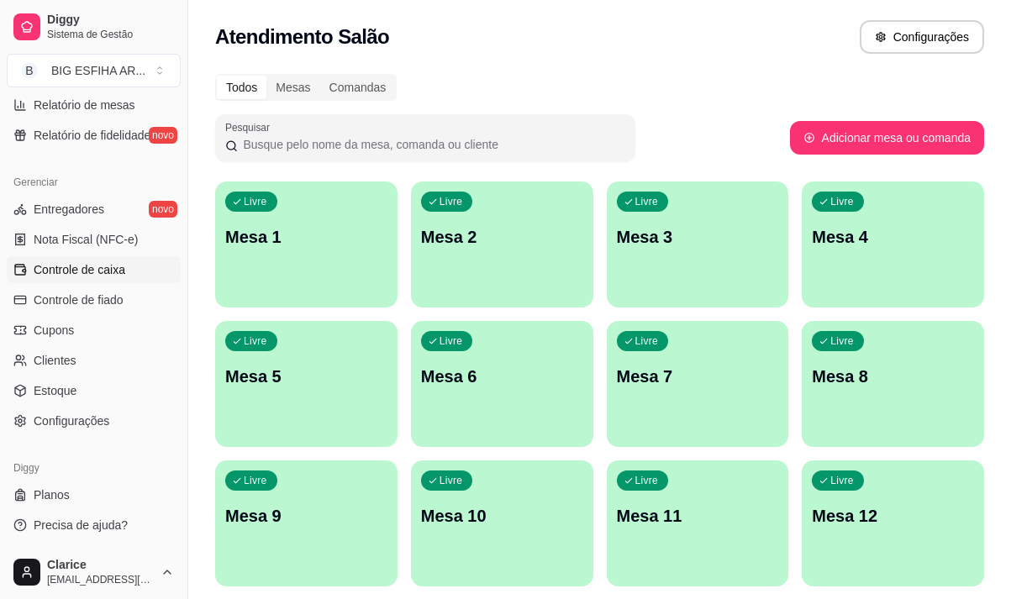
click at [92, 271] on span "Controle de caixa" at bounding box center [80, 269] width 92 height 17
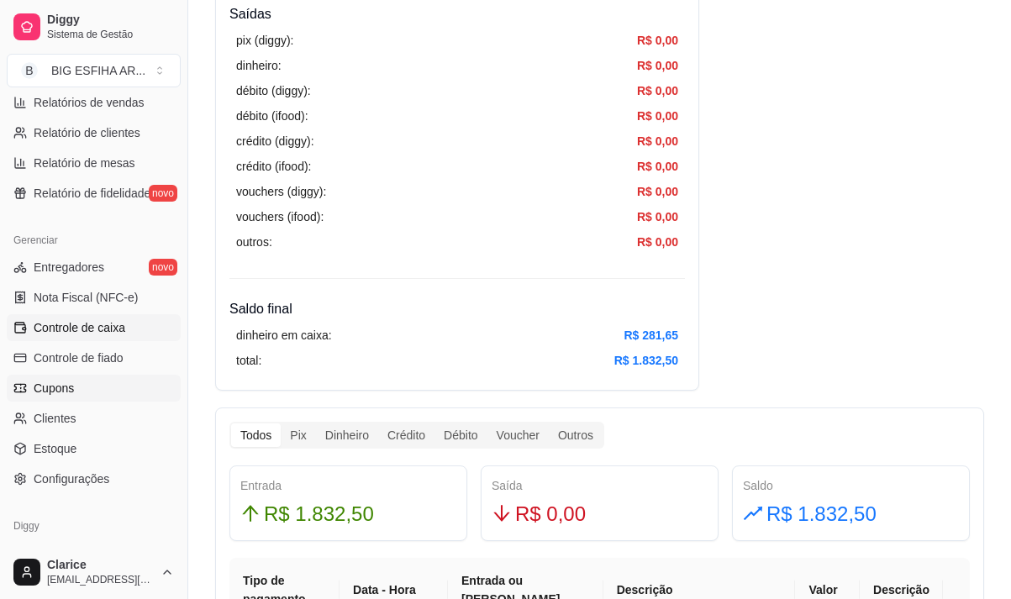
scroll to position [526, 0]
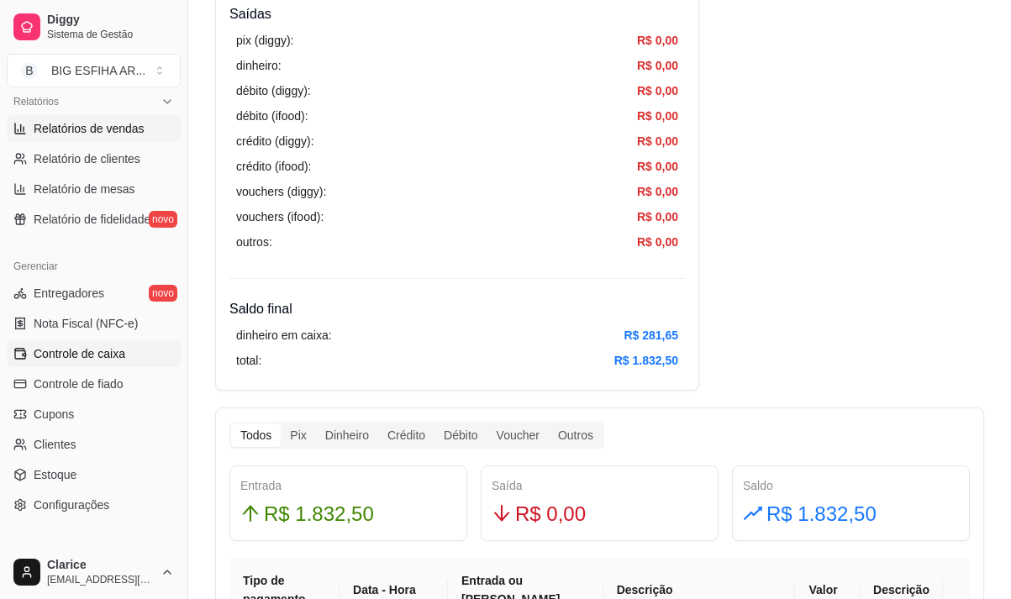
click at [115, 137] on link "Relatórios de vendas" at bounding box center [94, 128] width 174 height 27
select select "ALL"
select select "0"
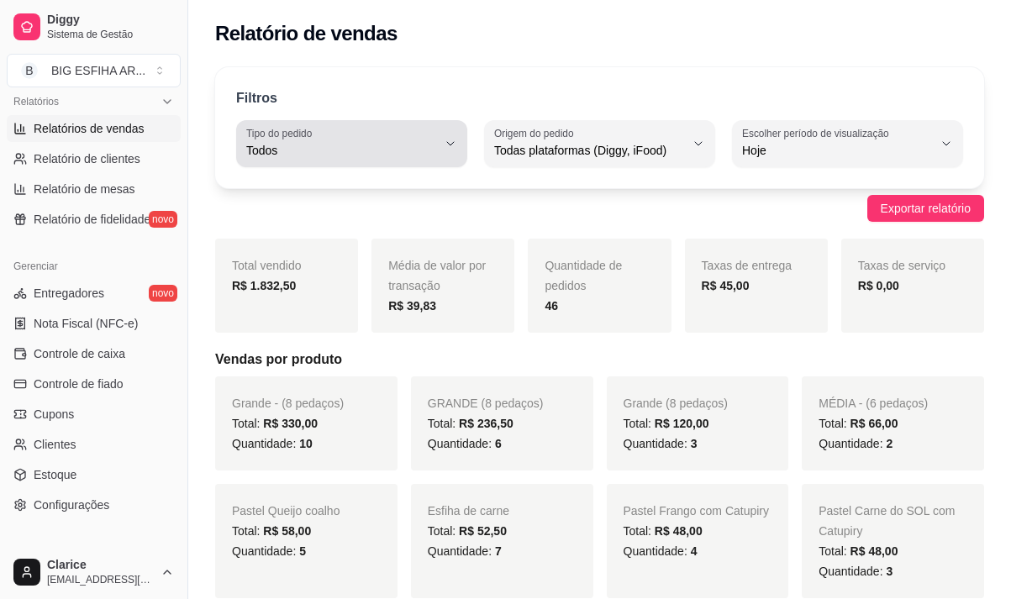
click at [385, 146] on span "Todos" at bounding box center [341, 150] width 191 height 17
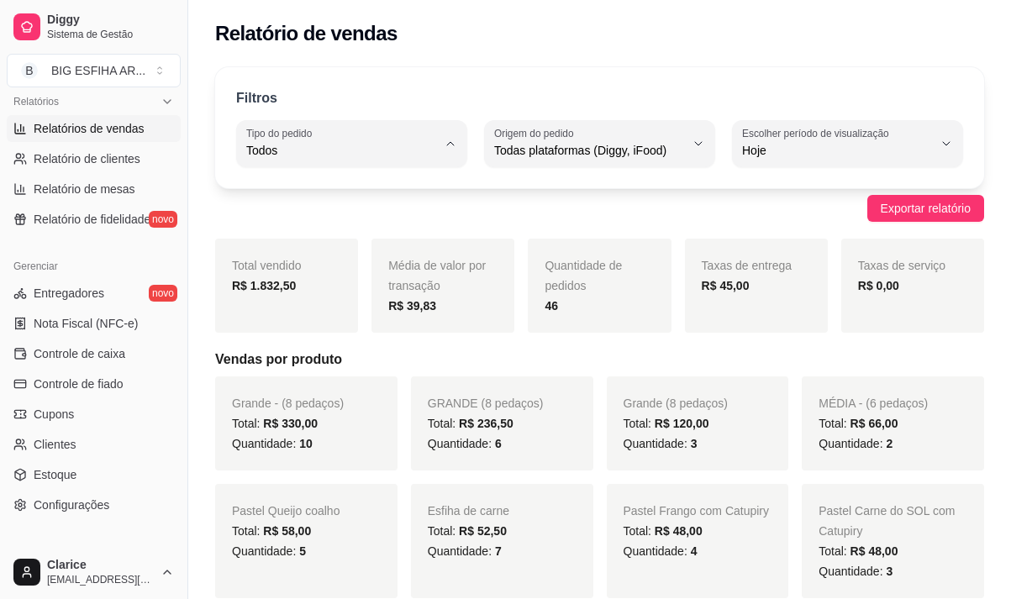
click at [371, 220] on span "Entrega" at bounding box center [344, 218] width 180 height 16
type input "DELIVERY"
select select "DELIVERY"
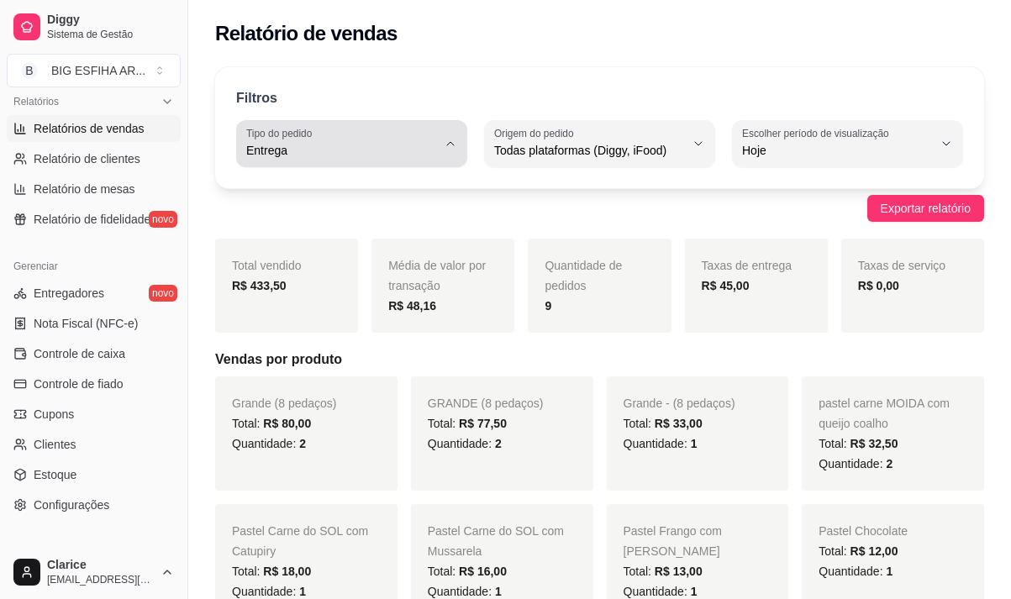
click at [382, 149] on span "Entrega" at bounding box center [341, 150] width 191 height 17
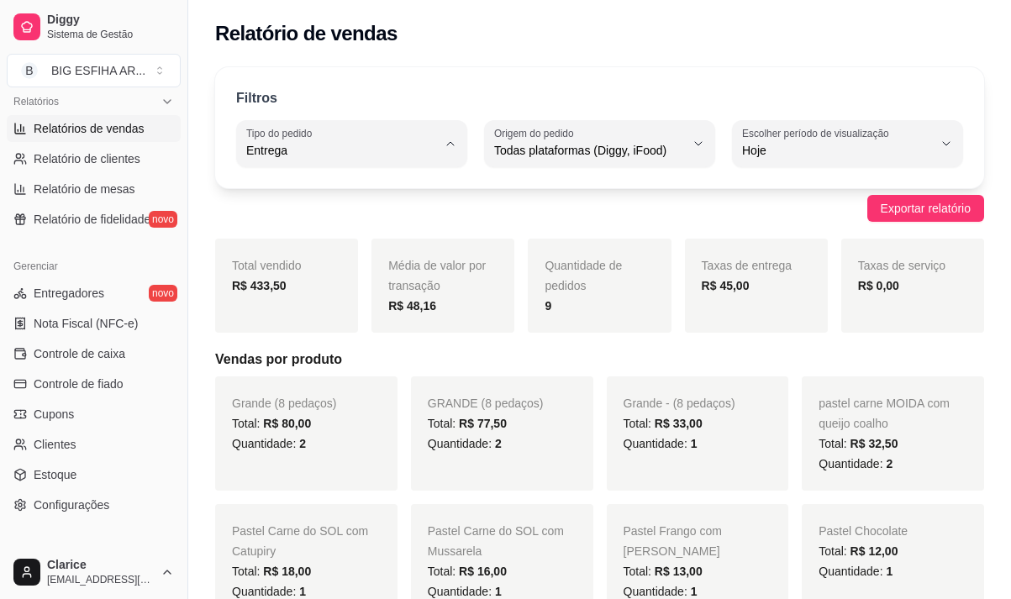
click at [350, 187] on span "Todos" at bounding box center [344, 190] width 180 height 16
type input "ALL"
select select "ALL"
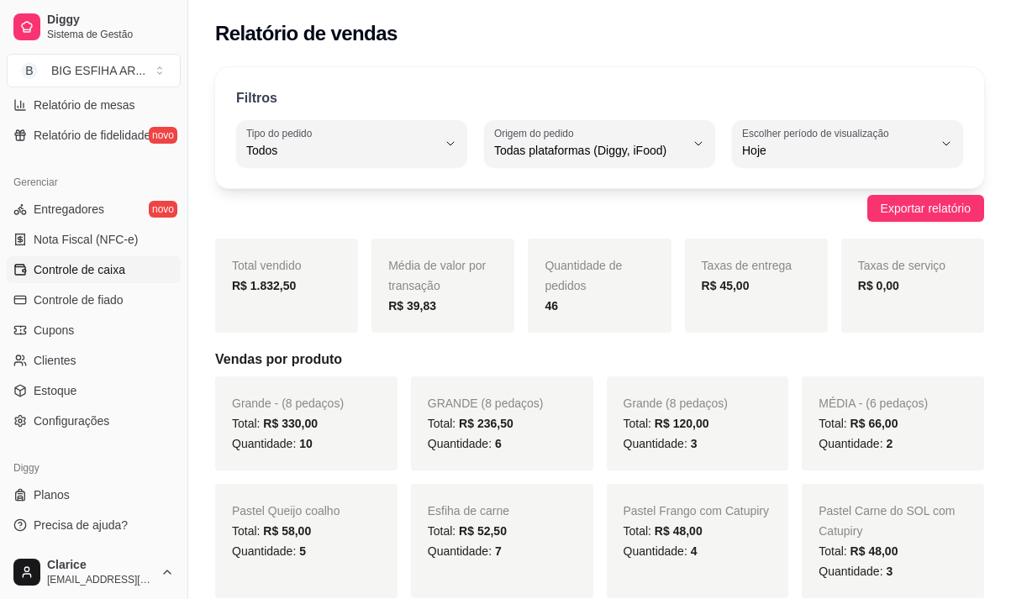
click at [117, 272] on span "Controle de caixa" at bounding box center [80, 269] width 92 height 17
